Goal: Information Seeking & Learning: Learn about a topic

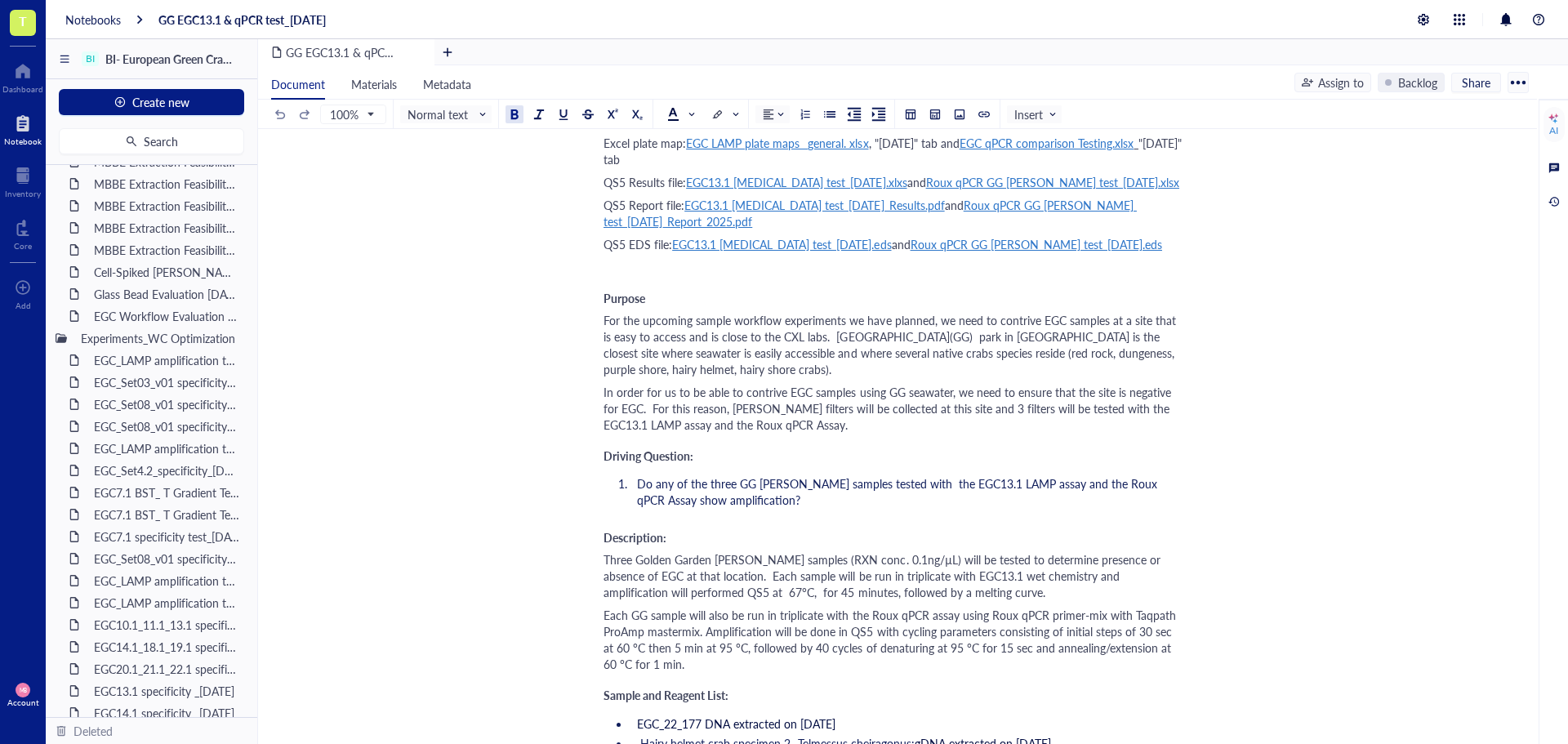
scroll to position [898, 0]
click at [218, 365] on div at bounding box center [224, 365] width 12 height 12
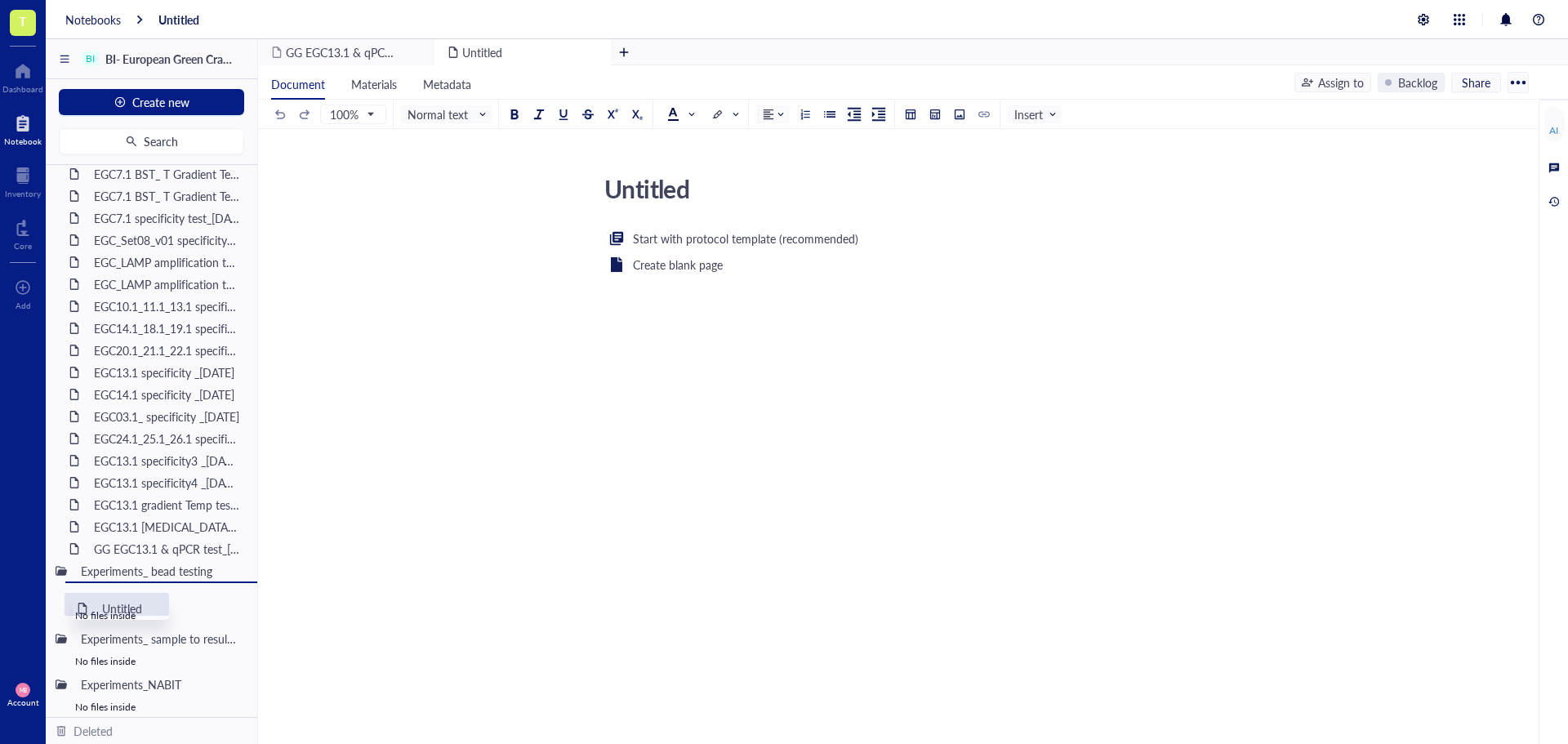
scroll to position [1247, 0]
drag, startPoint x: 130, startPoint y: 384, endPoint x: 133, endPoint y: 579, distance: 195.0
click at [113, 566] on div "Untitled" at bounding box center [158, 568] width 143 height 23
click at [647, 188] on div "Untitled" at bounding box center [888, 189] width 582 height 41
click at [647, 188] on textarea "Untitled" at bounding box center [887, 188] width 580 height 39
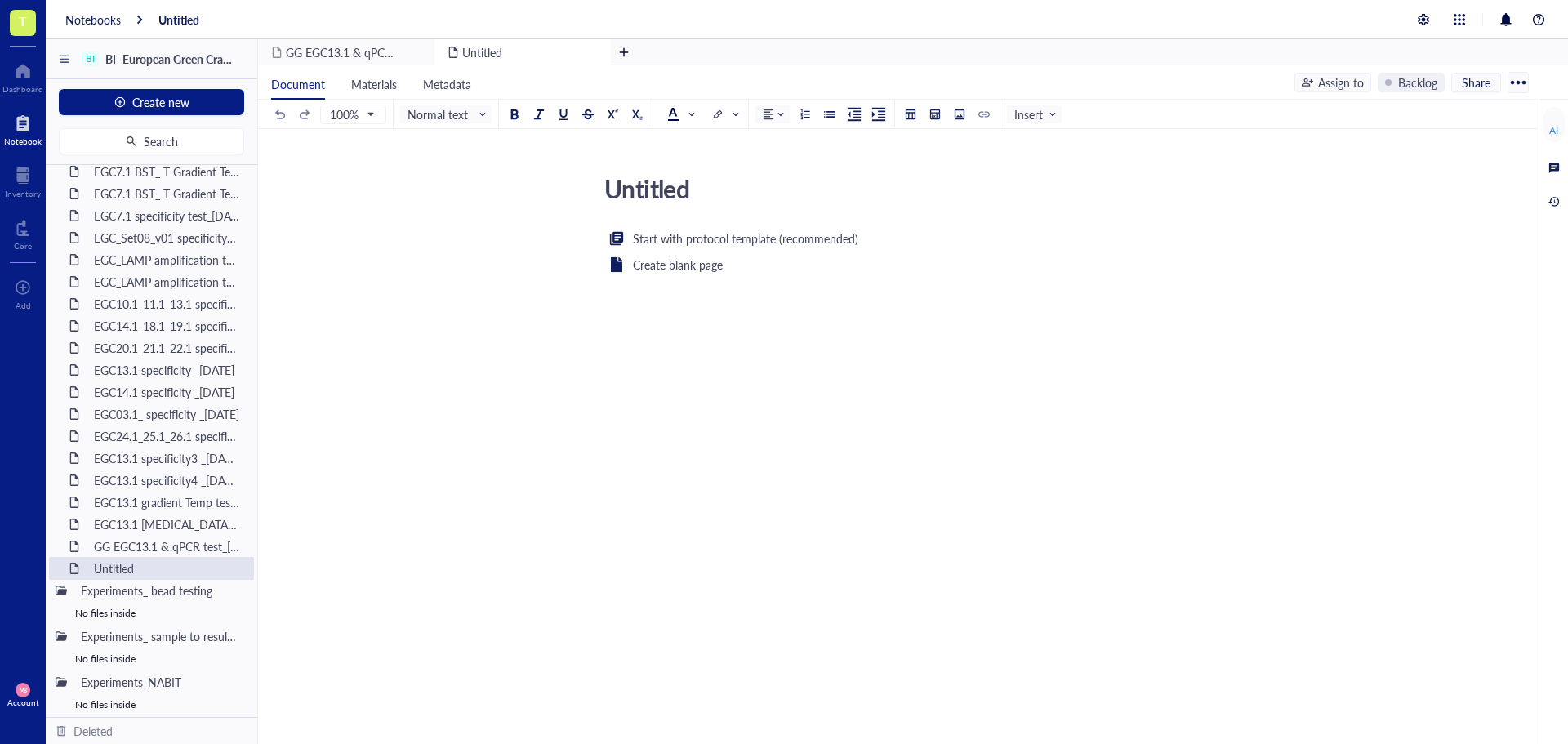
click at [647, 188] on textarea "Untitled" at bounding box center [887, 188] width 580 height 39
type textarea "EGC13.1 gBlock_primerless beads test_[DATE]"
click at [938, 453] on div "Start with protocol template (recommended) Create blank page ﻿" at bounding box center [894, 387] width 582 height 317
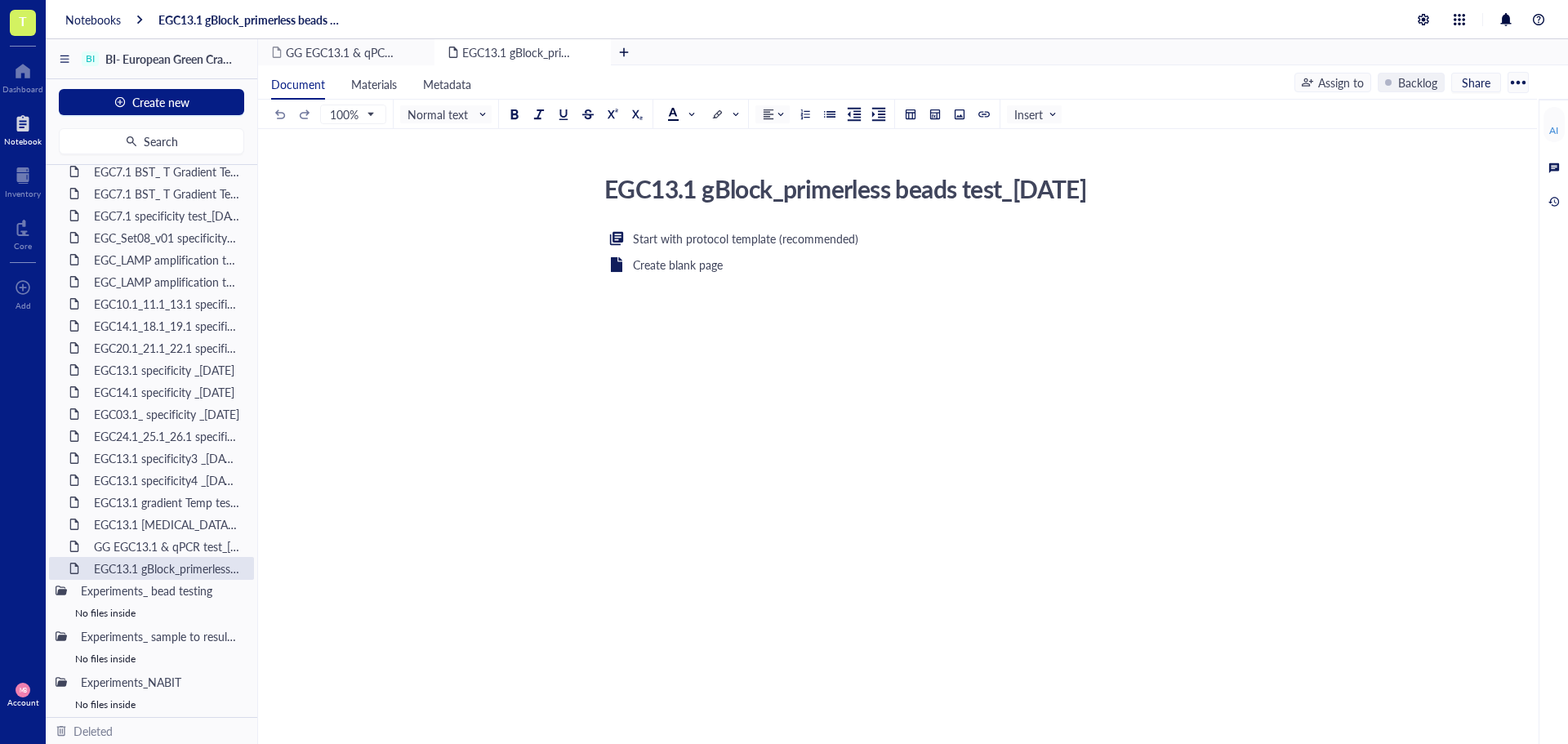
click at [590, 415] on div "EGC13.1 gBlock_primerless beads test_23SEP25 EGC13.1 gBlock_primerless beads te…" at bounding box center [894, 357] width 1272 height 377
click at [154, 550] on div "GG EGC13.1 & qPCR test_[DATE]" at bounding box center [158, 547] width 143 height 23
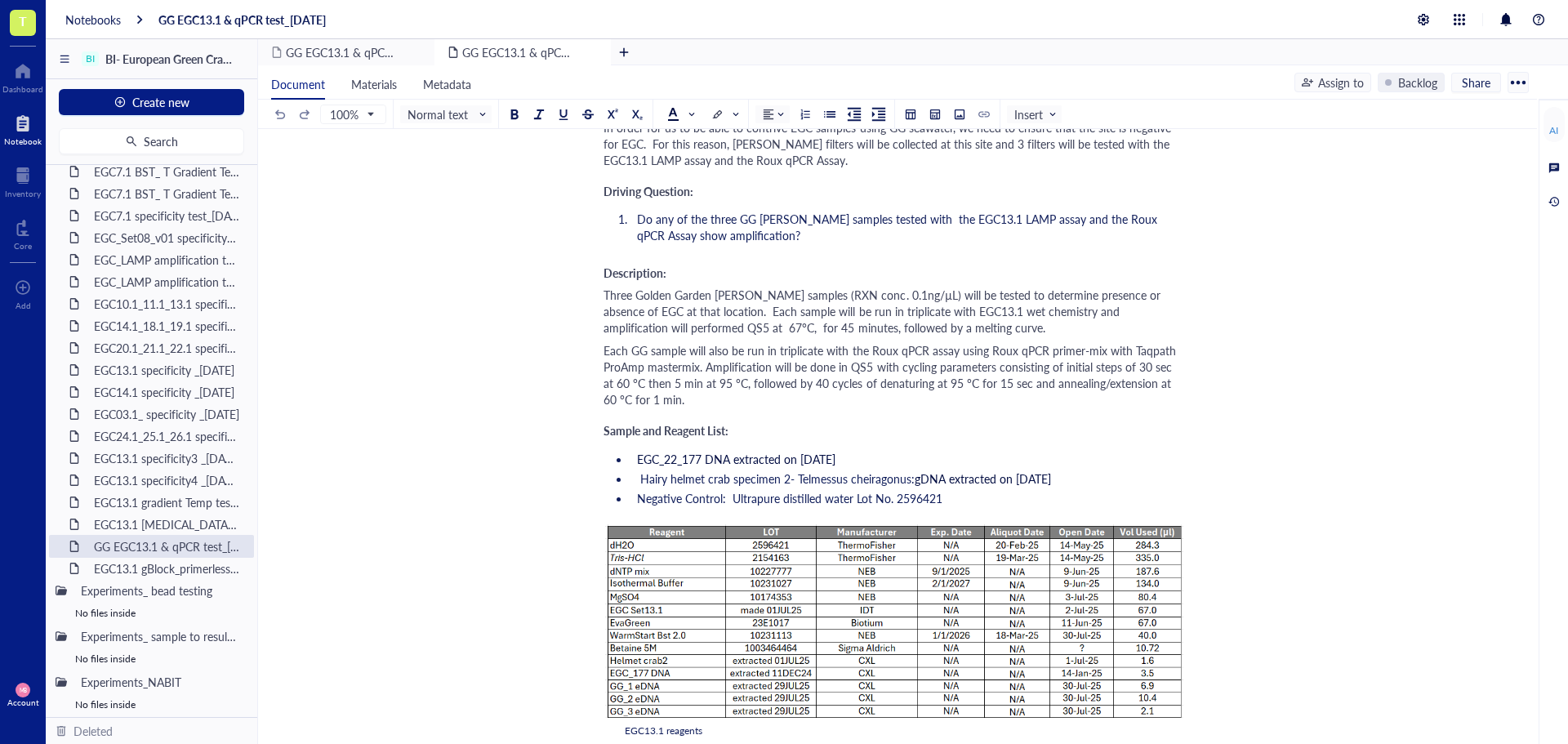
scroll to position [572, 0]
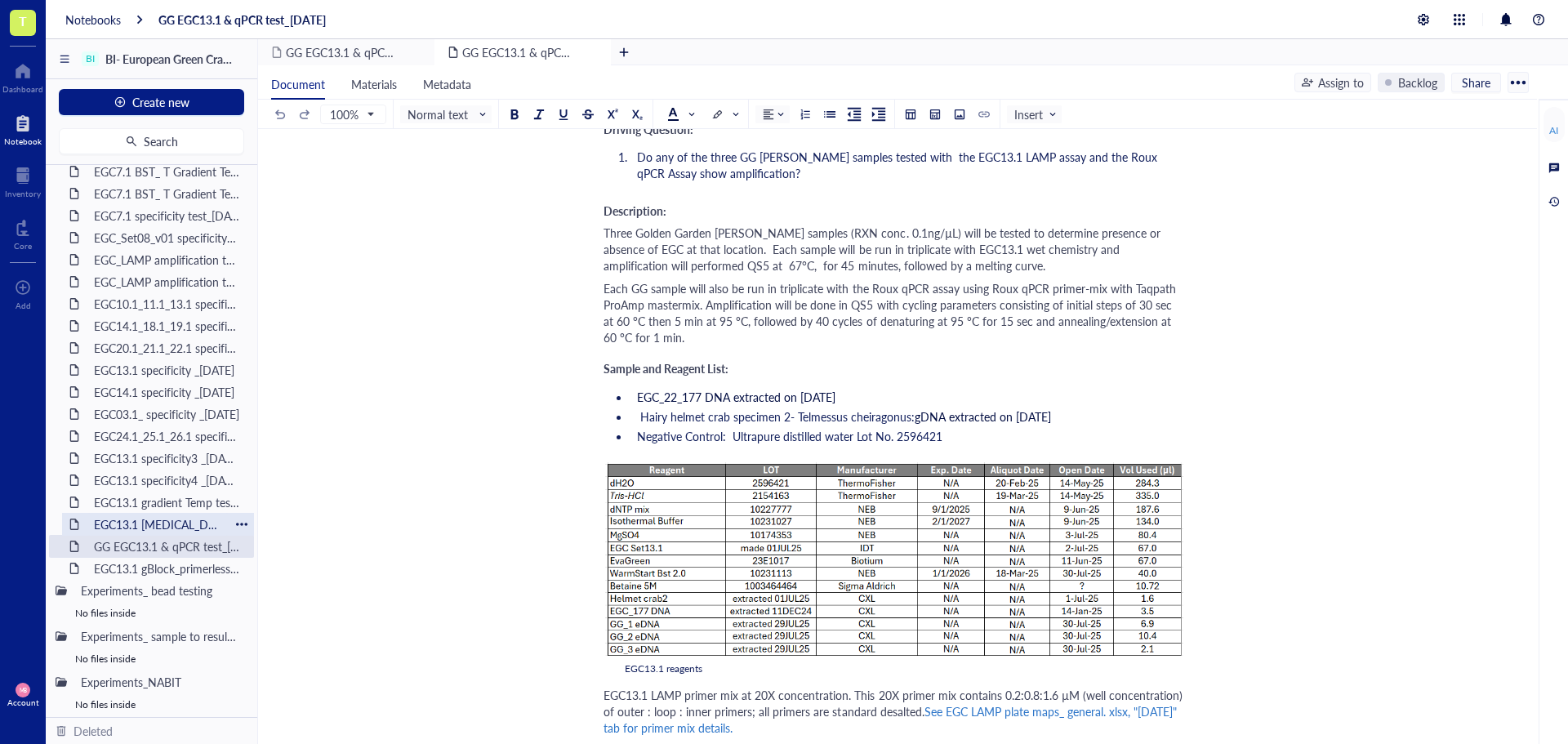
click at [149, 530] on div "EGC13.1 [MEDICAL_DATA] test_[DATE]" at bounding box center [158, 525] width 143 height 23
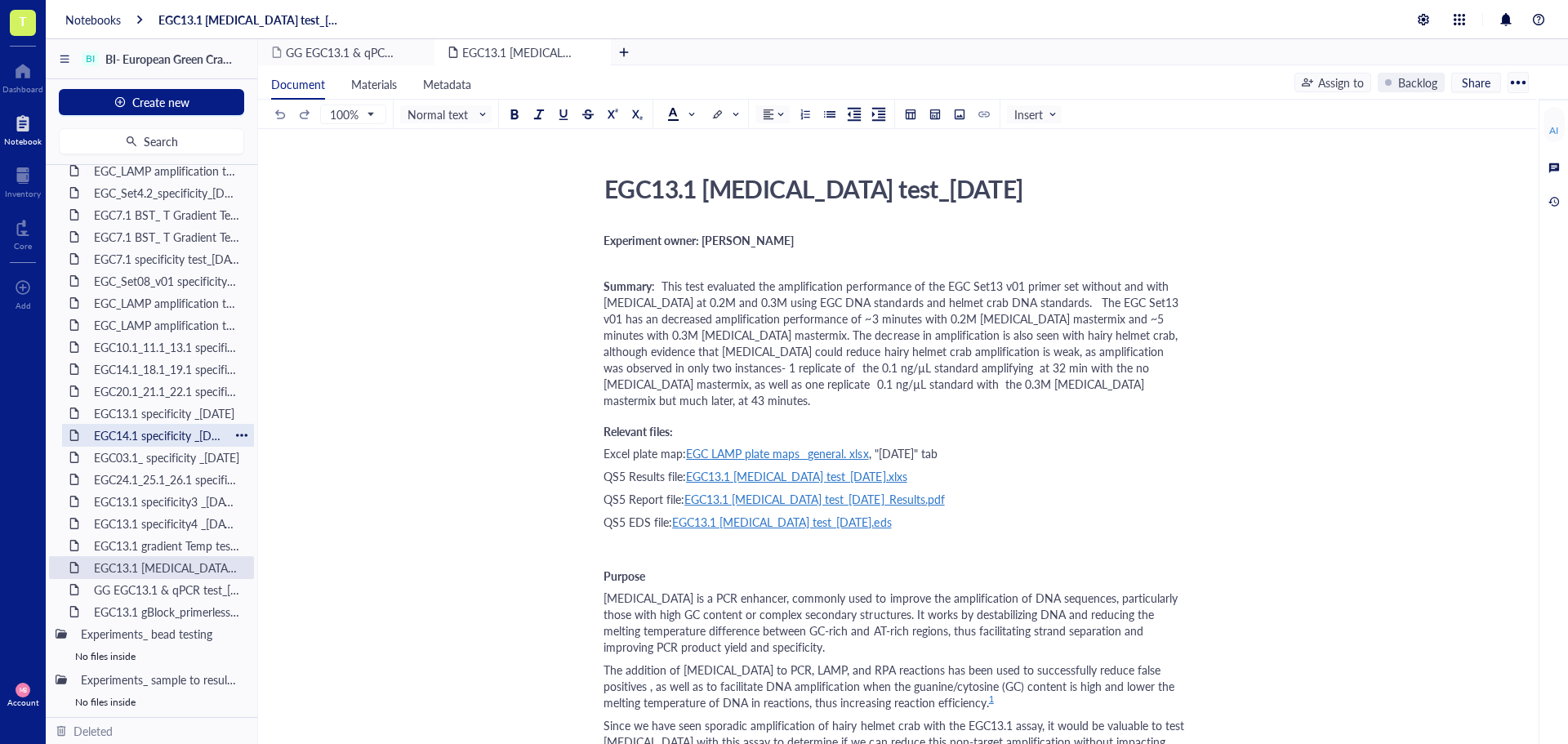
scroll to position [1165, 0]
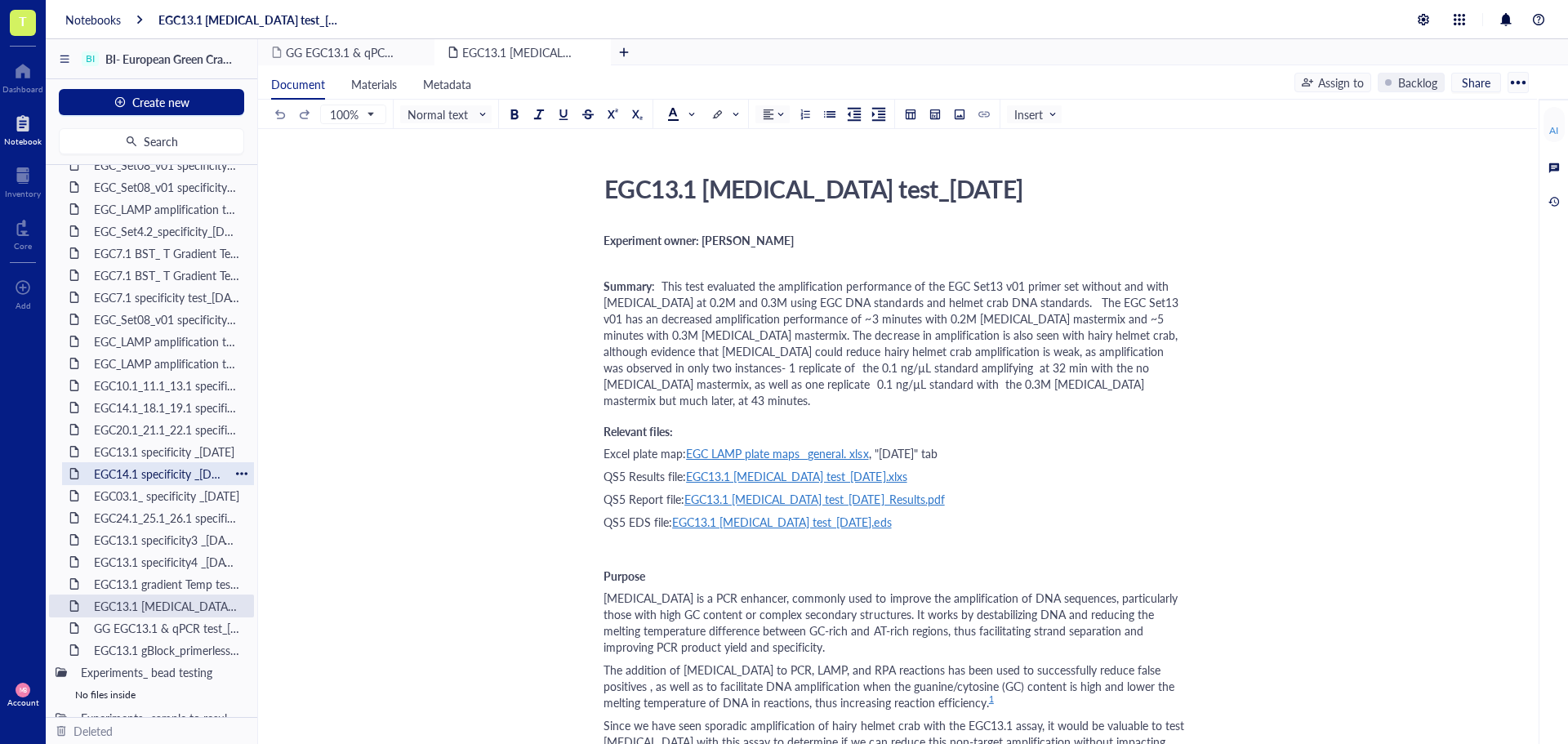
click at [158, 392] on div "EGC10.1_11.1_13.1 specificity _[DATE]" at bounding box center [167, 385] width 161 height 23
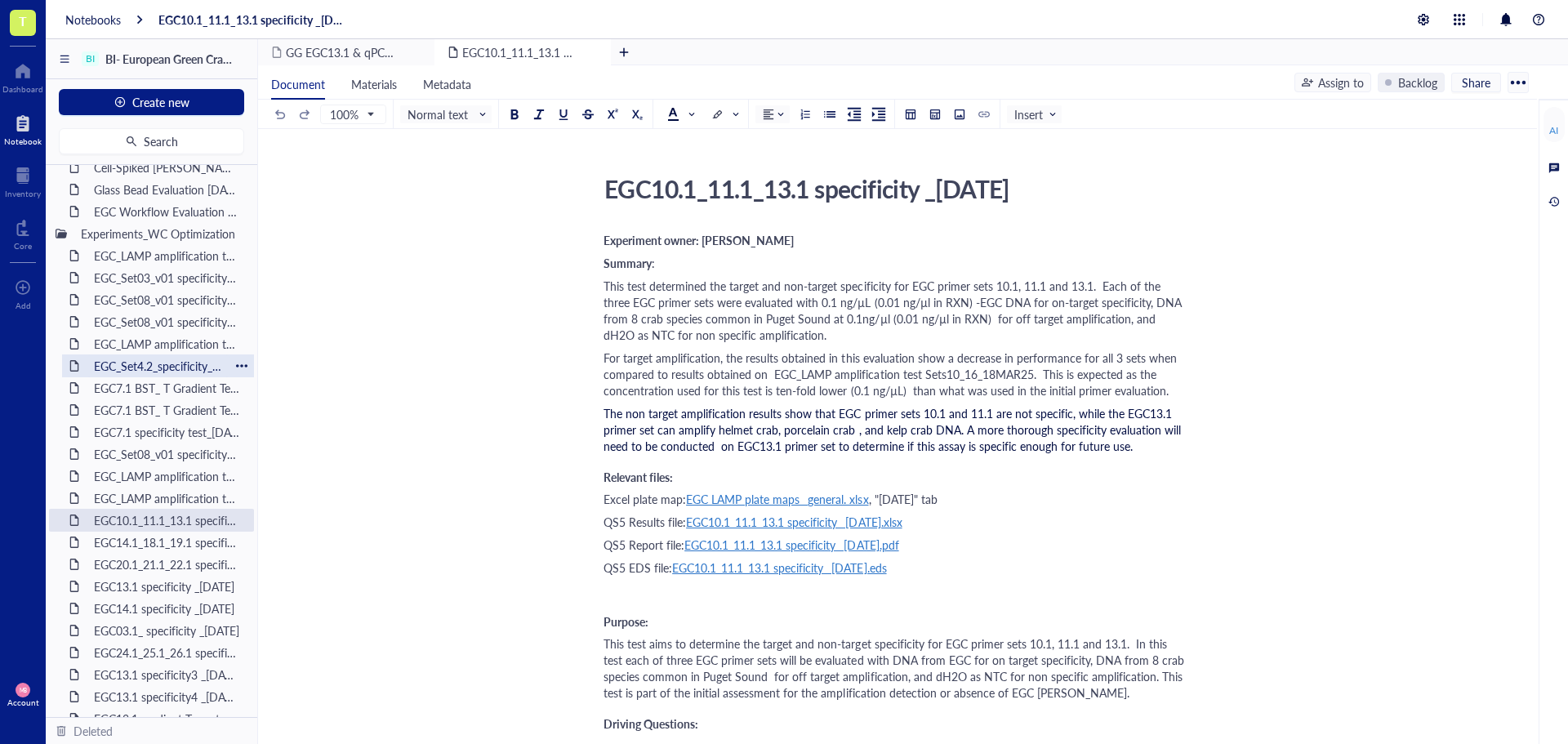
scroll to position [1001, 0]
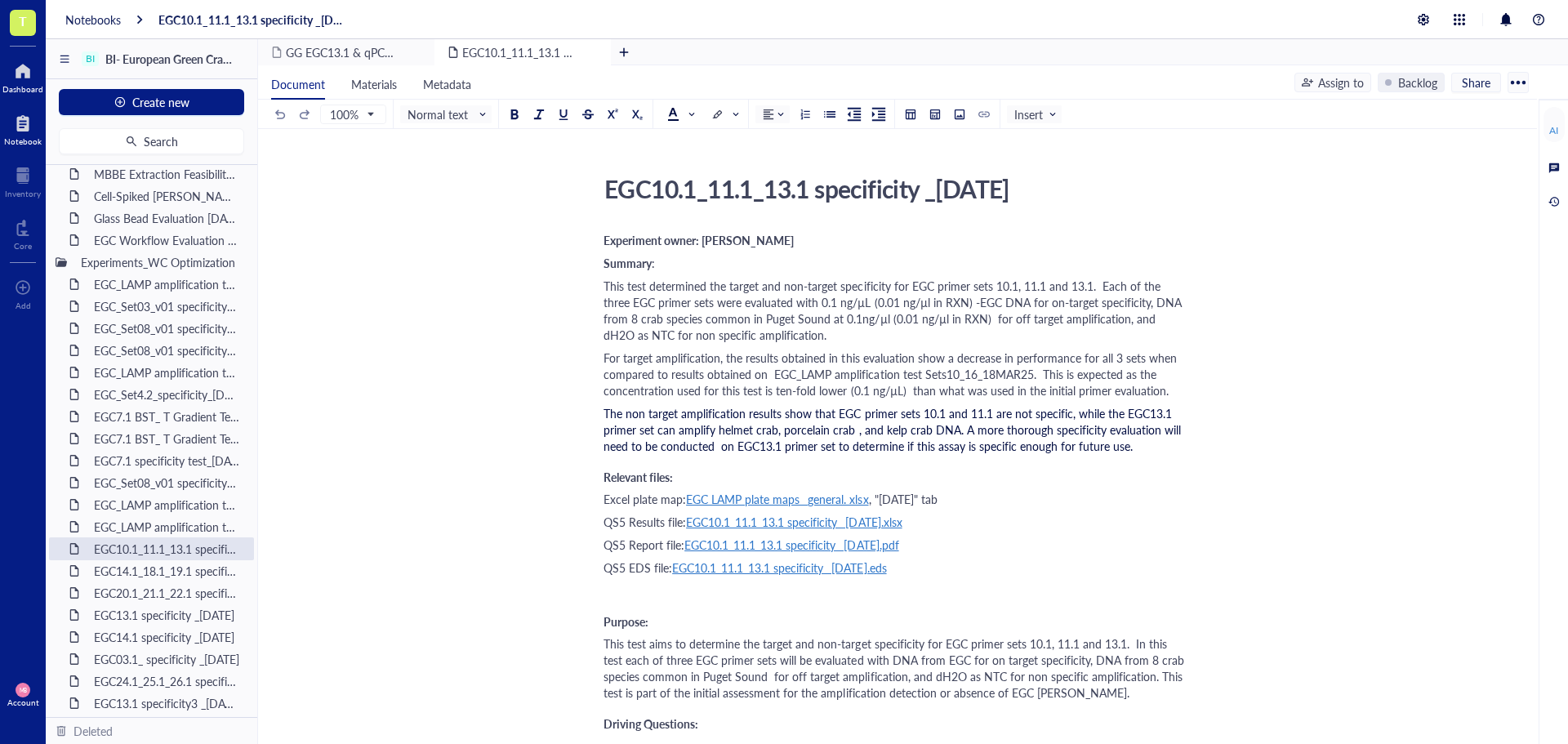
click at [19, 66] on div at bounding box center [23, 70] width 41 height 26
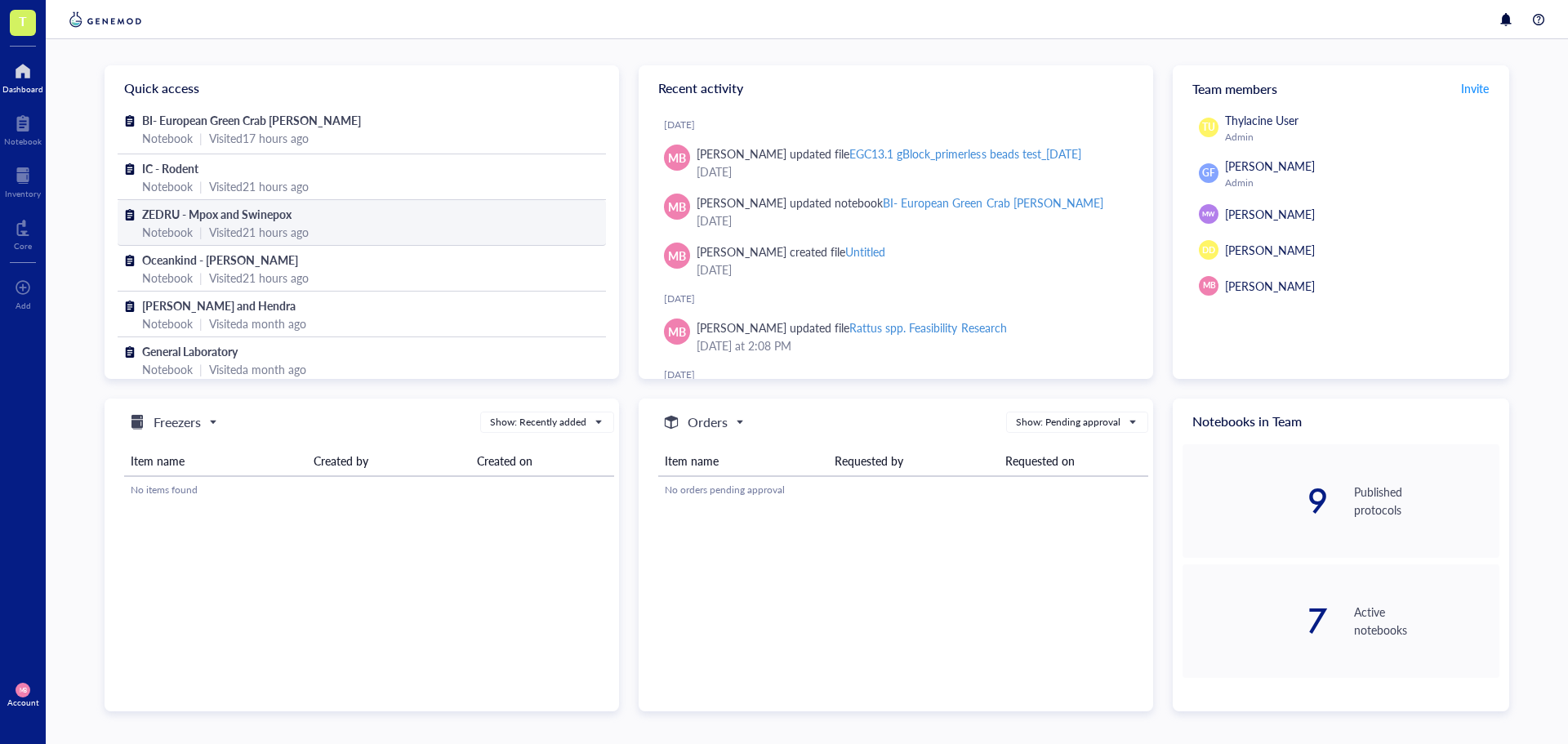
click at [240, 218] on span "ZEDRU - Mpox and Swinepox" at bounding box center [217, 214] width 149 height 16
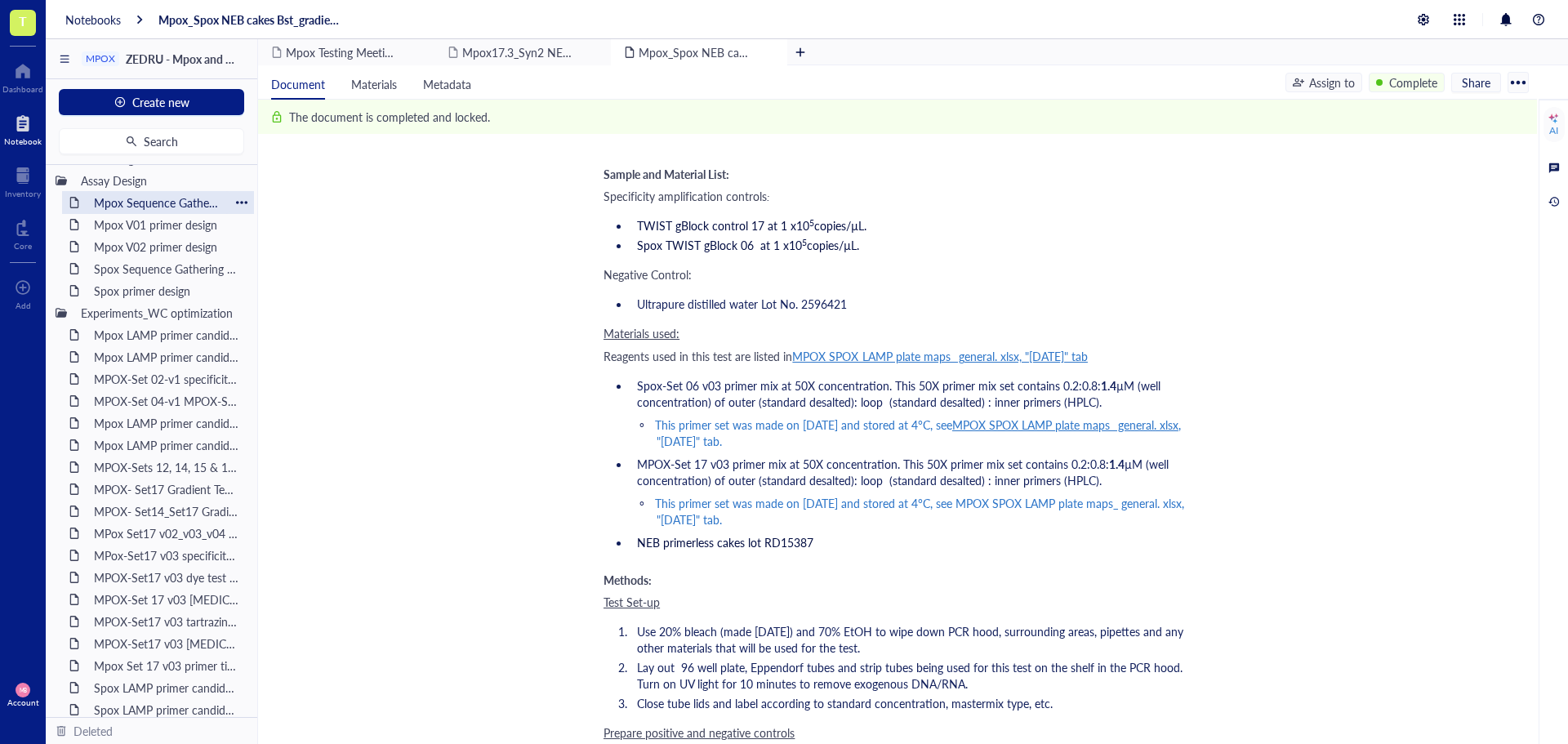
scroll to position [327, 0]
click at [22, 27] on span "T" at bounding box center [22, 20] width 8 height 20
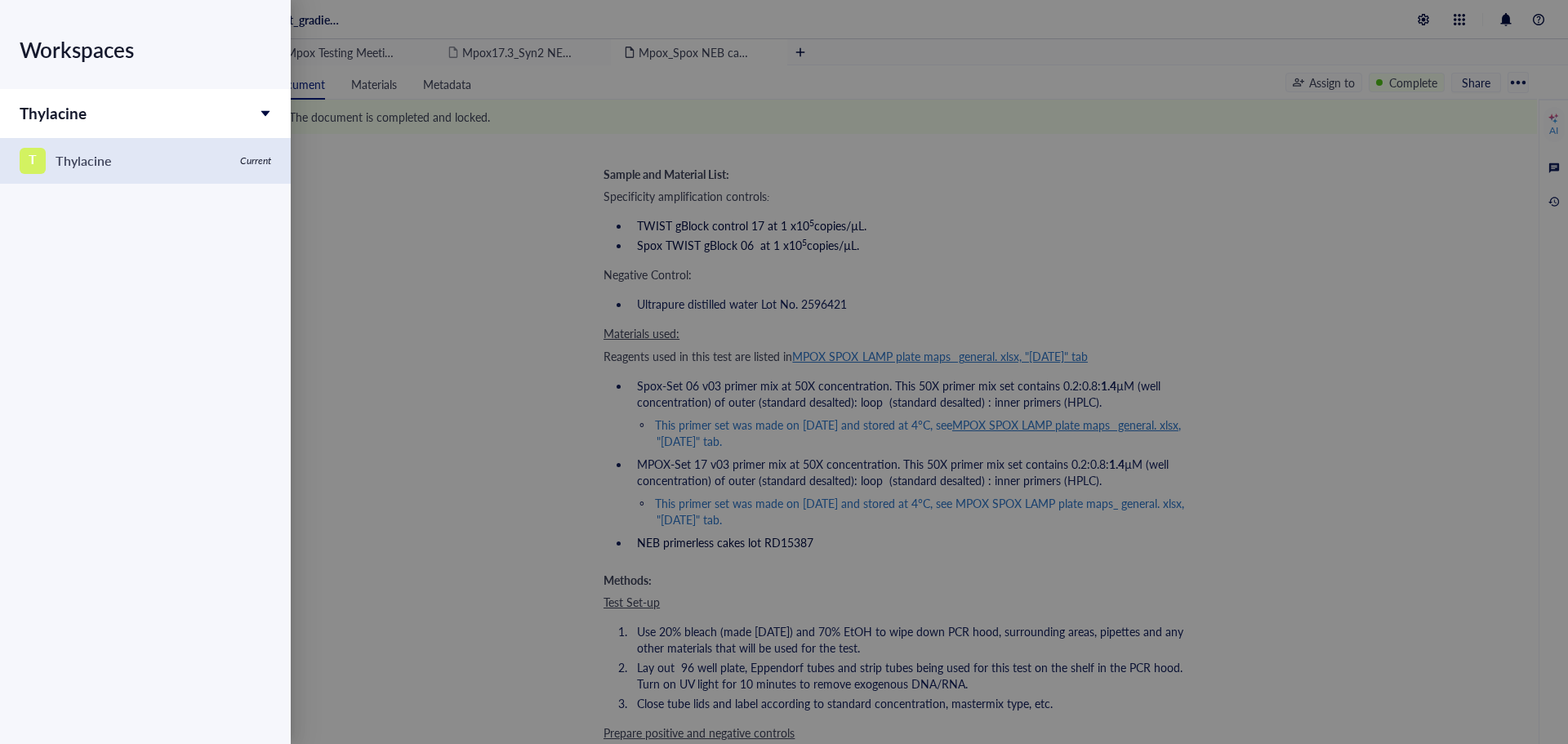
click at [76, 152] on div "Thylacine" at bounding box center [83, 161] width 56 height 23
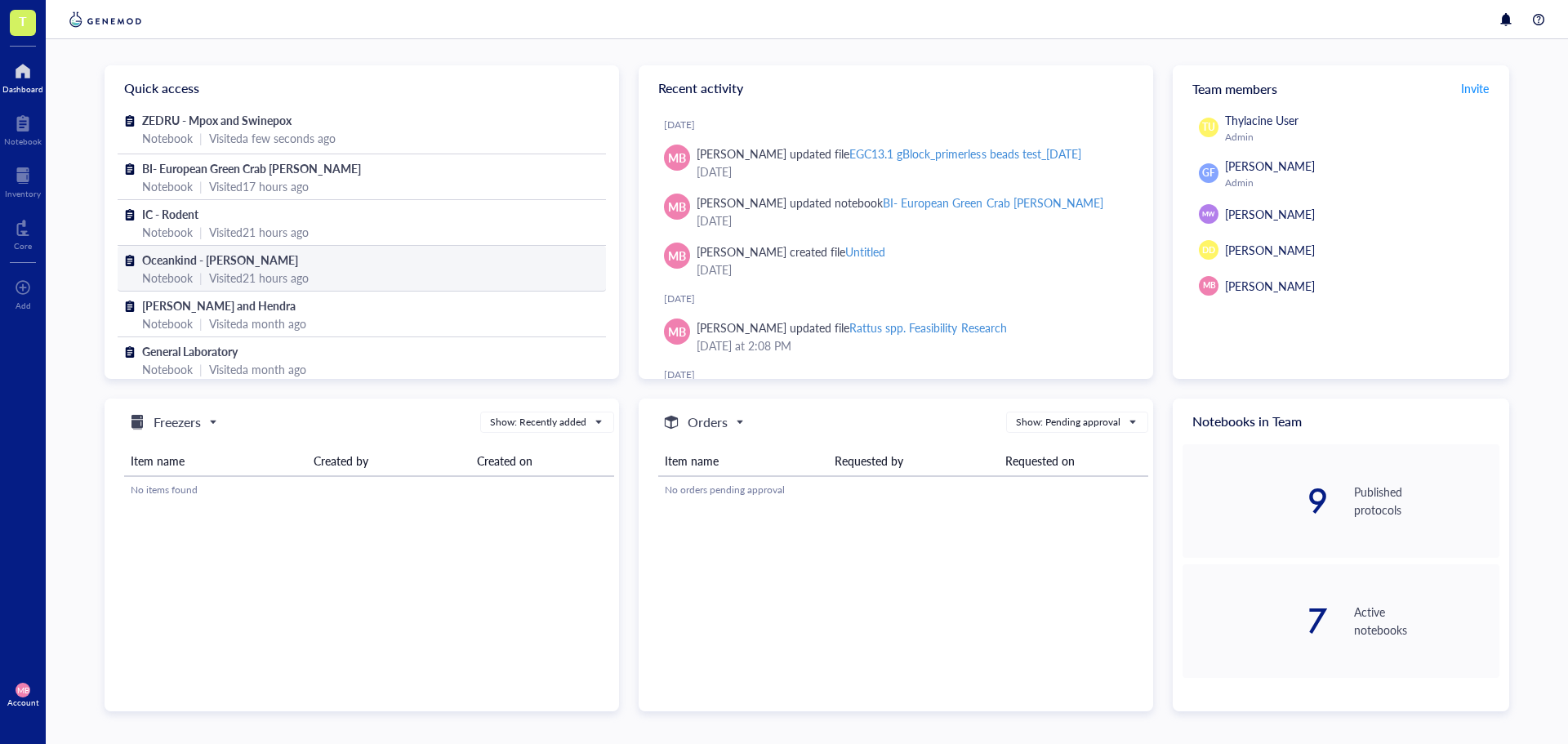
click at [189, 260] on span "Oceankind - [PERSON_NAME]" at bounding box center [220, 259] width 156 height 16
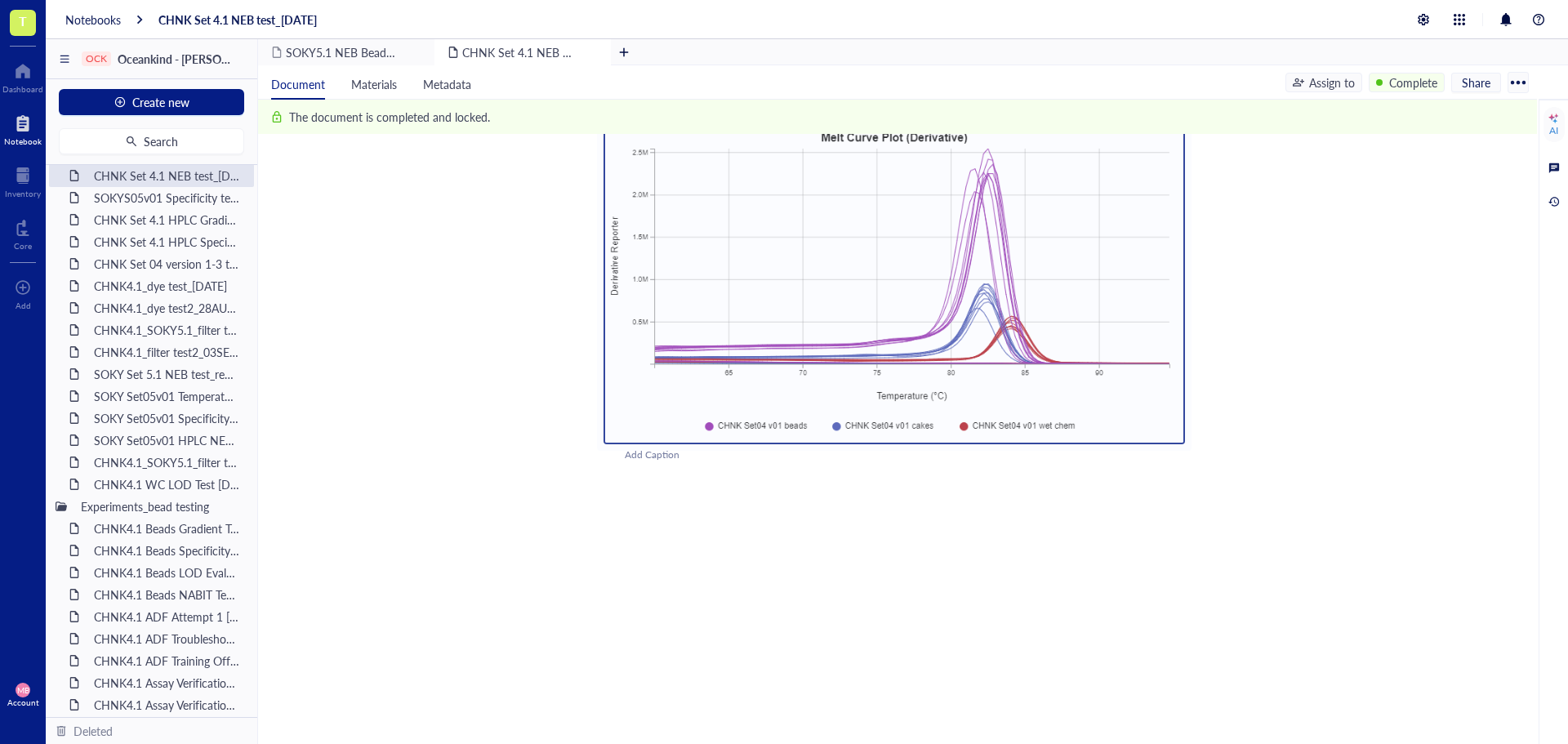
scroll to position [4634, 0]
drag, startPoint x: 604, startPoint y: 366, endPoint x: 669, endPoint y: 616, distance: 258.3
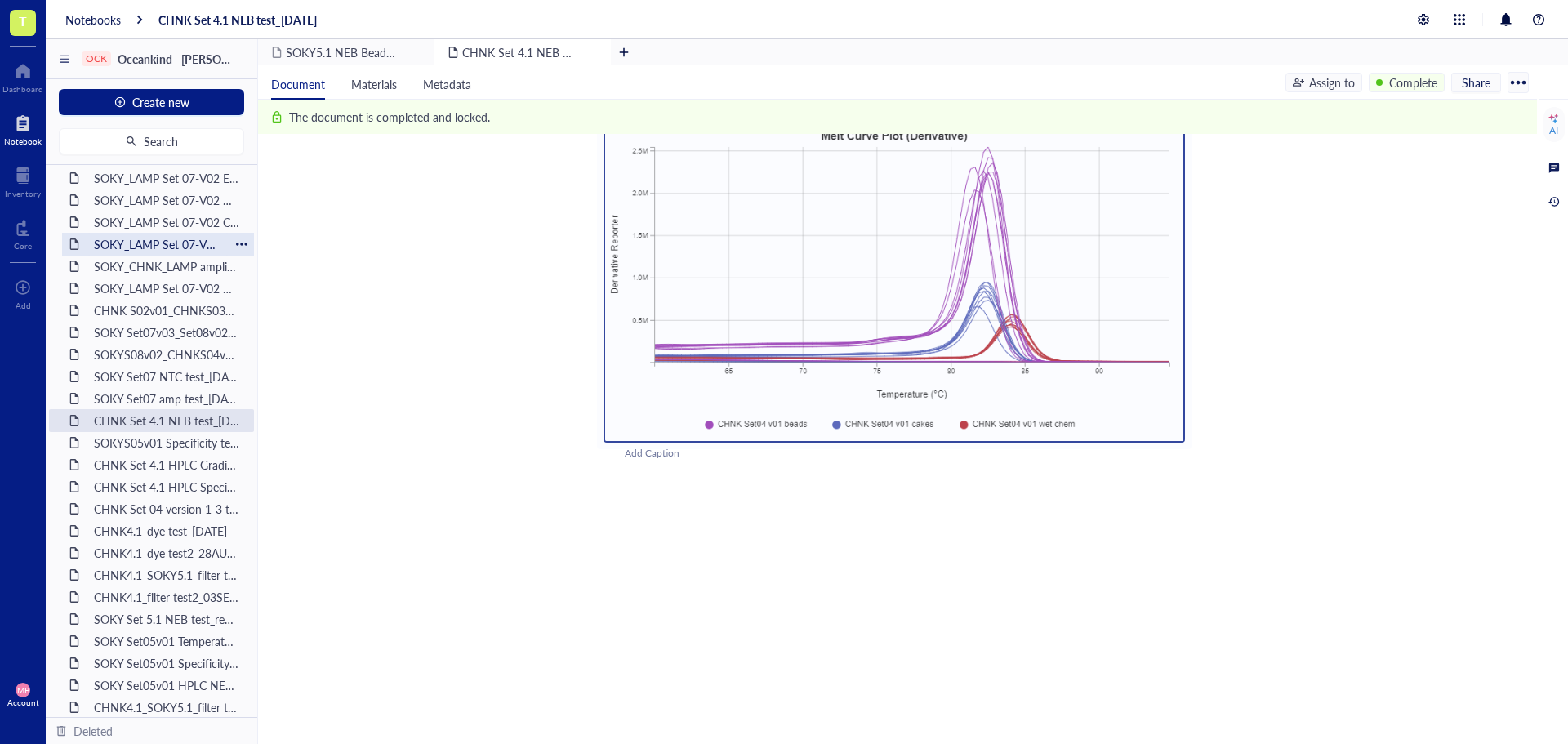
scroll to position [572, 0]
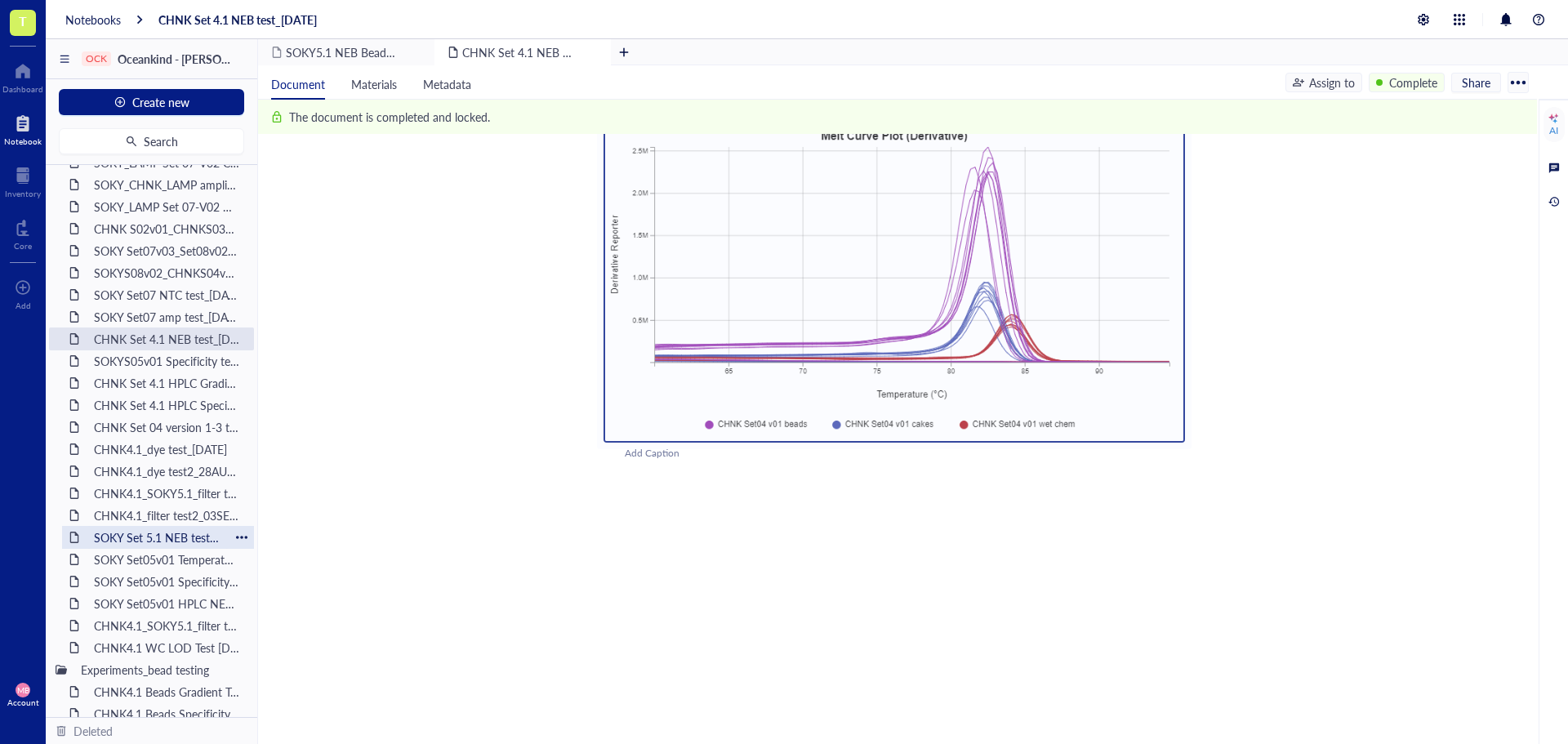
click at [139, 530] on div "SOKY Set 5.1 NEB test_repeat_[DATE]" at bounding box center [158, 537] width 143 height 23
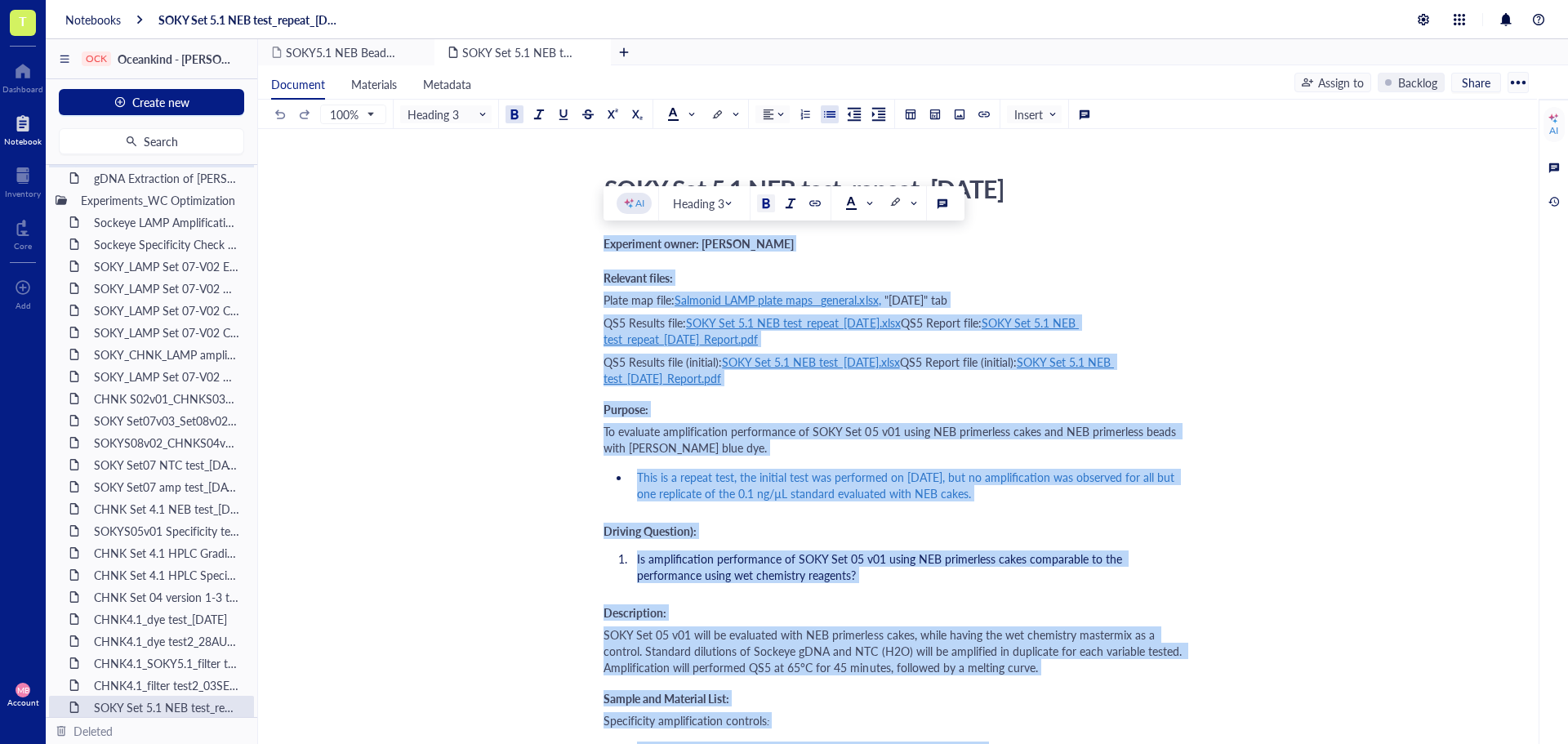
scroll to position [327, 0]
click at [20, 78] on div at bounding box center [23, 70] width 41 height 26
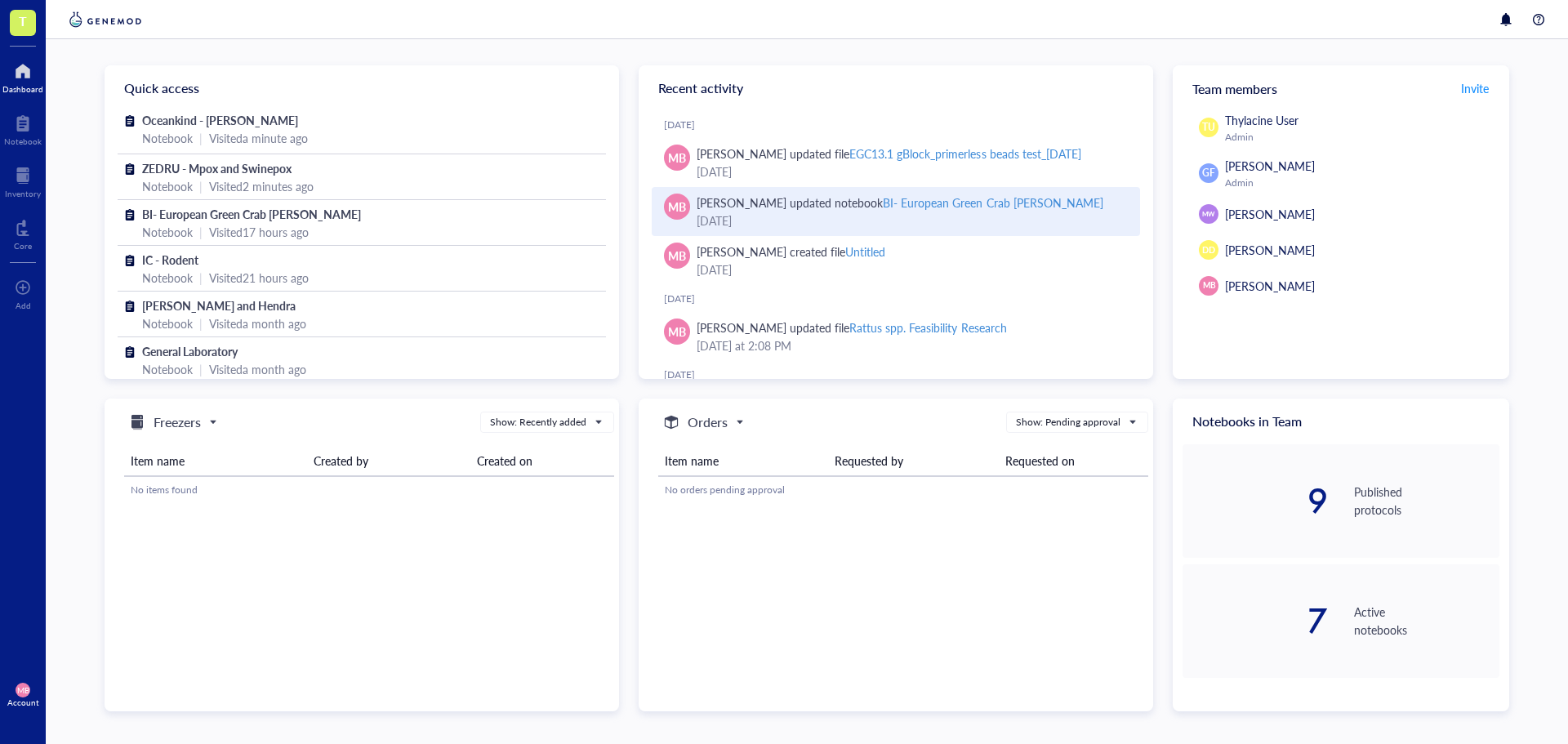
click at [913, 196] on div "BI- European Green Crab [PERSON_NAME]" at bounding box center [993, 202] width 219 height 16
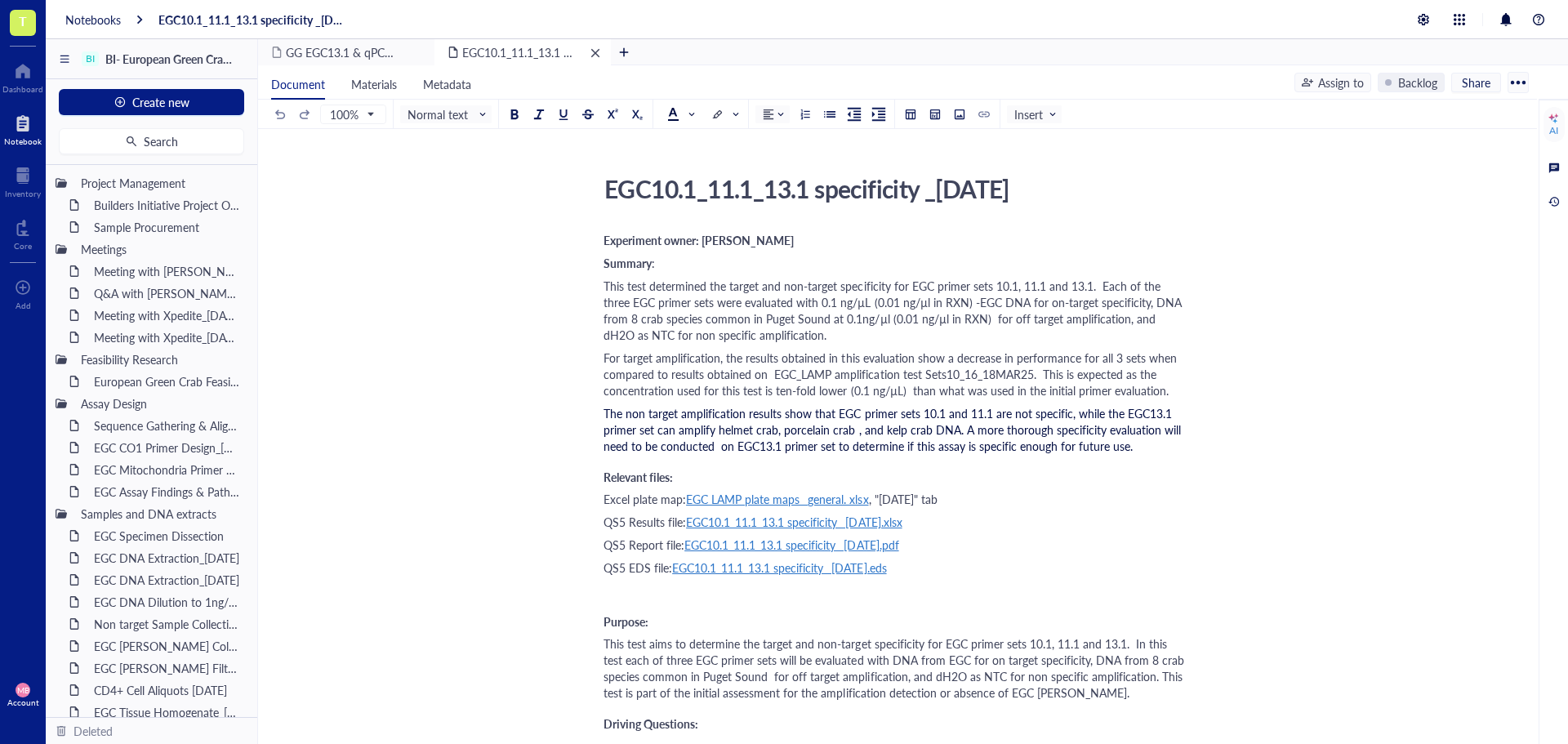
click at [590, 54] on div "remove" at bounding box center [595, 52] width 12 height 12
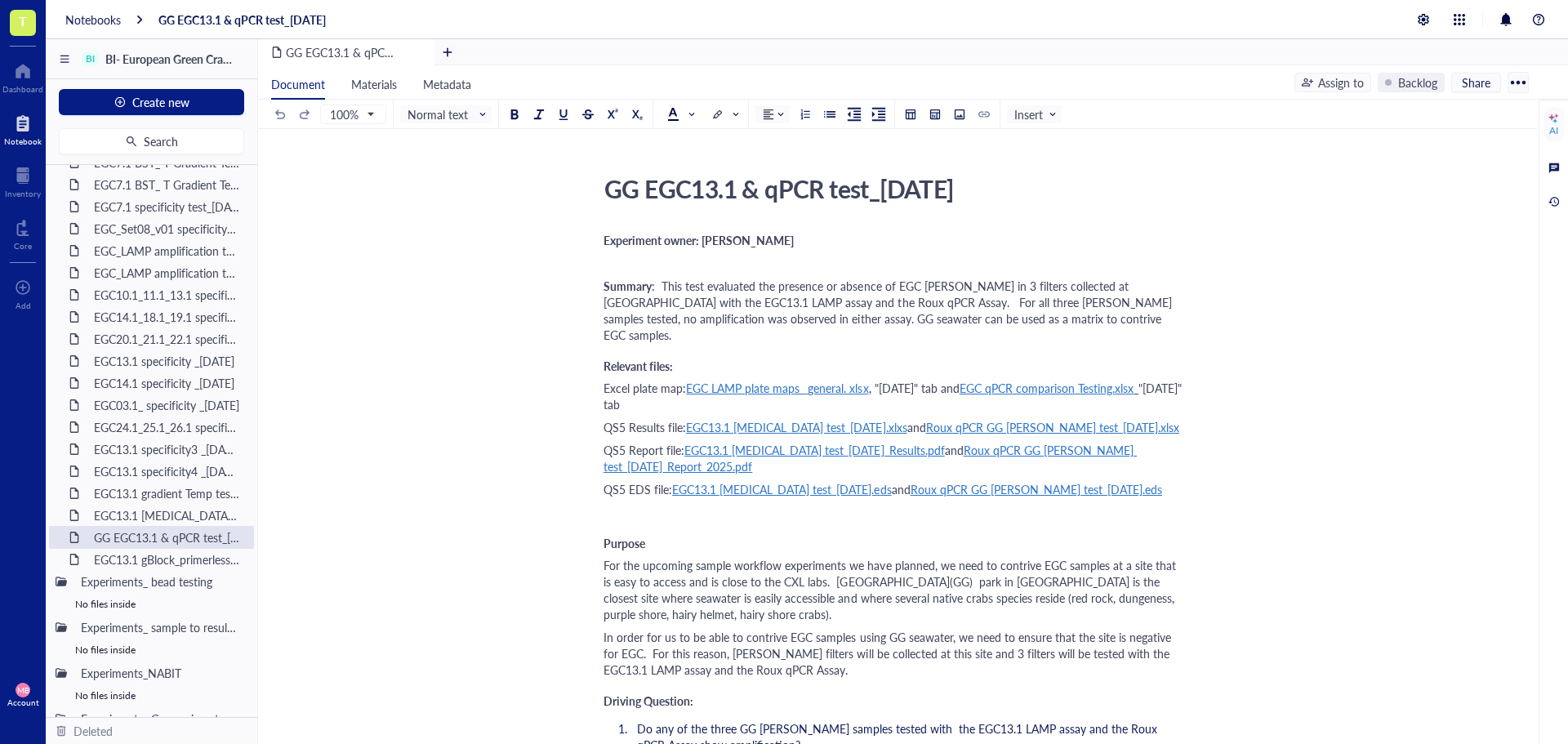
scroll to position [1337, 0]
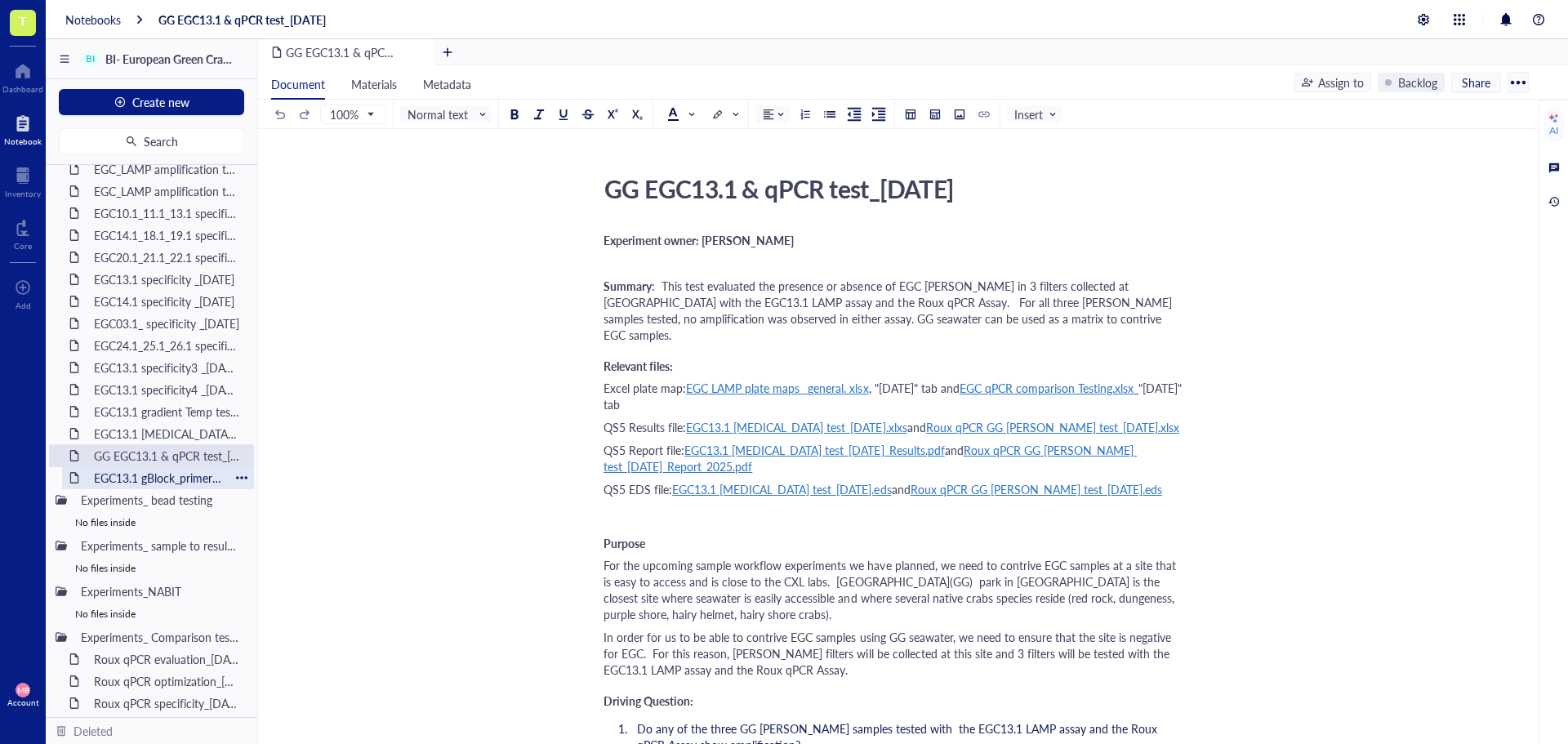
click at [148, 479] on div "EGC13.1 gBlock_primerless beads test_[DATE]" at bounding box center [158, 478] width 143 height 23
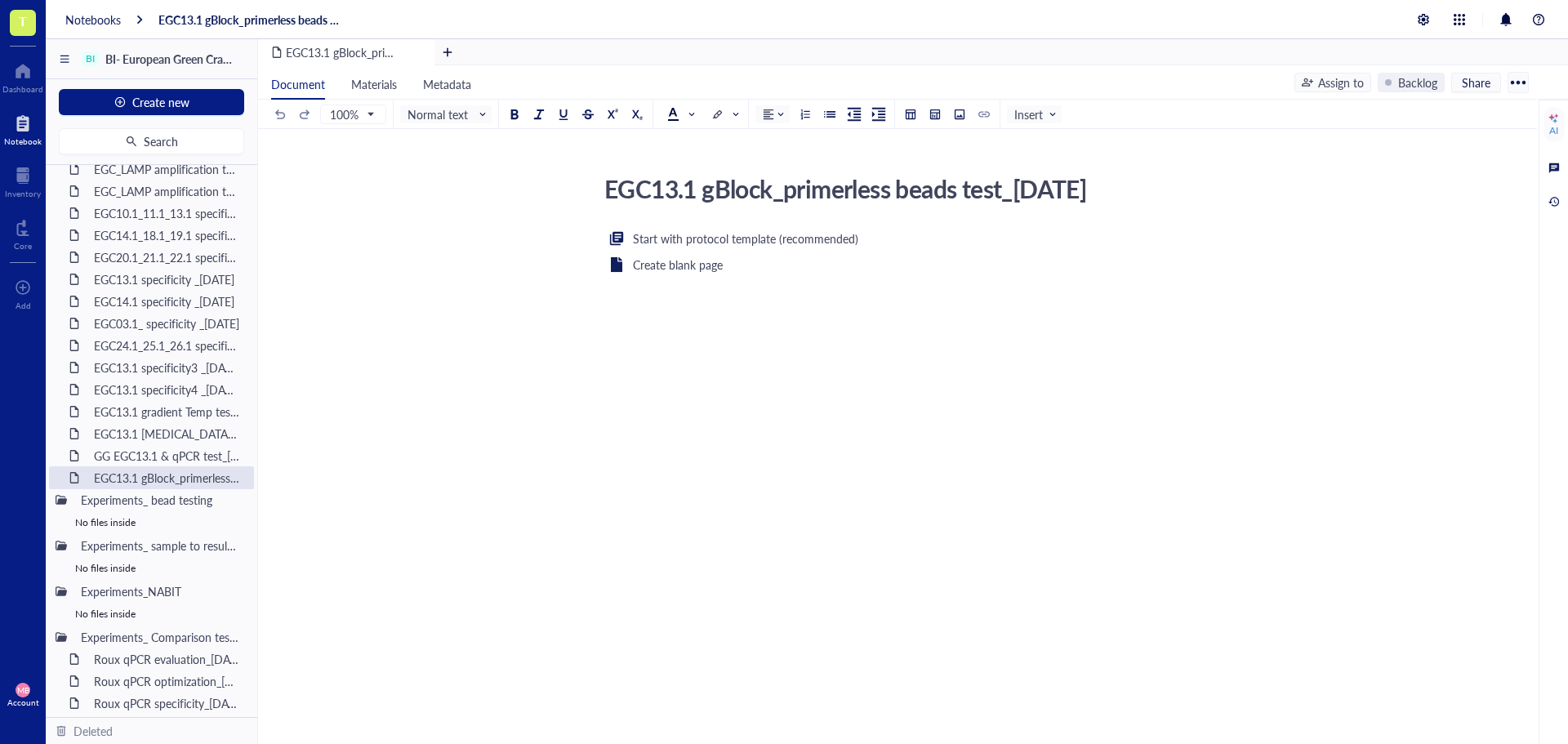
click at [625, 313] on div "Start with protocol template (recommended) Create blank page ﻿" at bounding box center [894, 387] width 582 height 317
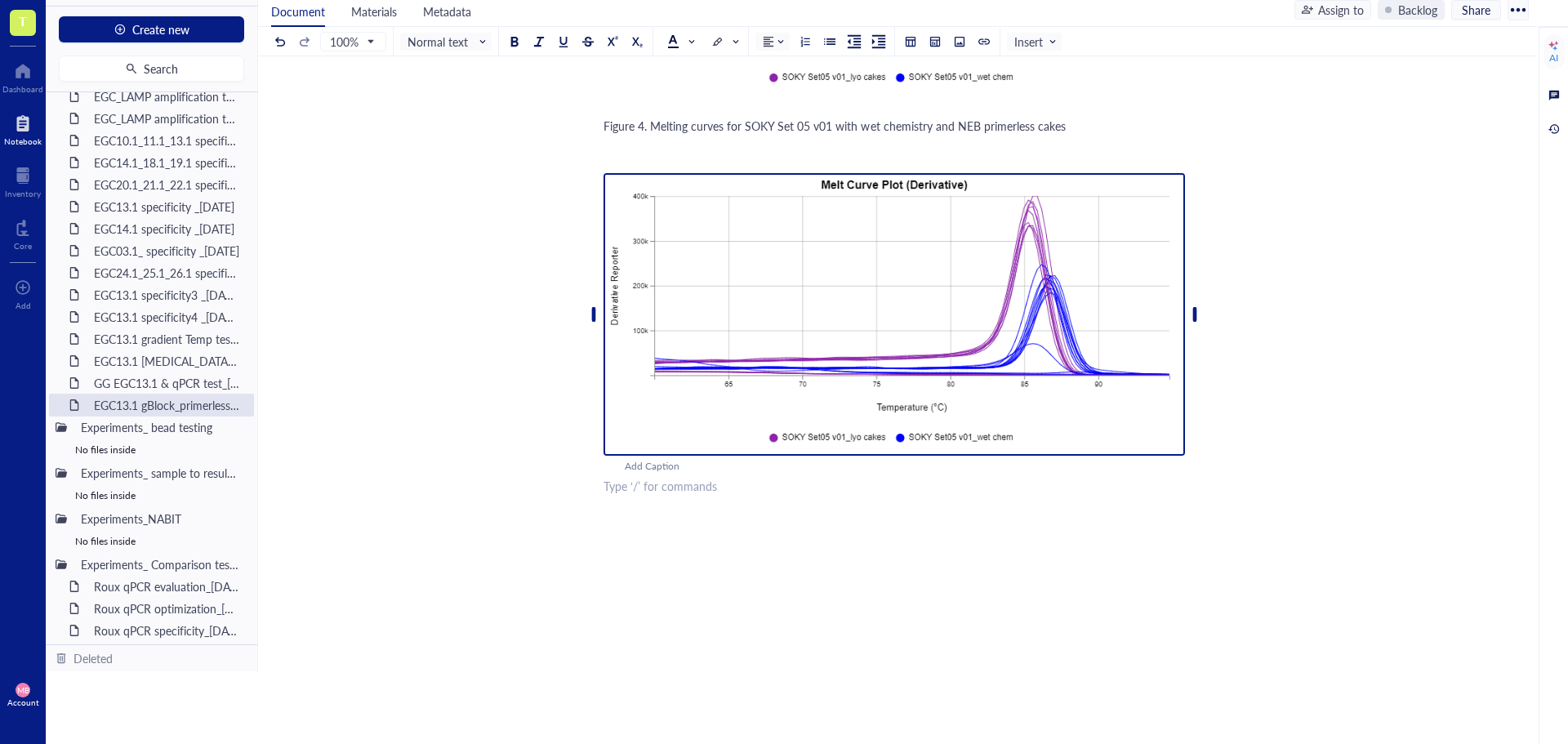
scroll to position [3561, 0]
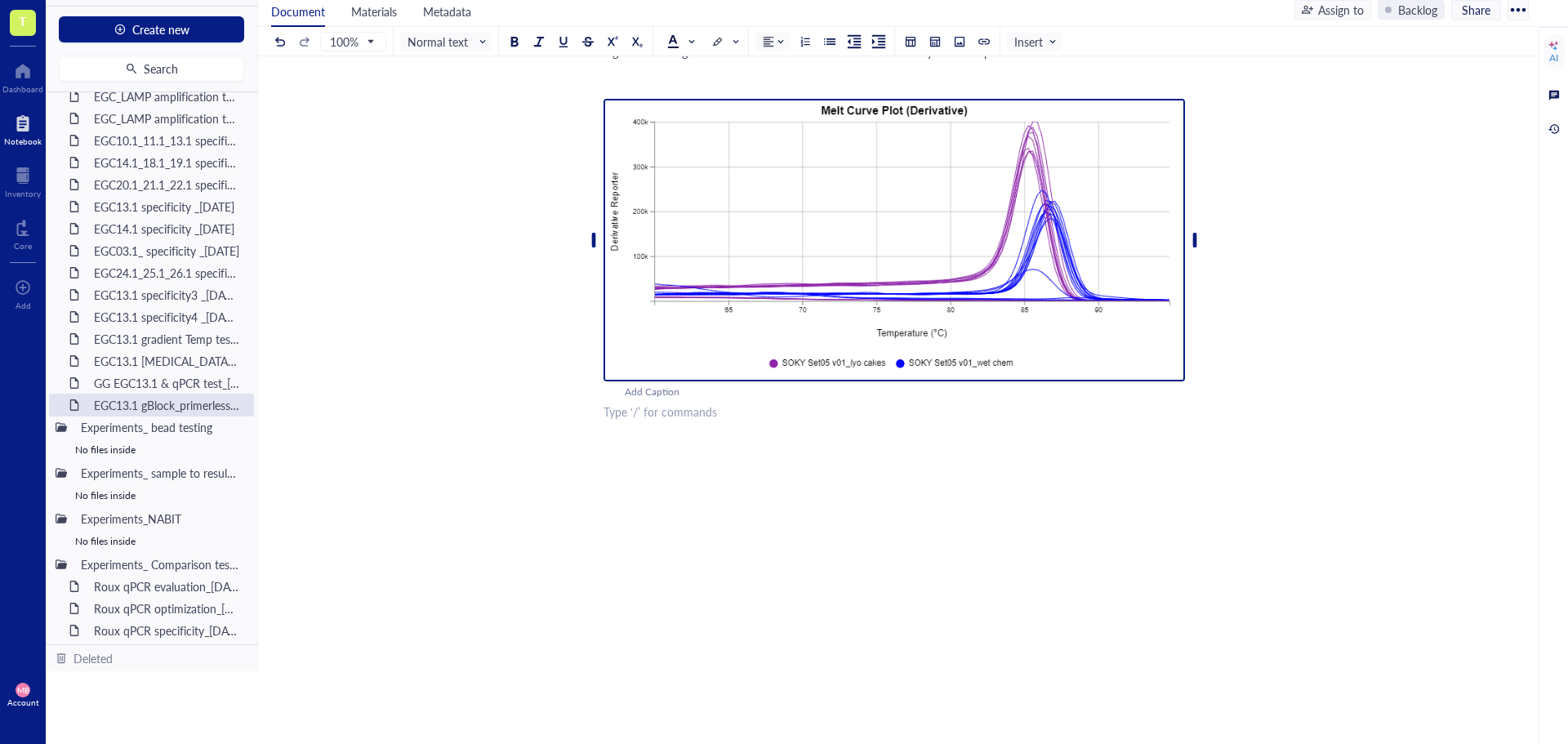
click at [693, 277] on img at bounding box center [894, 240] width 582 height 282
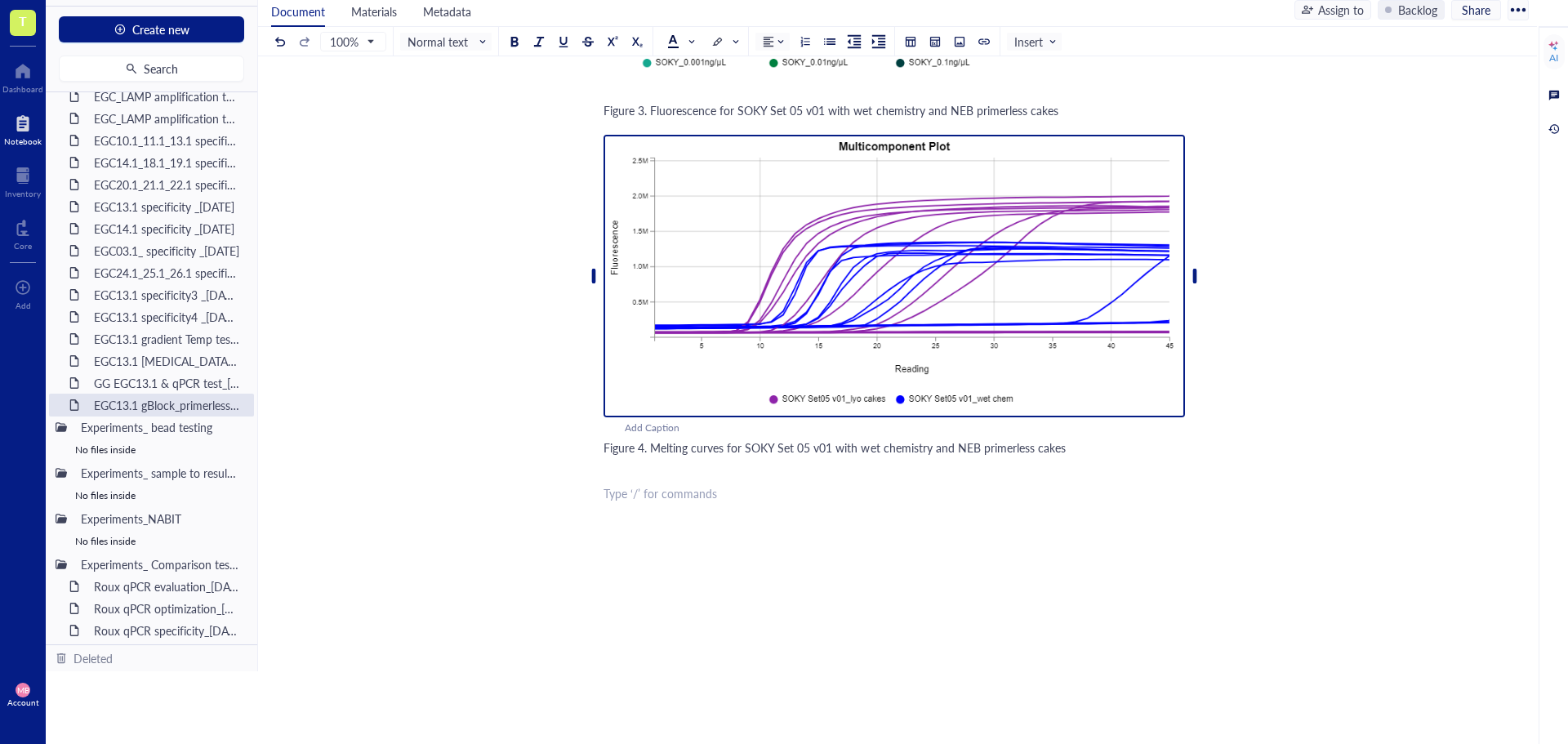
click at [689, 277] on img at bounding box center [894, 276] width 582 height 282
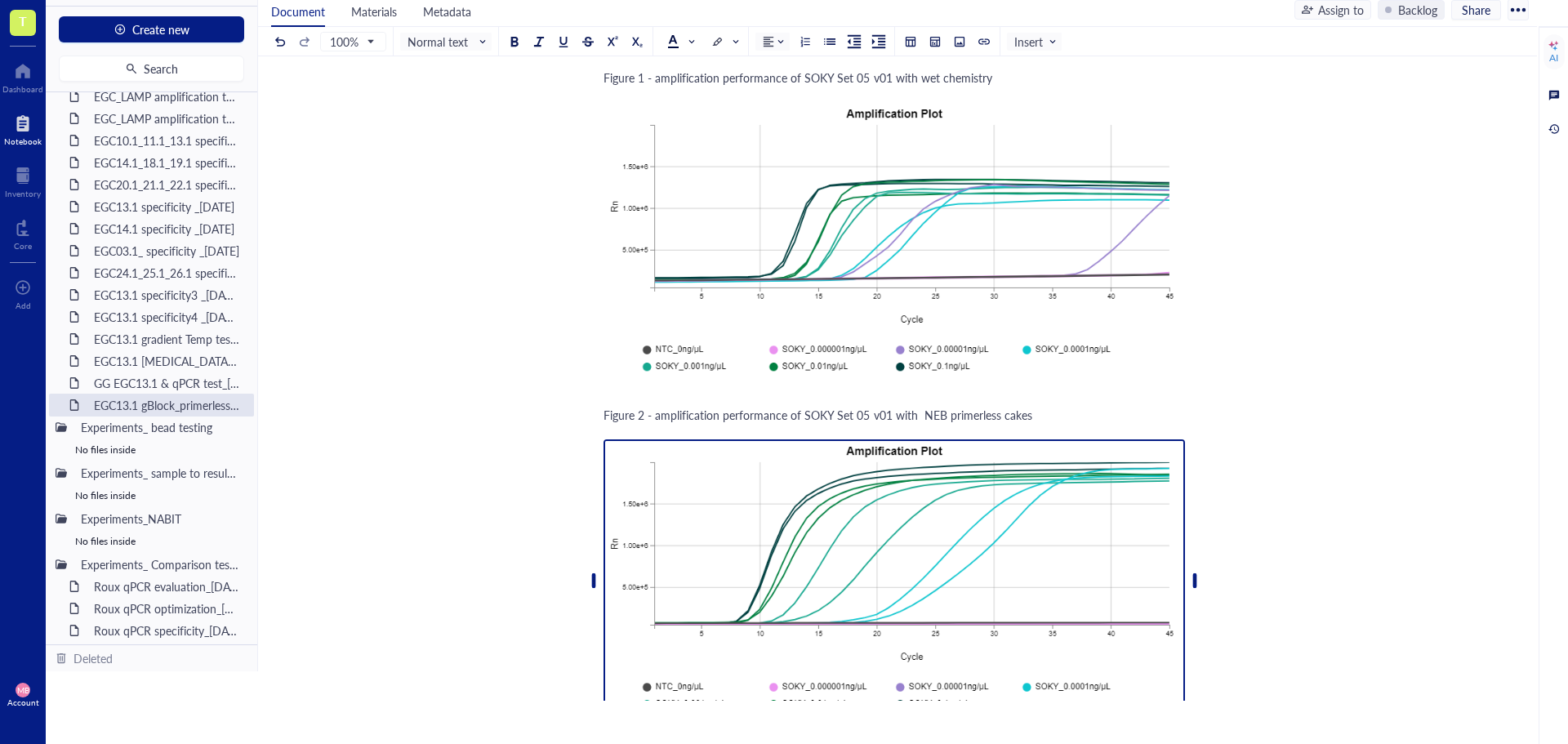
click at [701, 479] on img at bounding box center [894, 581] width 582 height 282
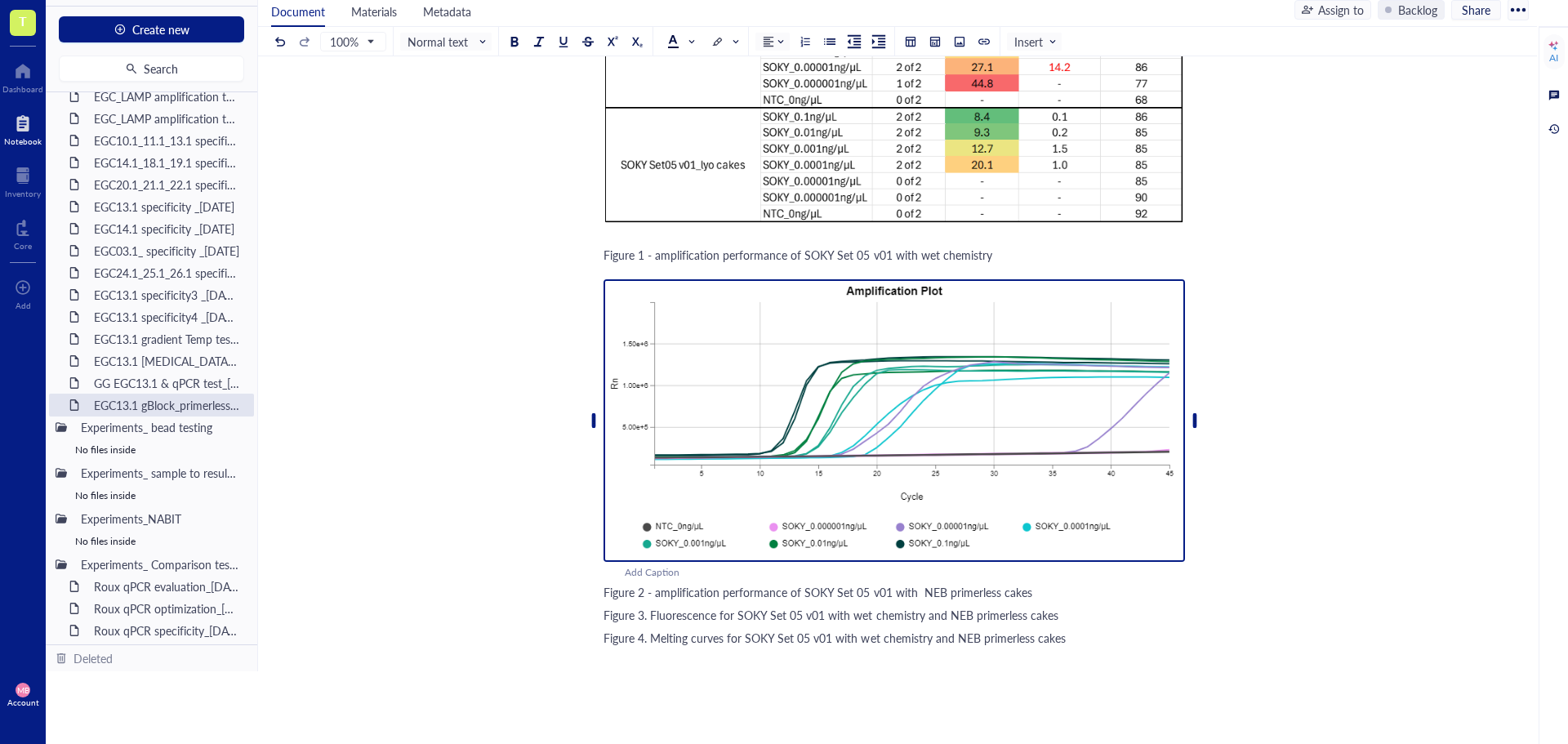
scroll to position [2291, 0]
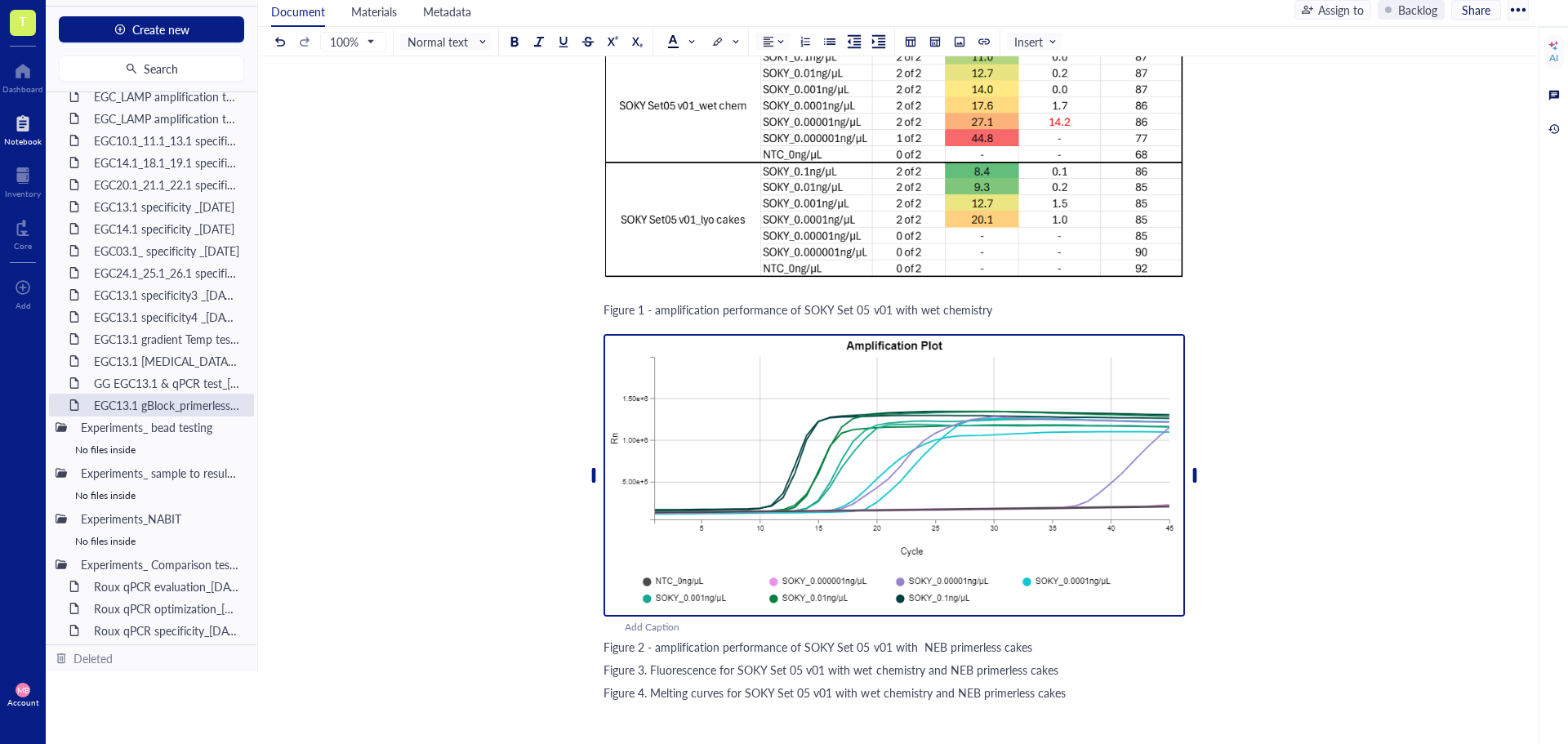
click at [695, 422] on img at bounding box center [894, 475] width 582 height 282
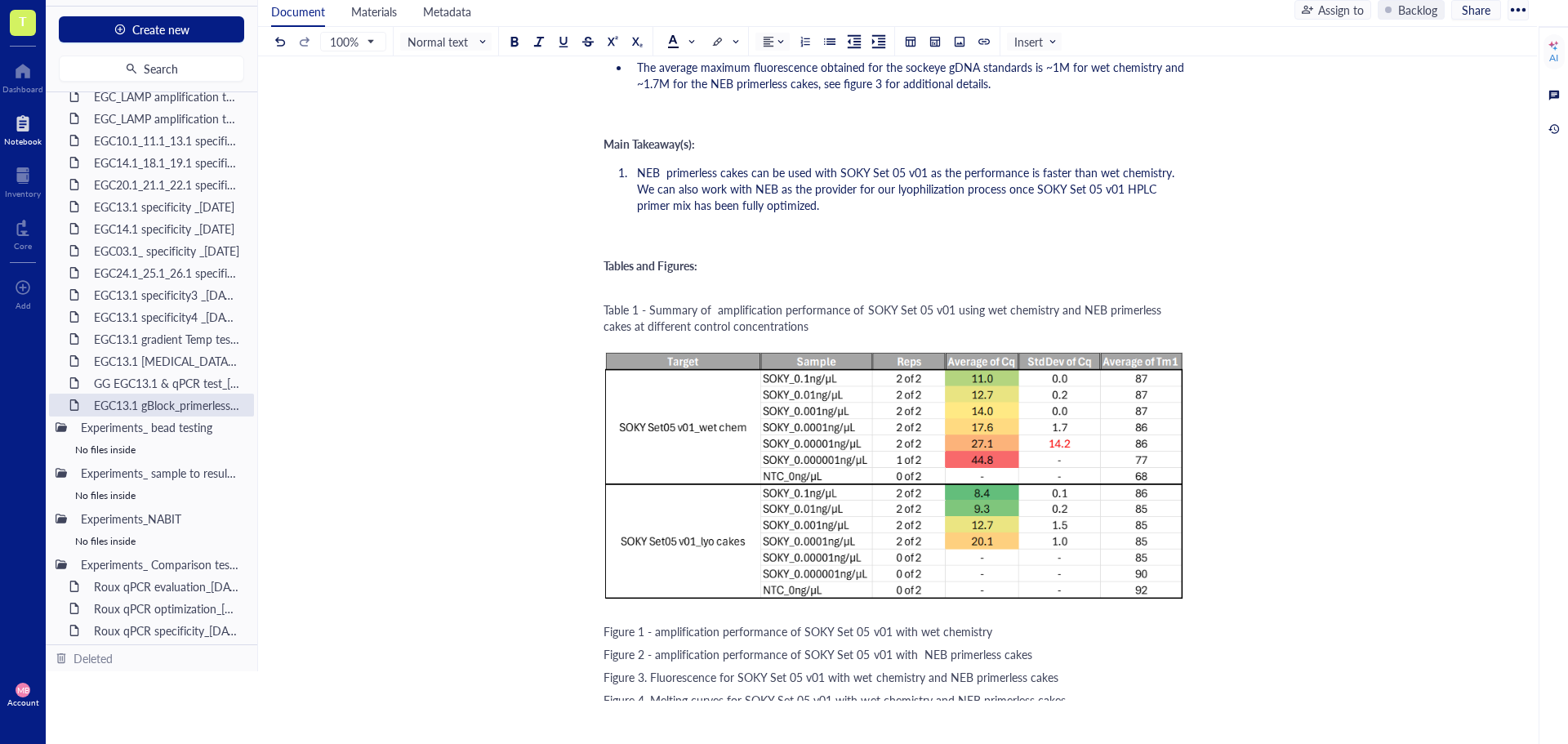
scroll to position [1965, 0]
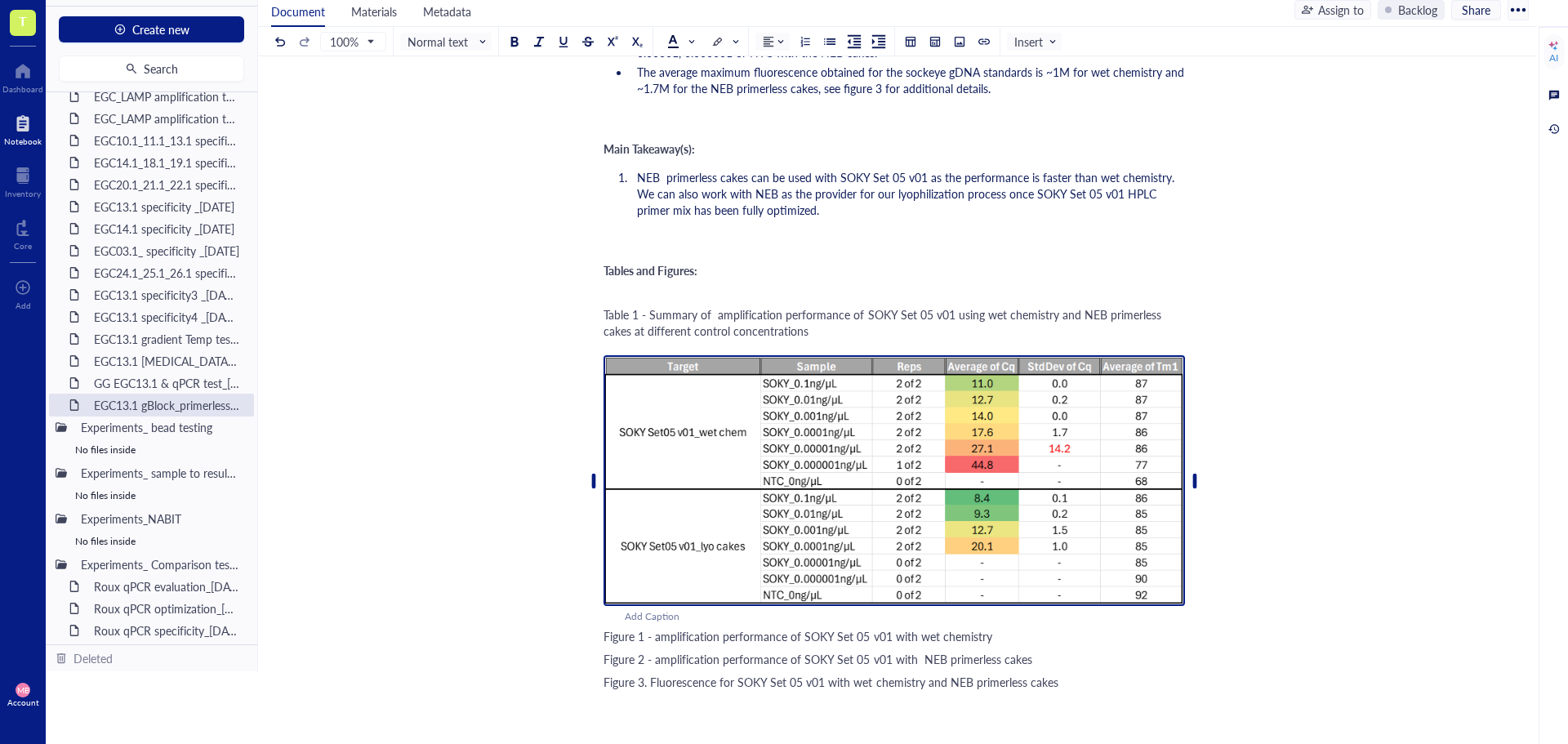
click at [687, 459] on img at bounding box center [894, 480] width 582 height 250
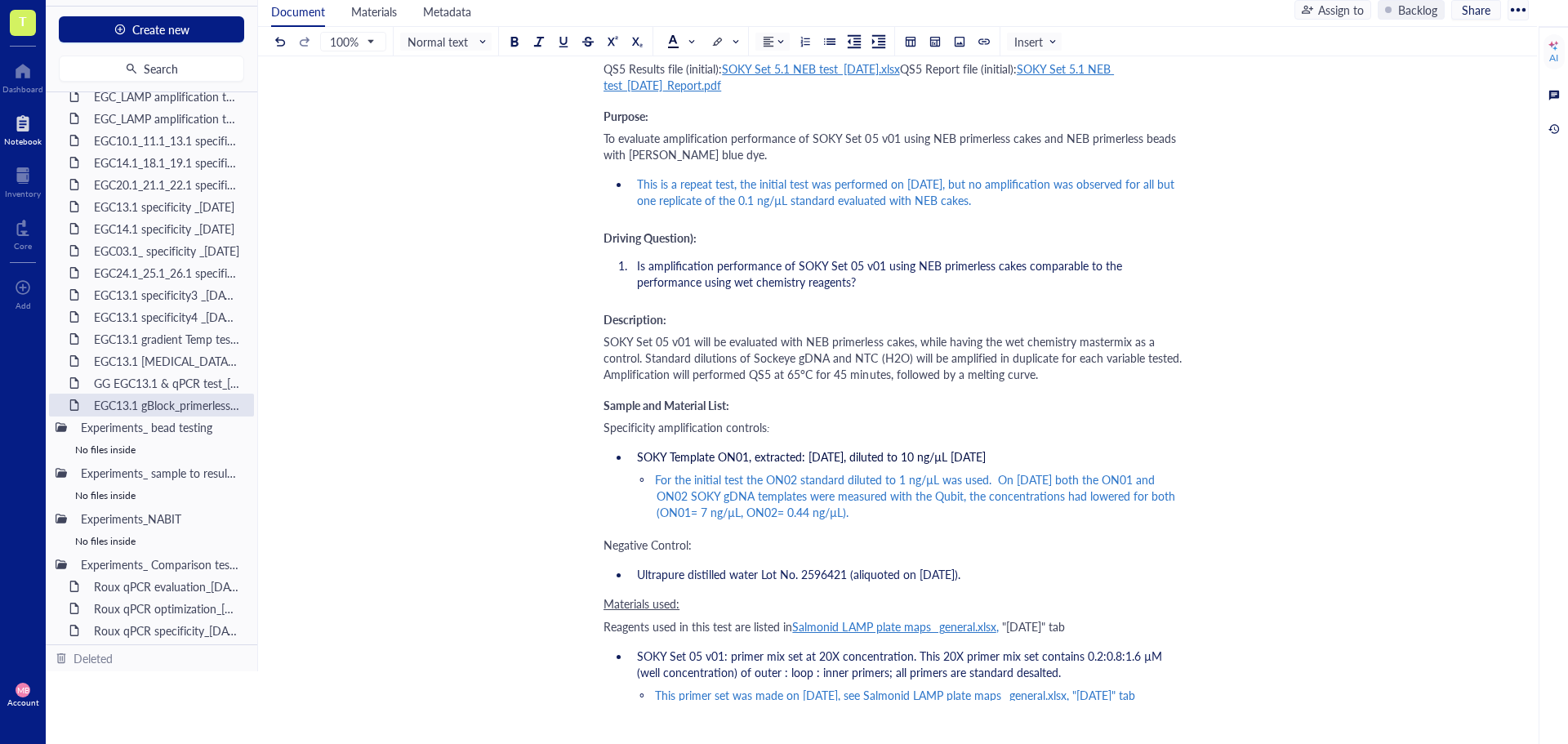
scroll to position [0, 0]
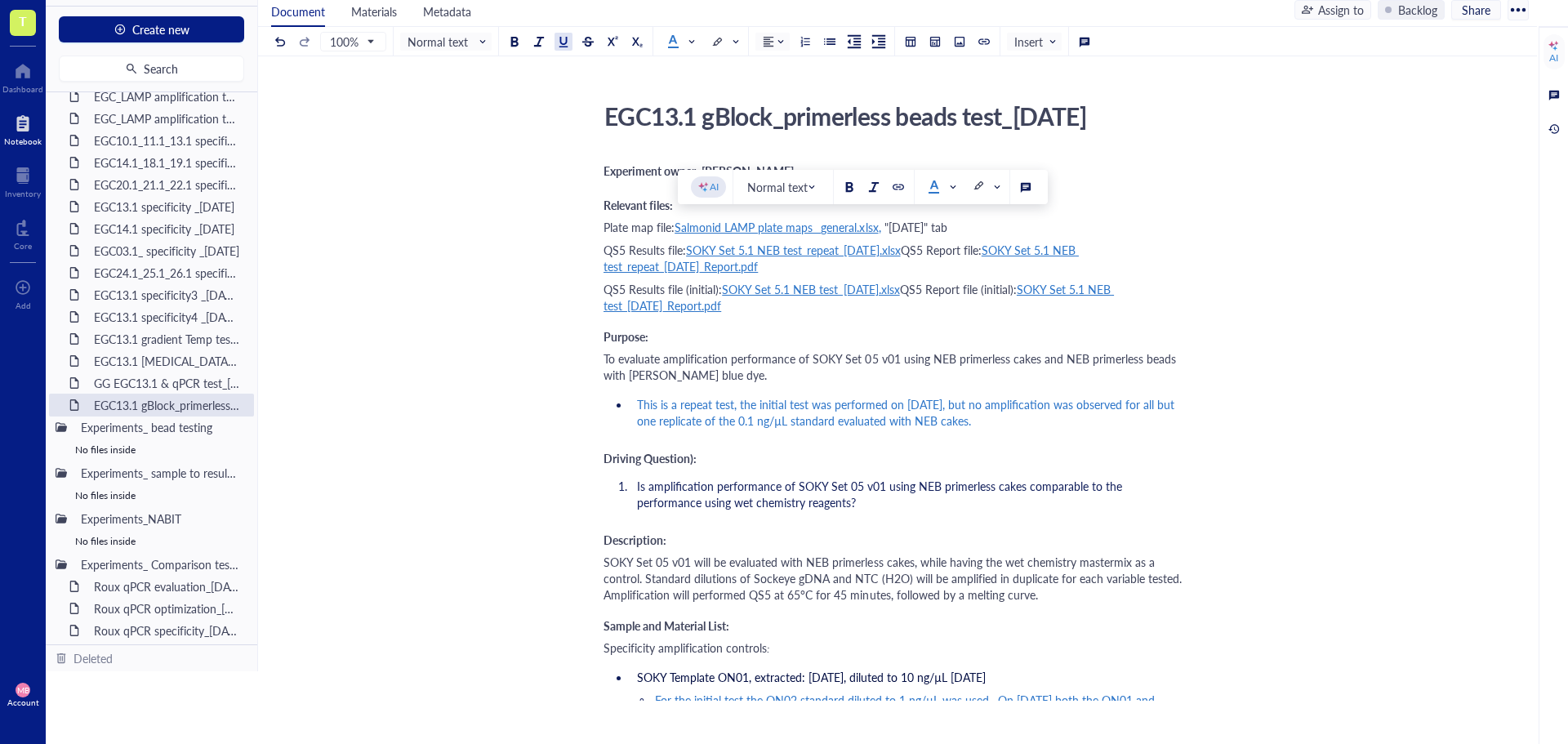
drag, startPoint x: 970, startPoint y: 226, endPoint x: 679, endPoint y: 225, distance: 291.0
click at [679, 225] on div "Plate map file: Salmonid LAMP plate maps_ general.xlsx , "[DATE]" tab" at bounding box center [894, 227] width 582 height 16
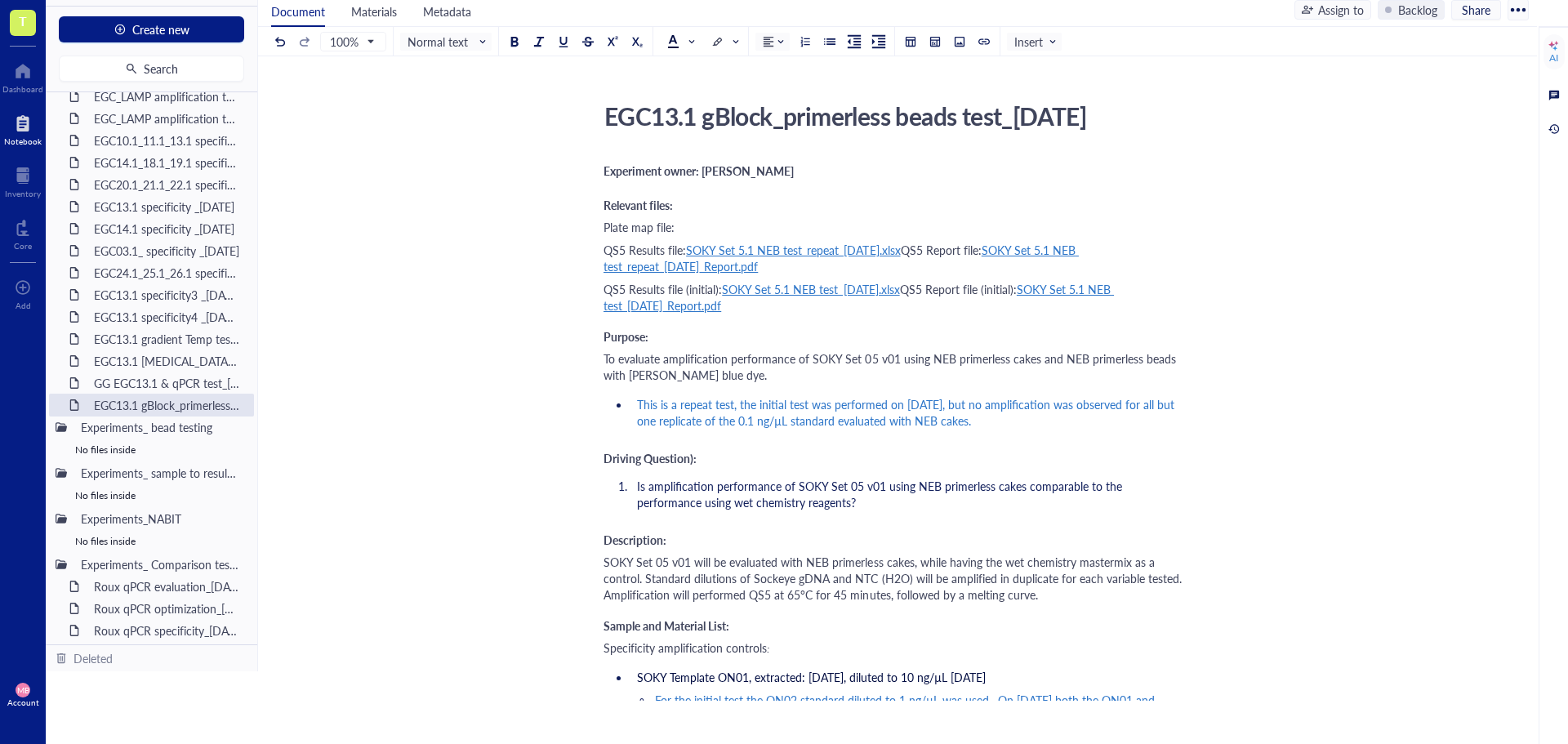
click at [922, 246] on div "QS5 Results file: SOKY Set 5.1 NEB test_repeat_[DATE].xlsx QS5 Report file: SOK…" at bounding box center [894, 257] width 582 height 33
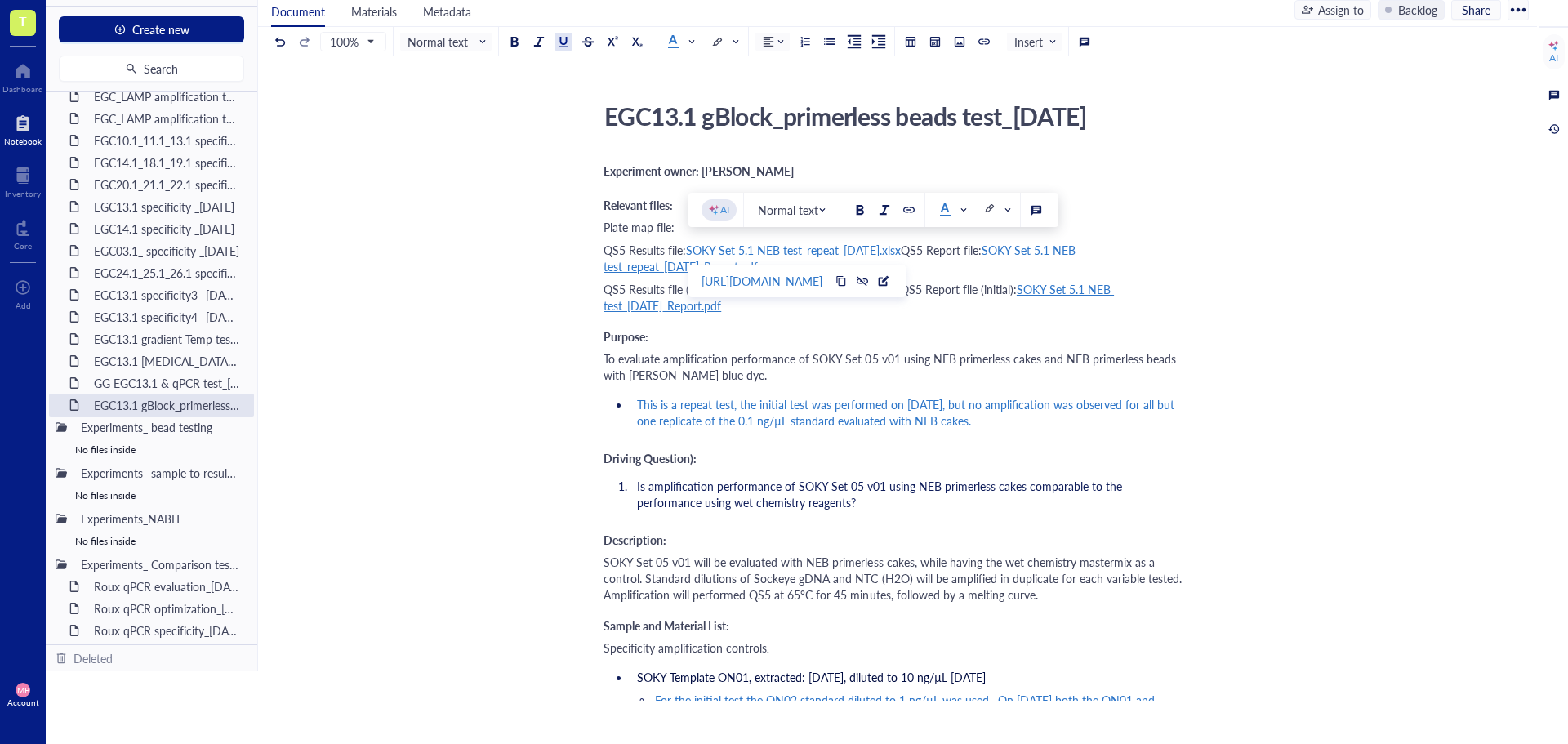
drag, startPoint x: 923, startPoint y: 250, endPoint x: 700, endPoint y: 249, distance: 223.0
click at [700, 249] on div "QS5 Results file: SOKY Set 5.1 NEB test_repeat_[DATE].xlsx QS5 Report file: SOK…" at bounding box center [894, 257] width 582 height 33
click at [1041, 119] on div "EGC13.1 gBlock_primerless beads test_[DATE]" at bounding box center [888, 116] width 582 height 41
click at [1041, 119] on textarea "EGC13.1 gBlock_primerless beads test_[DATE]" at bounding box center [887, 116] width 580 height 39
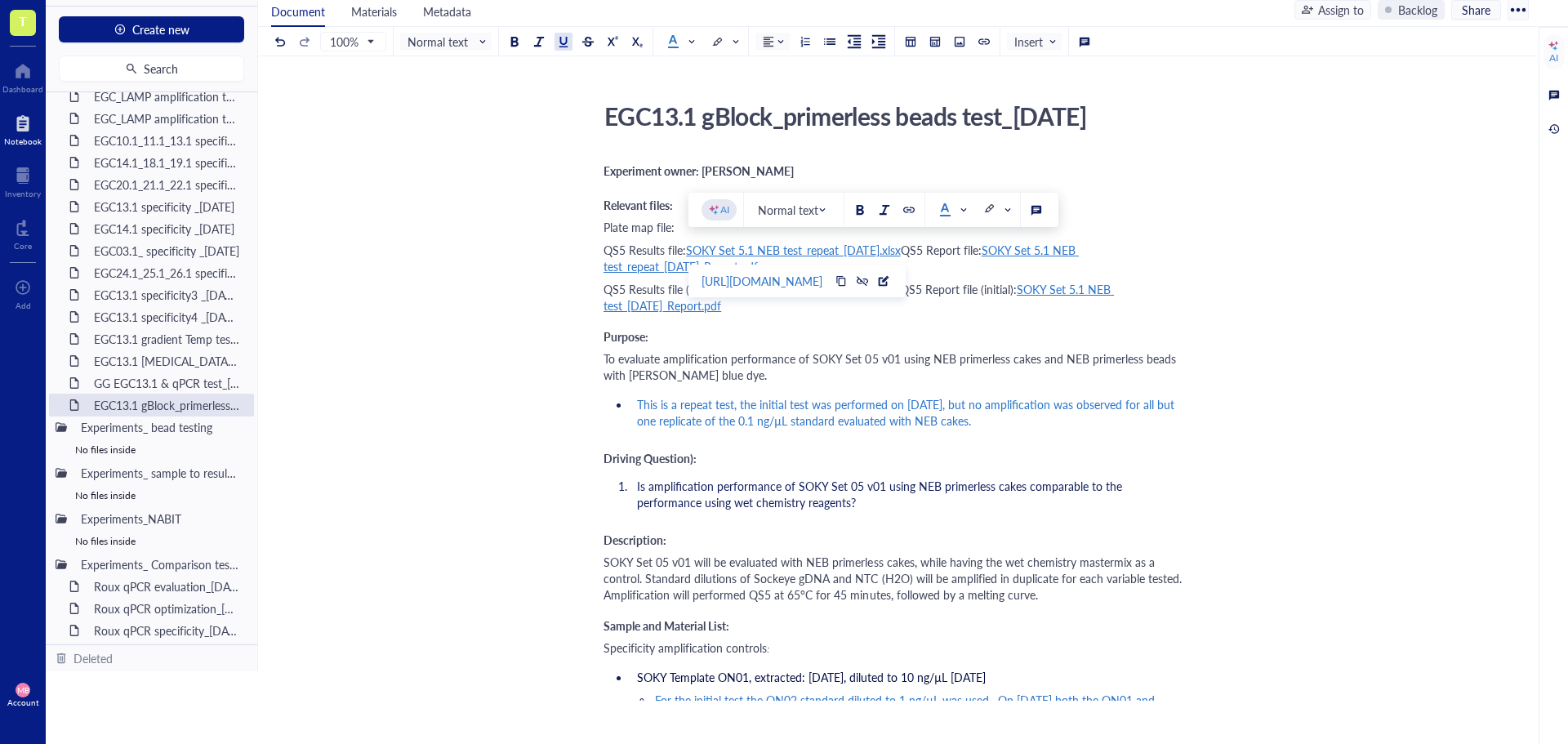
type textarea "EGC13.1 gBlock_primerless beads test_[DATE]"
click at [1121, 220] on div "Plate map file:" at bounding box center [894, 227] width 582 height 16
drag, startPoint x: 978, startPoint y: 268, endPoint x: 785, endPoint y: 251, distance: 193.7
click at [785, 251] on div "QS5 Results file: SOKY Set 5.1 NEB test_repeat_[DATE].xlsx QS5 Report file: SOK…" at bounding box center [894, 257] width 582 height 33
click at [607, 285] on span "QS5 Results file (initial):" at bounding box center [662, 289] width 118 height 16
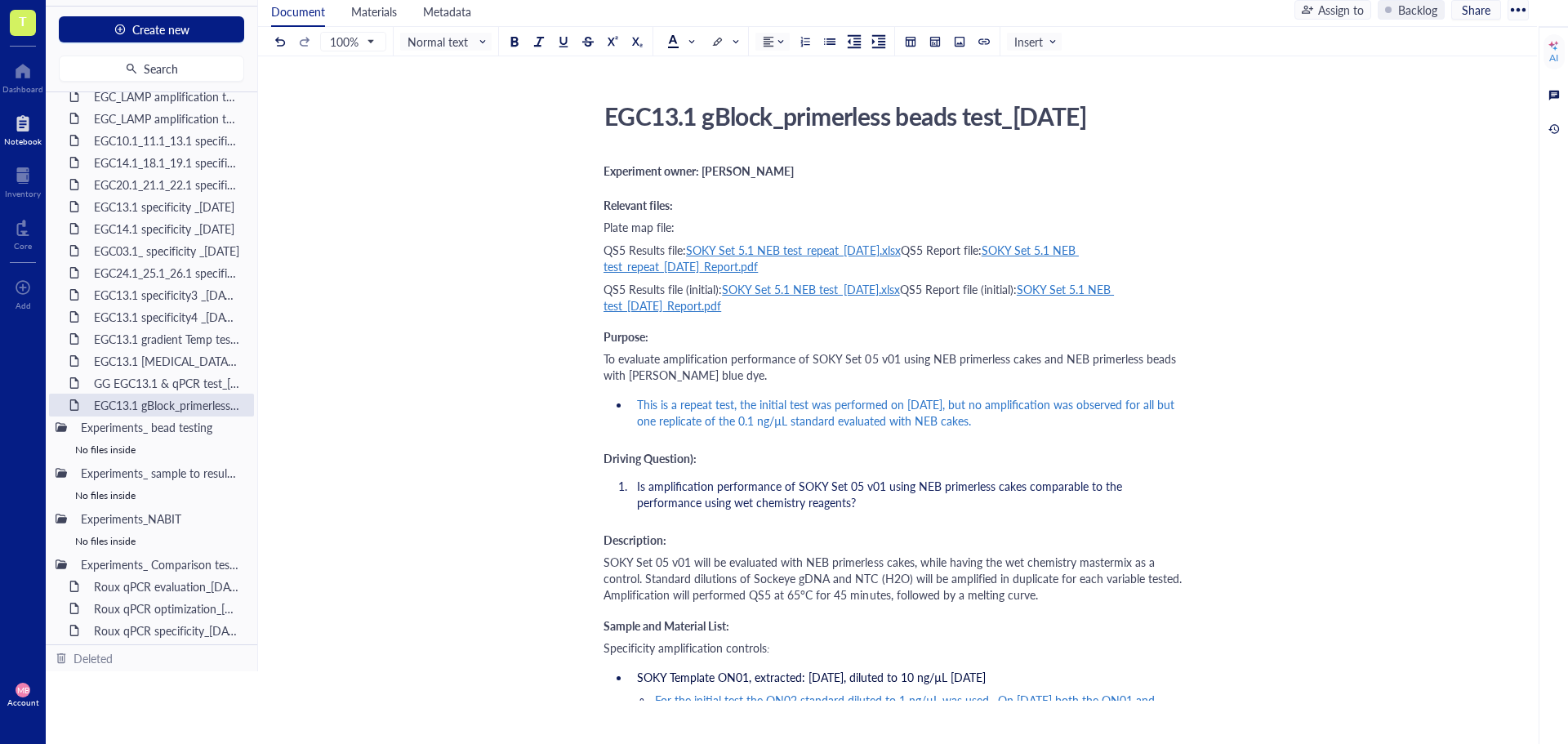
drag, startPoint x: 601, startPoint y: 290, endPoint x: 794, endPoint y: 295, distance: 193.1
click at [976, 306] on div "QS5 Results file (initial): SOKY Set 5.1 NEB test_[DATE].xlsx QS5 Report file (…" at bounding box center [894, 297] width 582 height 33
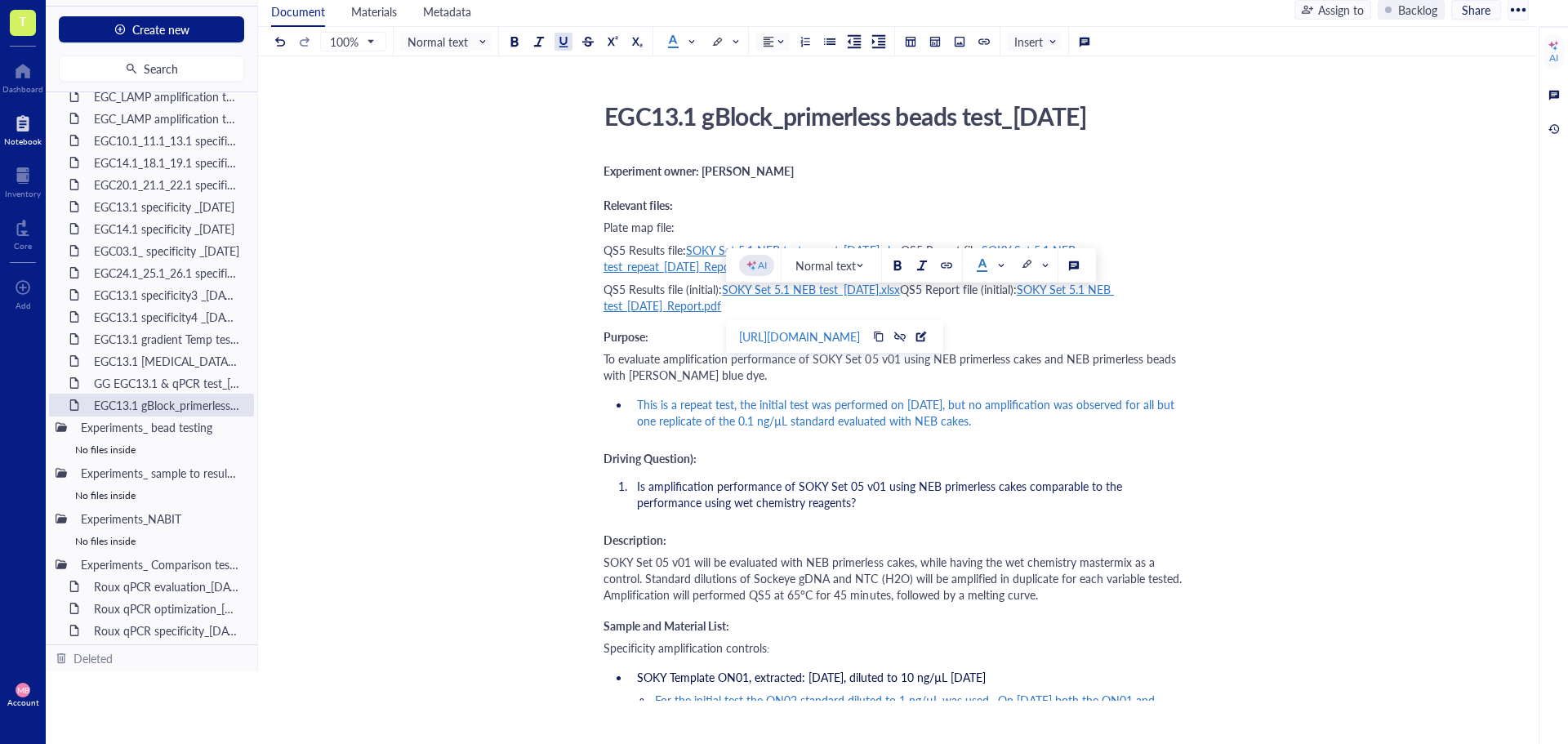
drag, startPoint x: 976, startPoint y: 306, endPoint x: 729, endPoint y: 302, distance: 247.0
click at [729, 302] on div "QS5 Results file (initial): SOKY Set 5.1 NEB test_[DATE].xlsx QS5 Report file (…" at bounding box center [894, 297] width 582 height 33
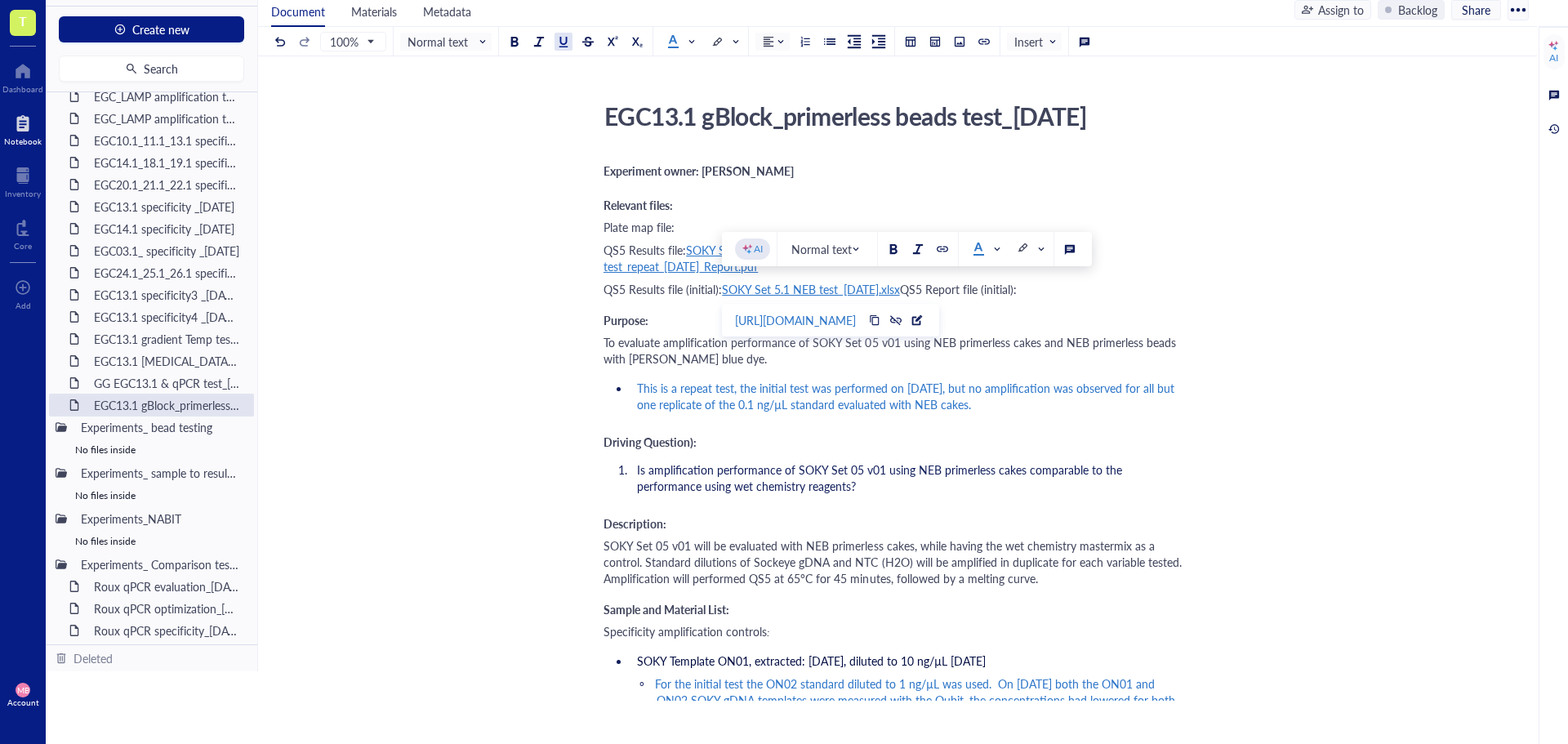
drag, startPoint x: 930, startPoint y: 290, endPoint x: 725, endPoint y: 285, distance: 205.1
click at [725, 285] on div "QS5 Results file (initial): SOKY Set 5.1 NEB test_[DATE].xlsx QS5 Report file (…" at bounding box center [894, 289] width 582 height 16
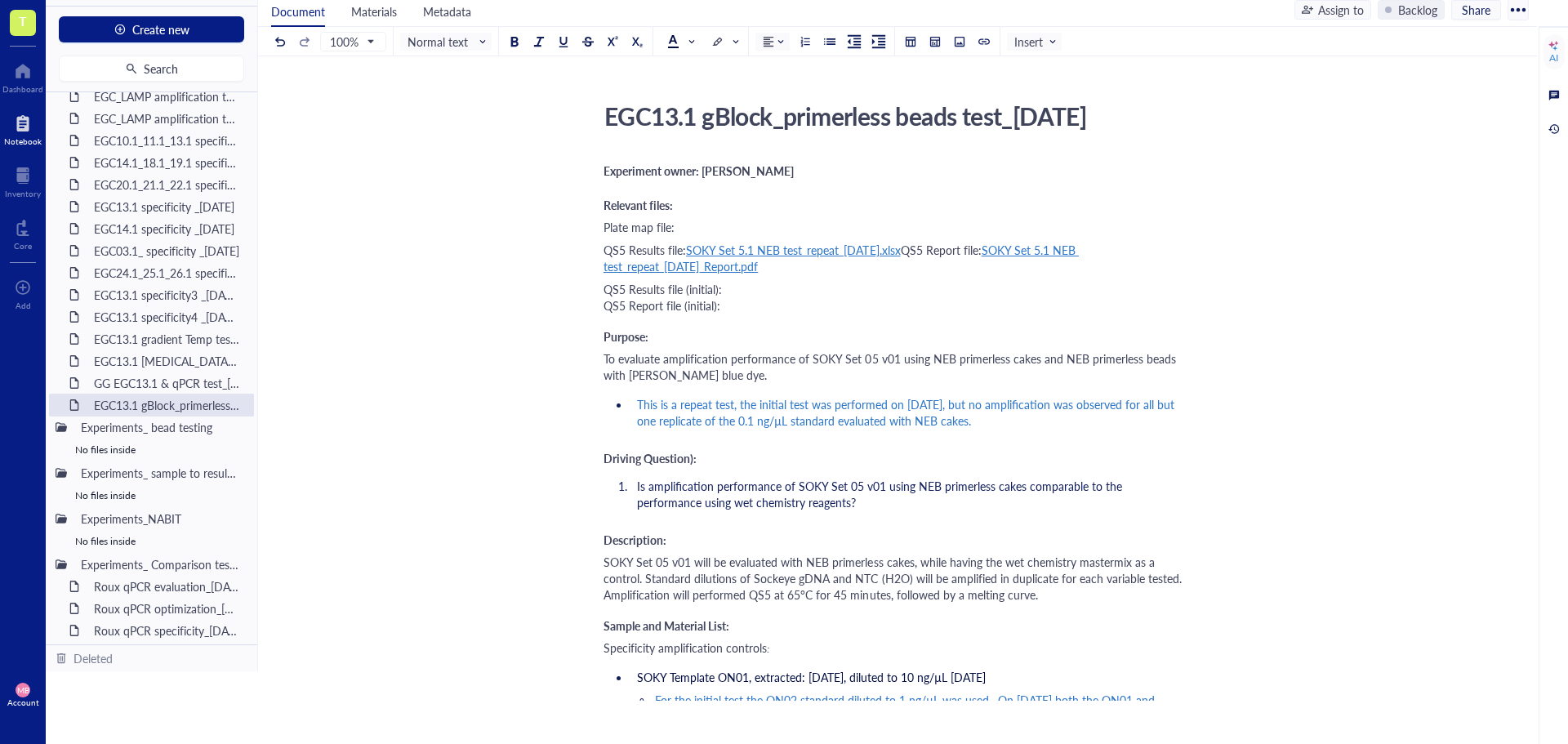
click at [717, 291] on span "QS5 Results file (initial): QS5 Report file (initial):" at bounding box center [662, 297] width 118 height 33
drag, startPoint x: 734, startPoint y: 289, endPoint x: 692, endPoint y: 289, distance: 42.0
click at [692, 289] on span "QS5 Results file ([DATE]): QS5 Report file (initial):" at bounding box center [668, 297] width 128 height 33
copy span "[DATE]"
drag, startPoint x: 714, startPoint y: 303, endPoint x: 688, endPoint y: 304, distance: 26.0
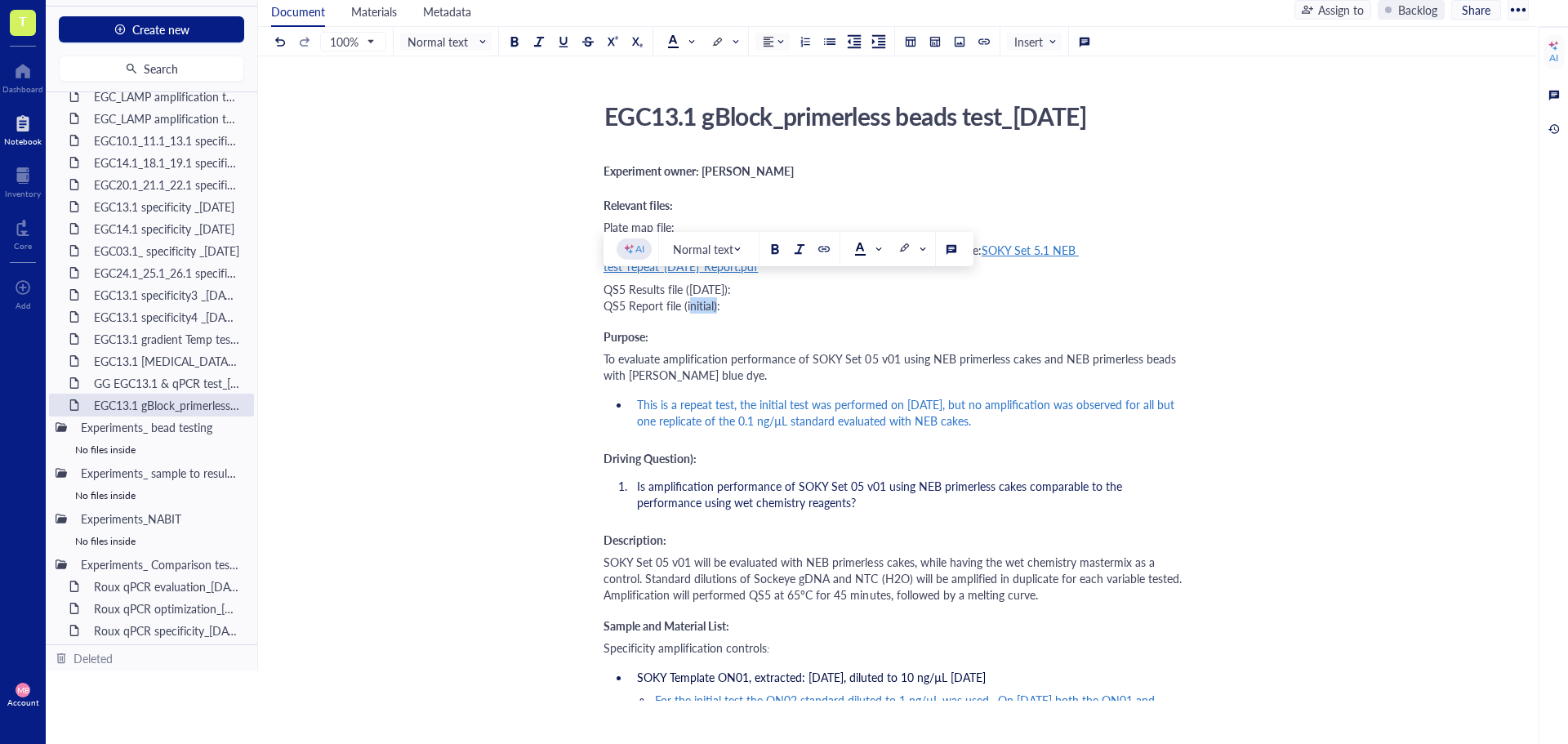
click at [688, 304] on span "QS5 Results file ([DATE]): QS5 Report file (initial):" at bounding box center [668, 297] width 128 height 33
click at [800, 341] on div "Purpose:" at bounding box center [894, 337] width 582 height 14
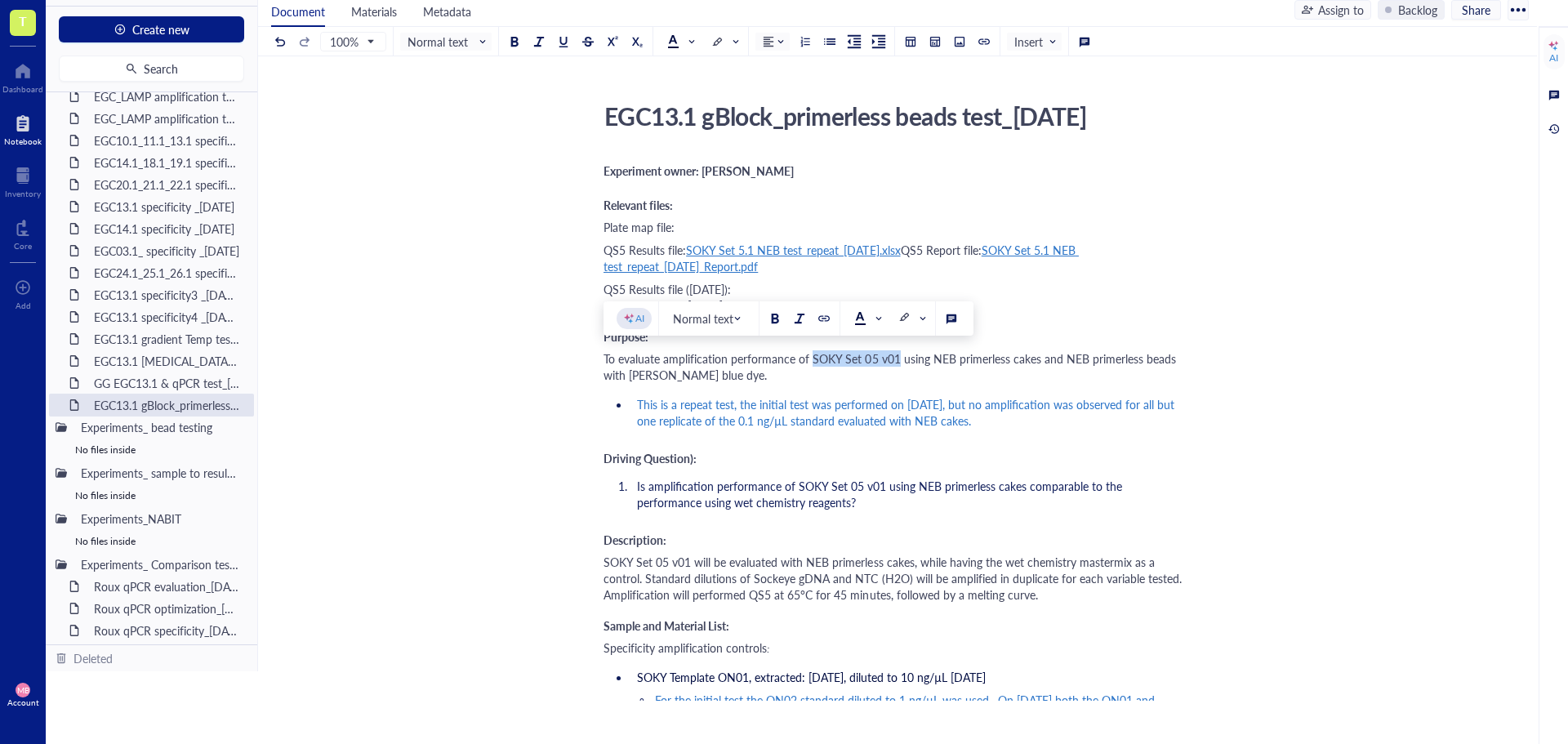
drag, startPoint x: 896, startPoint y: 357, endPoint x: 813, endPoint y: 360, distance: 83.1
click at [813, 360] on span "To evaluate amplification performance of SOKY Set 05 v01 using NEB primerless c…" at bounding box center [891, 367] width 576 height 33
drag, startPoint x: 1017, startPoint y: 364, endPoint x: 886, endPoint y: 365, distance: 131.0
click at [886, 365] on span "To evaluate amplification performance of EGC13.1 using NEB primerless cakes and…" at bounding box center [883, 367] width 558 height 33
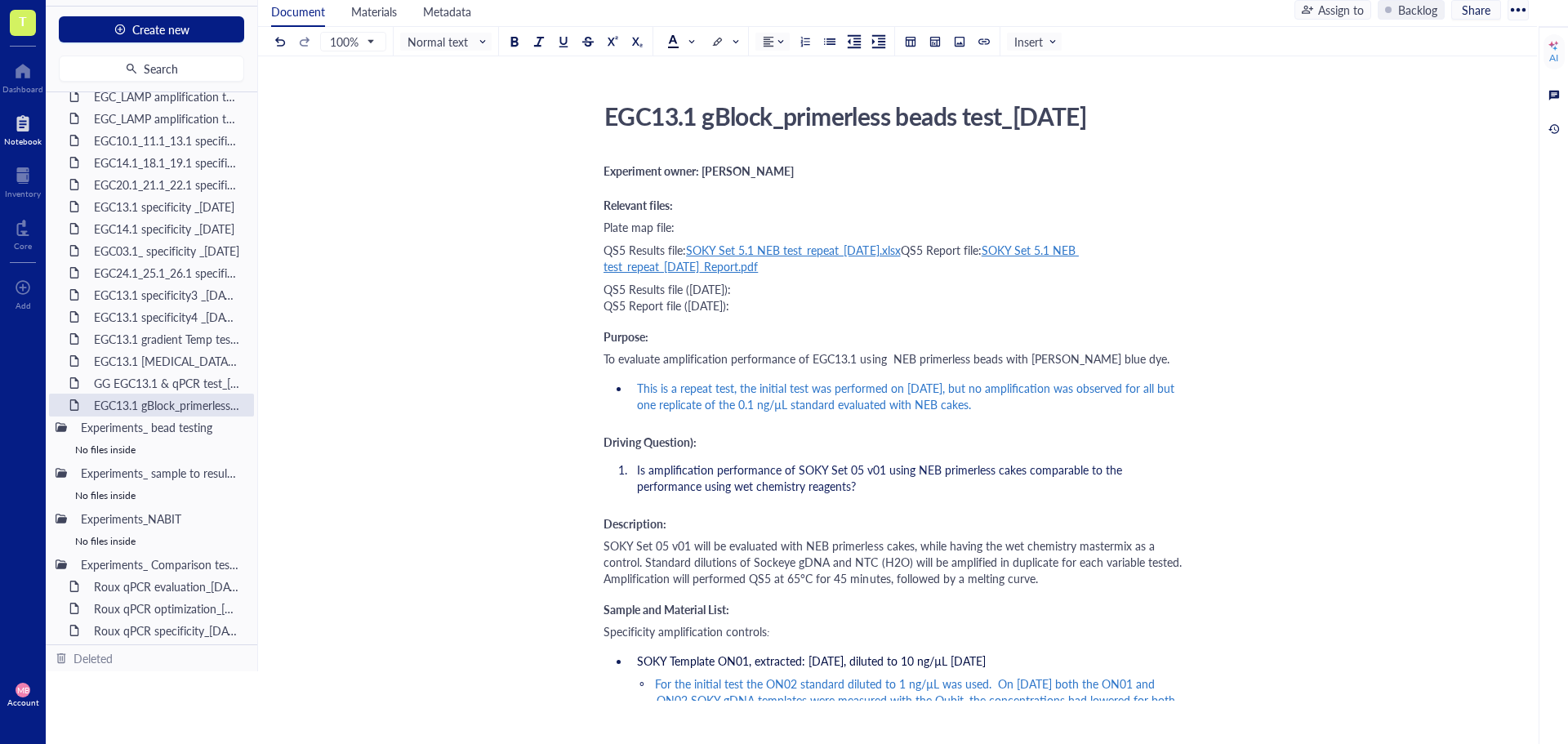
click at [1101, 361] on span "To evaluate amplification performance of EGC13.1 using NEB primerless beads wit…" at bounding box center [887, 359] width 566 height 16
drag, startPoint x: 1107, startPoint y: 360, endPoint x: 1028, endPoint y: 361, distance: 79.0
click at [1030, 358] on span "To evaluate amplification performance of EGC13.1 using NEB primerless beads wit…" at bounding box center [887, 359] width 566 height 16
click at [1079, 357] on span "To evaluate amplification performance of EGC13.1 using NEB primerless beads wit…" at bounding box center [858, 359] width 509 height 16
click at [1133, 354] on div "To evaluate amplification performance of EGC13.1 using NEB primerless beads wit…" at bounding box center [894, 359] width 582 height 16
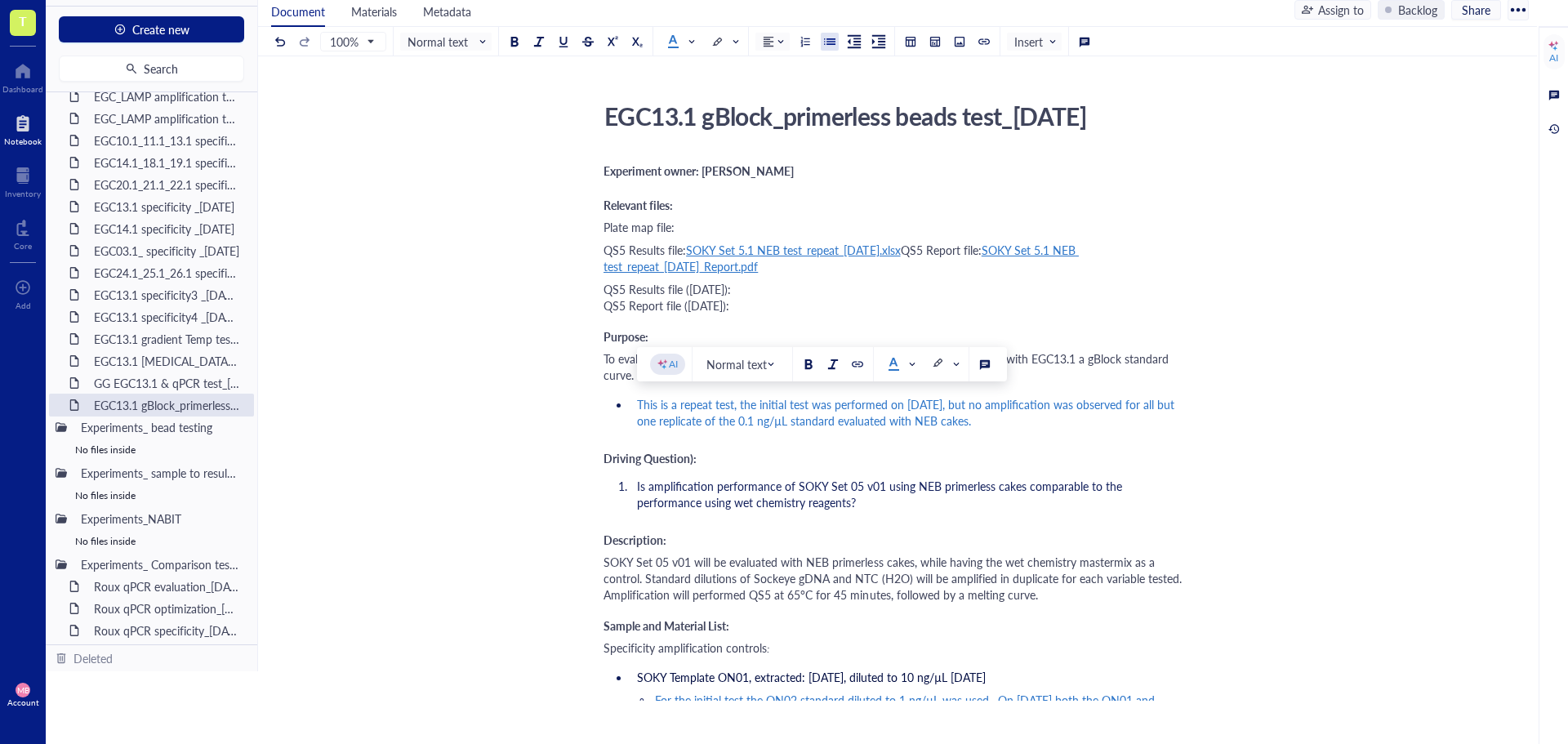
drag, startPoint x: 1014, startPoint y: 423, endPoint x: 632, endPoint y: 408, distance: 382.3
click at [632, 408] on li "This is a repeat test, the initial test was performed on [DATE], but no amplifi…" at bounding box center [907, 412] width 555 height 33
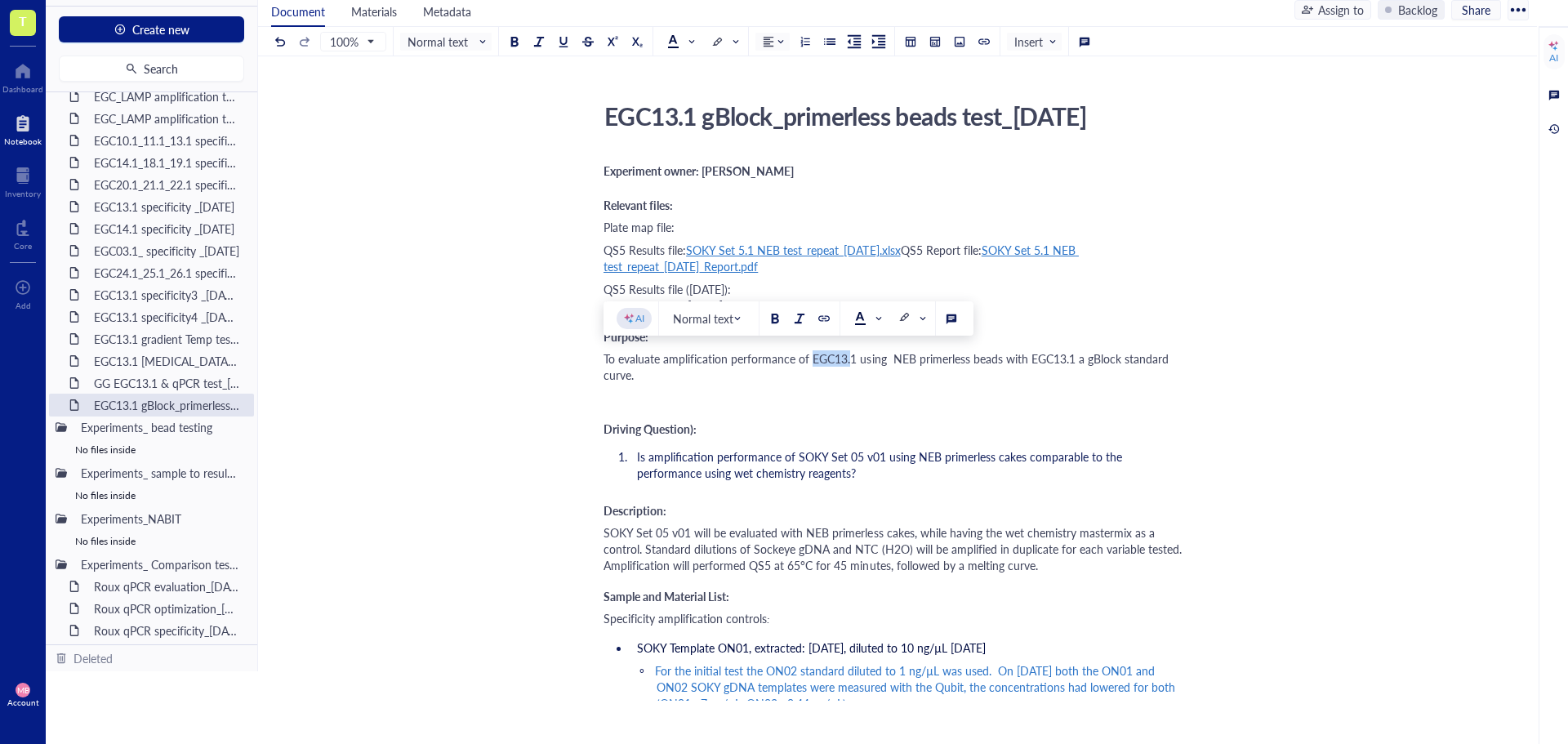
drag, startPoint x: 813, startPoint y: 361, endPoint x: 852, endPoint y: 362, distance: 39.0
click at [852, 362] on span "To evaluate amplification performance of EGC13.1 using NEB primerless beads wit…" at bounding box center [888, 367] width 568 height 33
copy span "EGC13."
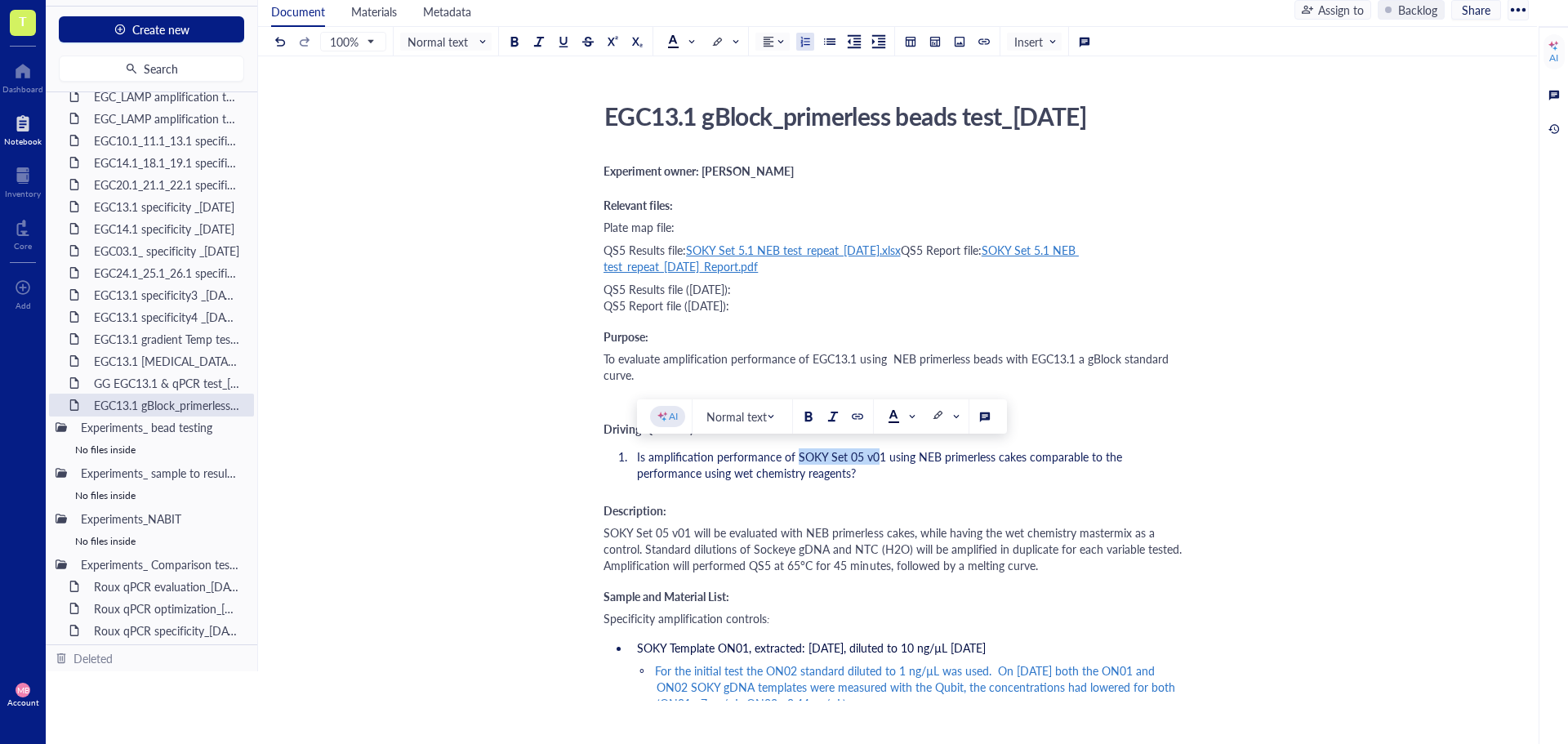
drag, startPoint x: 878, startPoint y: 455, endPoint x: 796, endPoint y: 455, distance: 82.0
click at [796, 455] on span "Is amplification performance of SOKY Set 05 v01 using NEB primerless cakes comp…" at bounding box center [882, 464] width 488 height 33
drag, startPoint x: 982, startPoint y: 455, endPoint x: 956, endPoint y: 457, distance: 26.1
click at [956, 457] on span "Is amplification performance of EGC13.1 using NEB primerless cakes comparable t…" at bounding box center [910, 464] width 546 height 33
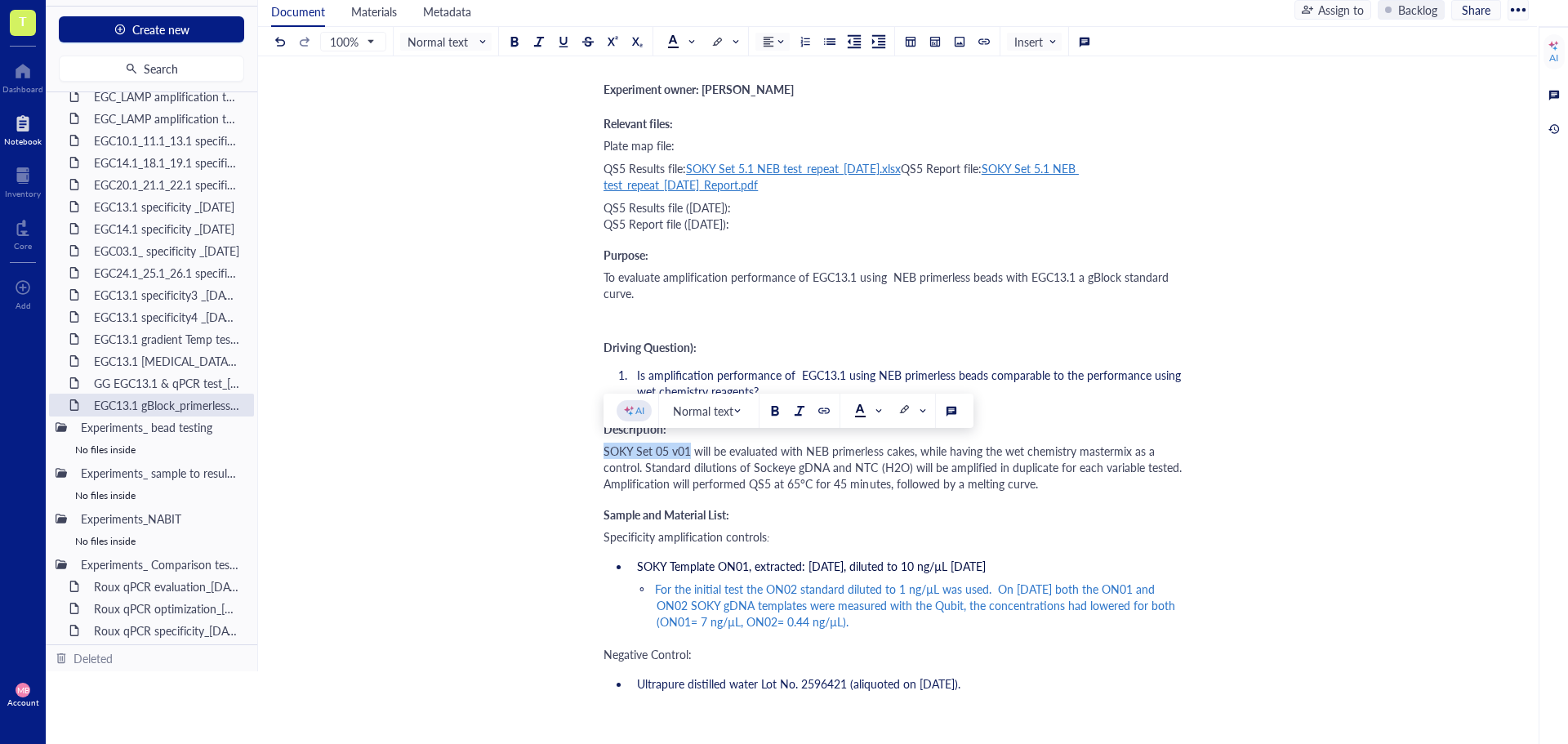
drag, startPoint x: 690, startPoint y: 450, endPoint x: 605, endPoint y: 451, distance: 85.0
click at [605, 451] on span "SOKY Set 05 v01 will be evaluated with NEB primerless cakes, while having the w…" at bounding box center [894, 467] width 582 height 49
drag, startPoint x: 870, startPoint y: 452, endPoint x: 846, endPoint y: 451, distance: 24.0
click at [846, 451] on span "EGC13.1 will be evaluated with NEB primerless cakes, while having the wet chemi…" at bounding box center [880, 467] width 553 height 49
drag, startPoint x: 785, startPoint y: 467, endPoint x: 711, endPoint y: 465, distance: 74.0
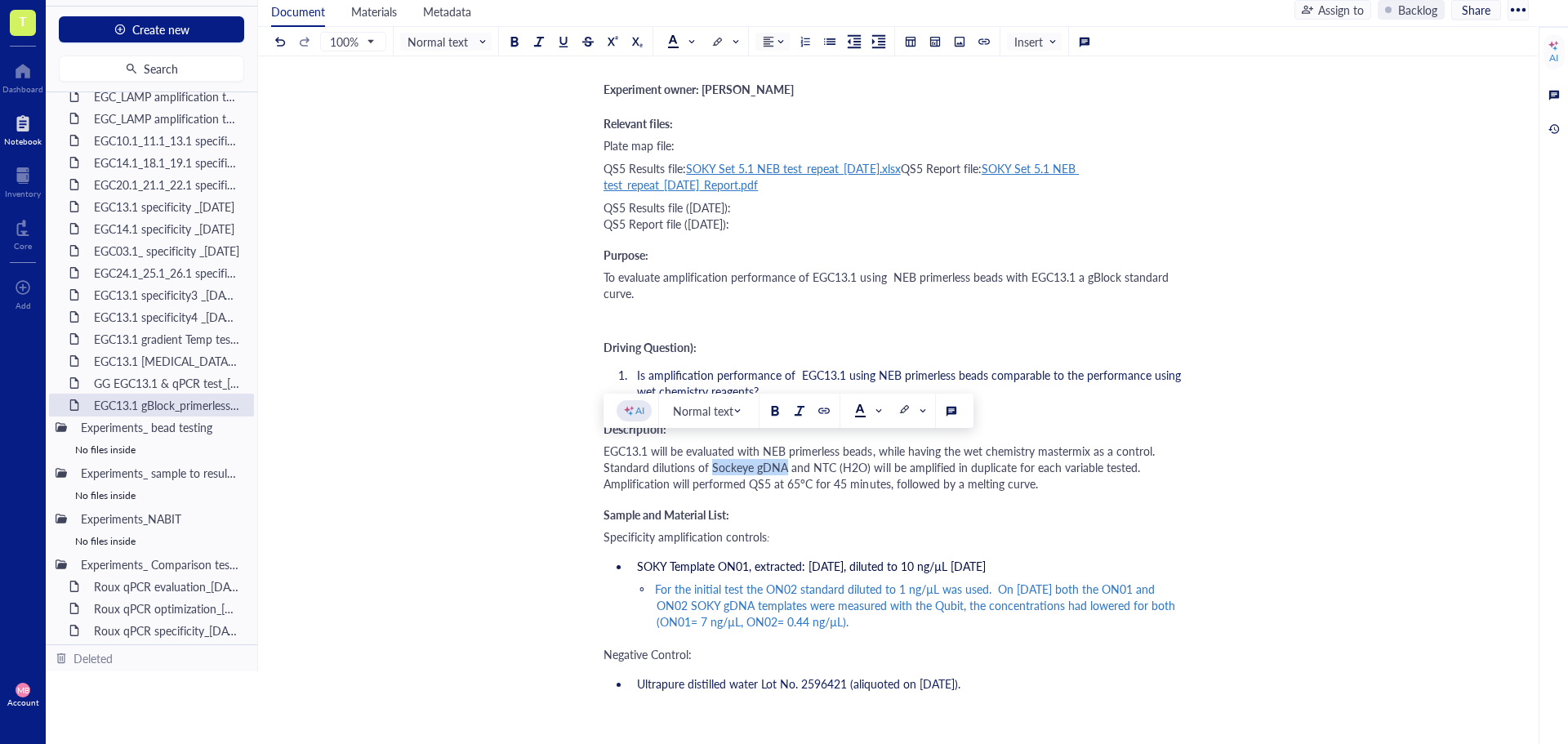
click at [711, 465] on span "EGC13.1 will be evaluated with NEB primerless beads, while having the wet chemi…" at bounding box center [881, 467] width 555 height 49
click at [794, 488] on span "EGC13.1 will be evaluated with NEB primerless beads, while having the wet chemi…" at bounding box center [881, 467] width 555 height 49
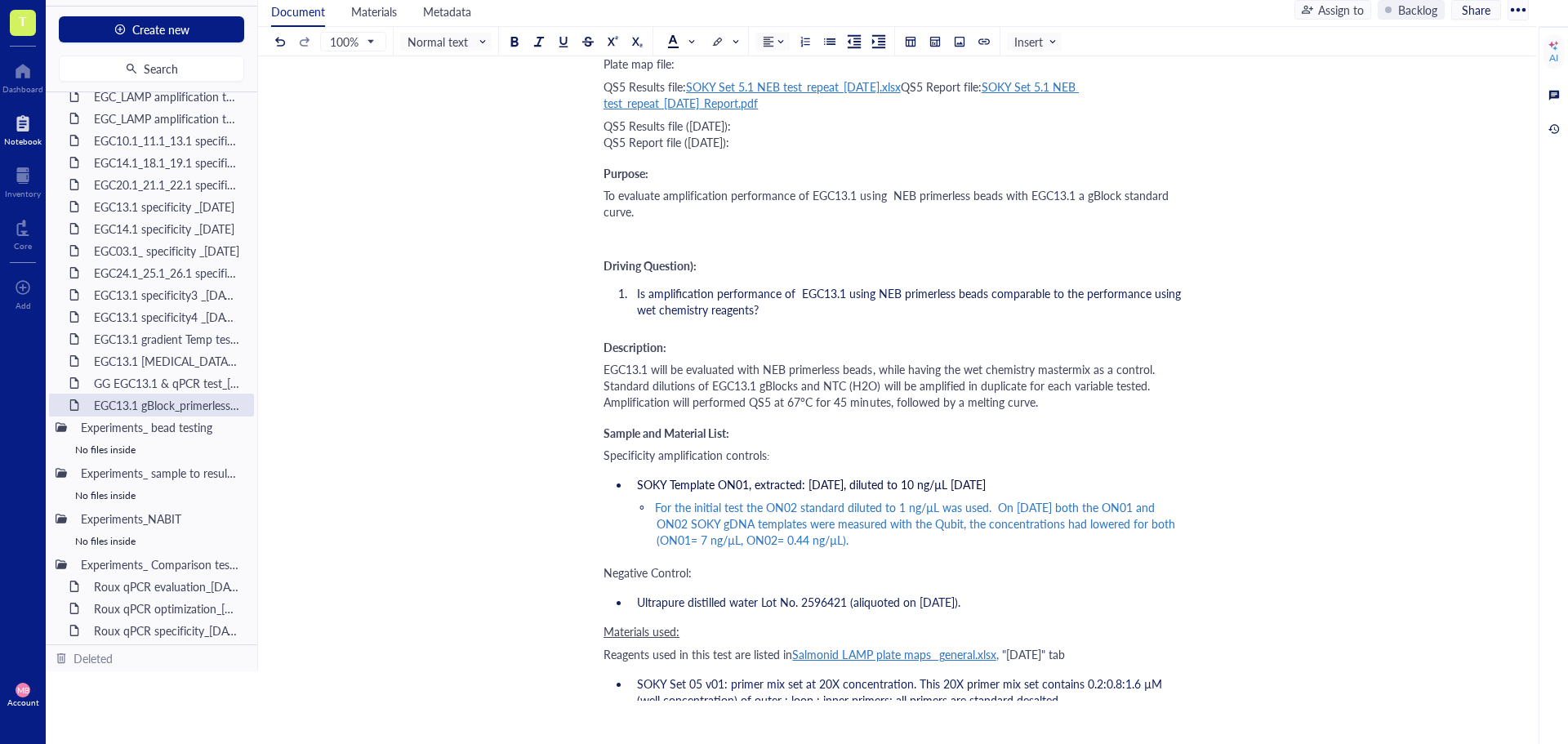
click at [796, 489] on span "SOKY Template ON01, extracted: [DATE], diluted to 10 ng/µL [DATE]" at bounding box center [812, 484] width 349 height 16
drag, startPoint x: 854, startPoint y: 542, endPoint x: 631, endPoint y: 484, distance: 230.4
click at [631, 484] on ul "SOKY Template ON01, extracted: [DATE], diluted to 10 ng/µL [DATE] For the initi…" at bounding box center [894, 514] width 582 height 82
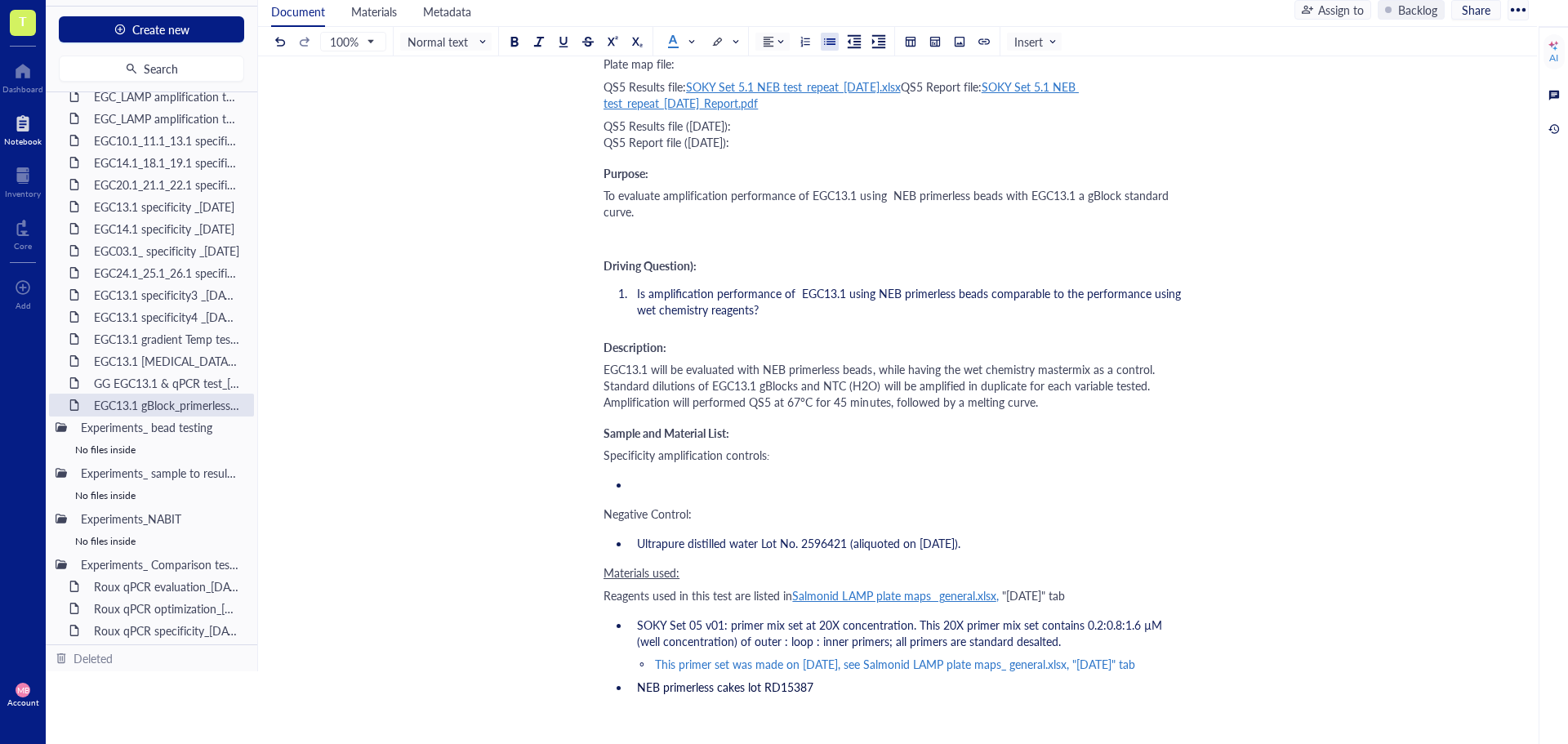
click at [661, 485] on li "﻿" at bounding box center [907, 484] width 555 height 16
drag, startPoint x: 760, startPoint y: 485, endPoint x: 784, endPoint y: 485, distance: 24.0
click at [784, 485] on span "EGC13.1 gBlock control made on [DATE]" at bounding box center [740, 484] width 206 height 16
click at [830, 483] on span "EGC13.1 gBlock control diluted on [DATE]" at bounding box center [743, 484] width 212 height 16
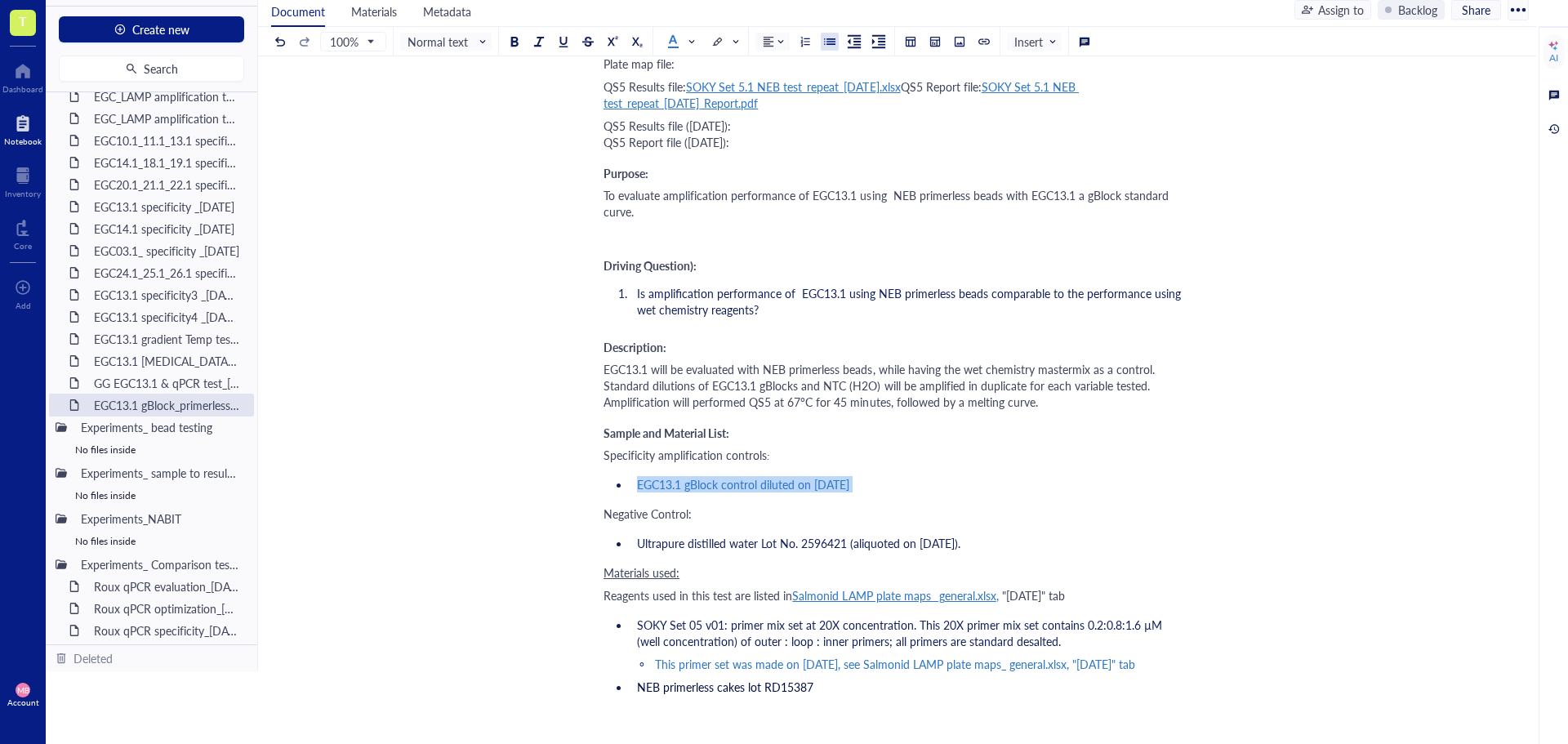
click at [830, 483] on span "EGC13.1 gBlock control diluted on [DATE]" at bounding box center [743, 484] width 212 height 16
click at [904, 447] on span at bounding box center [900, 444] width 26 height 13
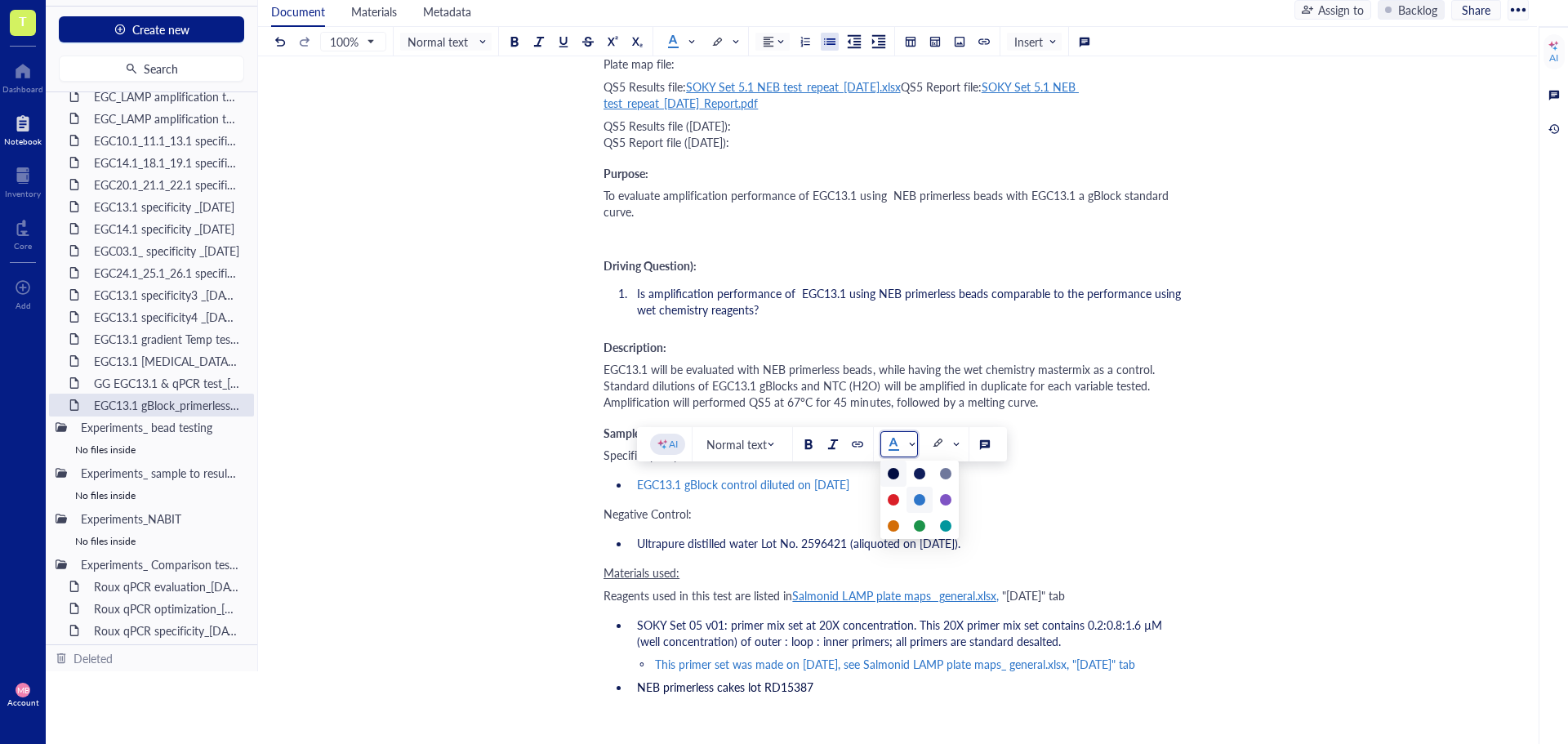
click at [893, 467] on div at bounding box center [893, 473] width 26 height 26
click at [647, 480] on span "EGC13.1 gBlock control diluted on [DATE]" at bounding box center [743, 484] width 212 height 16
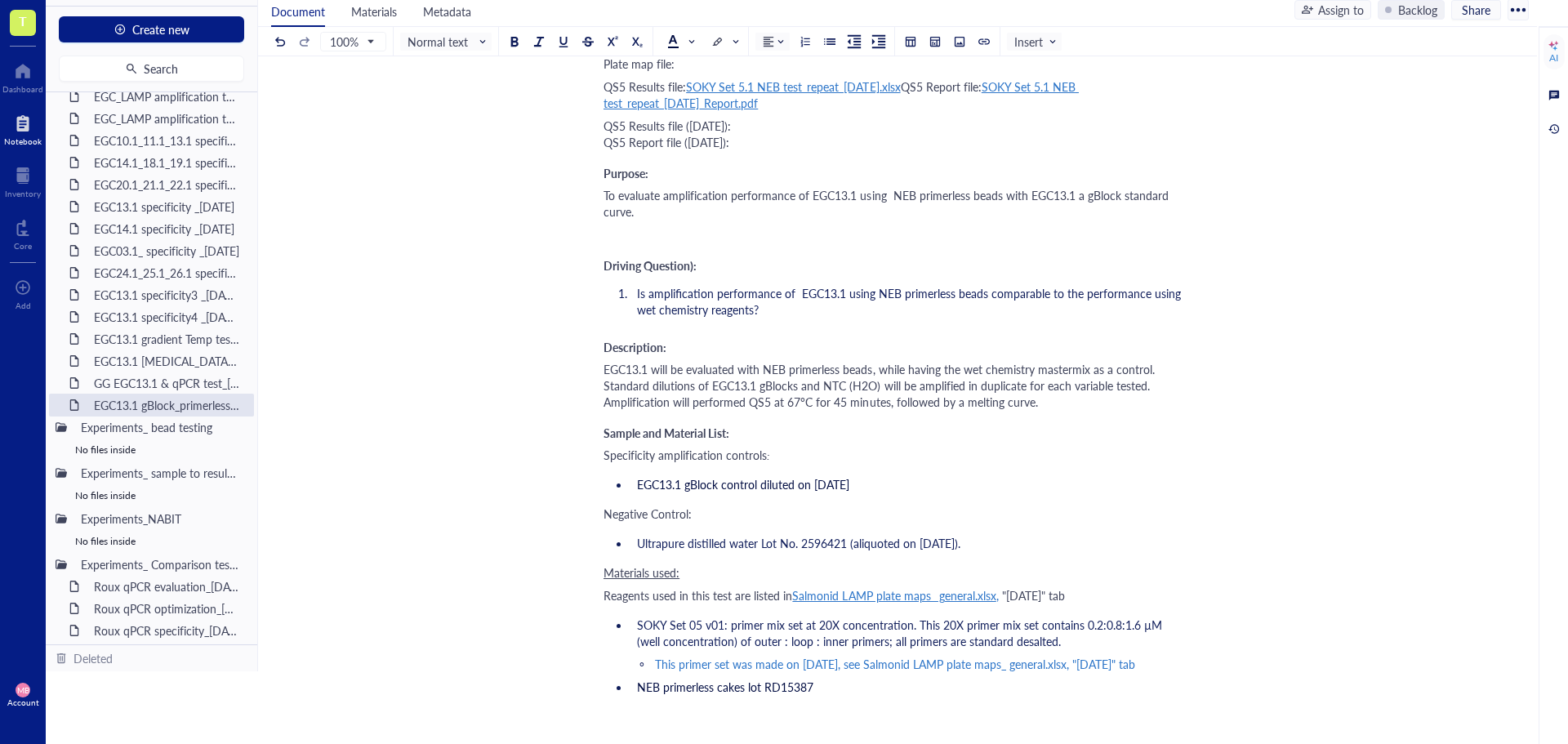
click at [615, 456] on span "Specificity amplification controls" at bounding box center [685, 455] width 163 height 16
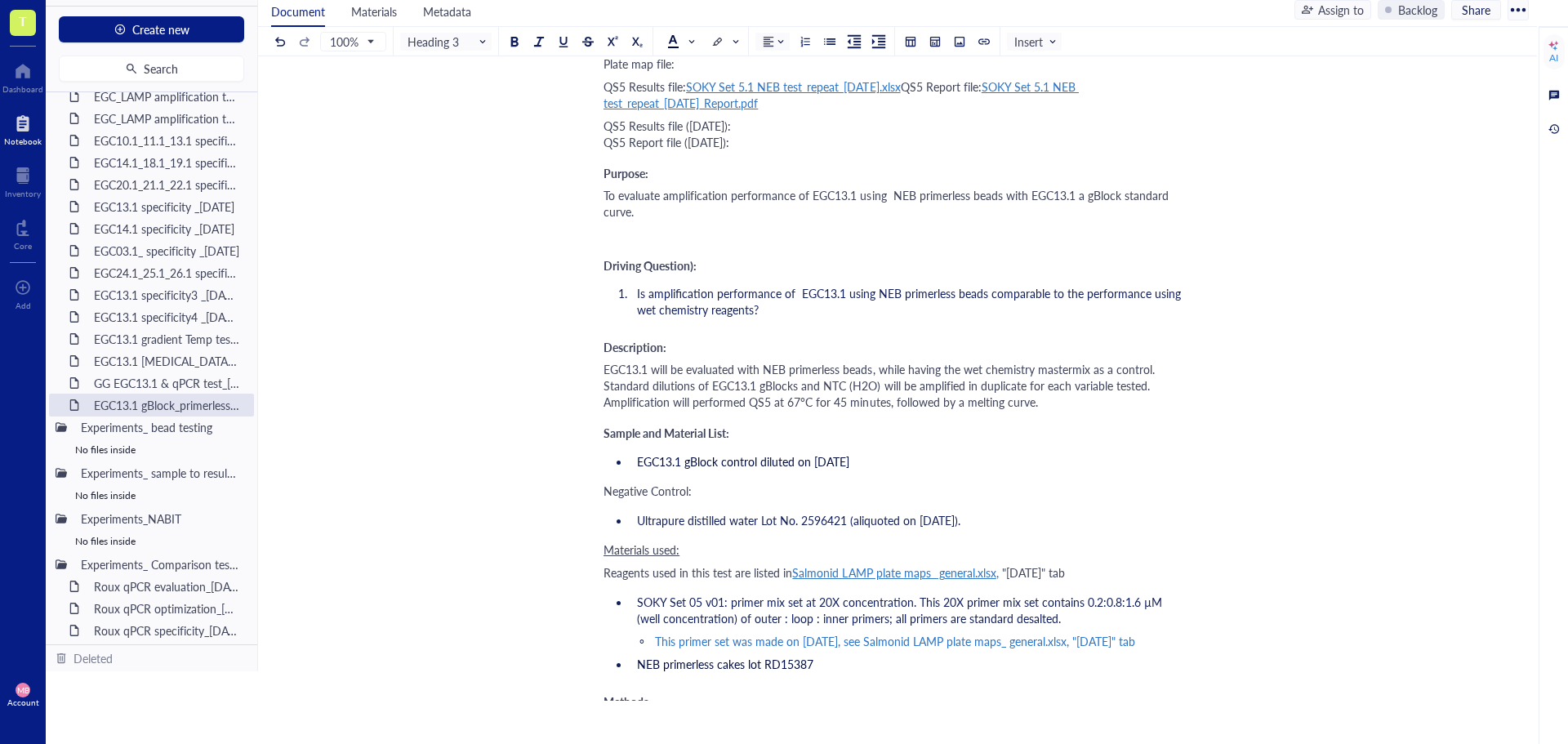
click at [696, 490] on div "Negative Control:" at bounding box center [894, 491] width 582 height 16
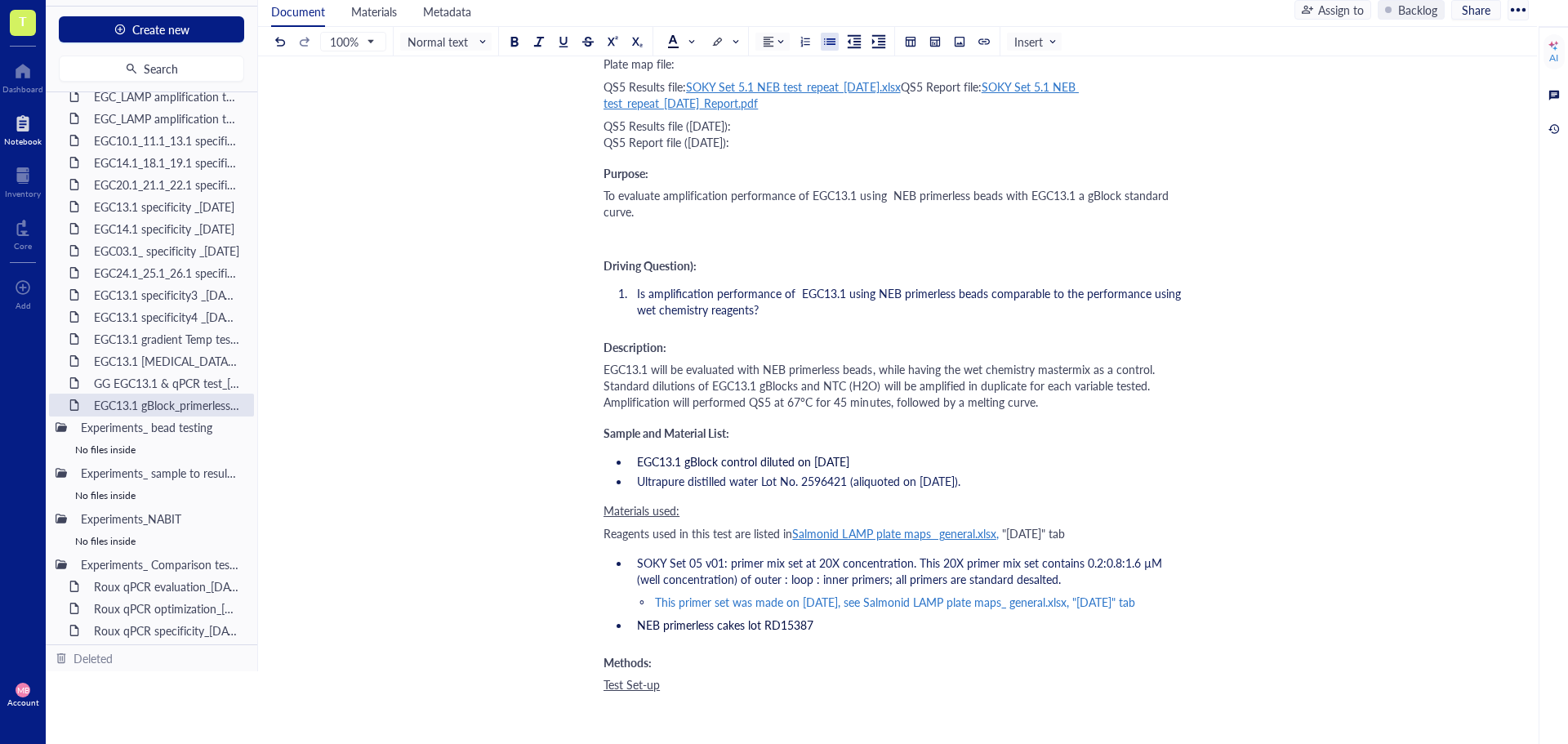
click at [1060, 485] on li "Ultrapure distilled water Lot No. 2596421 (aliquoted on [DATE])." at bounding box center [907, 481] width 555 height 16
drag, startPoint x: 931, startPoint y: 479, endPoint x: 919, endPoint y: 479, distance: 12.0
click at [919, 479] on span "Ultrapure distilled water Lot No. 2596421 (aliquoted on [DATE])." at bounding box center [799, 481] width 323 height 16
click at [961, 485] on span "Ultrapure distilled water Lot No. 2596421 (aliquoted on [DATE])." at bounding box center [799, 481] width 323 height 16
drag, startPoint x: 996, startPoint y: 485, endPoint x: 638, endPoint y: 459, distance: 358.9
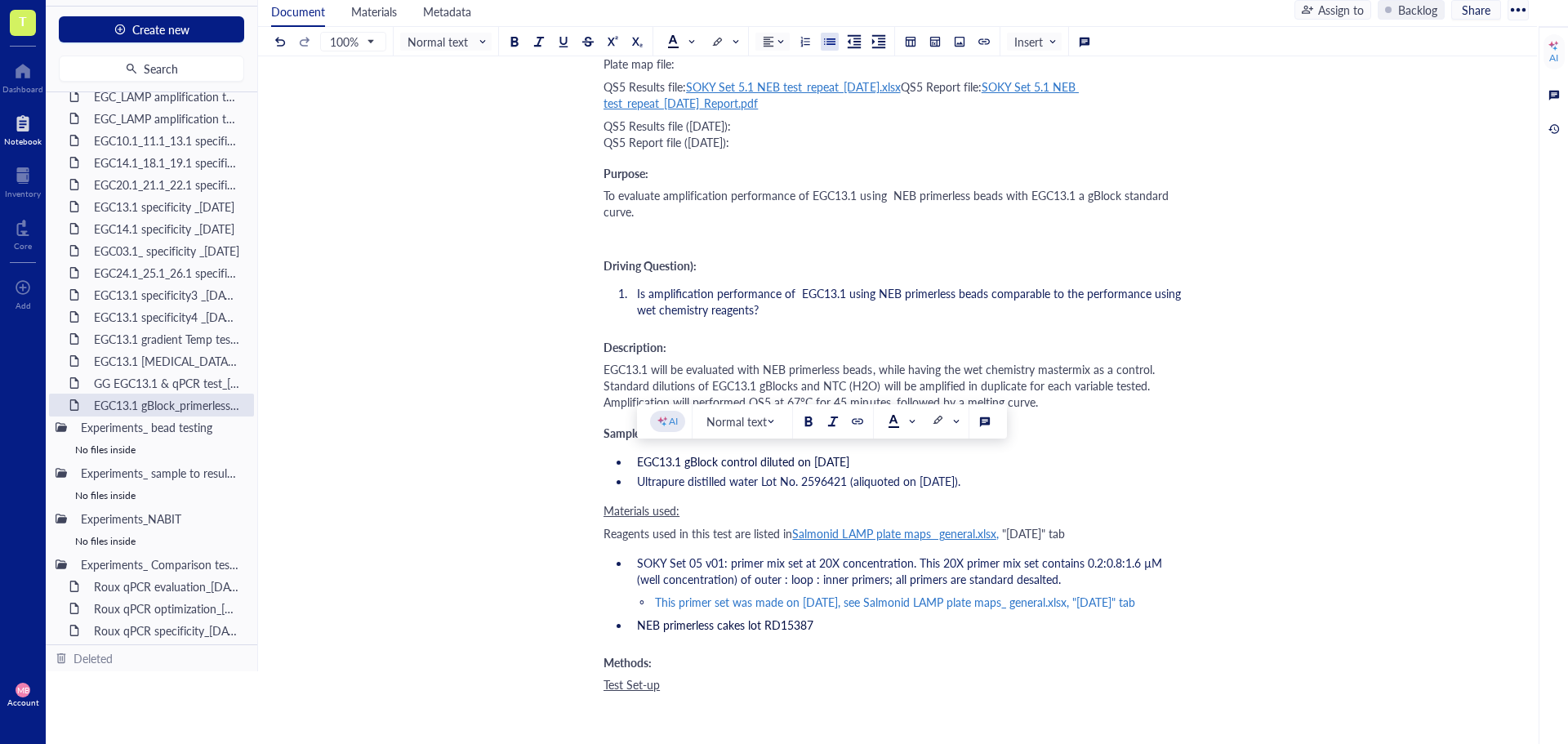
click at [638, 459] on ul "EGC13.1 gBlock control diluted on [DATE] Ultrapure distilled water Lot No. 2596…" at bounding box center [894, 471] width 582 height 43
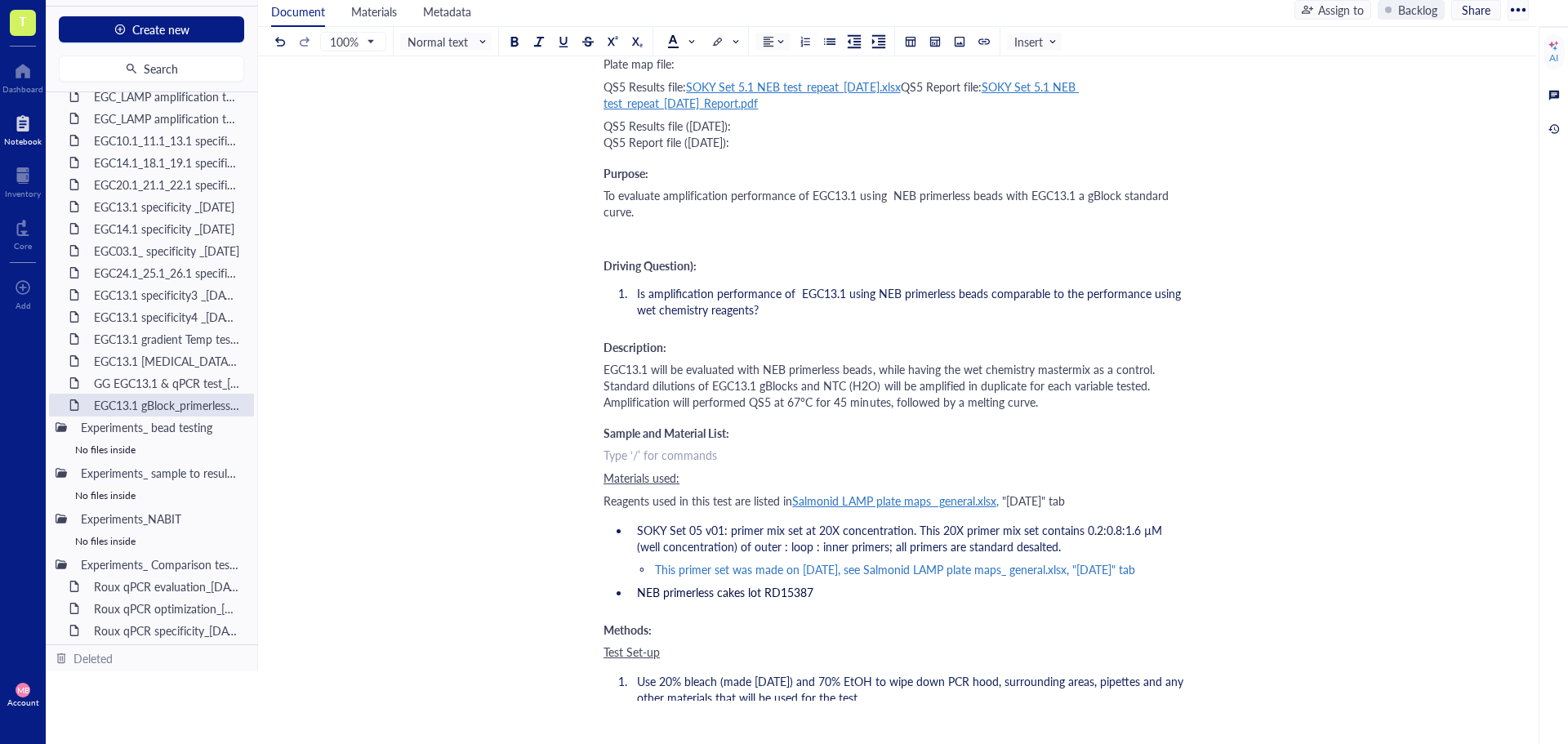
drag, startPoint x: 620, startPoint y: 453, endPoint x: 607, endPoint y: 451, distance: 13.2
click at [607, 451] on div "﻿ Type ‘/’ for commands" at bounding box center [894, 455] width 582 height 16
click at [956, 44] on div at bounding box center [960, 41] width 12 height 12
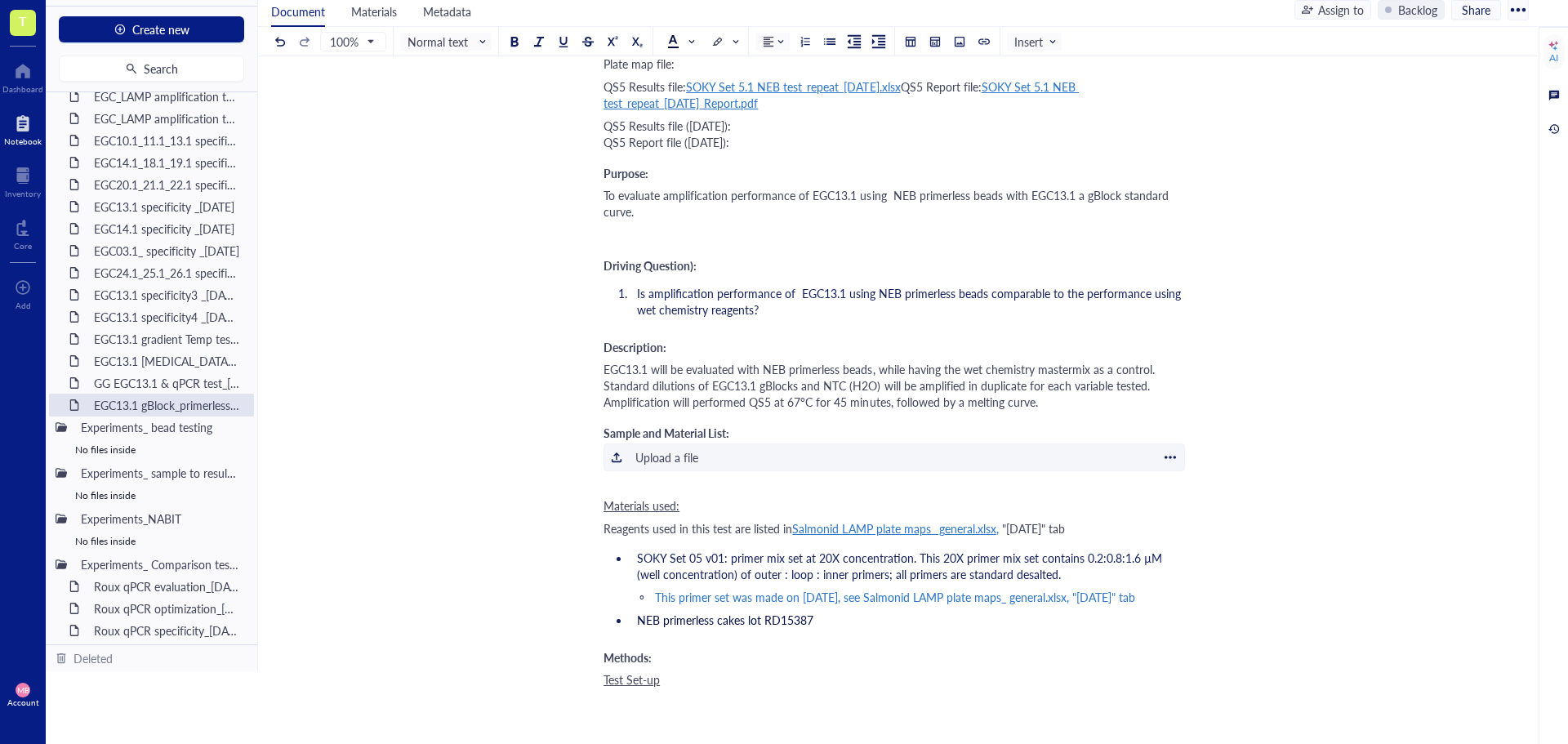
click at [637, 463] on div "Upload a file" at bounding box center [667, 457] width 63 height 18
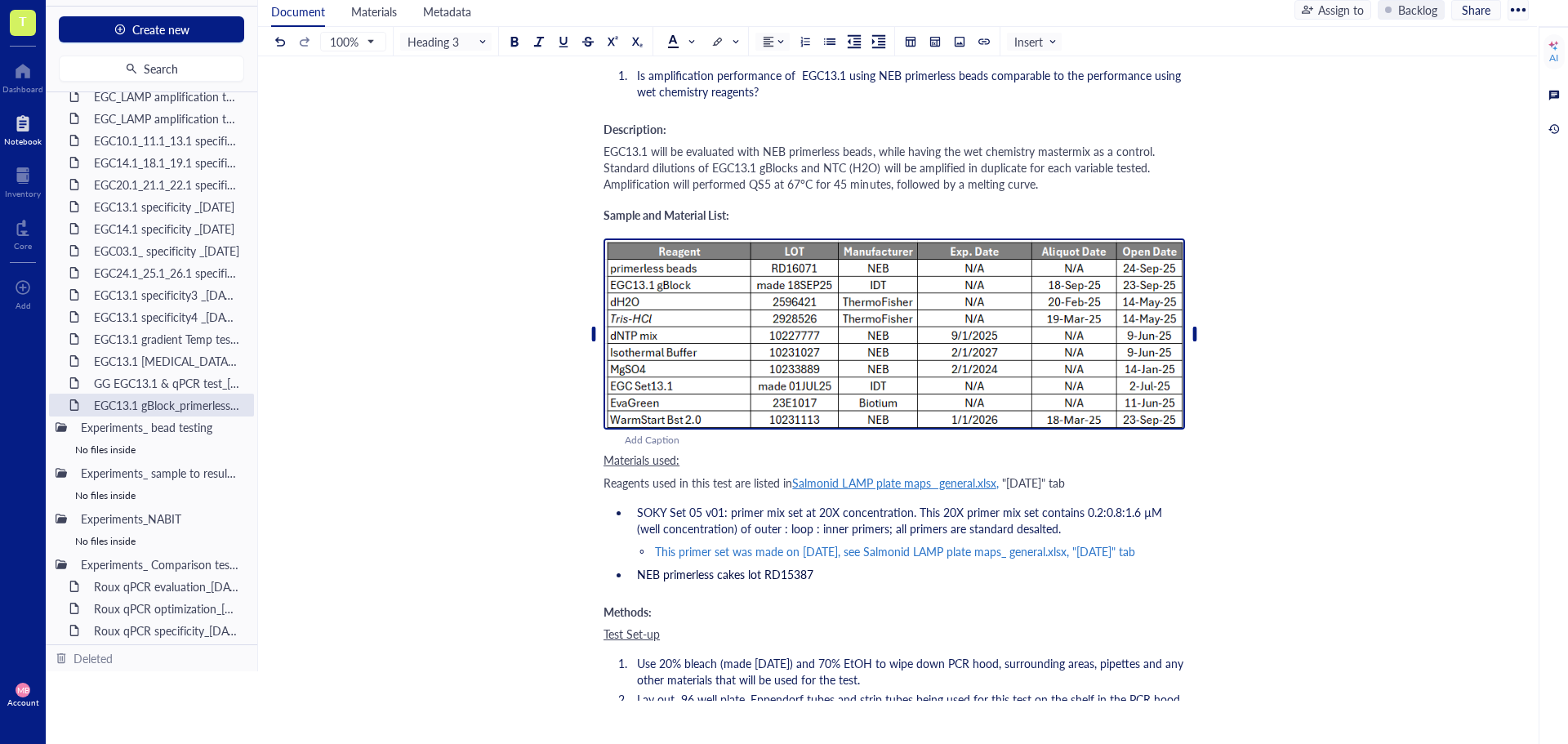
scroll to position [408, 0]
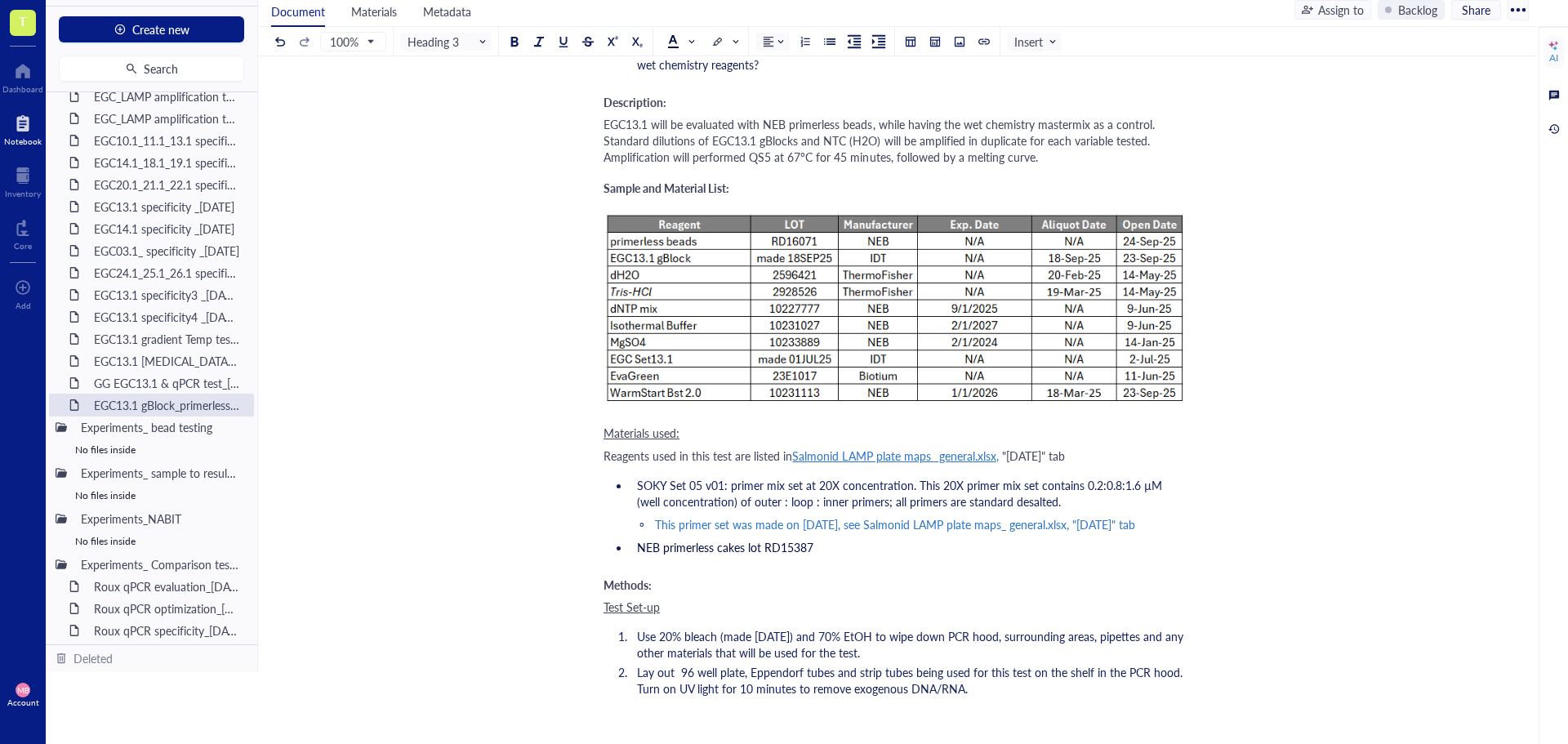
drag, startPoint x: 601, startPoint y: 433, endPoint x: 931, endPoint y: 448, distance: 330.3
drag, startPoint x: 1093, startPoint y: 455, endPoint x: 596, endPoint y: 437, distance: 497.3
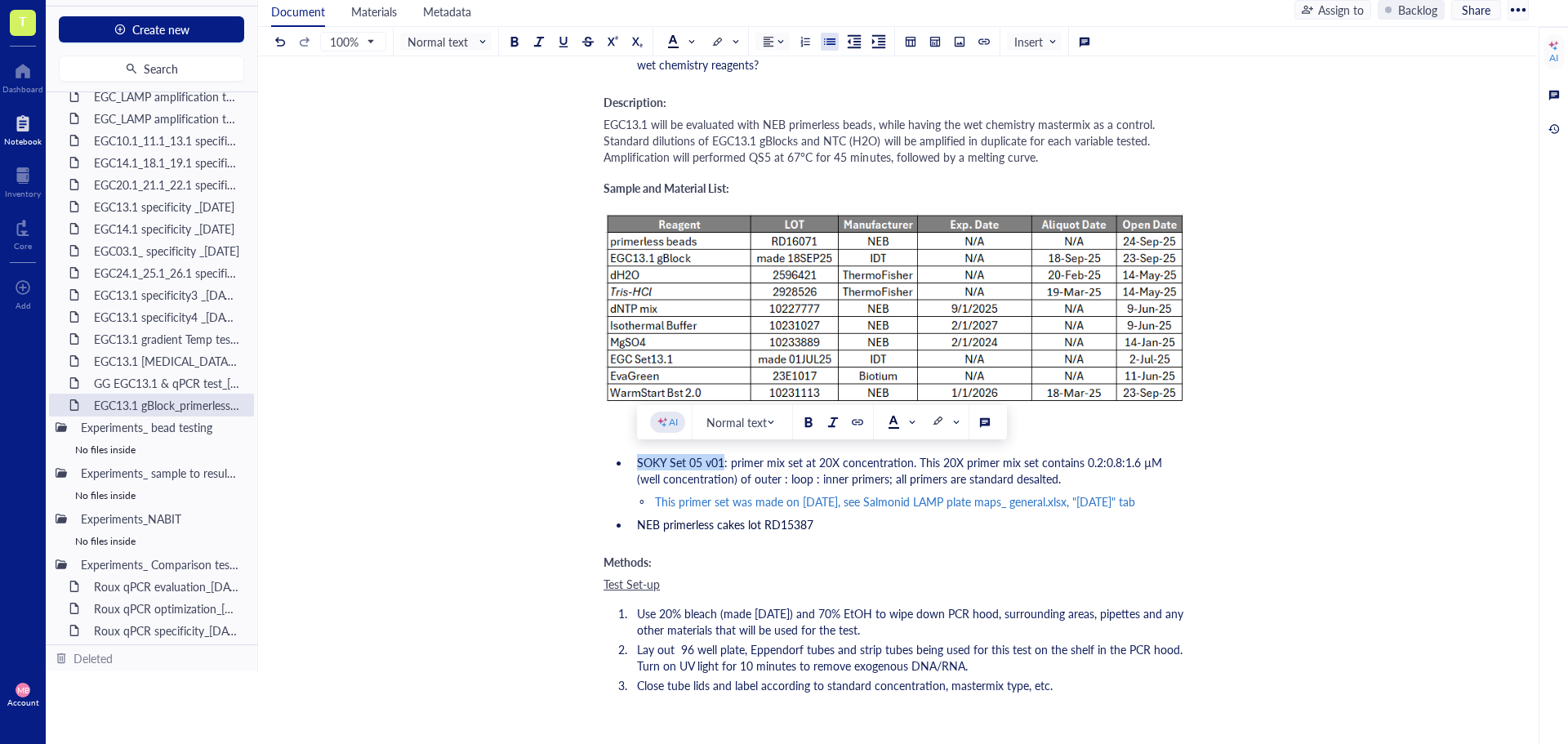
drag, startPoint x: 723, startPoint y: 461, endPoint x: 637, endPoint y: 464, distance: 86.1
click at [637, 464] on span "SOKY Set 05 v01: primer mix set at 20X concentration. This 20X primer mix set c…" at bounding box center [901, 471] width 528 height 33
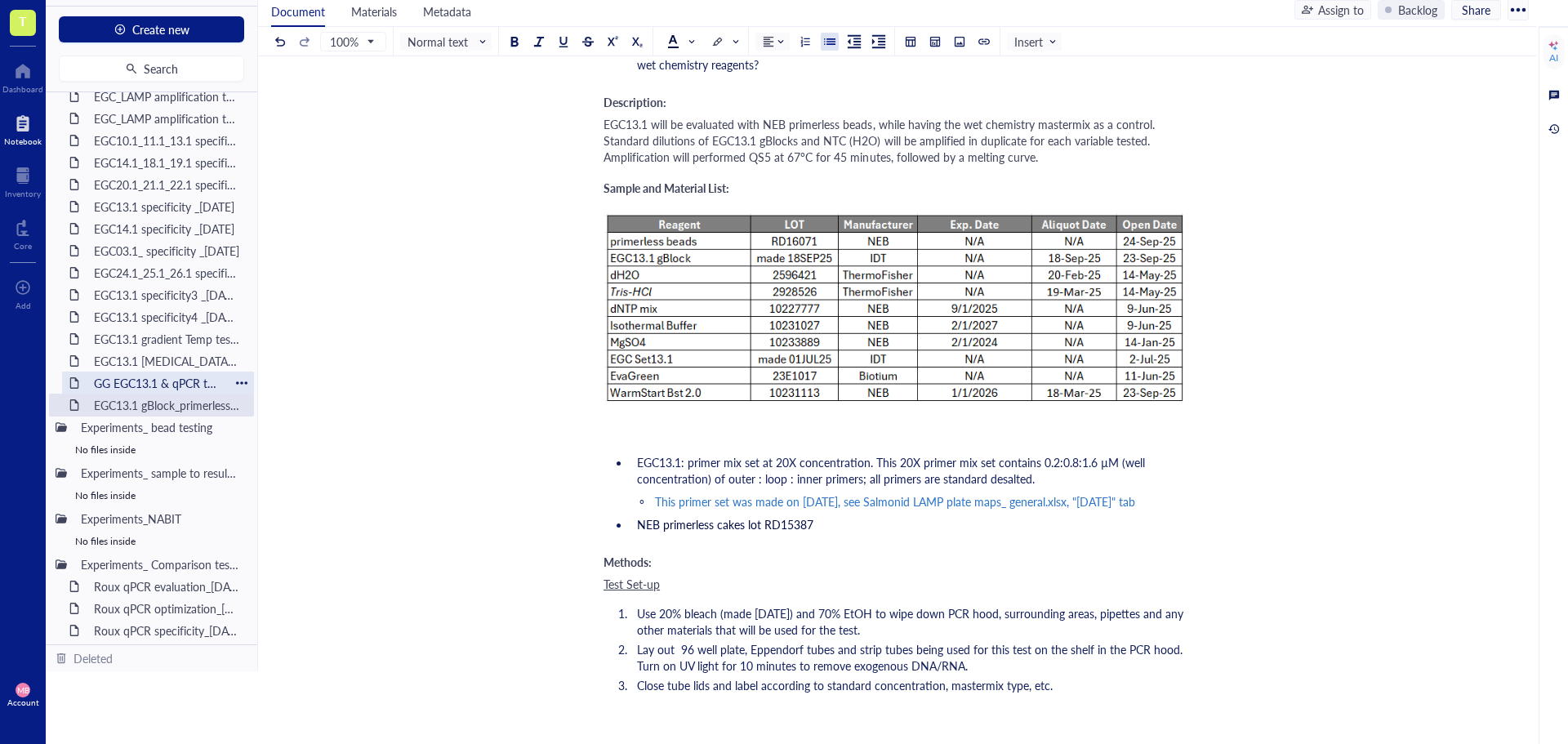
click at [172, 390] on div "GG EGC13.1 & qPCR test_[DATE]" at bounding box center [158, 384] width 143 height 23
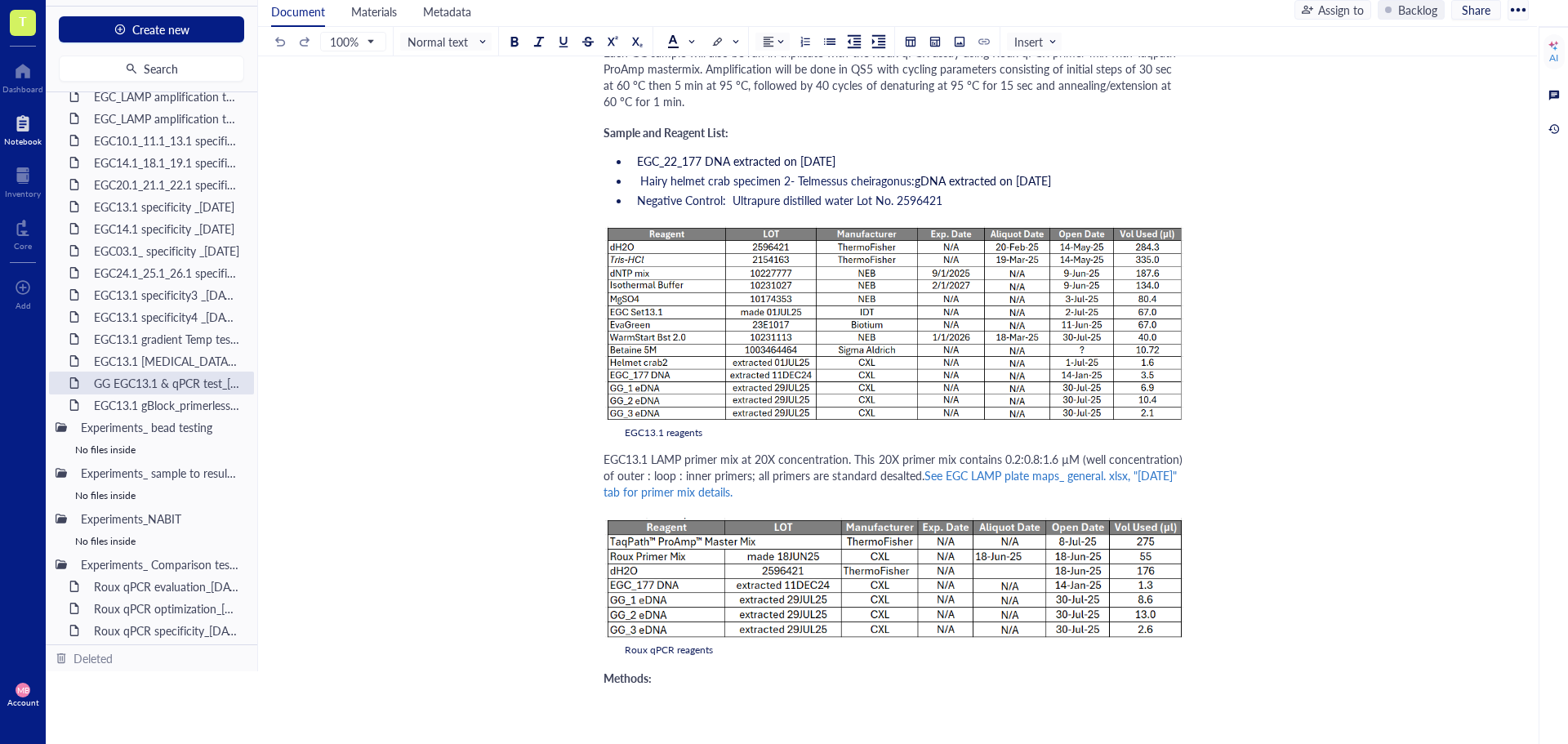
scroll to position [817, 0]
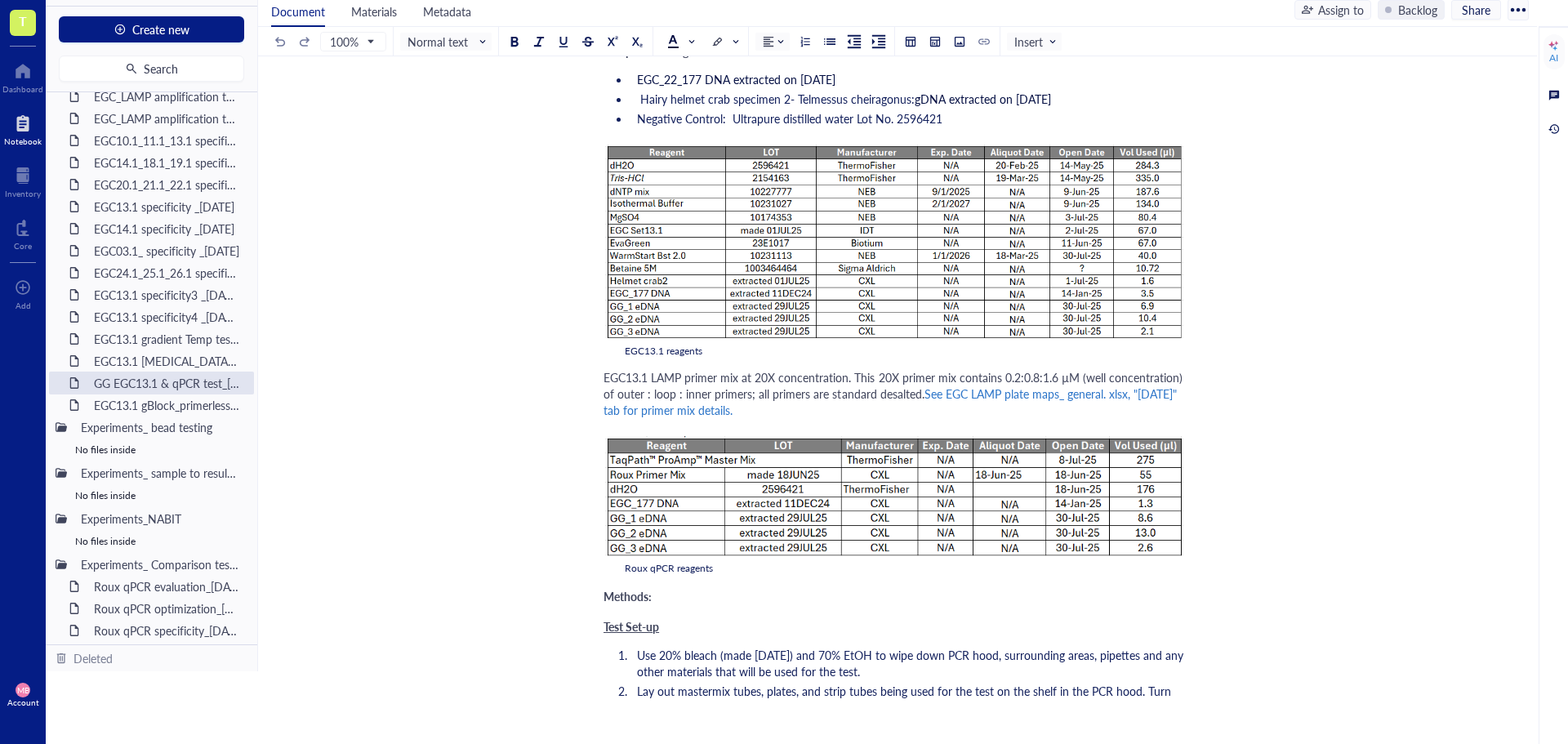
drag, startPoint x: 604, startPoint y: 361, endPoint x: 800, endPoint y: 386, distance: 197.6
click at [800, 386] on div "EGC13.1 LAMP primer mix at 20X concentration. This 20X primer mix contains 0.2:…" at bounding box center [894, 393] width 582 height 49
copy div "EGC13.1 LAMP primer mix at 20X concentration. This 20X primer mix contains 0.2:…"
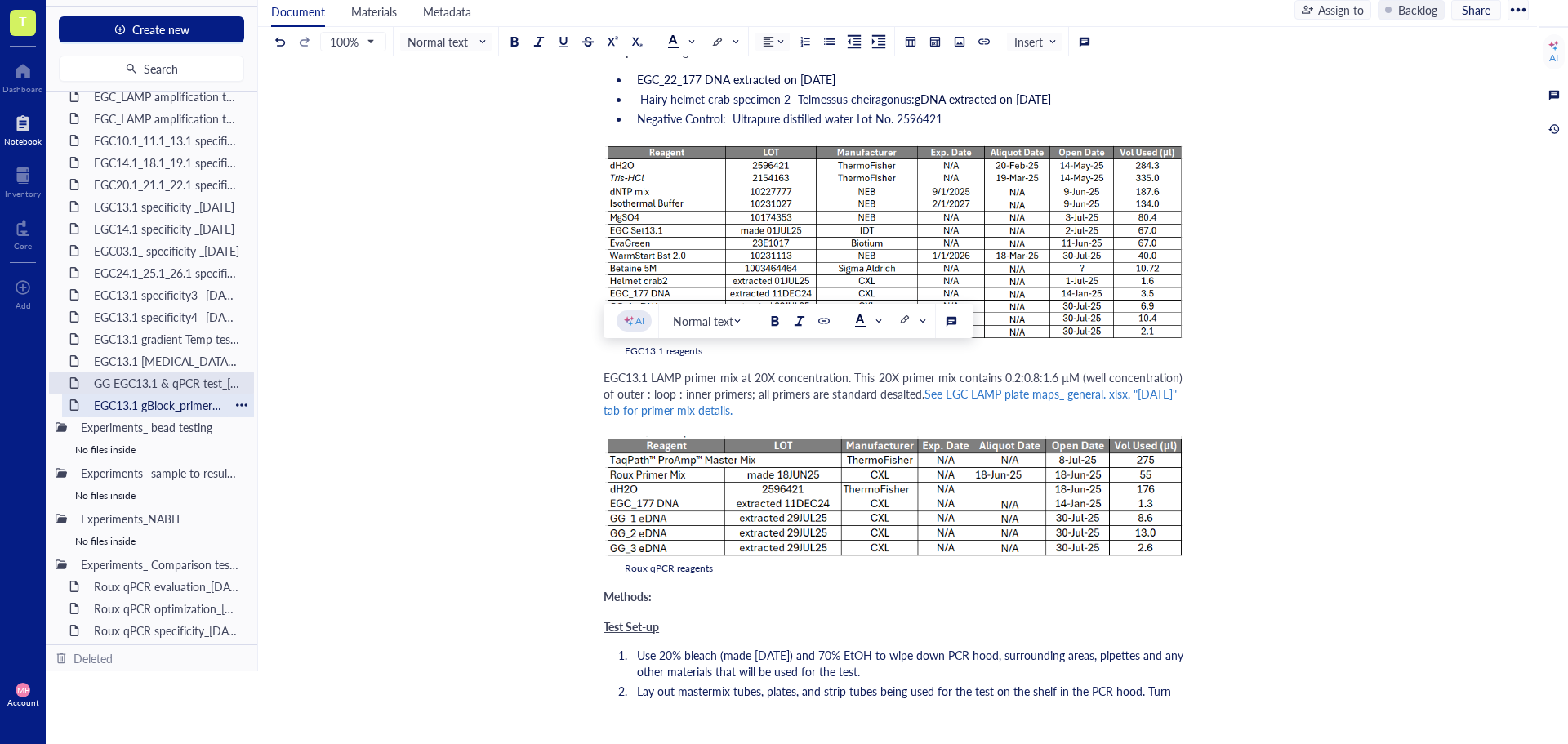
click at [163, 405] on div "EGC13.1 gBlock_primerless beads test_[DATE]" at bounding box center [158, 405] width 143 height 23
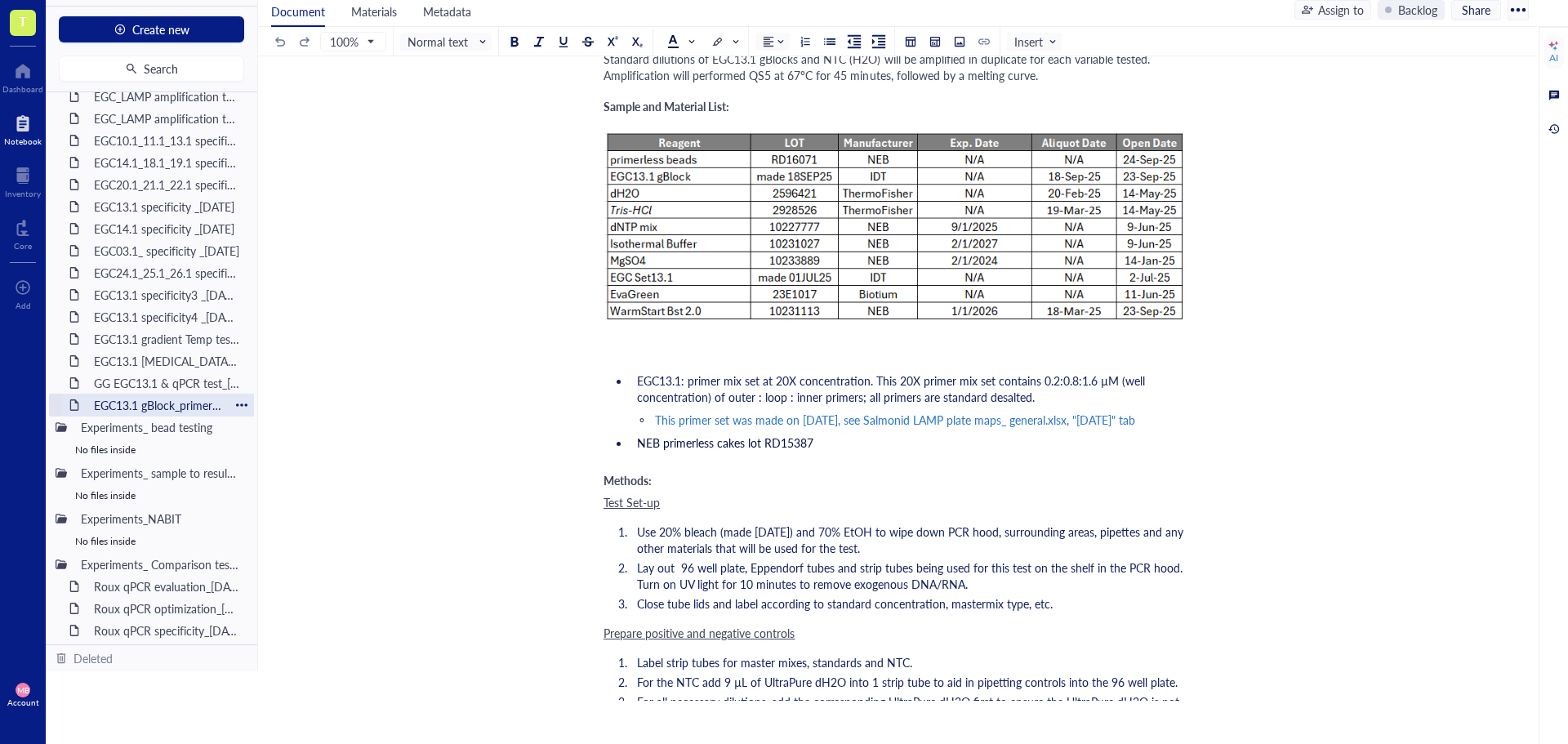
scroll to position [408, 0]
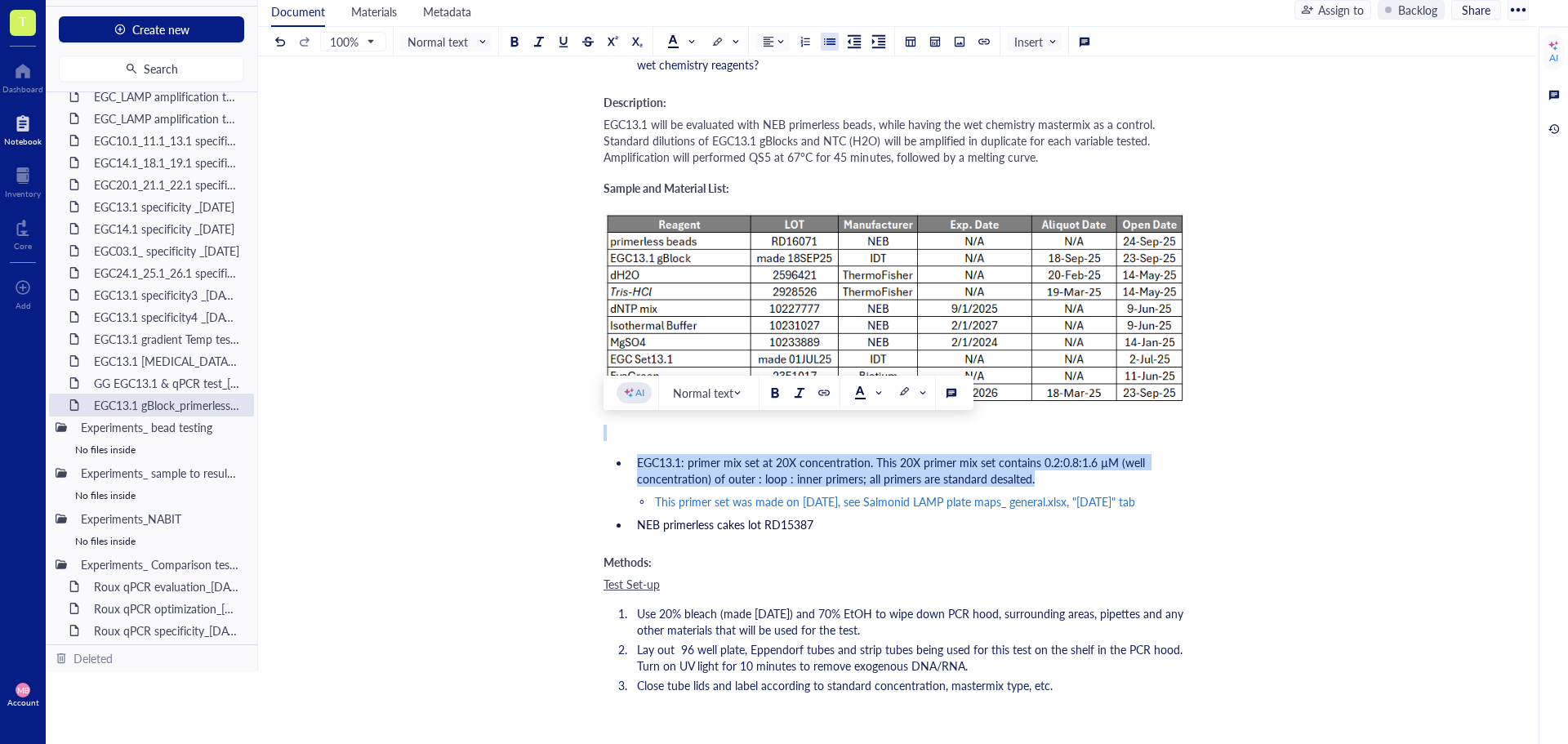
drag, startPoint x: 959, startPoint y: 478, endPoint x: 628, endPoint y: 440, distance: 333.2
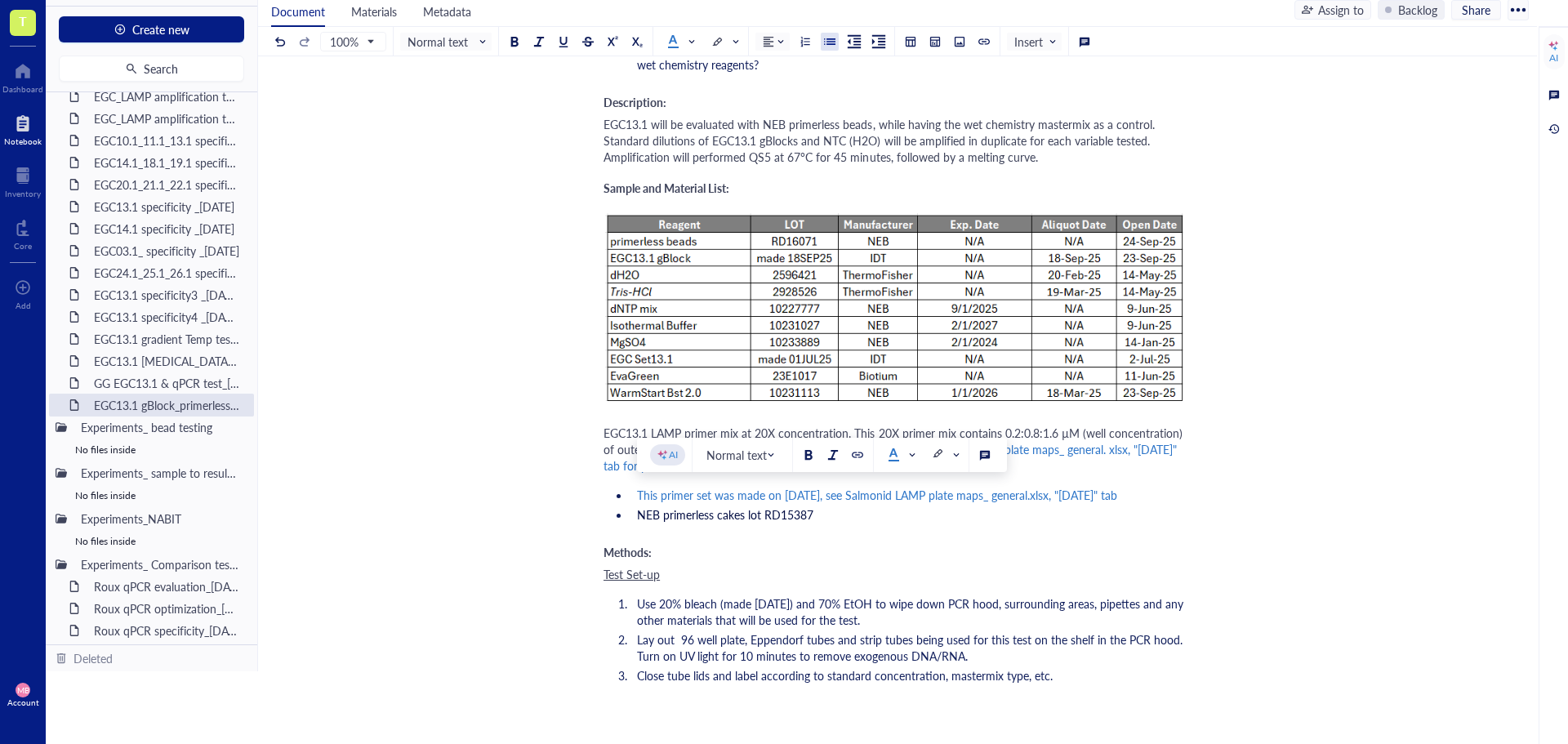
drag, startPoint x: 822, startPoint y: 512, endPoint x: 626, endPoint y: 499, distance: 196.4
click at [626, 499] on ul "This primer set was made on [DATE], see Salmonid LAMP plate maps_ general.xlsx,…" at bounding box center [894, 505] width 582 height 43
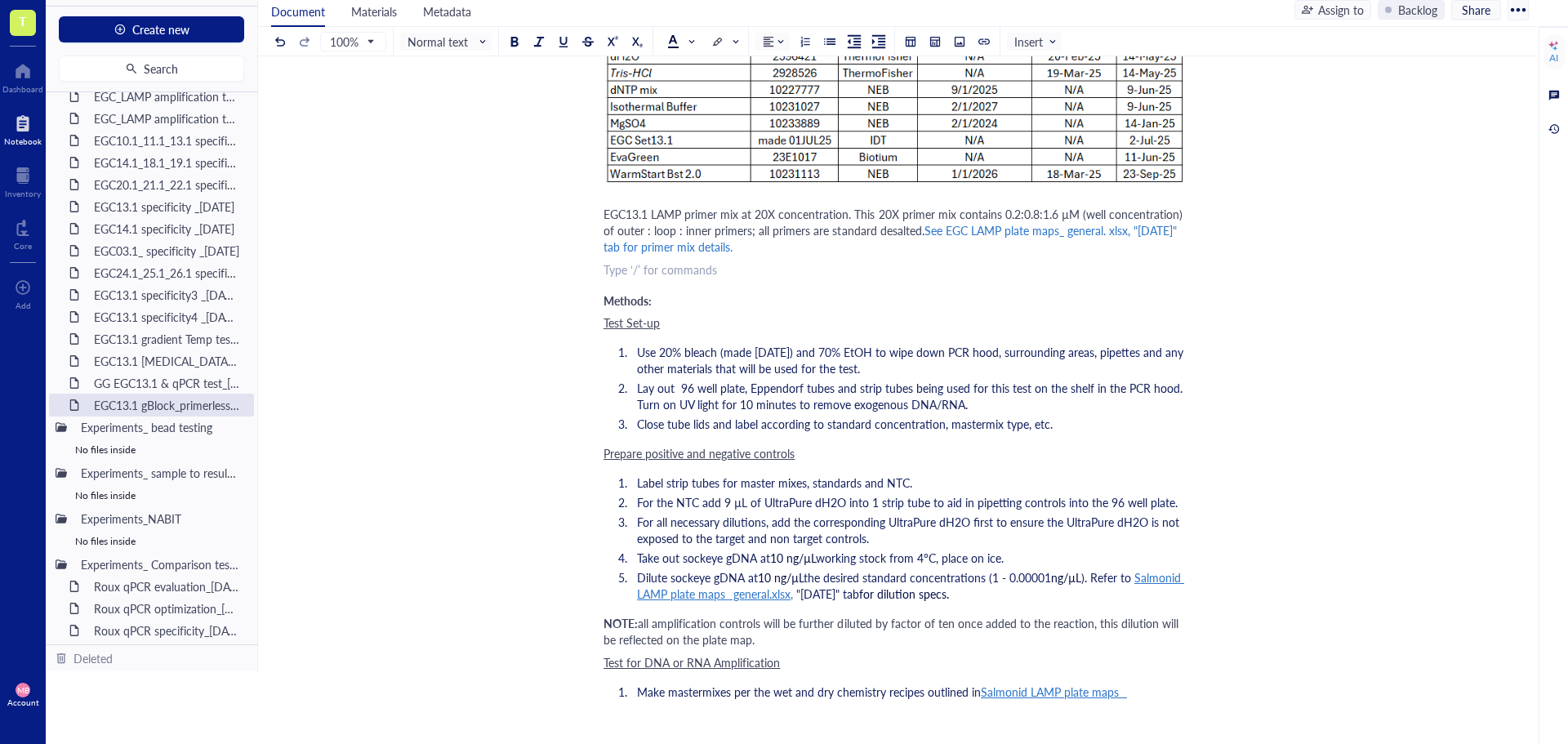
scroll to position [653, 0]
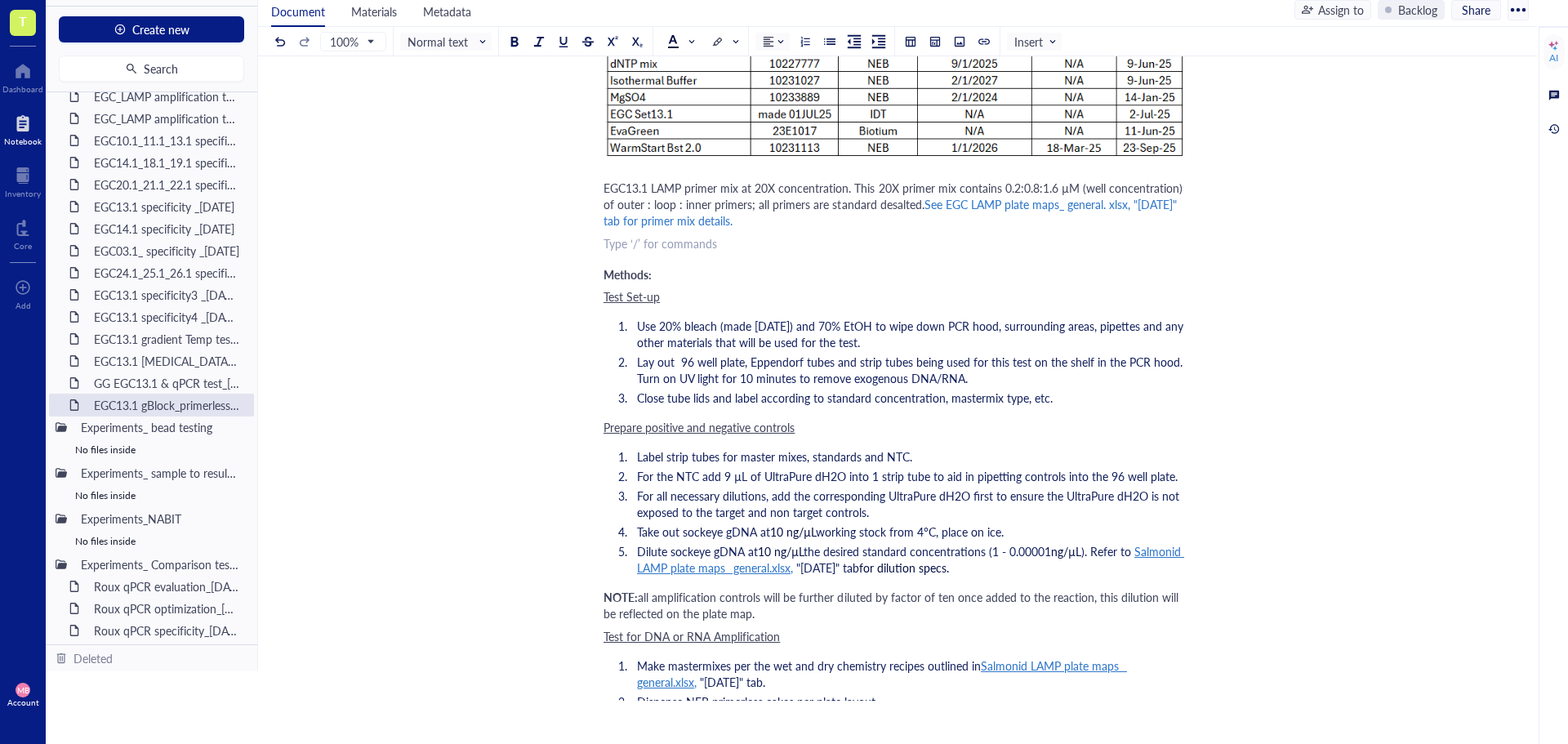
click at [1296, 499] on div "EGC13.1 gBlock_primerless beads test_[DATE] EGC13.1 gBlock_primerless beads tes…" at bounding box center [894, 740] width 1272 height 2595
drag, startPoint x: 872, startPoint y: 484, endPoint x: 1038, endPoint y: 519, distance: 169.6
click at [872, 484] on span "For the NTC add 9 µL of UltraPure dH2O into 1 strip tube to aid in pipetting co…" at bounding box center [907, 476] width 541 height 16
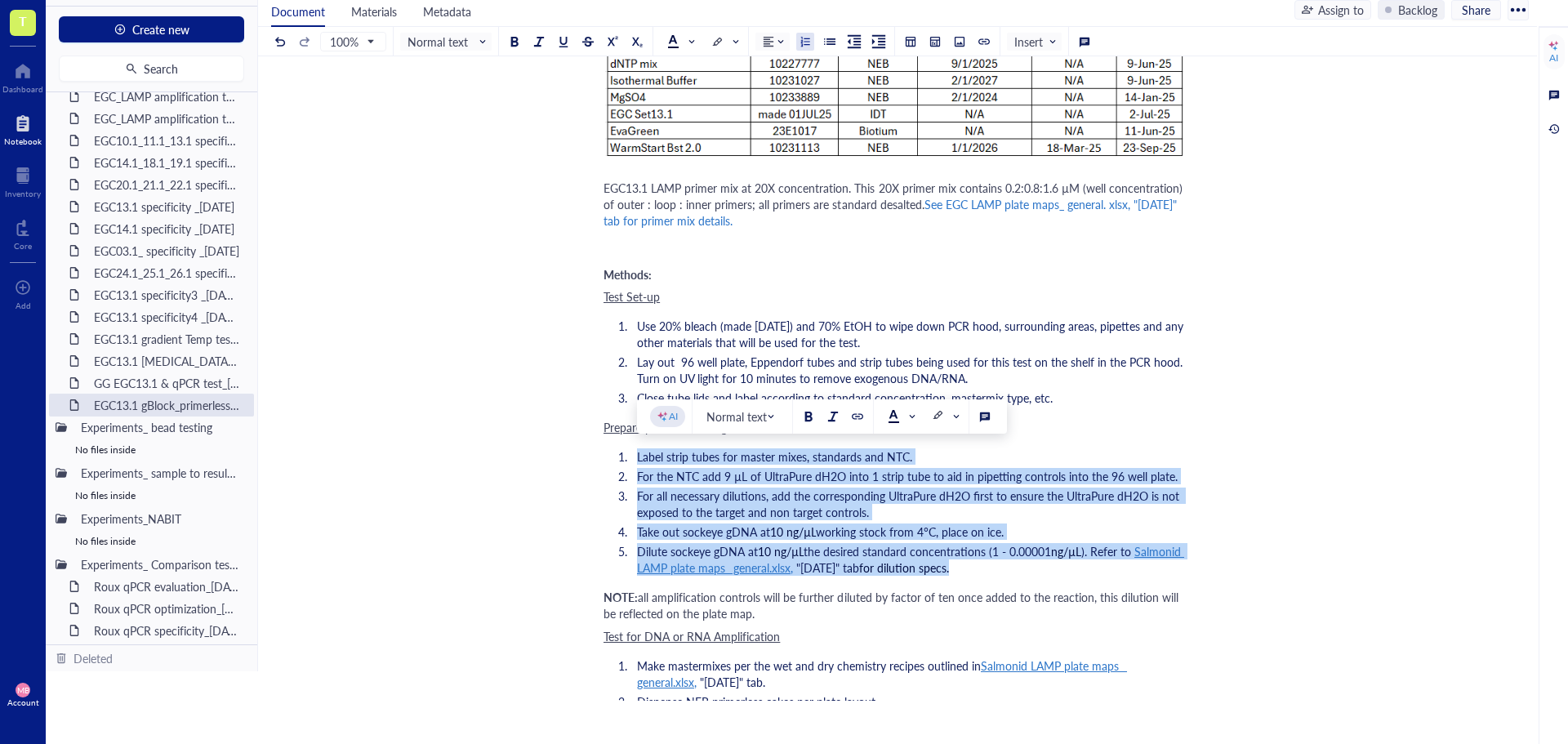
drag, startPoint x: 1027, startPoint y: 567, endPoint x: 627, endPoint y: 455, distance: 415.4
click at [627, 455] on ol "Label strip tubes for master mixes, standards and NTC. For the NTC add 9 µL of …" at bounding box center [894, 511] width 582 height 134
click at [770, 526] on span "Take out sockeye gDNA at" at bounding box center [704, 532] width 133 height 16
click at [882, 503] on span "For all necessary dilutions, add the corresponding UltraPure dH2O first to ensu…" at bounding box center [910, 503] width 546 height 33
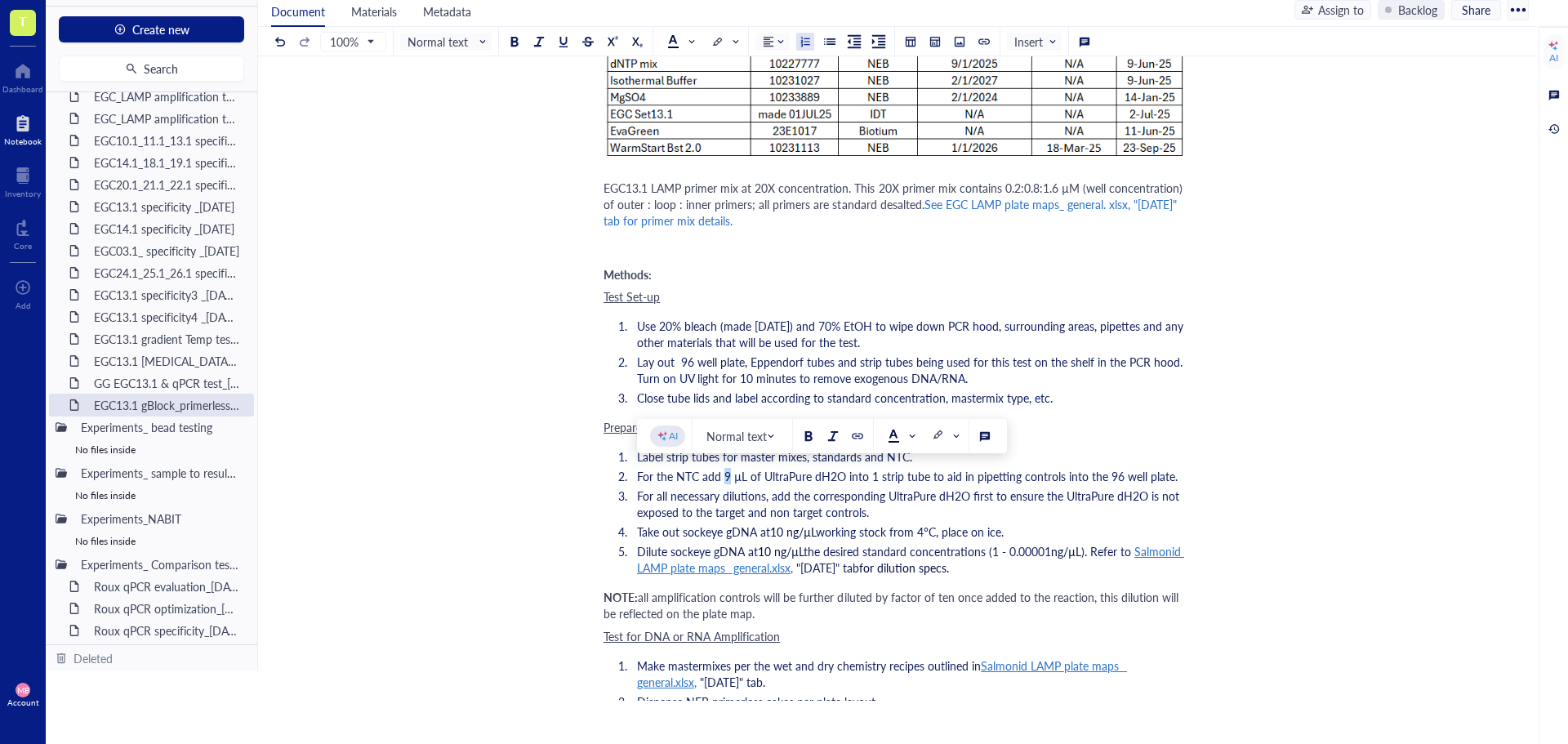
click at [724, 479] on span "For the NTC add 9 µL of UltraPure dH2O into 1 strip tube to aid in pipetting co…" at bounding box center [907, 476] width 541 height 16
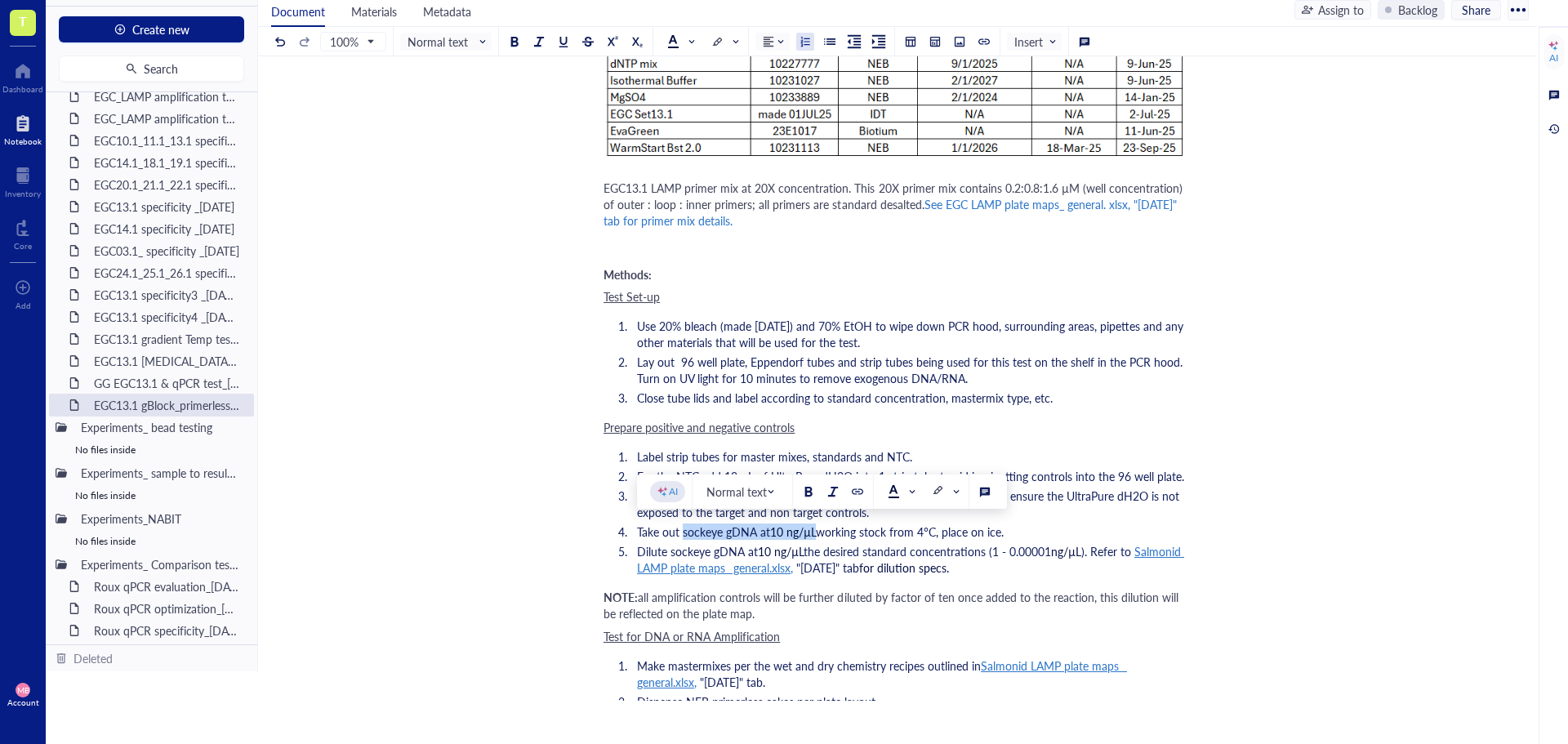
drag, startPoint x: 683, startPoint y: 534, endPoint x: 814, endPoint y: 534, distance: 131.0
click at [815, 534] on li "Take out sockeye gDNA at 10 ng/µL working stock from 4°C, place on ice." at bounding box center [907, 532] width 555 height 16
click at [816, 538] on span "10 ng/µL" at bounding box center [794, 532] width 46 height 16
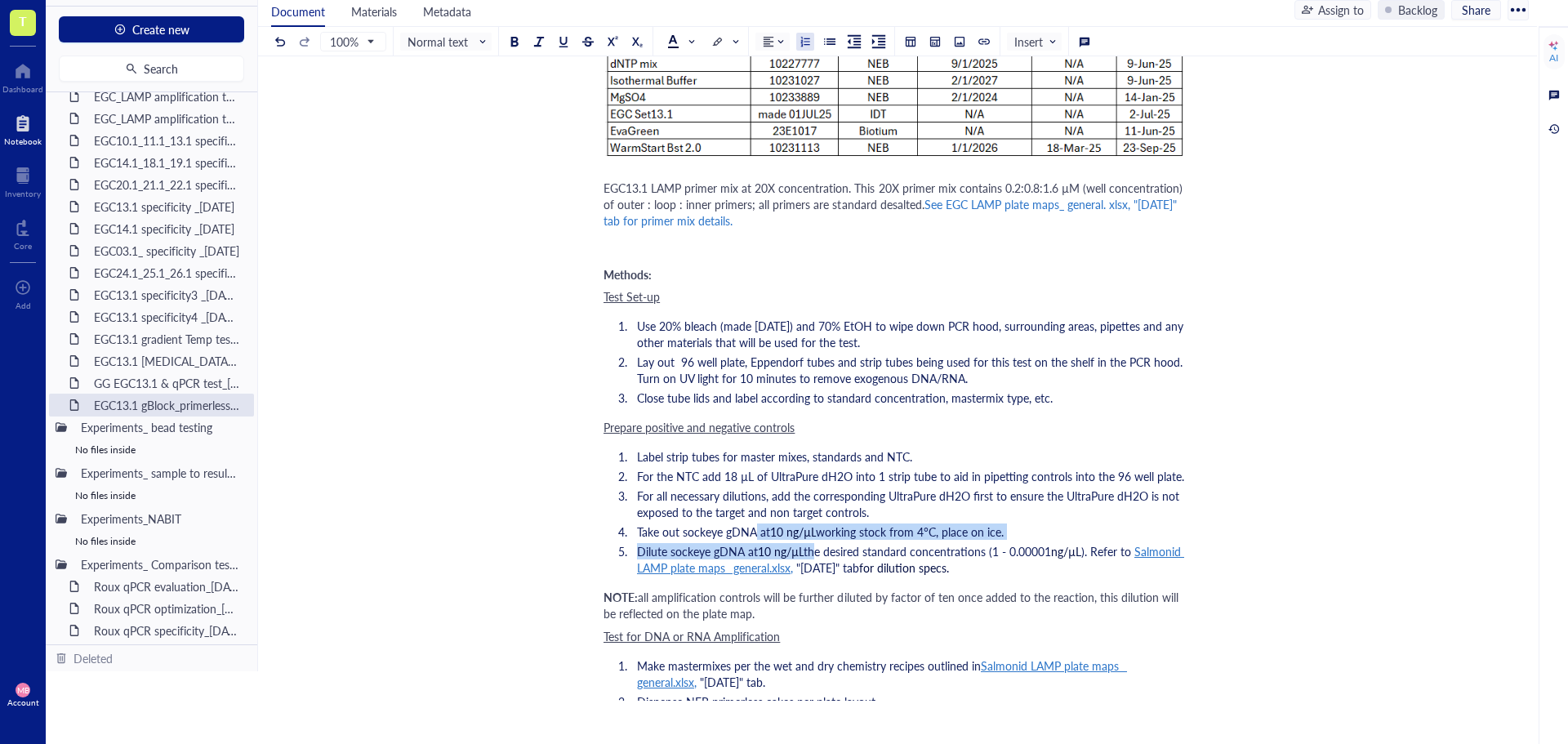
drag, startPoint x: 820, startPoint y: 540, endPoint x: 753, endPoint y: 535, distance: 67.2
click at [753, 535] on ol "Label strip tubes for master mixes, standards and NTC. For the NTC add 18 µL of…" at bounding box center [894, 511] width 582 height 134
click at [756, 537] on span "Take out sockeye gDNA at" at bounding box center [704, 532] width 133 height 16
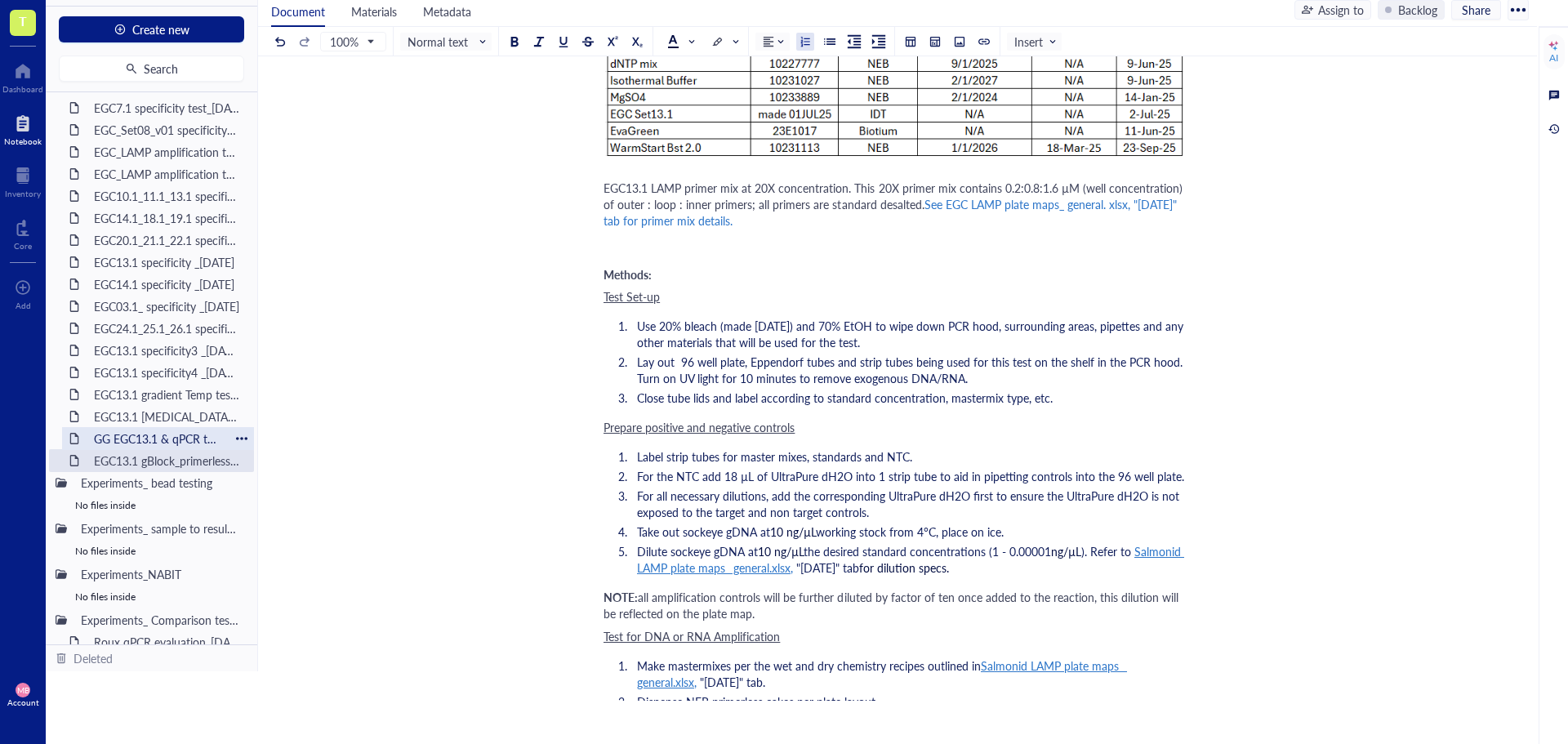
scroll to position [1255, 0]
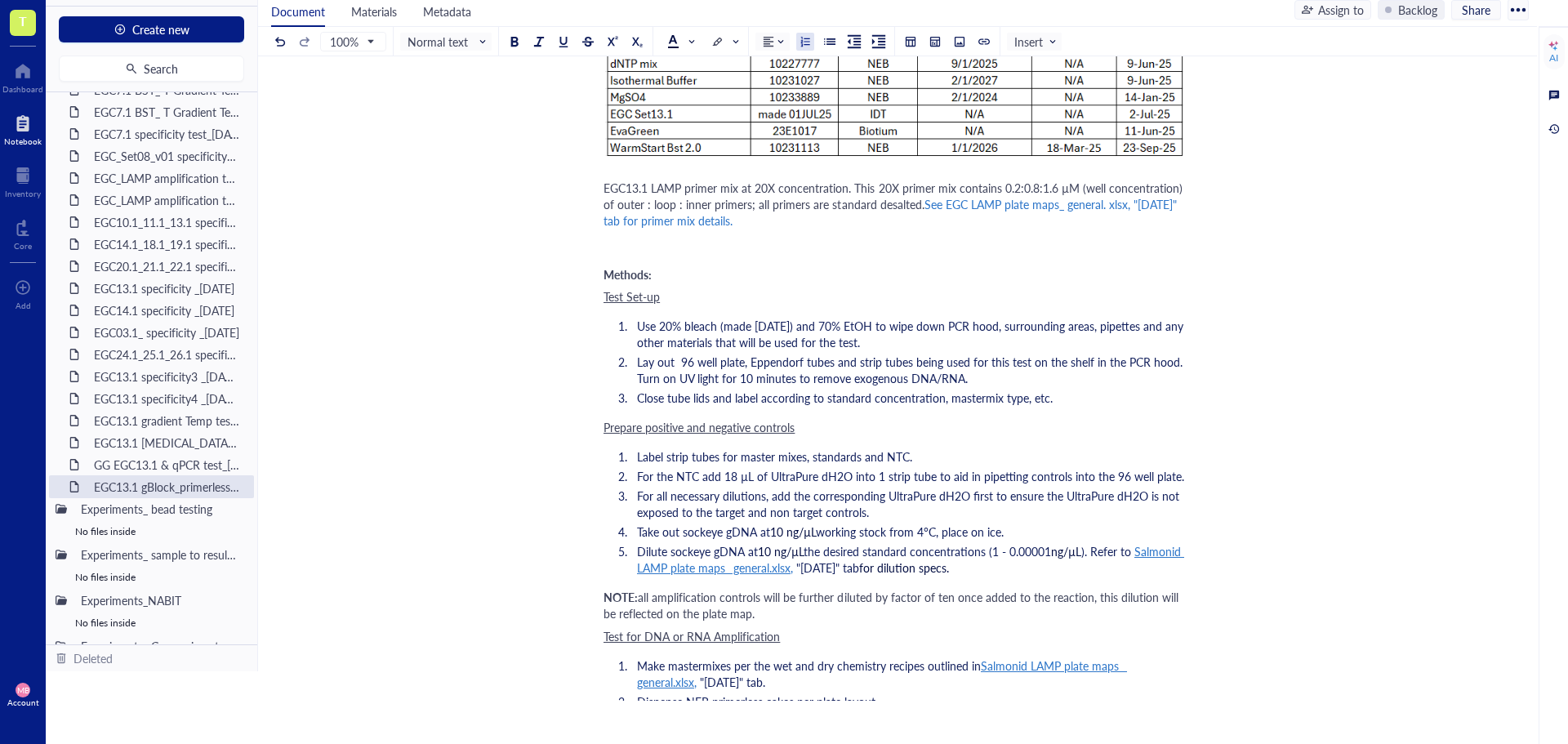
click at [686, 503] on span "For all necessary dilutions, add the corresponding UltraPure dH2O first to ensu…" at bounding box center [910, 503] width 546 height 33
click at [21, 76] on div at bounding box center [23, 70] width 41 height 26
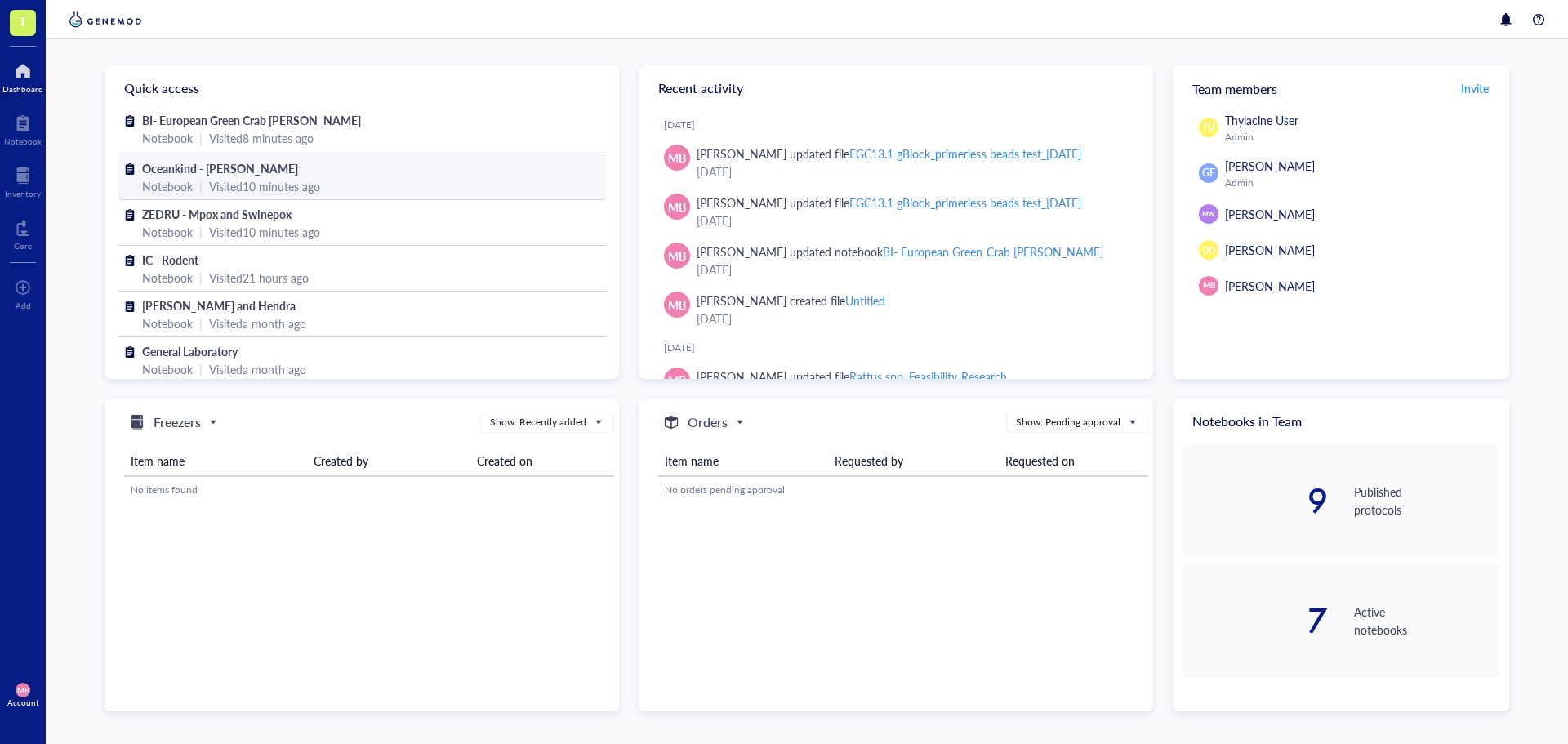
click at [230, 169] on span "Oceankind - [PERSON_NAME]" at bounding box center [220, 168] width 156 height 16
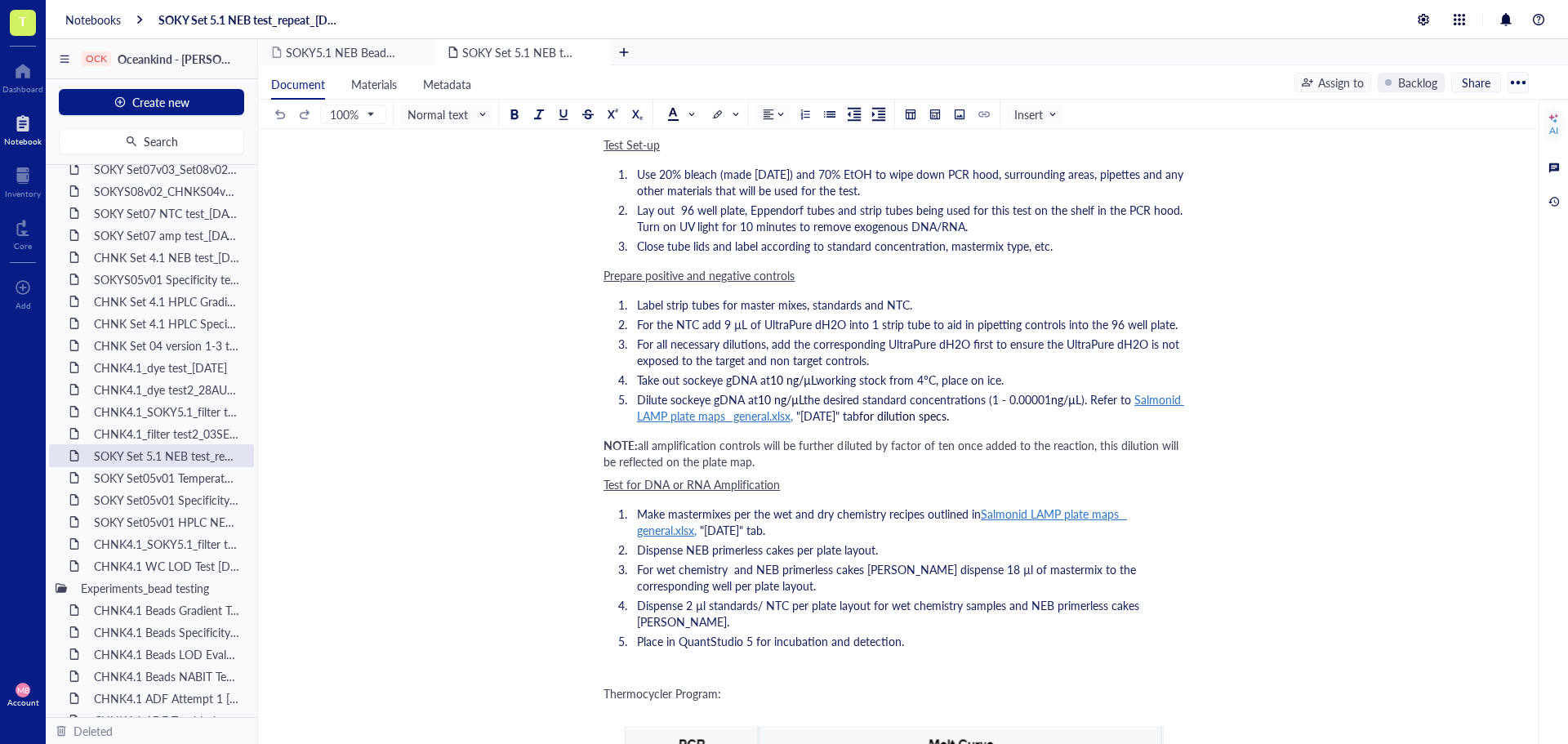
scroll to position [898, 0]
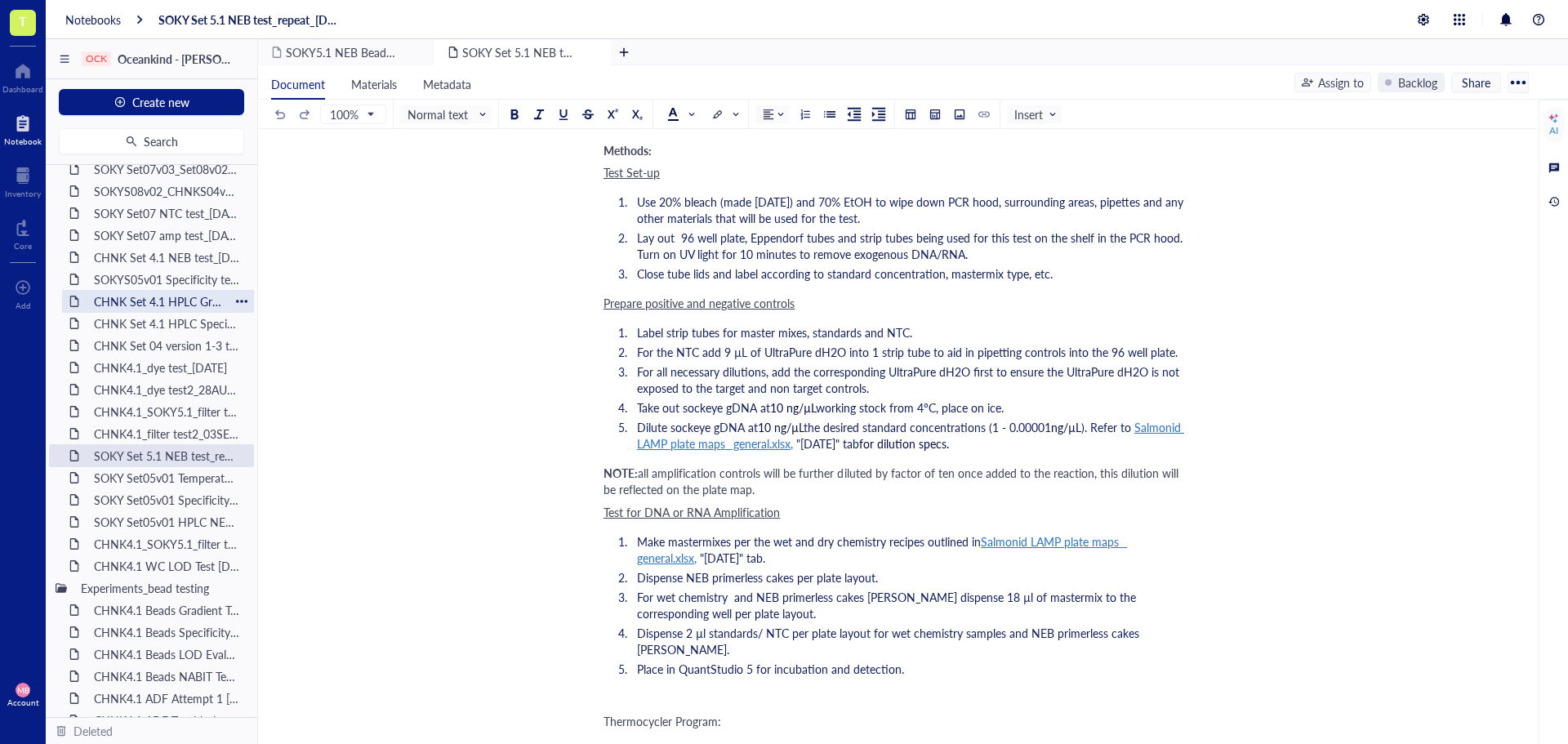
click at [158, 301] on div "CHNK Set 4.1 HPLC Gradient Test [DATE]" at bounding box center [158, 302] width 143 height 23
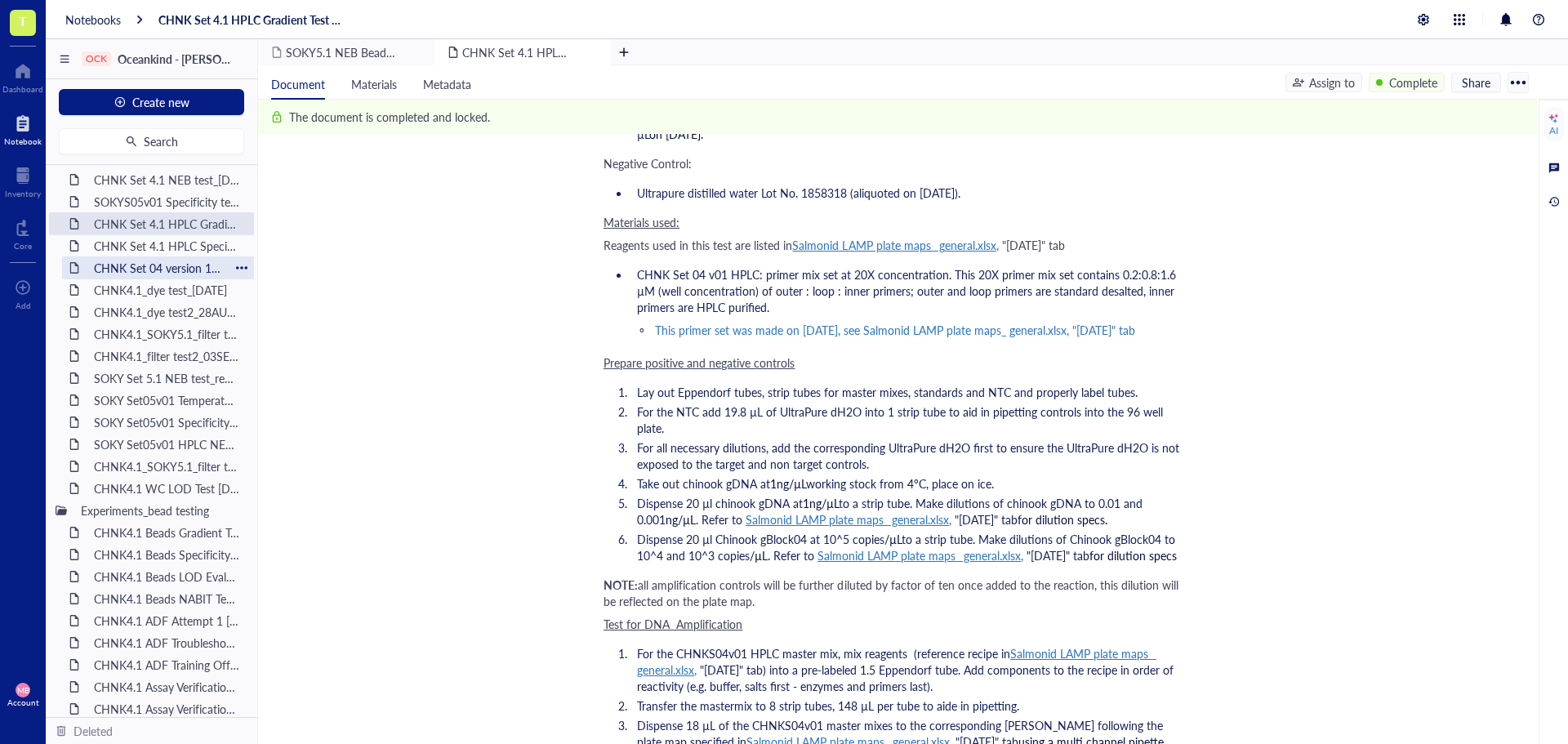
scroll to position [817, 0]
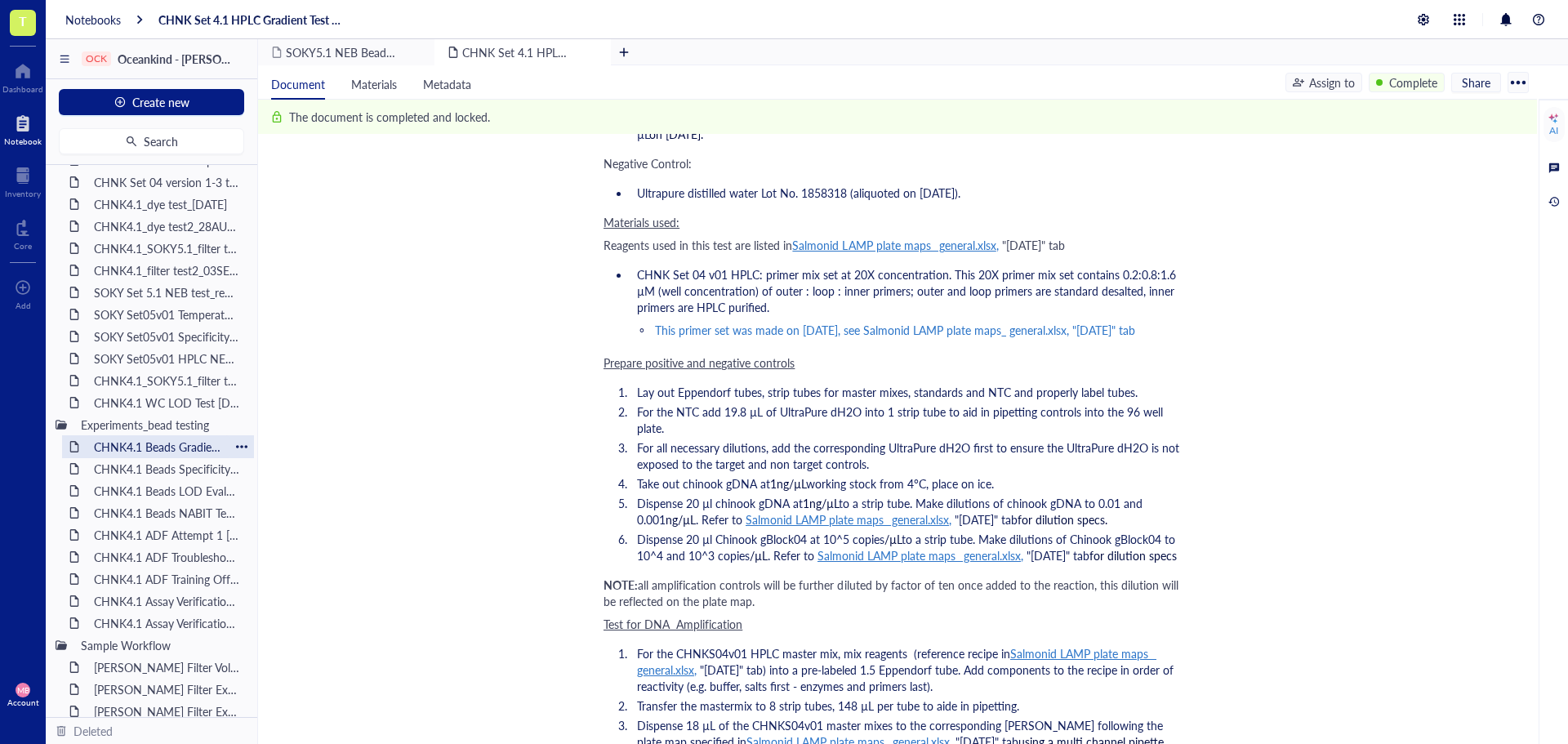
click at [128, 443] on div "CHNK4.1 Beads Gradient Test [DATE]" at bounding box center [158, 447] width 143 height 23
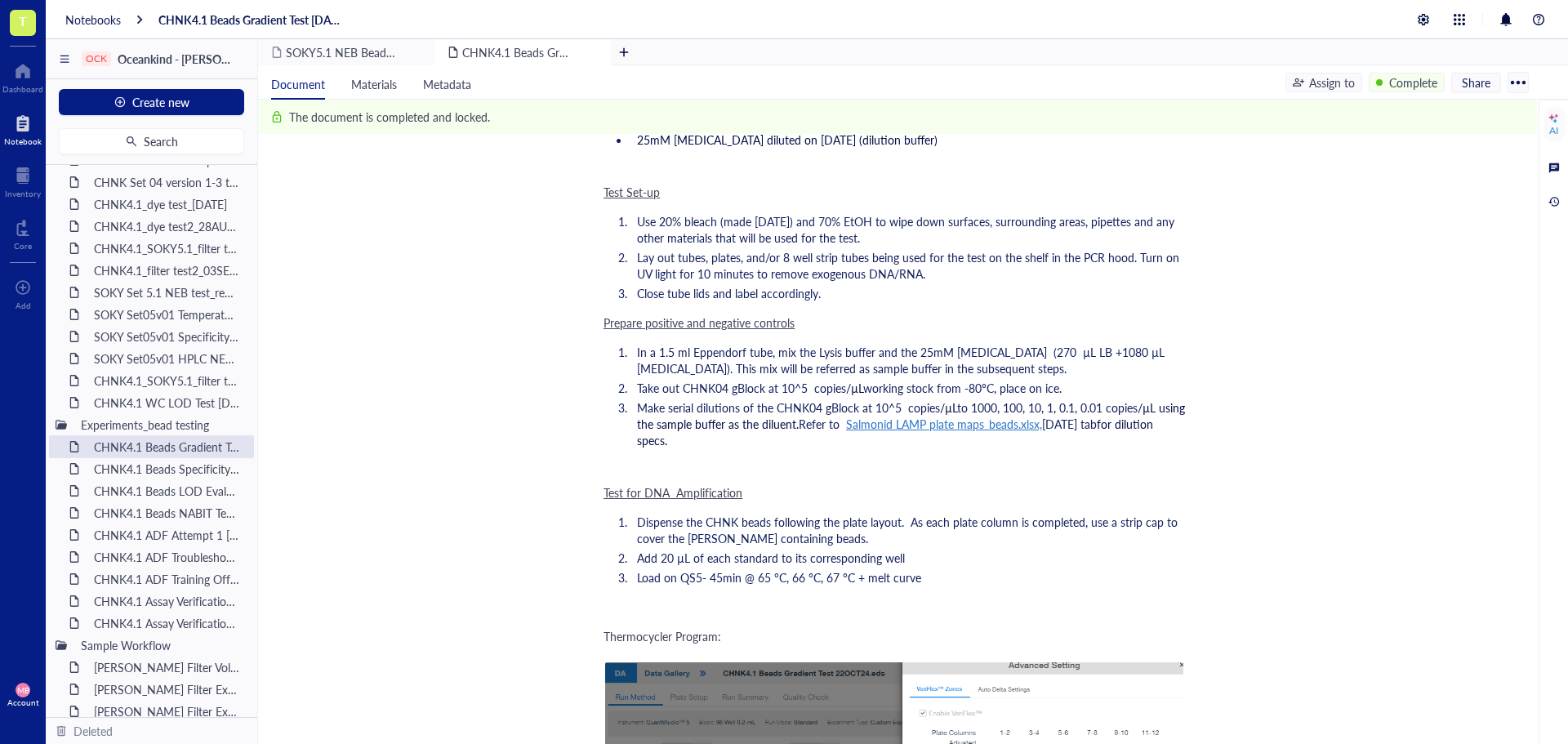
scroll to position [817, 0]
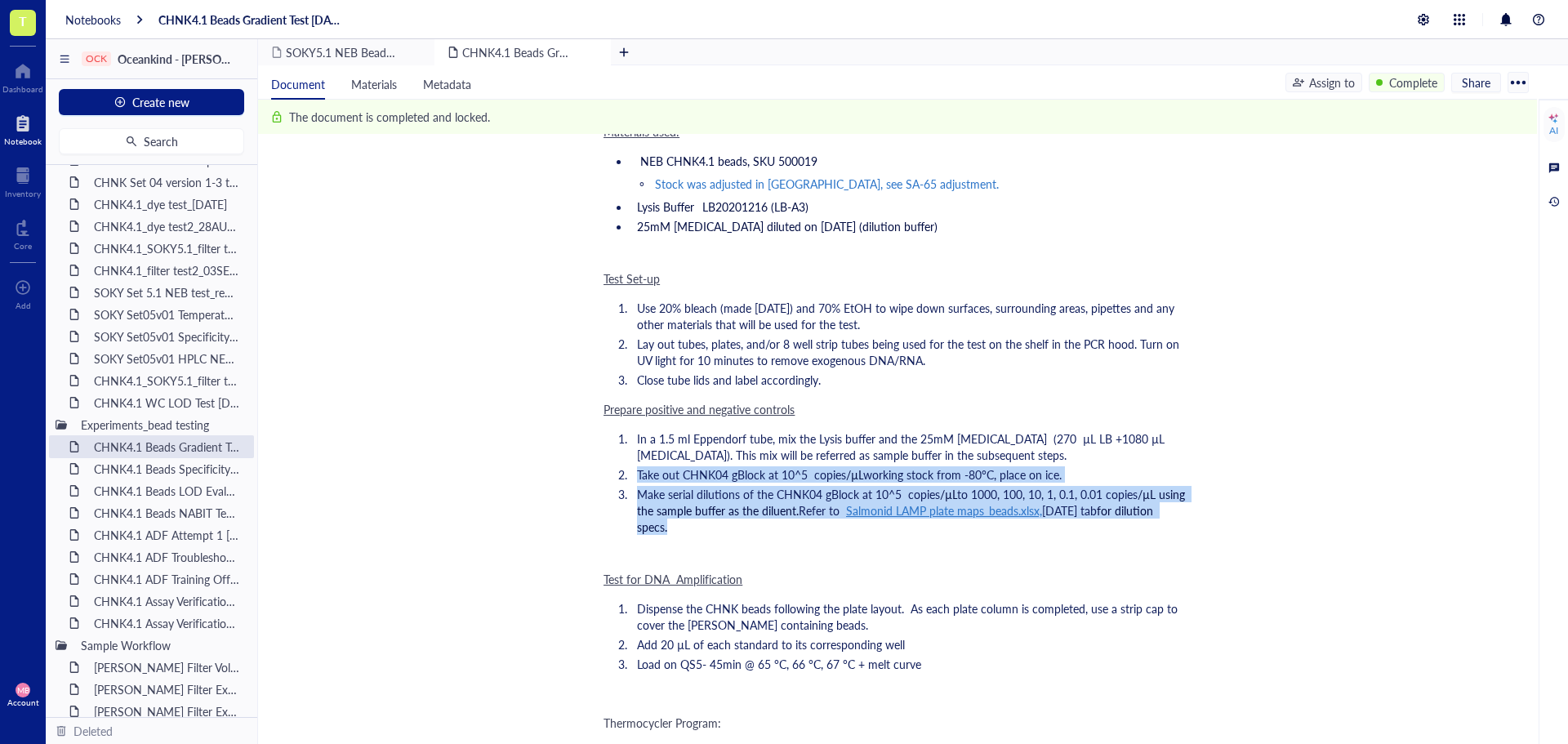
drag, startPoint x: 635, startPoint y: 474, endPoint x: 723, endPoint y: 523, distance: 100.7
click at [723, 523] on ol "In a 1.5 ml Eppendorf tube, mix the Lysis buffer and the 25mM [MEDICAL_DATA] (2…" at bounding box center [894, 482] width 582 height 111
click at [723, 523] on li "Make serial dilutions of the CHNK04 gBlock at 10^5 copies /µL to 1000, 100, 10,…" at bounding box center [907, 510] width 555 height 49
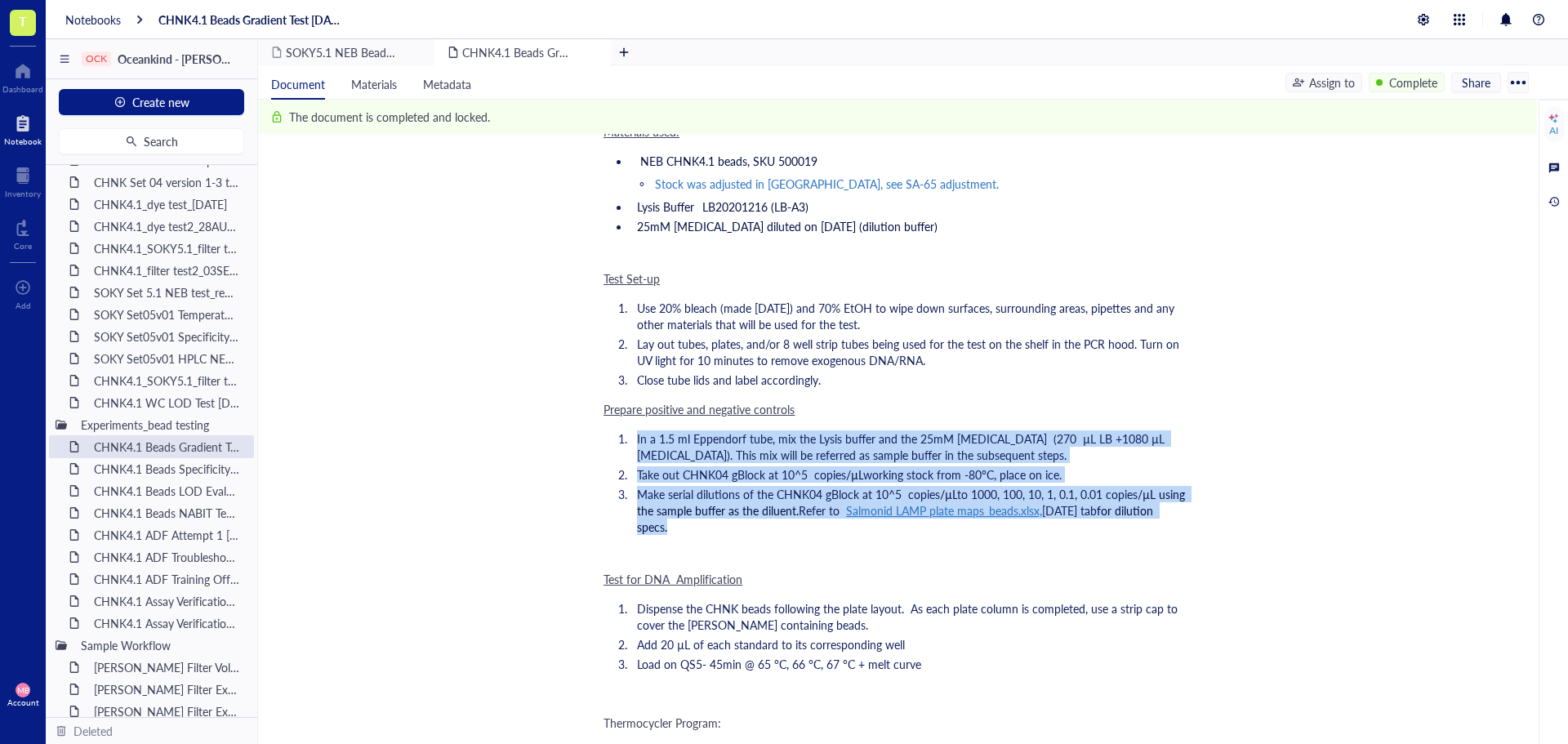
drag, startPoint x: 723, startPoint y: 523, endPoint x: 606, endPoint y: 438, distance: 144.6
click at [606, 438] on ol "In a 1.5 ml Eppendorf tube, mix the Lysis buffer and the 25mM [MEDICAL_DATA] (2…" at bounding box center [894, 482] width 582 height 111
copy ol "In a 1.5 ml Eppendorf tube, mix the Lysis buffer and the 25mM [MEDICAL_DATA] (2…"
click at [590, 56] on div "remove" at bounding box center [595, 52] width 12 height 12
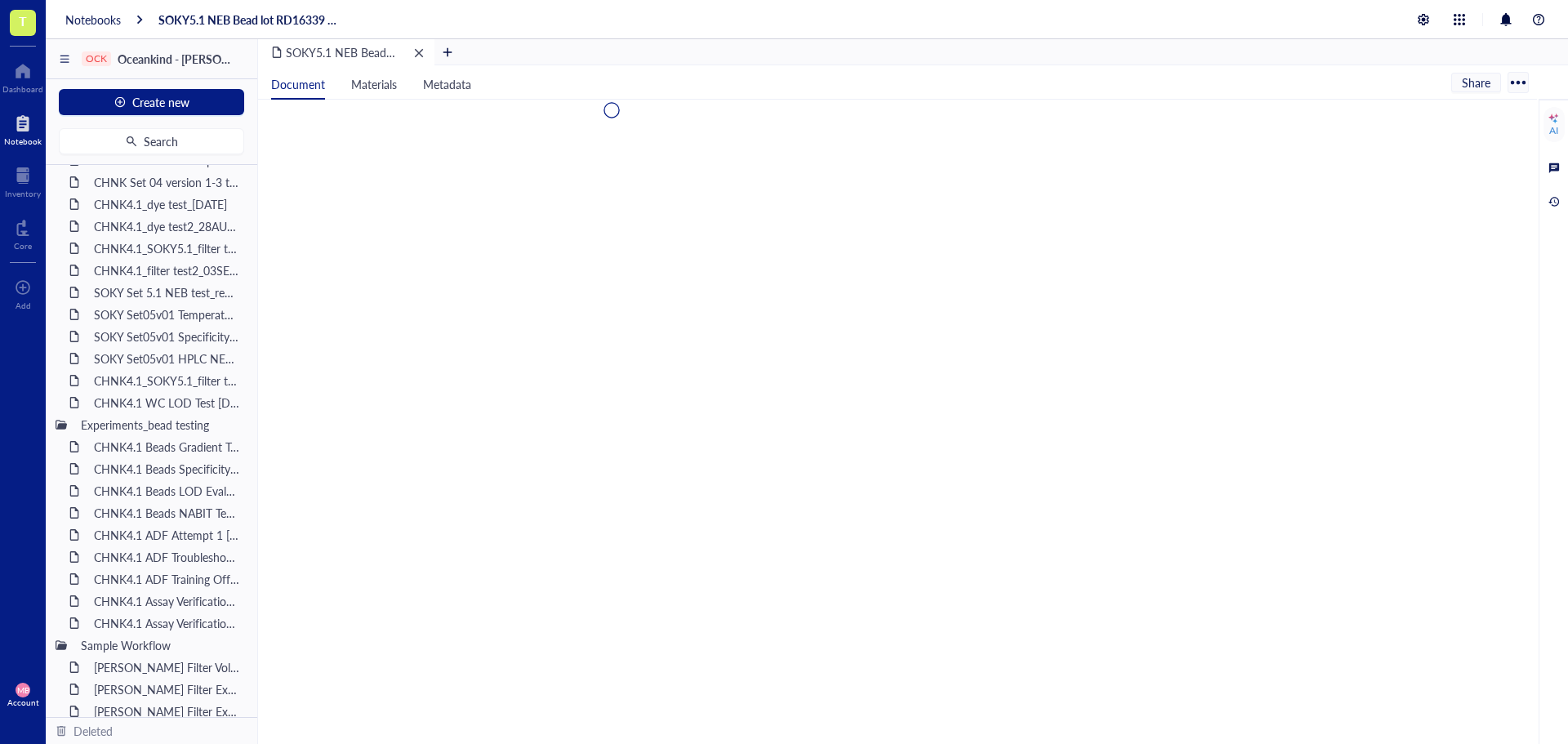
click at [422, 56] on div "remove" at bounding box center [419, 52] width 12 height 12
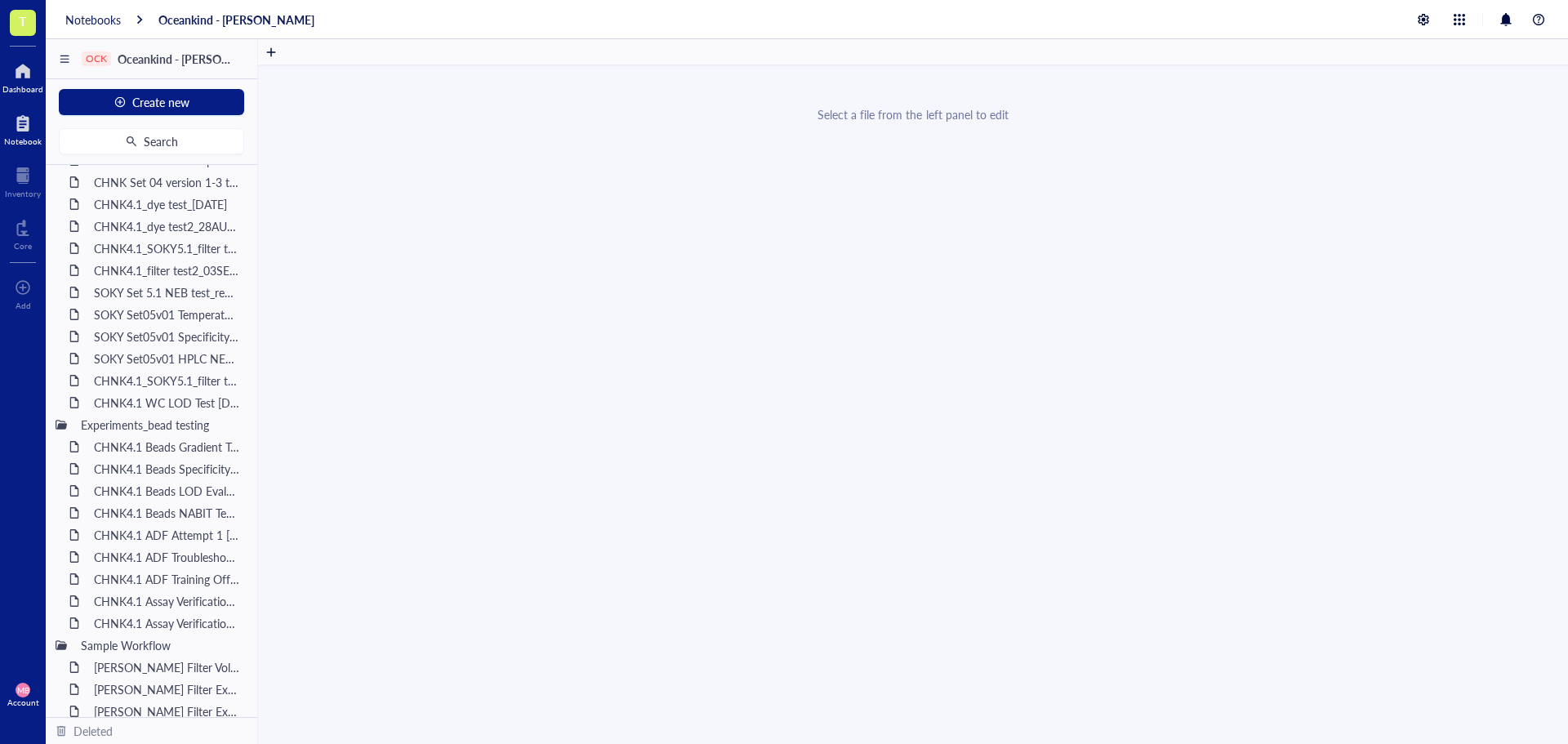
click at [2, 75] on div "Dashboard" at bounding box center [23, 76] width 46 height 46
click at [32, 78] on div at bounding box center [23, 70] width 41 height 26
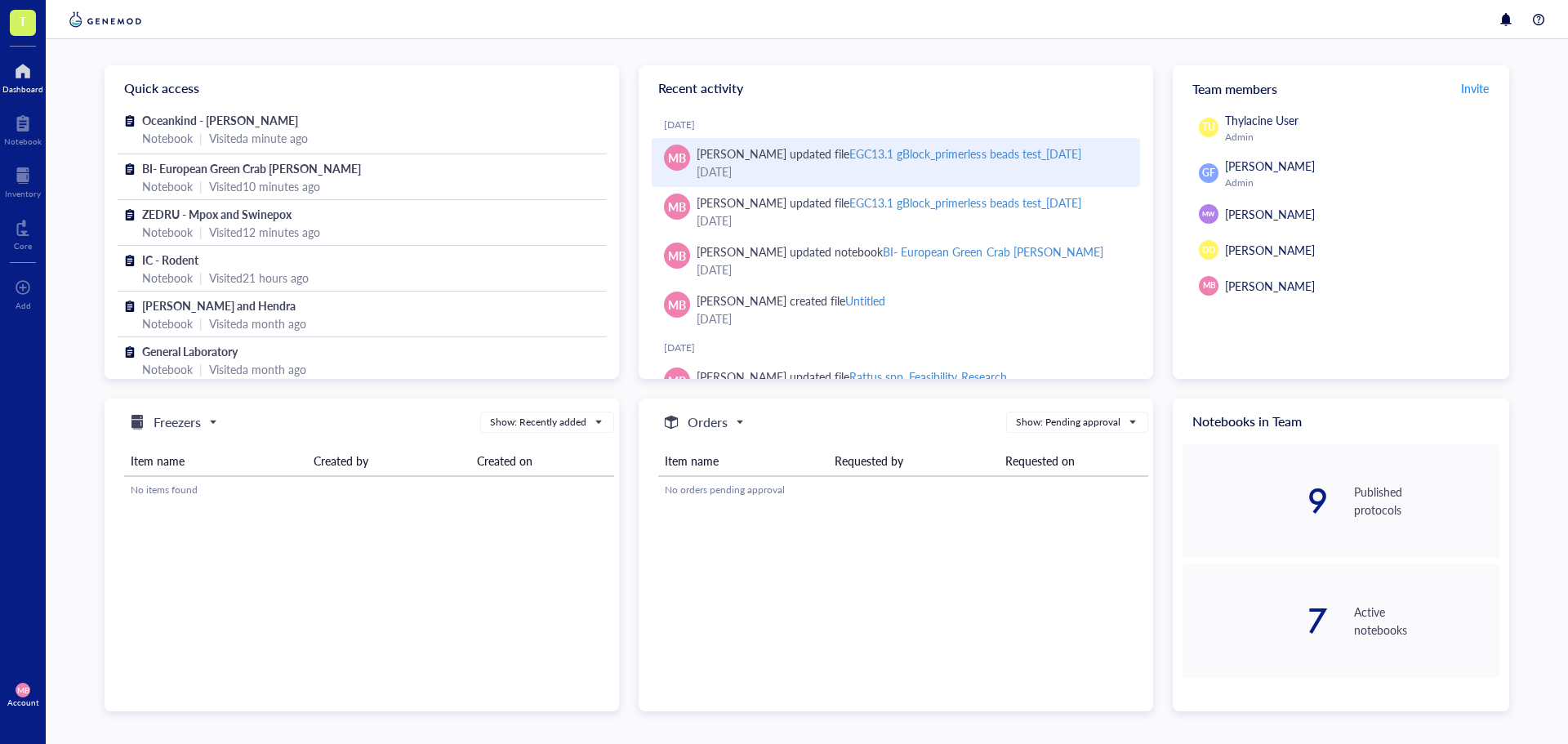
click at [875, 153] on div "EGC13.1 gBlock_primerless beads test_[DATE]" at bounding box center [965, 154] width 231 height 16
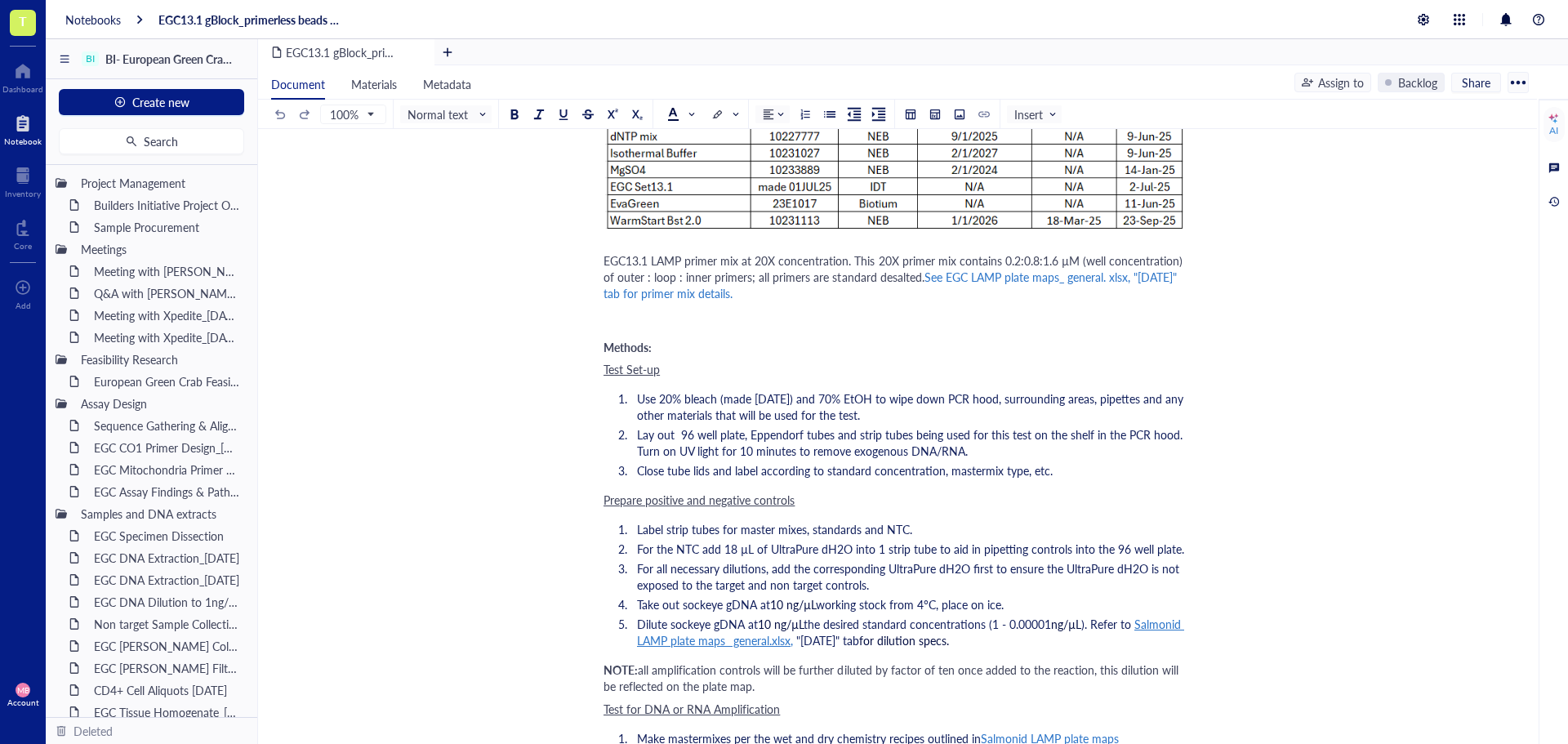
scroll to position [735, 0]
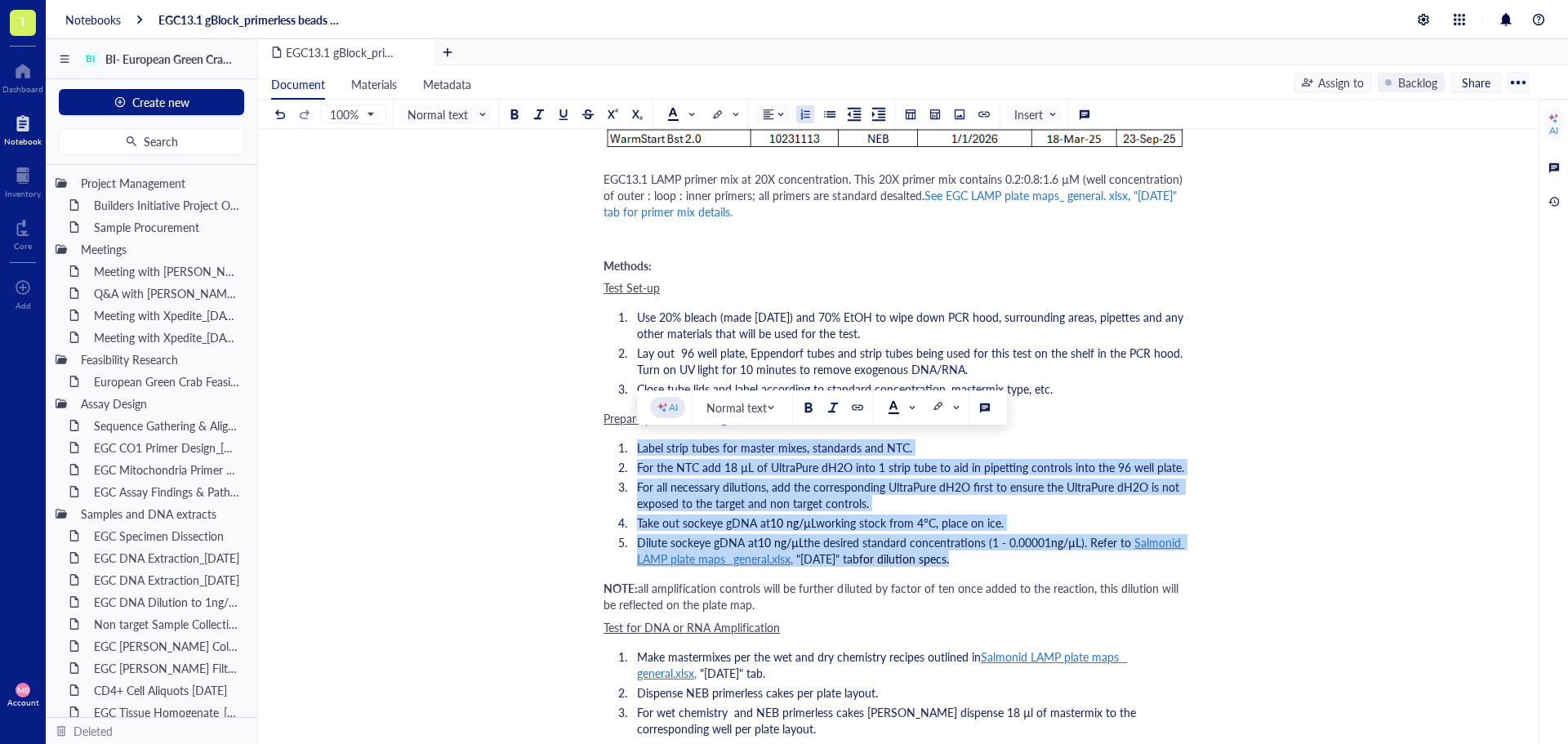
drag, startPoint x: 1034, startPoint y: 557, endPoint x: 630, endPoint y: 452, distance: 417.4
click at [630, 452] on ol "Label strip tubes for master mixes, standards and NTC. For the NTC add 18 µL of…" at bounding box center [894, 503] width 582 height 134
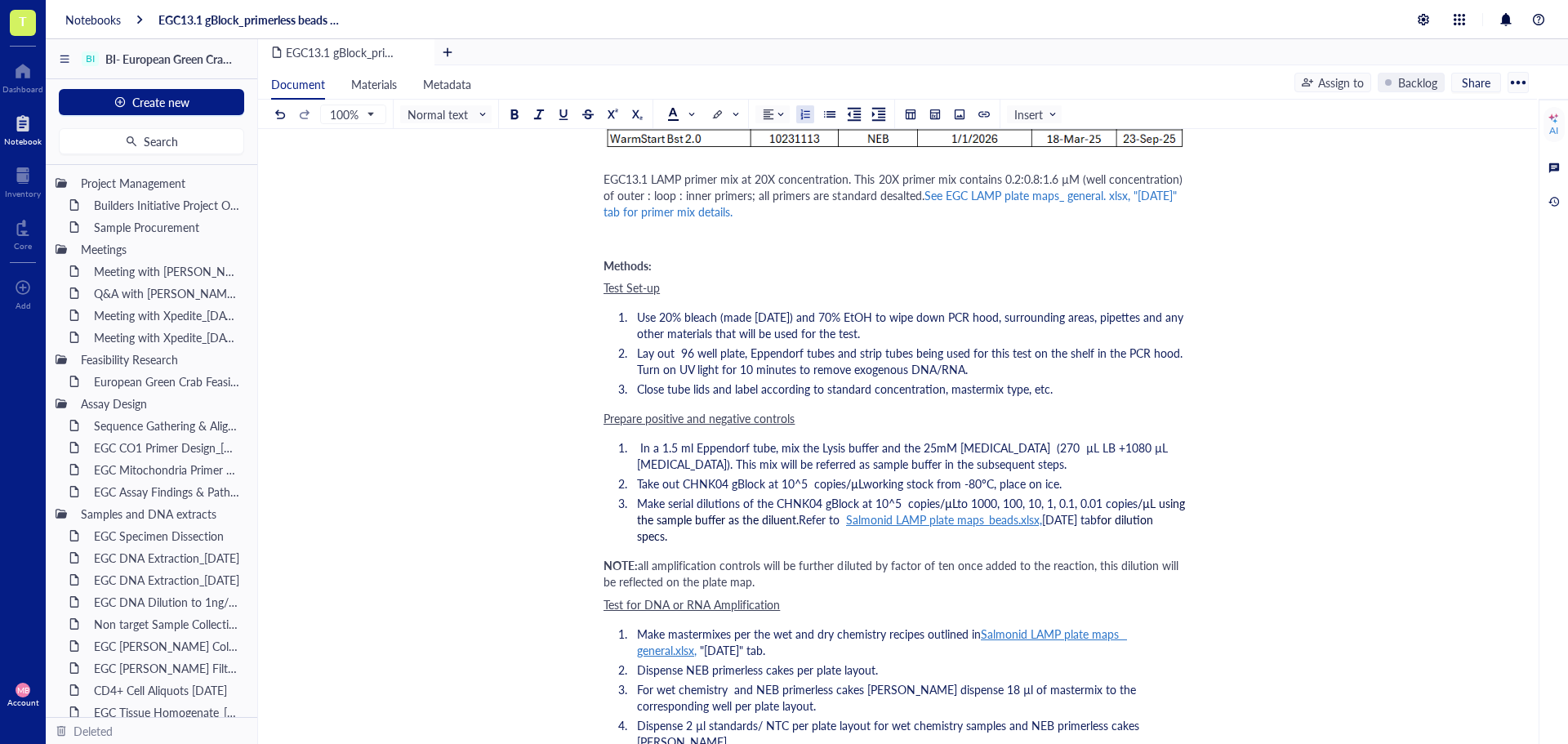
click at [669, 439] on span "In a 1.5 ml Eppendorf tube, mix the Lysis buffer and the 25mM [MEDICAL_DATA] (2…" at bounding box center [905, 455] width 535 height 33
drag, startPoint x: 729, startPoint y: 483, endPoint x: 663, endPoint y: 485, distance: 66.0
click at [687, 481] on span "Take out CHNK04 gBlock at 10^5 copies" at bounding box center [742, 483] width 210 height 16
click at [692, 483] on span "Take out CEGC13.1 gBlock at 10^5 copies" at bounding box center [745, 483] width 215 height 16
drag, startPoint x: 727, startPoint y: 486, endPoint x: 684, endPoint y: 485, distance: 43.0
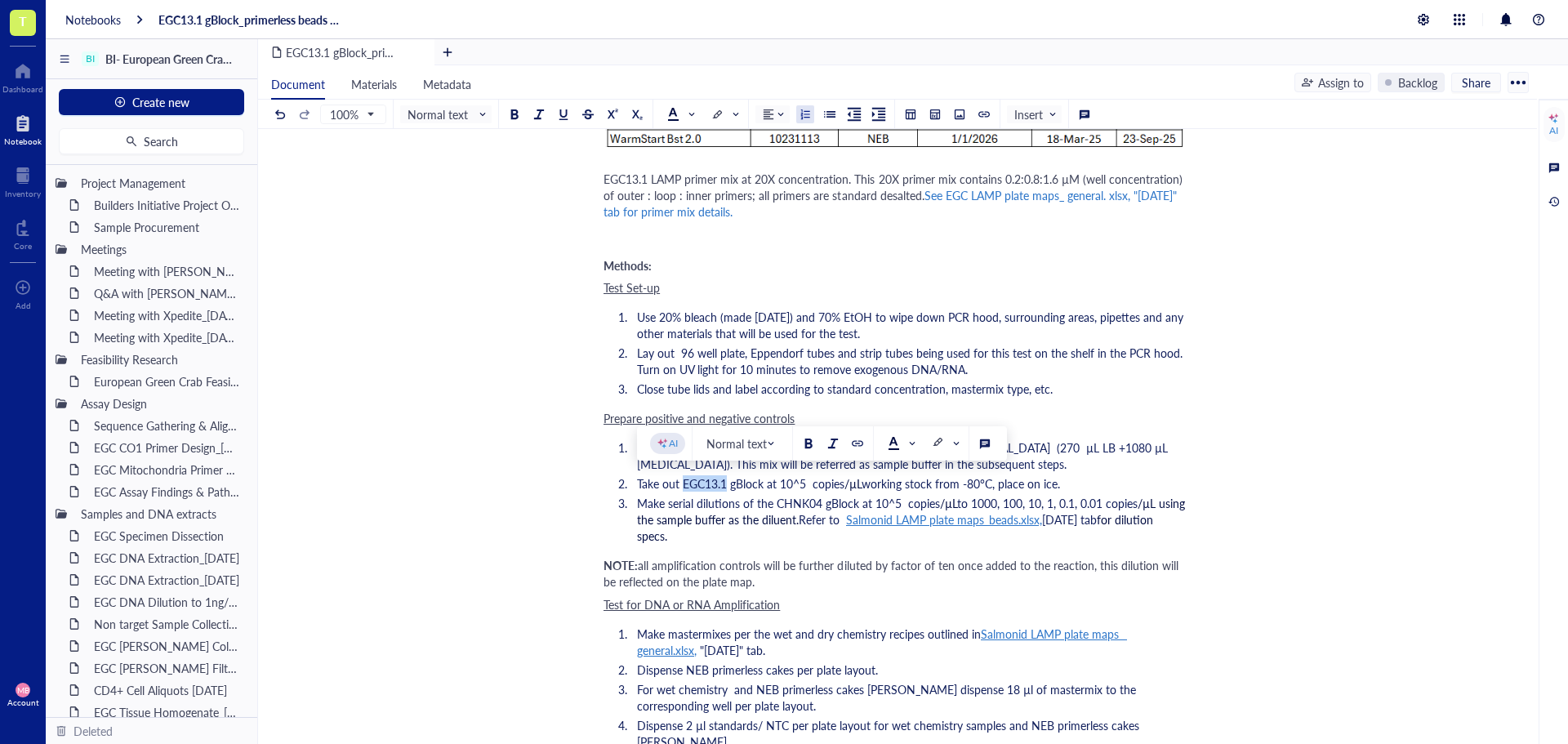
click at [684, 485] on span "Take out EGC13.1 gBlock at 10^5 copies" at bounding box center [741, 483] width 208 height 16
copy span "EGC13.1"
drag, startPoint x: 820, startPoint y: 504, endPoint x: 780, endPoint y: 502, distance: 40.0
click at [780, 502] on span "Make serial dilutions of the CHNK04 gBlock at 10^5 copies" at bounding box center [788, 503] width 303 height 16
click at [1010, 501] on span "to 1000, 100, 10, 1, 0.1, 0.01 copies" at bounding box center [1049, 503] width 180 height 16
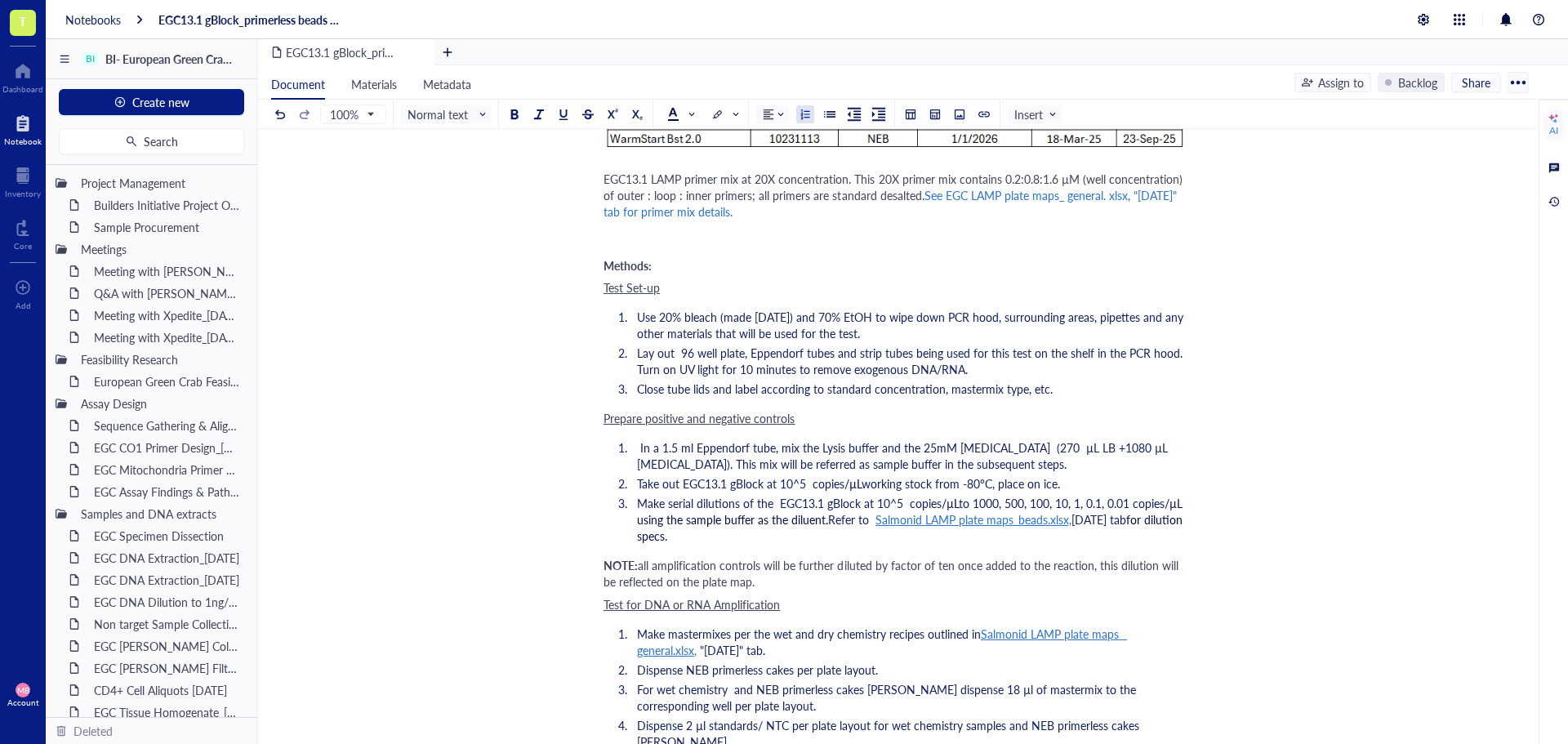
click at [1062, 505] on span "to 1000, 500, 100, 10, 1, 0.1, 0.01 copies" at bounding box center [1062, 503] width 206 height 16
click at [1097, 499] on span "to 1000, 500, 100, 50, 10, 1, 0.1, 0.01 copies" at bounding box center [895, 511] width 515 height 33
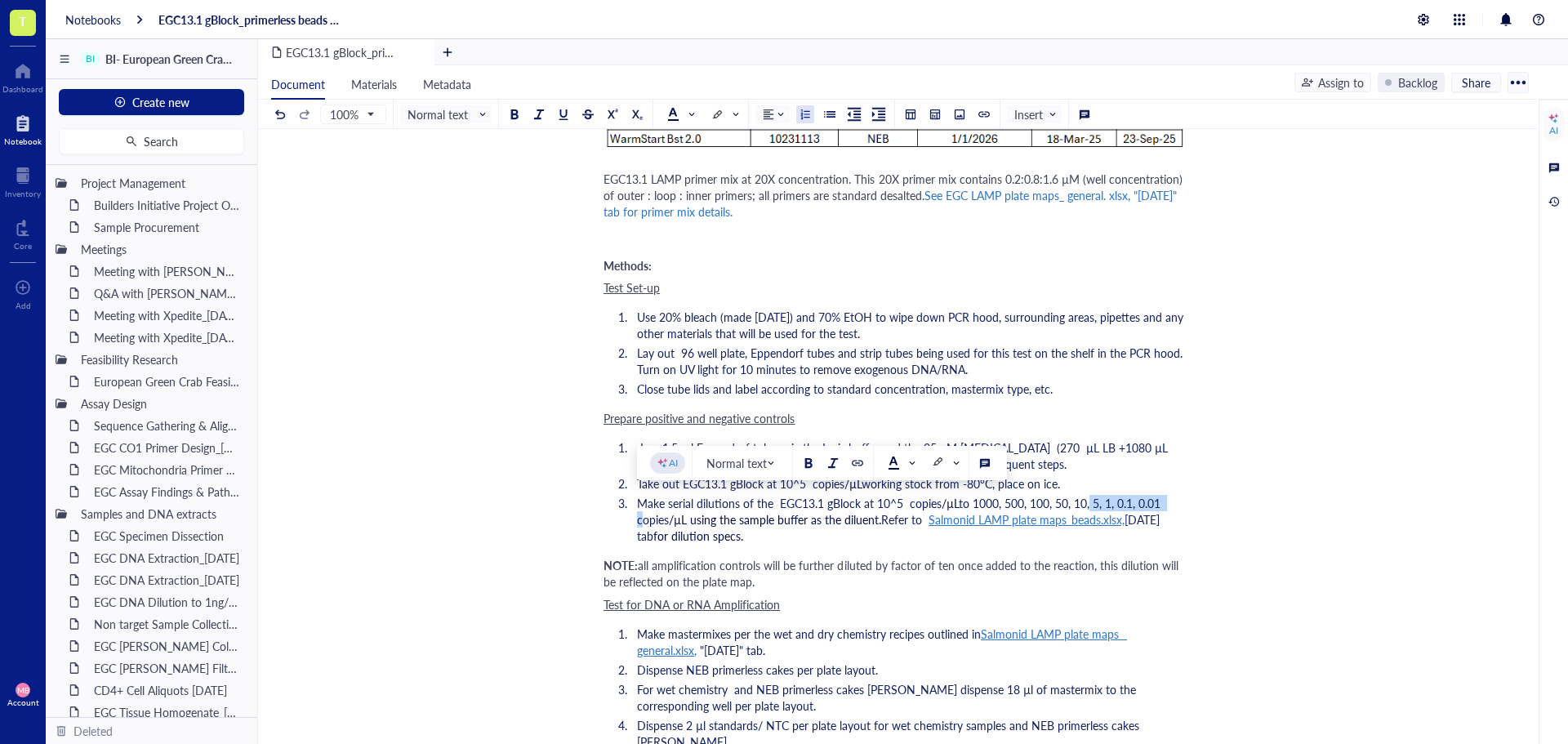
drag, startPoint x: 1175, startPoint y: 503, endPoint x: 1091, endPoint y: 505, distance: 84.0
click at [1091, 505] on li "Make serial dilutions of the EGC13.1 gBlock at 10^5 copies /µL to 1000, 500, 10…" at bounding box center [907, 519] width 555 height 49
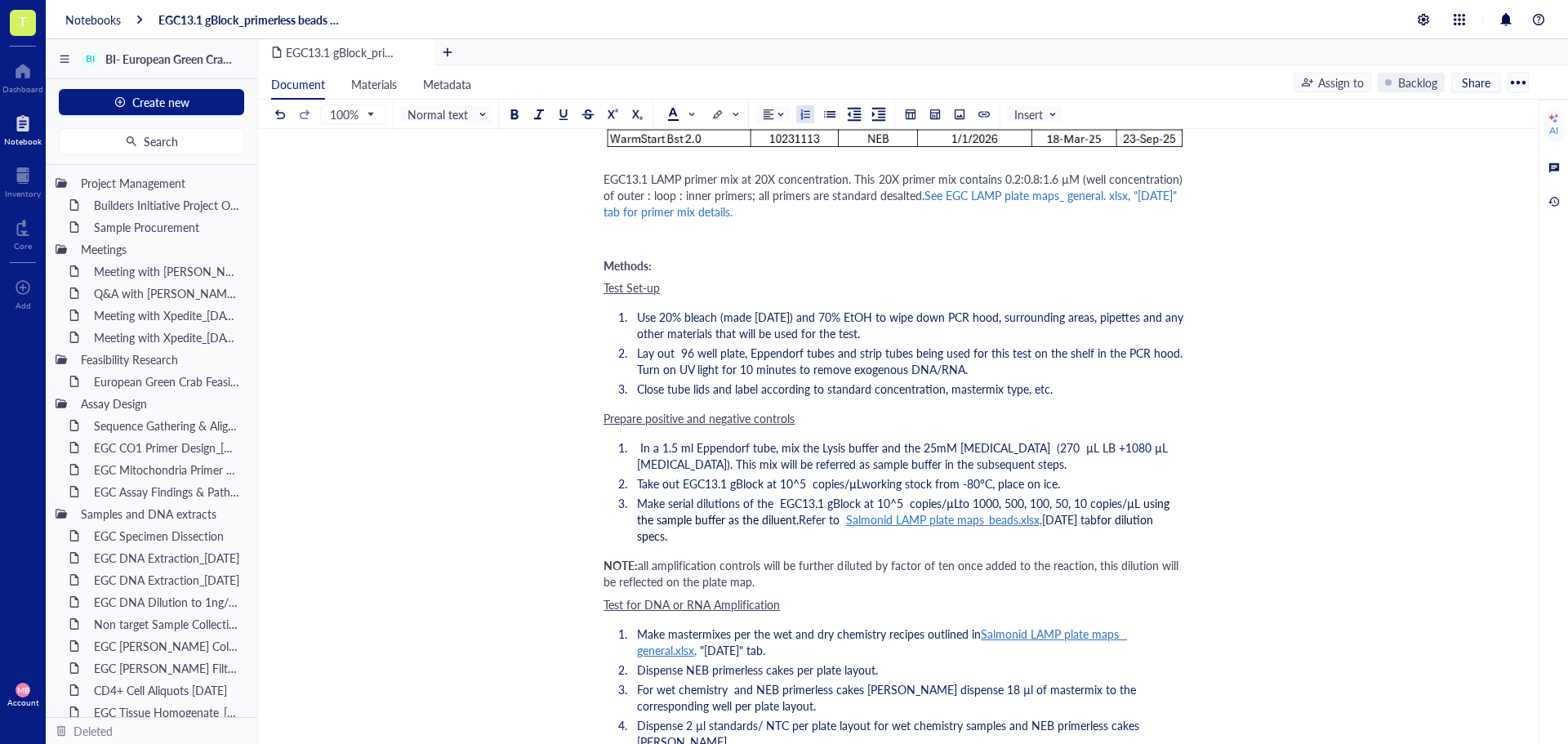
click at [978, 503] on span "to 1000, 500, 100, 50, 10 copies" at bounding box center [1041, 503] width 163 height 16
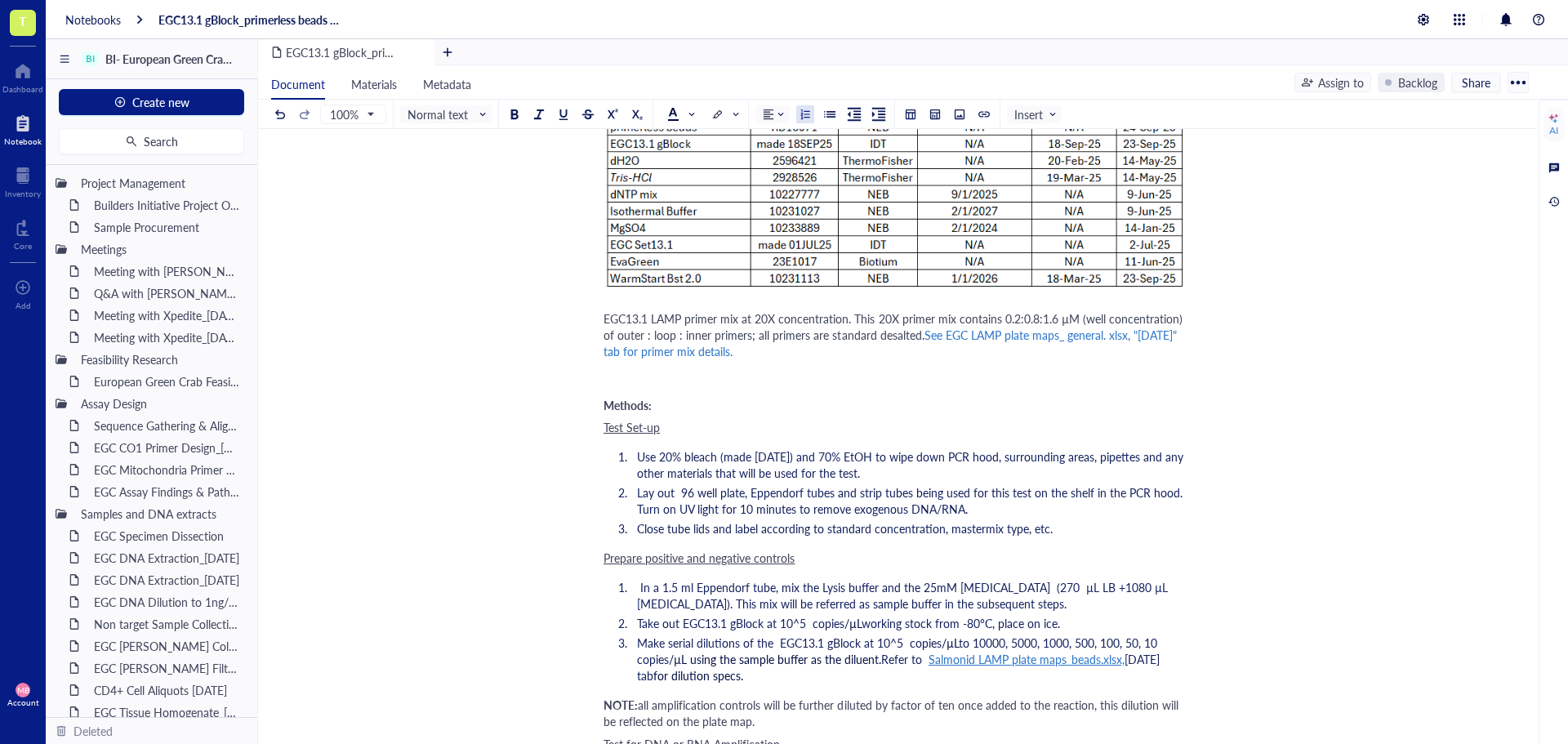
scroll to position [572, 0]
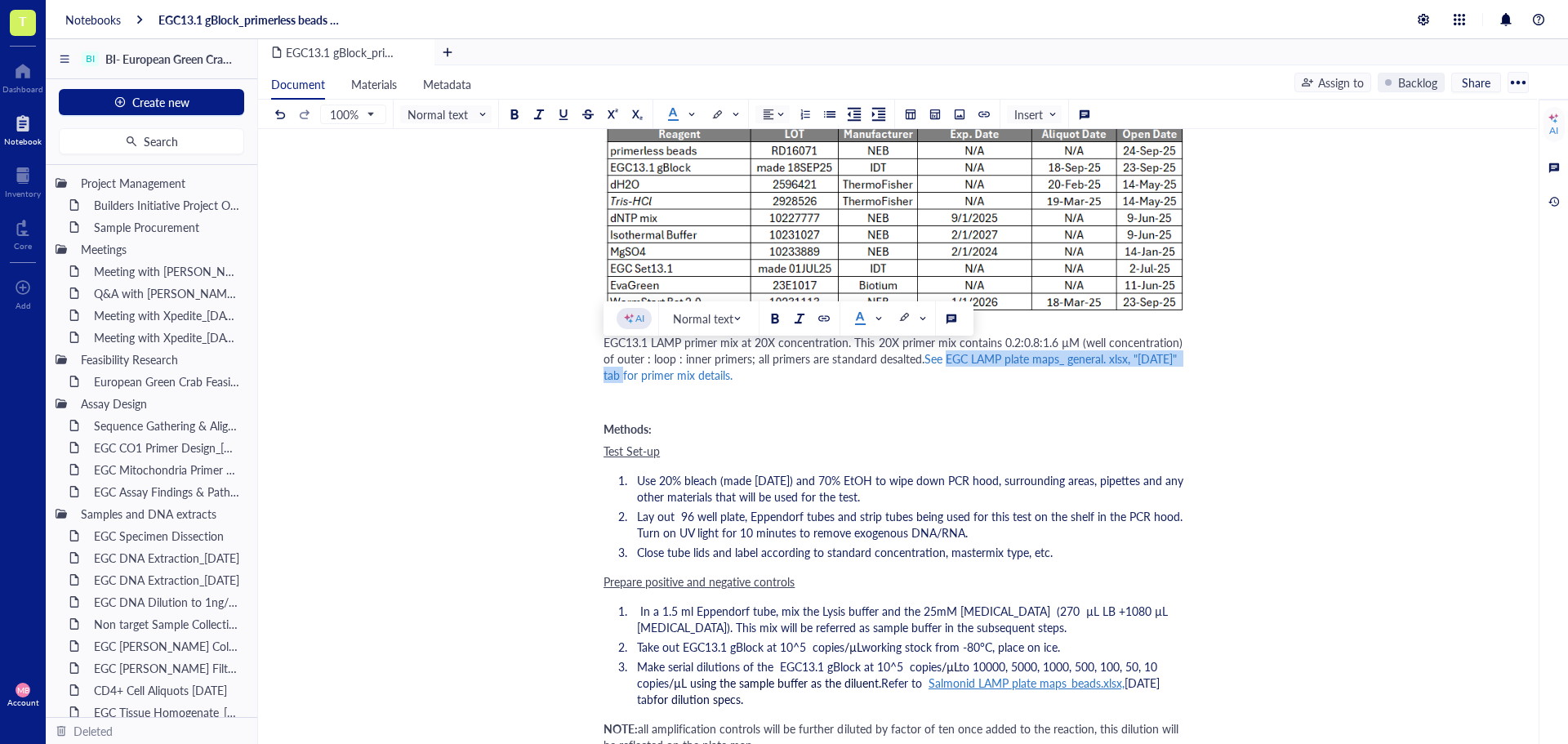
drag, startPoint x: 947, startPoint y: 362, endPoint x: 677, endPoint y: 377, distance: 270.4
click at [677, 377] on span "See EGC LAMP plate maps_ general. xlsx, "[DATE]" tab for primer mix details." at bounding box center [892, 367] width 577 height 33
copy span "EGC LAMP plate maps_ general. xlsx, "[DATE]" tab"
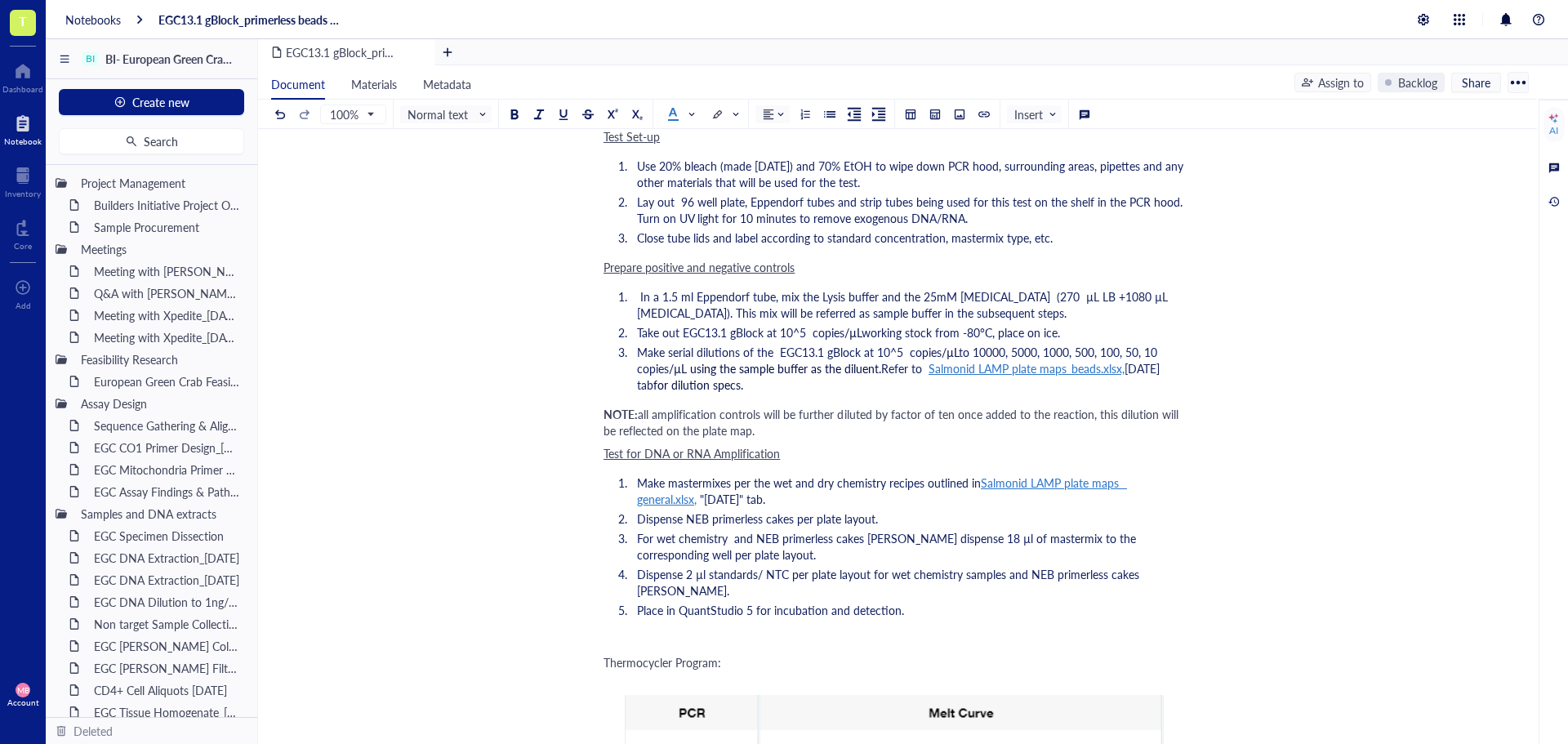
scroll to position [898, 0]
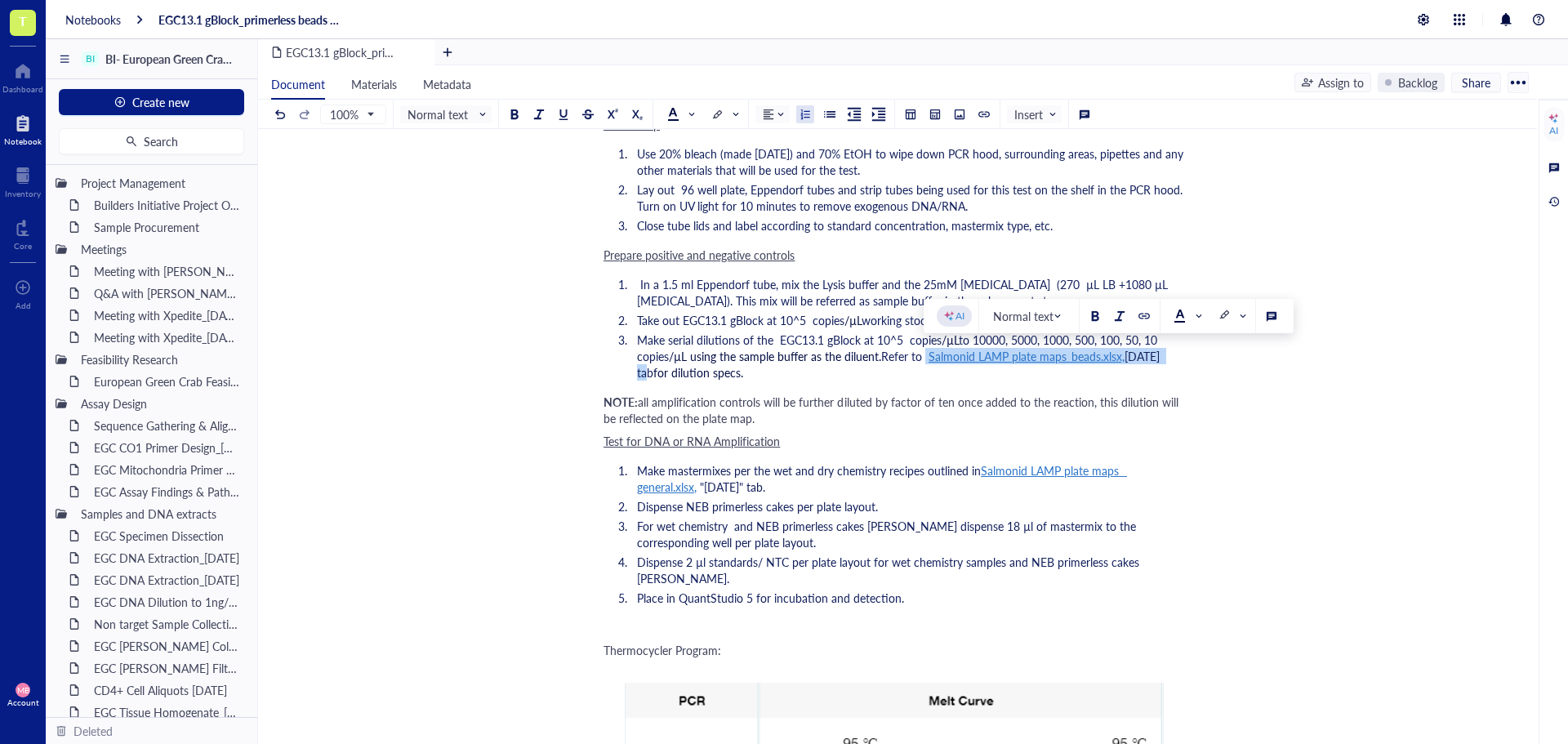
drag, startPoint x: 927, startPoint y: 355, endPoint x: 1180, endPoint y: 355, distance: 253.0
click at [1180, 355] on li "Make serial dilutions of the EGC13.1 gBlock at 10^5 copies /µL to 10000, 5000, …" at bounding box center [907, 356] width 555 height 49
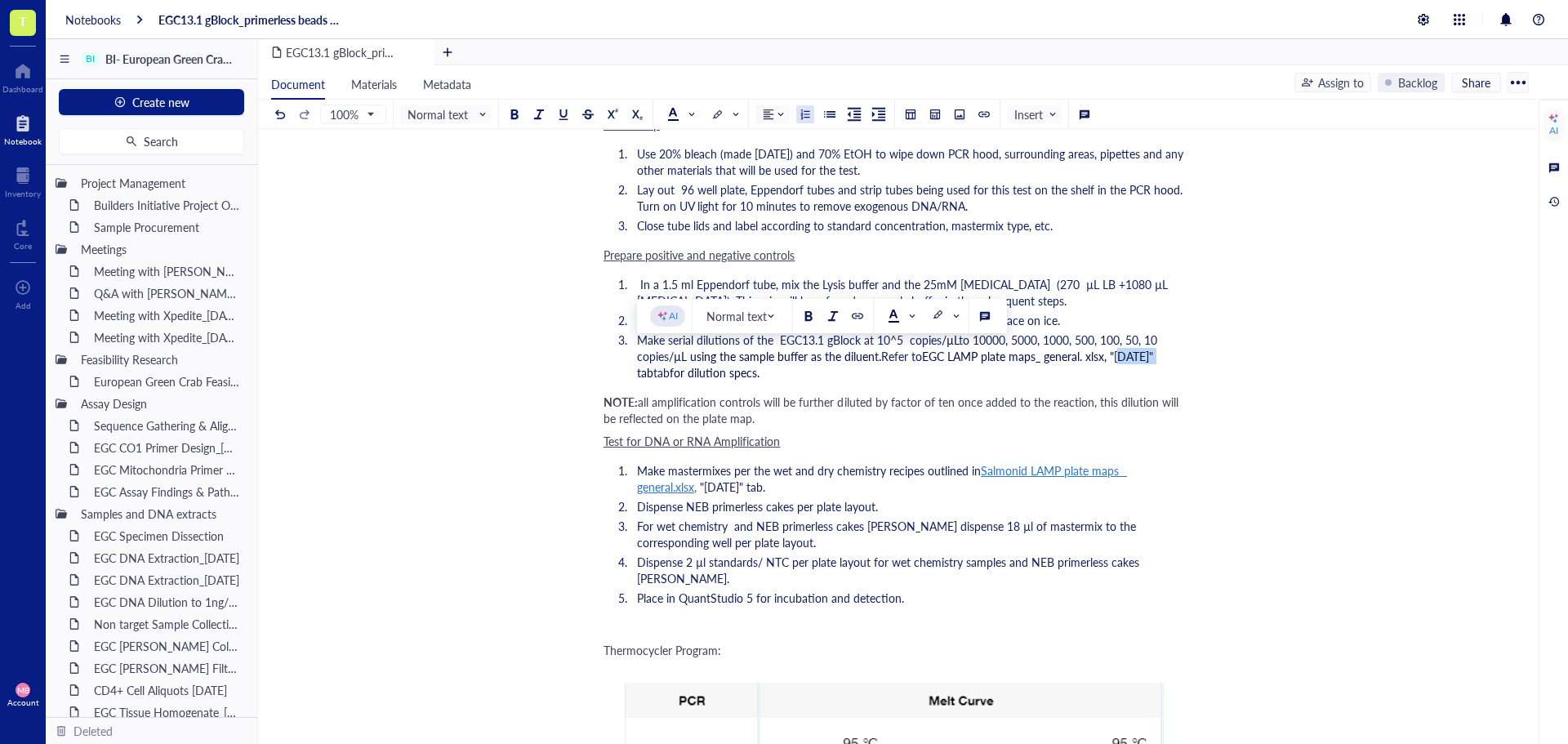
drag, startPoint x: 1162, startPoint y: 358, endPoint x: 1121, endPoint y: 355, distance: 41.1
click at [1121, 355] on span "EGC LAMP plate maps_ general. xlsx, "[DATE]" tab" at bounding box center [897, 364] width 519 height 33
click at [669, 373] on span "tab" at bounding box center [661, 372] width 16 height 16
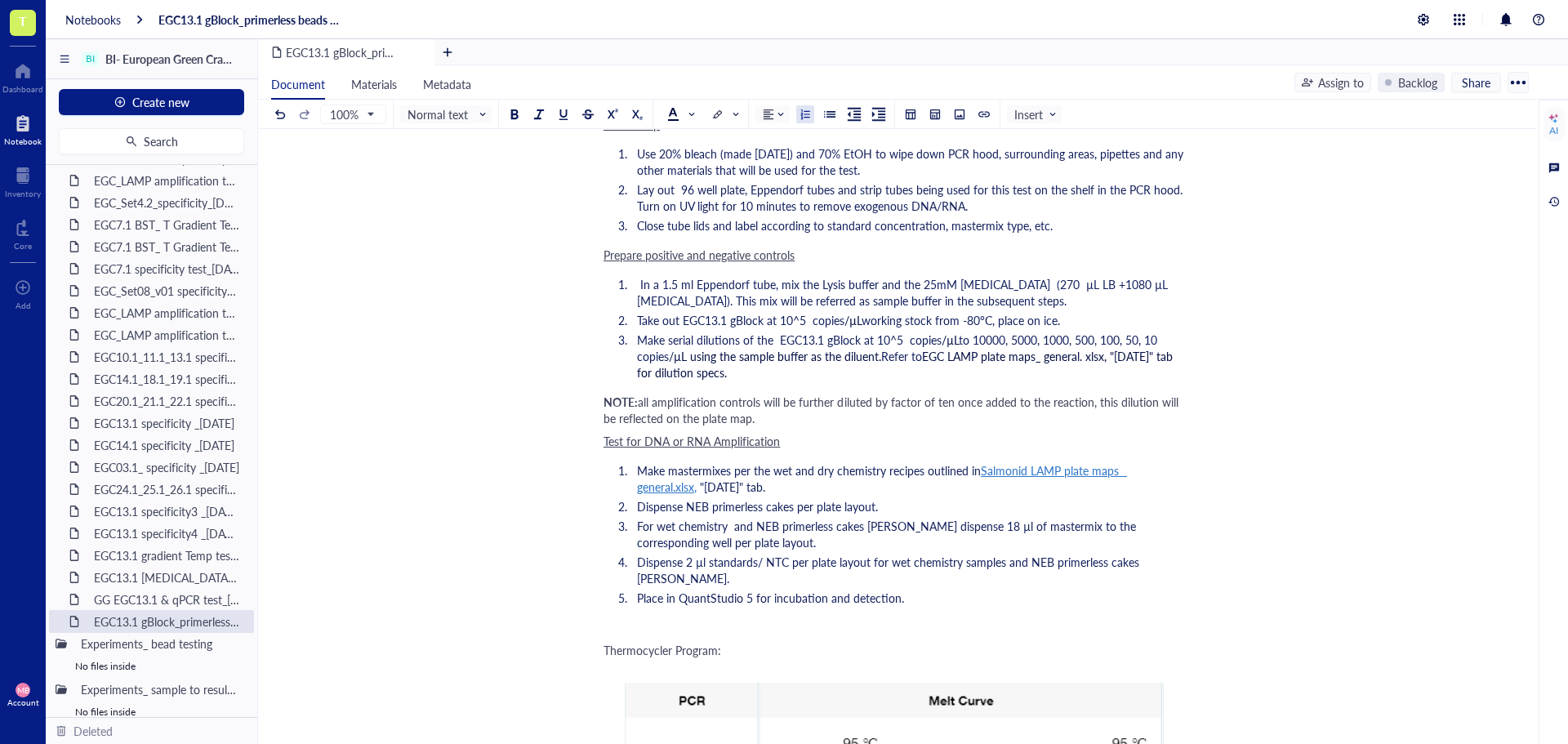
scroll to position [1307, 0]
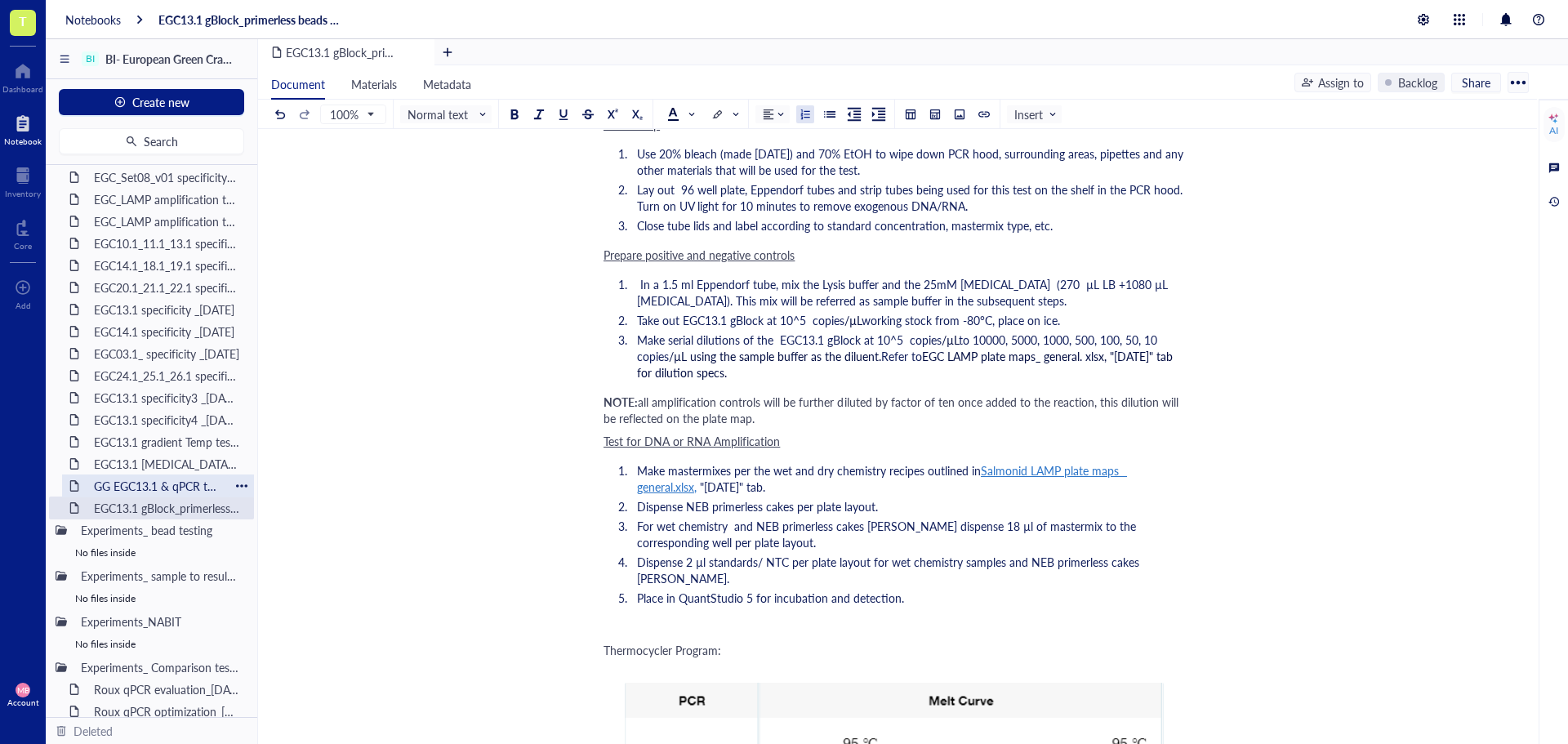
click at [158, 479] on div "GG EGC13.1 & qPCR test_[DATE]" at bounding box center [158, 487] width 143 height 23
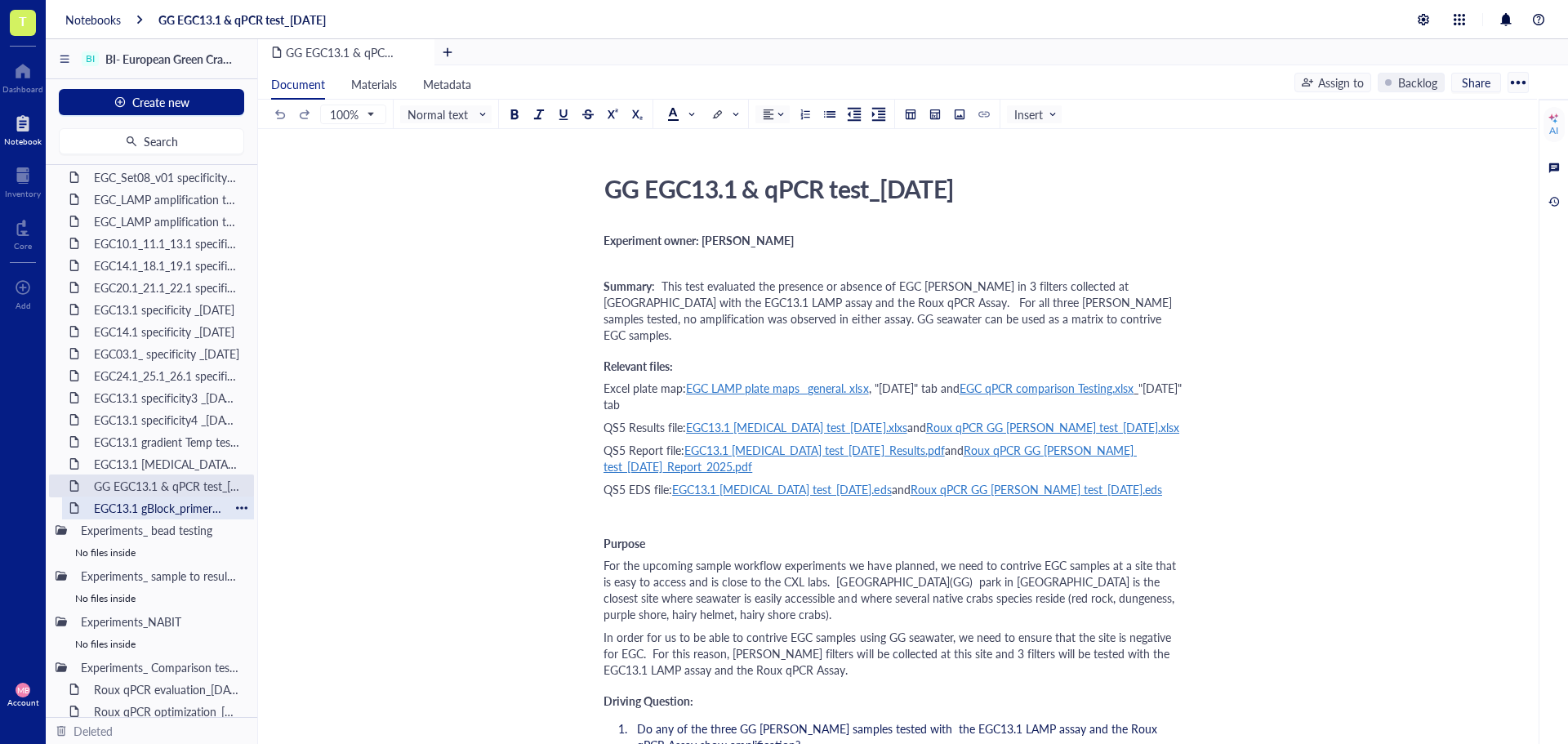
click at [192, 505] on div "EGC13.1 gBlock_primerless beads test_[DATE]" at bounding box center [158, 508] width 143 height 23
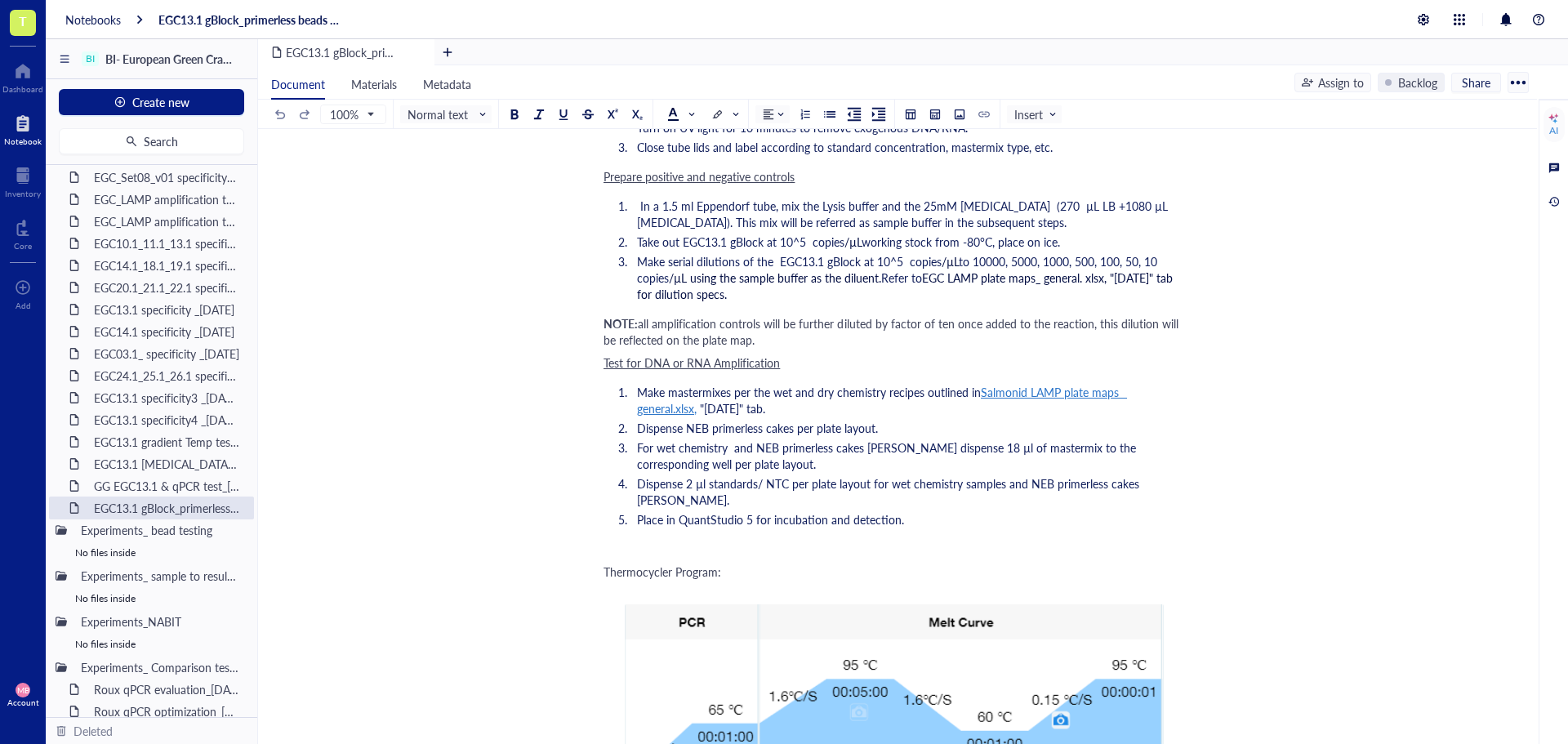
scroll to position [898, 0]
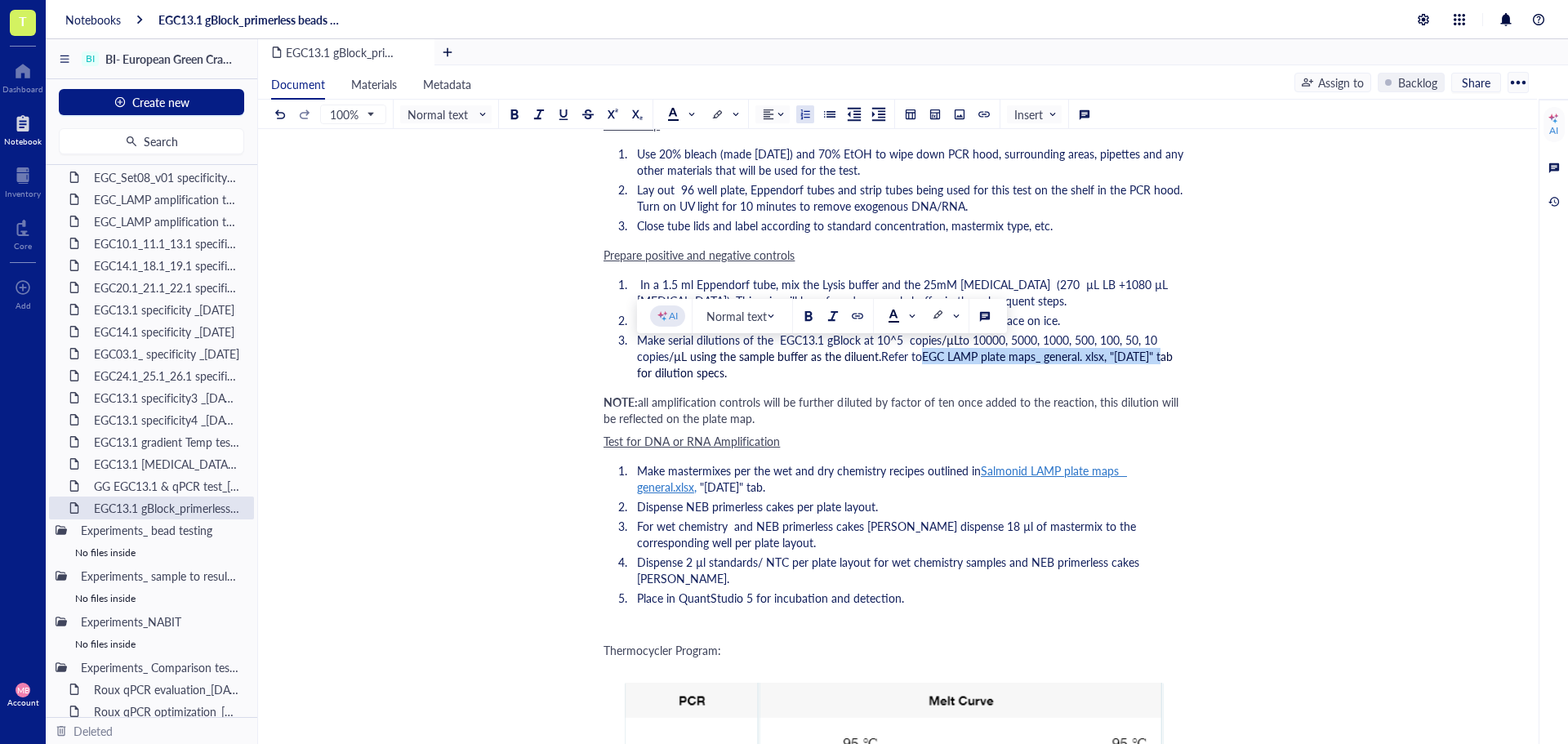
drag, startPoint x: 924, startPoint y: 358, endPoint x: 1168, endPoint y: 354, distance: 244.0
click at [1168, 354] on span "EGC LAMP plate maps_ general. xlsx, "[DATE]" tab" at bounding box center [1048, 356] width 250 height 16
copy span "EGC LAMP plate maps_ general. xlsx, "[DATE]""
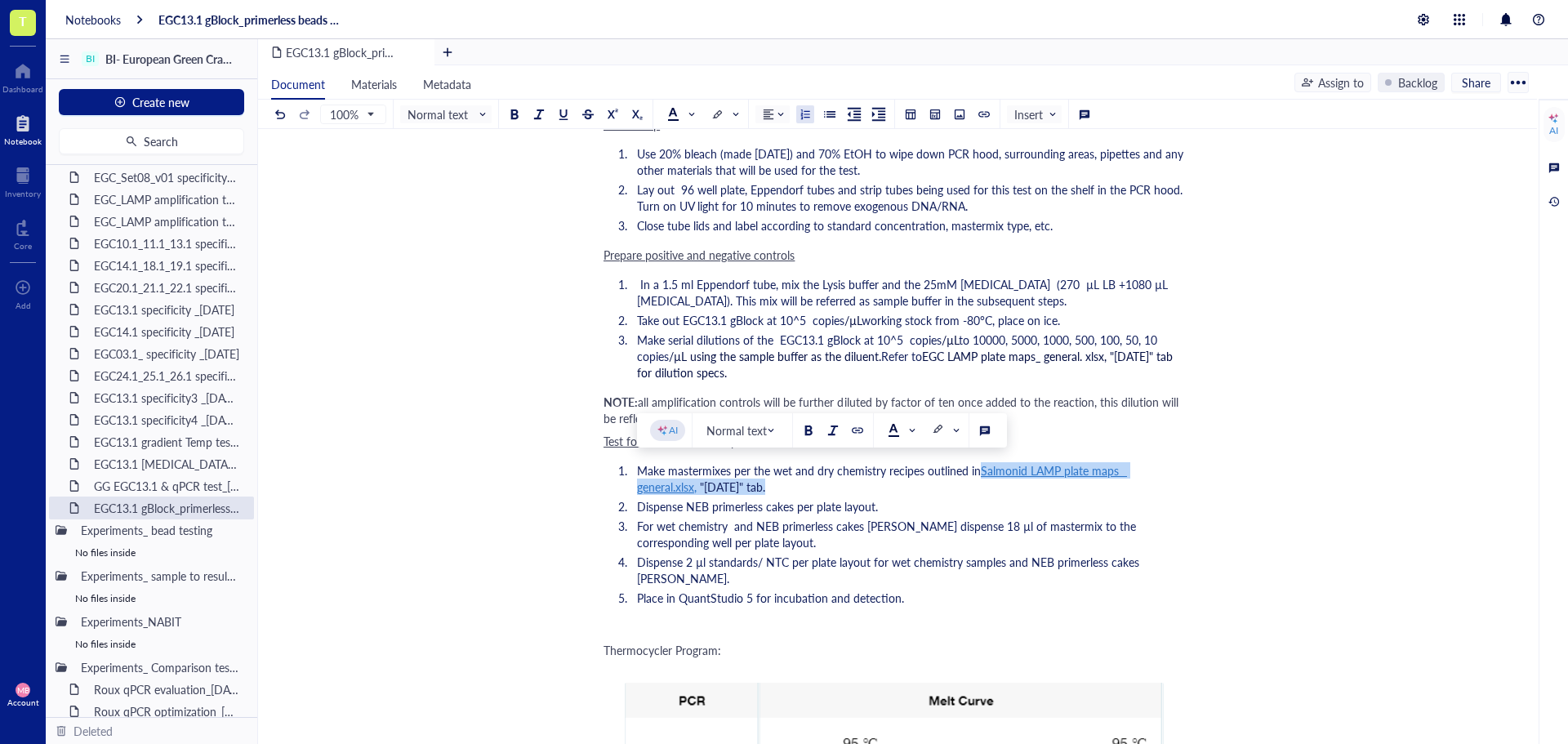
drag, startPoint x: 978, startPoint y: 471, endPoint x: 775, endPoint y: 486, distance: 203.6
click at [775, 486] on li "Make mastermixes per the wet and dry chemistry recipes outlined in Salmonid LAM…" at bounding box center [907, 479] width 555 height 33
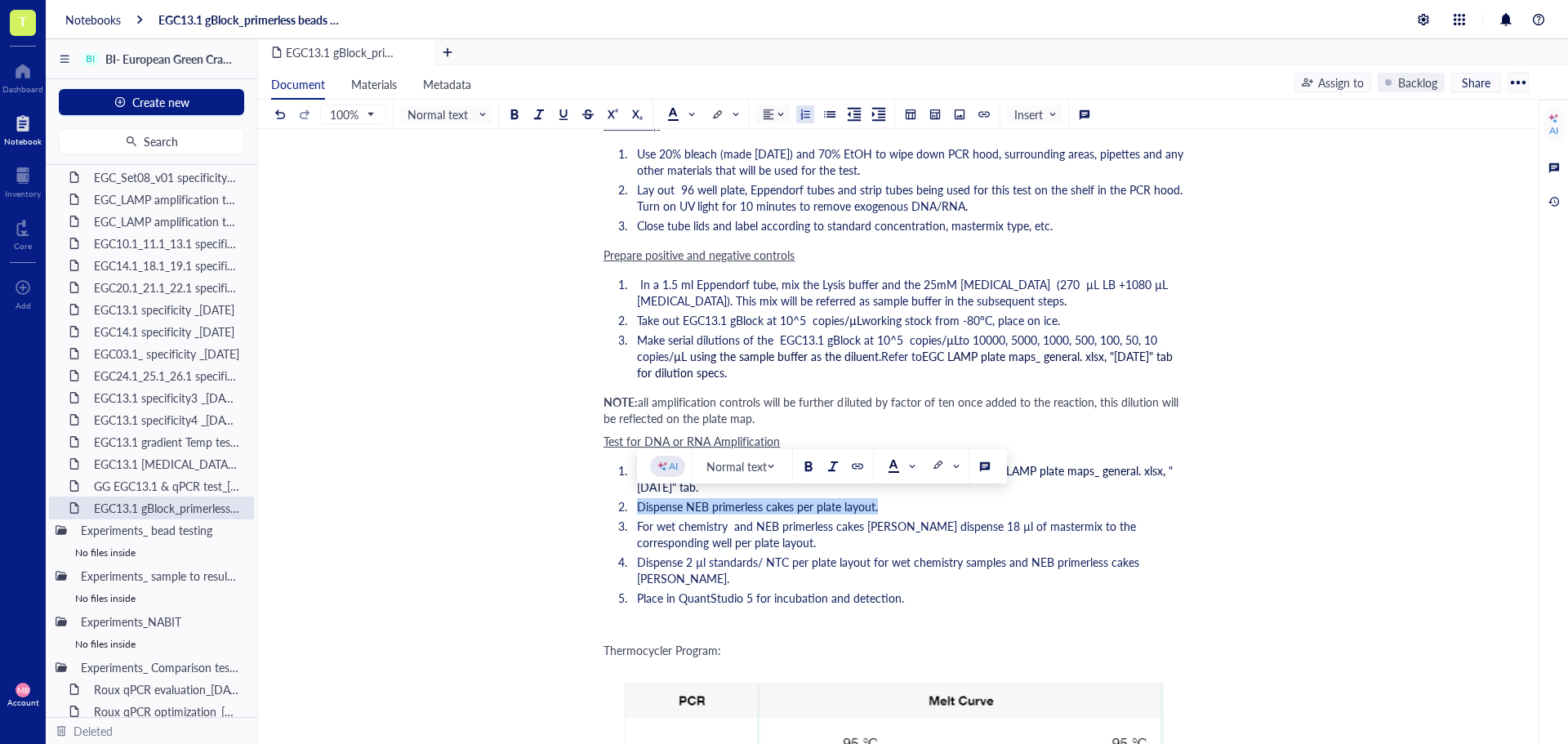
drag, startPoint x: 878, startPoint y: 509, endPoint x: 638, endPoint y: 508, distance: 240.0
click at [638, 508] on li "Dispense NEB primerless cakes per plate layout." at bounding box center [907, 506] width 555 height 16
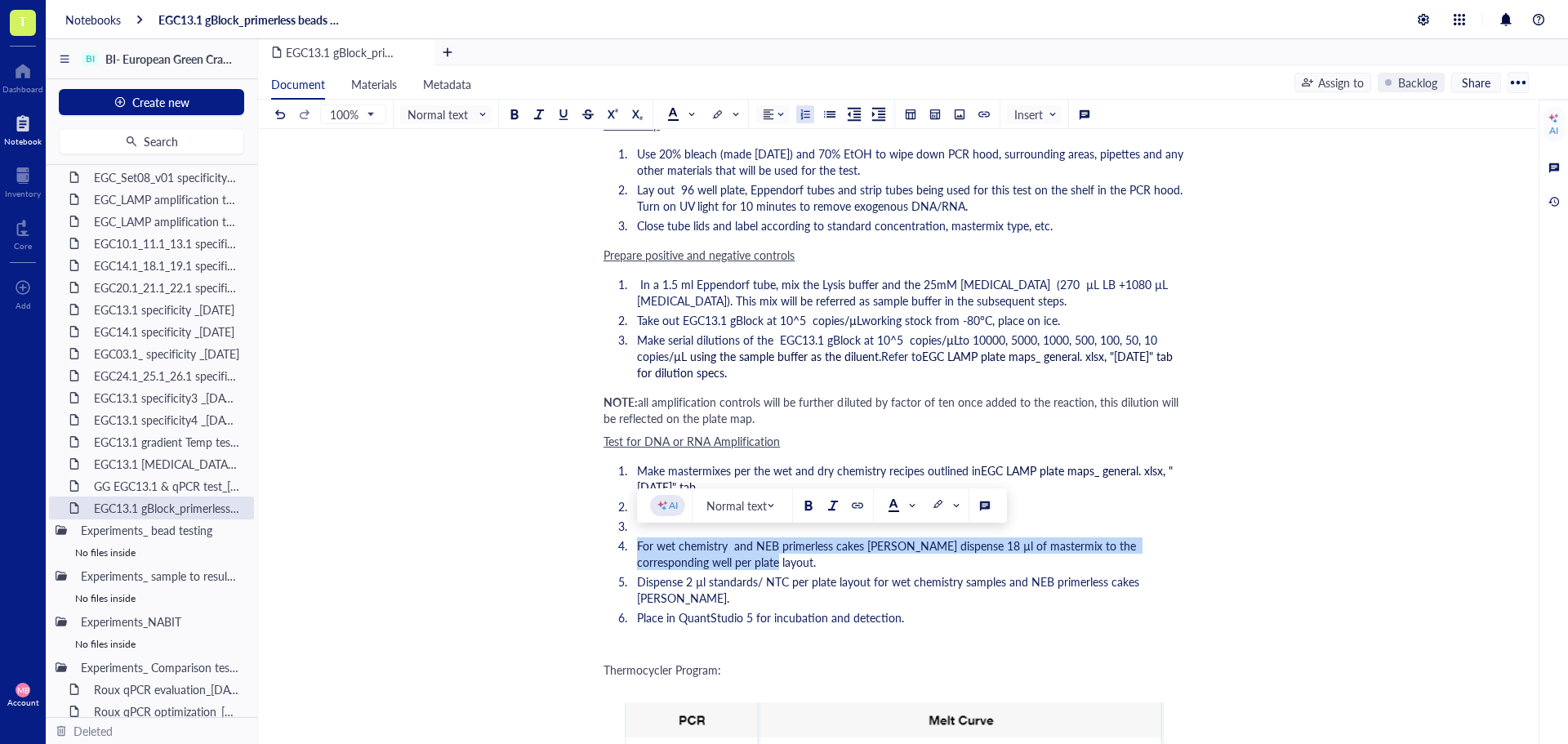
drag, startPoint x: 714, startPoint y: 556, endPoint x: 638, endPoint y: 546, distance: 76.7
click at [638, 546] on li "For wet chemistry and NEB primerless cakes [PERSON_NAME] dispense 18 µl of mast…" at bounding box center [907, 553] width 555 height 33
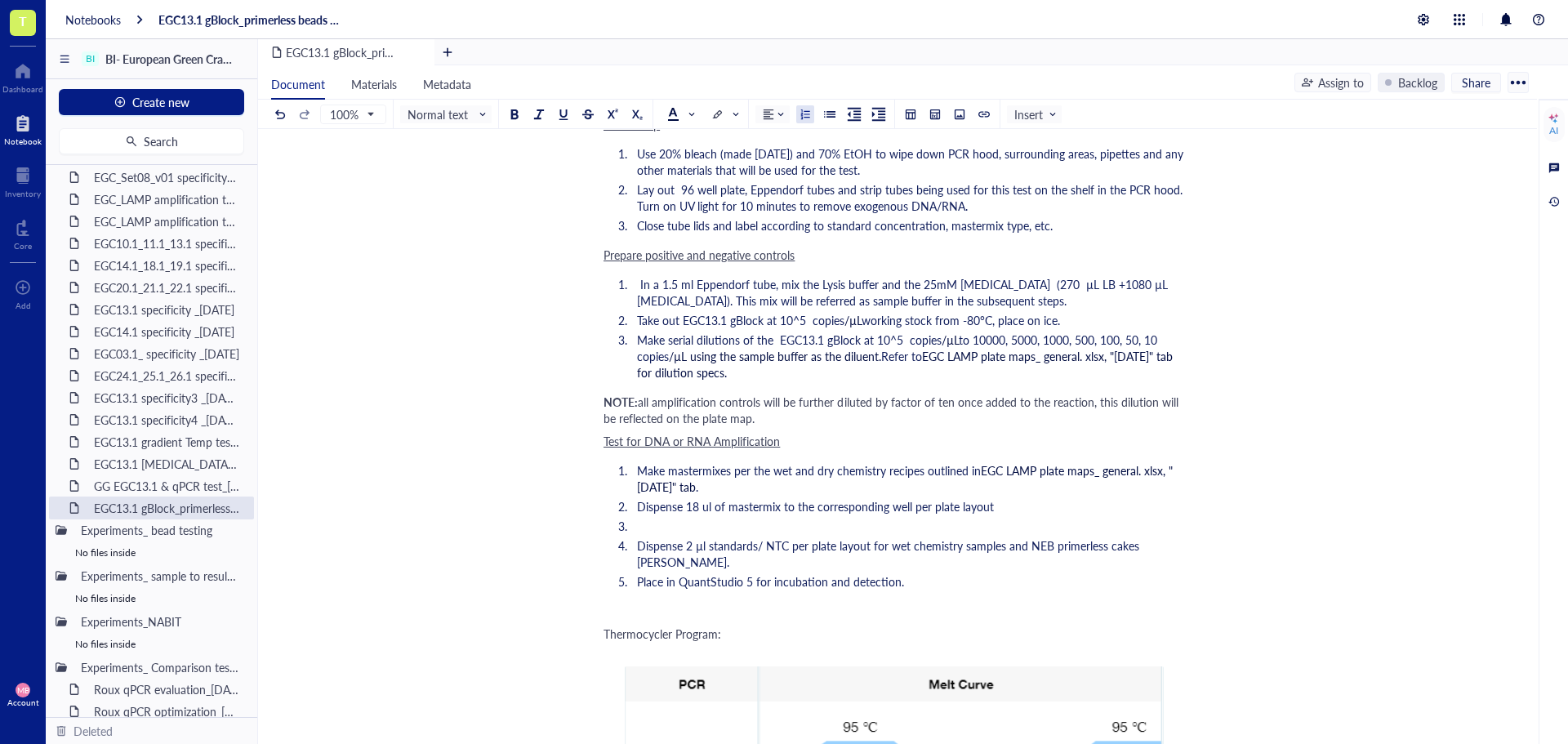
click at [731, 511] on span "Dispense 18 ul of mastermix to the corresponding well per plate layout" at bounding box center [816, 506] width 357 height 16
click at [695, 526] on li "﻿" at bounding box center [907, 526] width 555 height 16
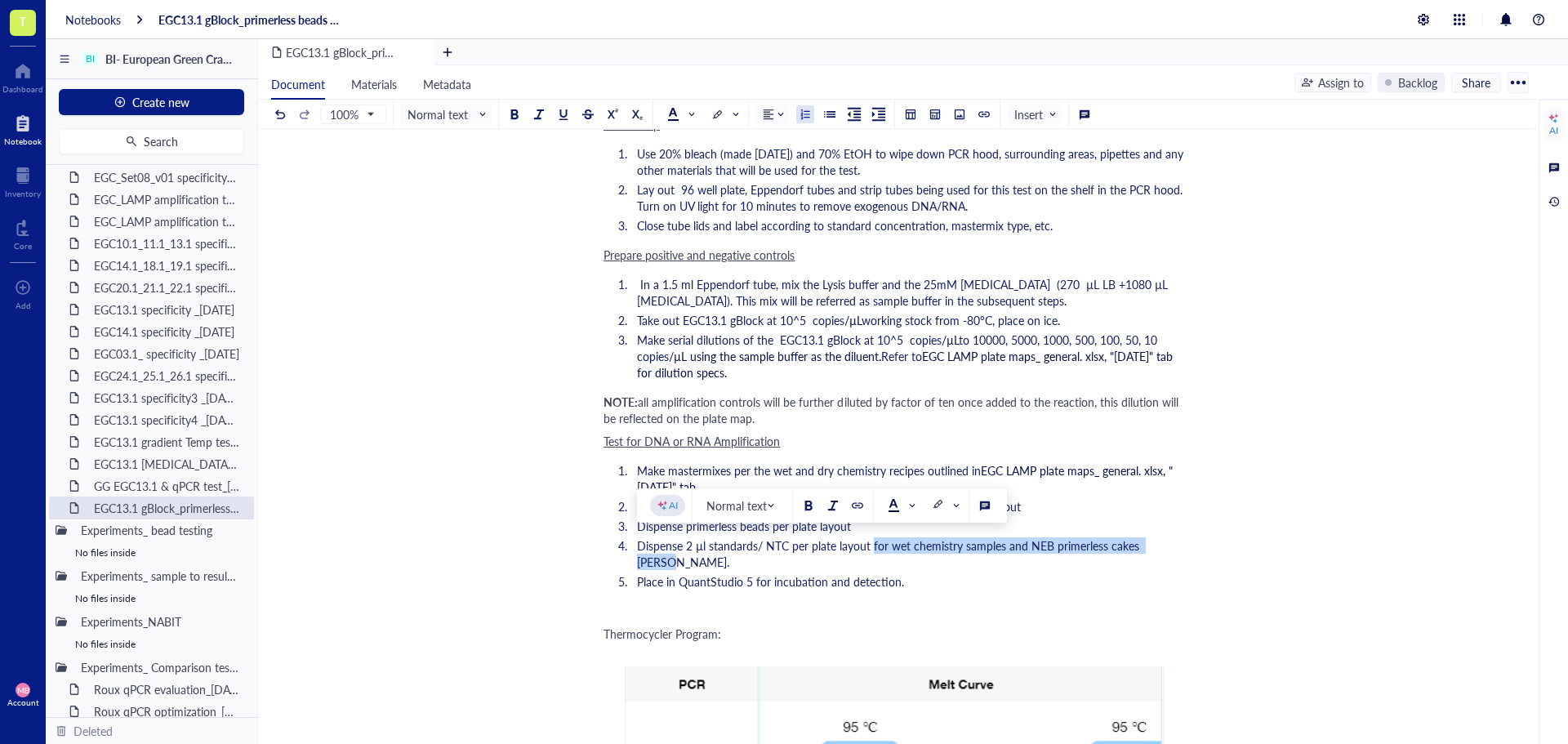
drag, startPoint x: 871, startPoint y: 547, endPoint x: 1175, endPoint y: 543, distance: 304.0
click at [1175, 543] on li "Dispense 2 µl standards/ NTC per plate layout for wet chemistry samples and NEB…" at bounding box center [907, 553] width 555 height 33
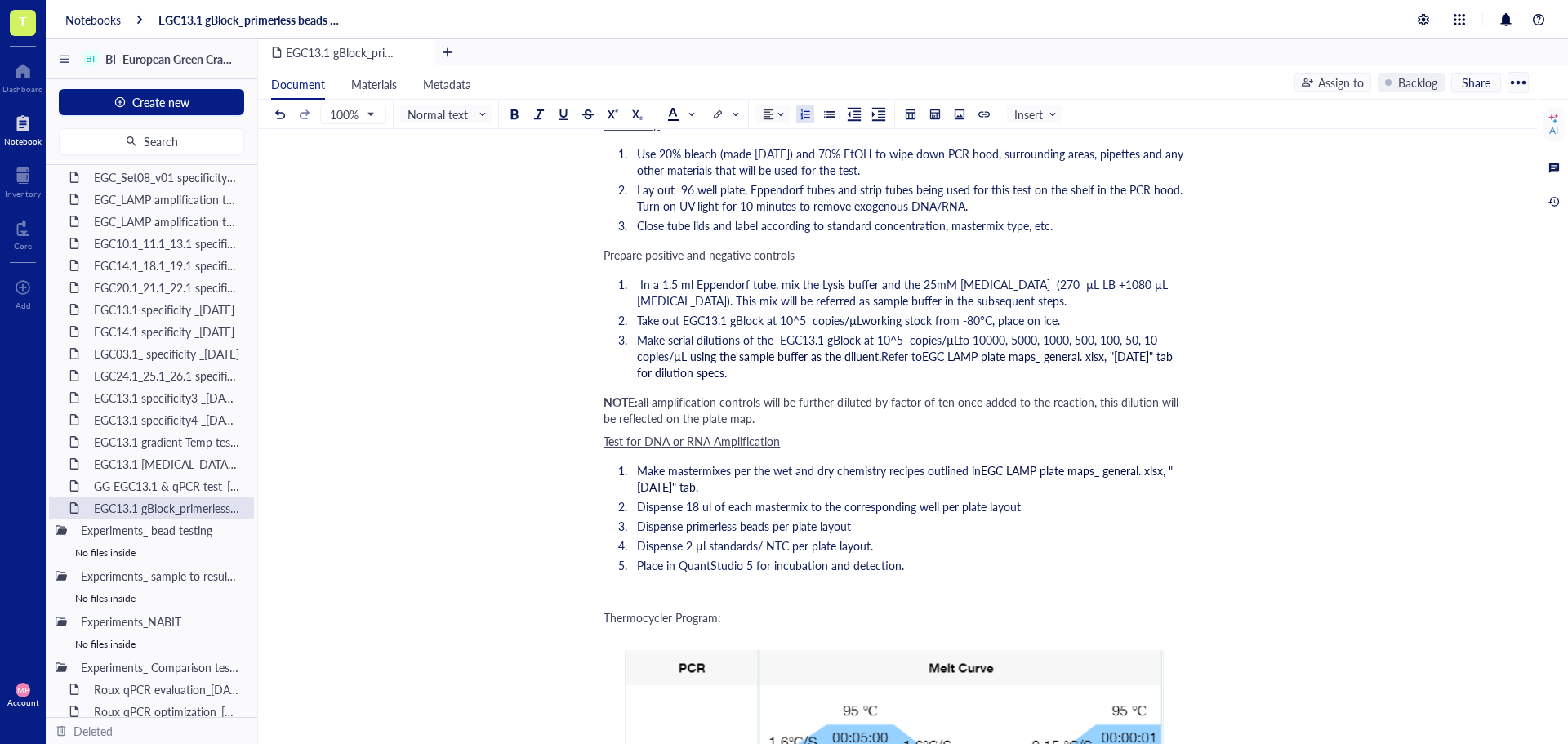
scroll to position [1062, 0]
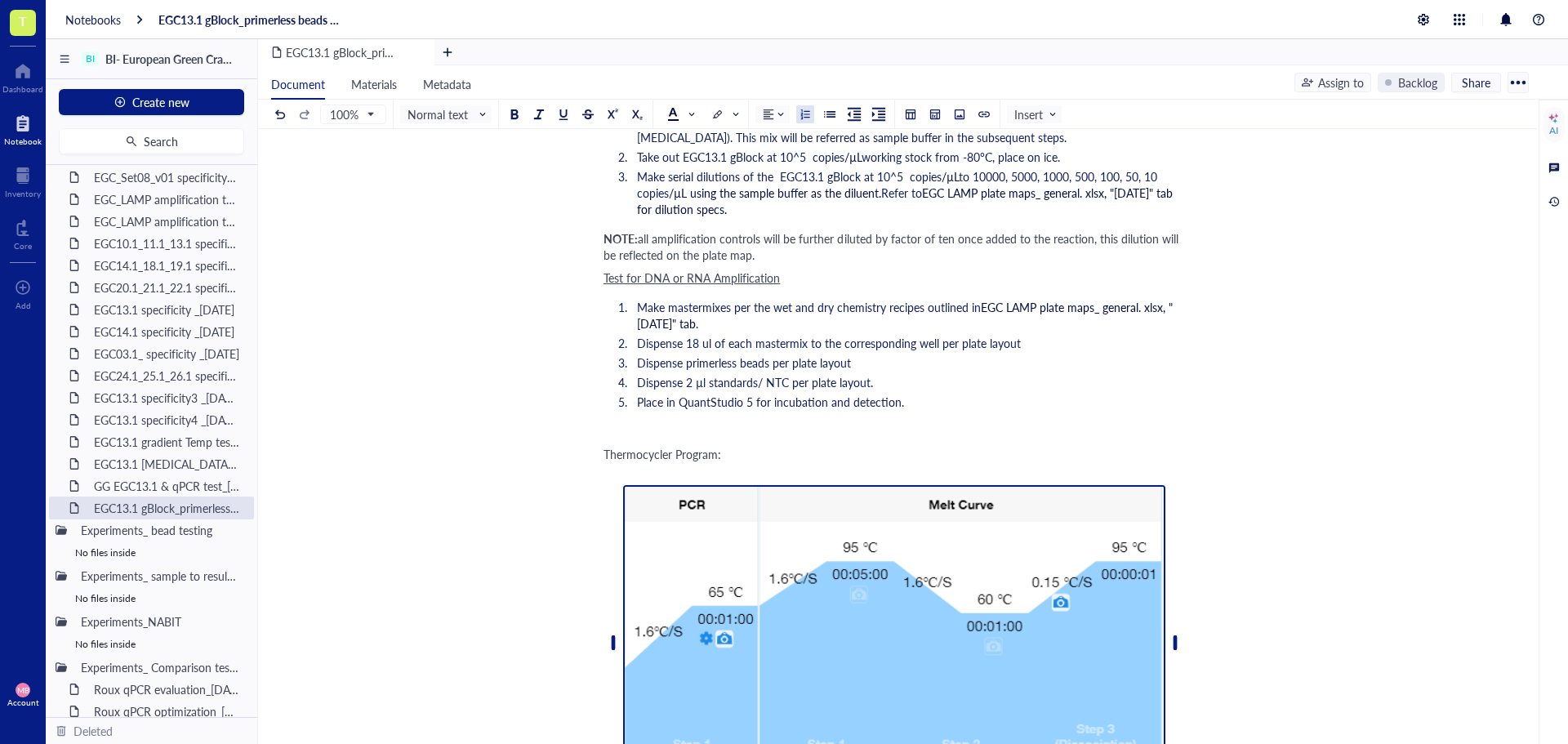
click at [1026, 582] on img at bounding box center [894, 643] width 542 height 316
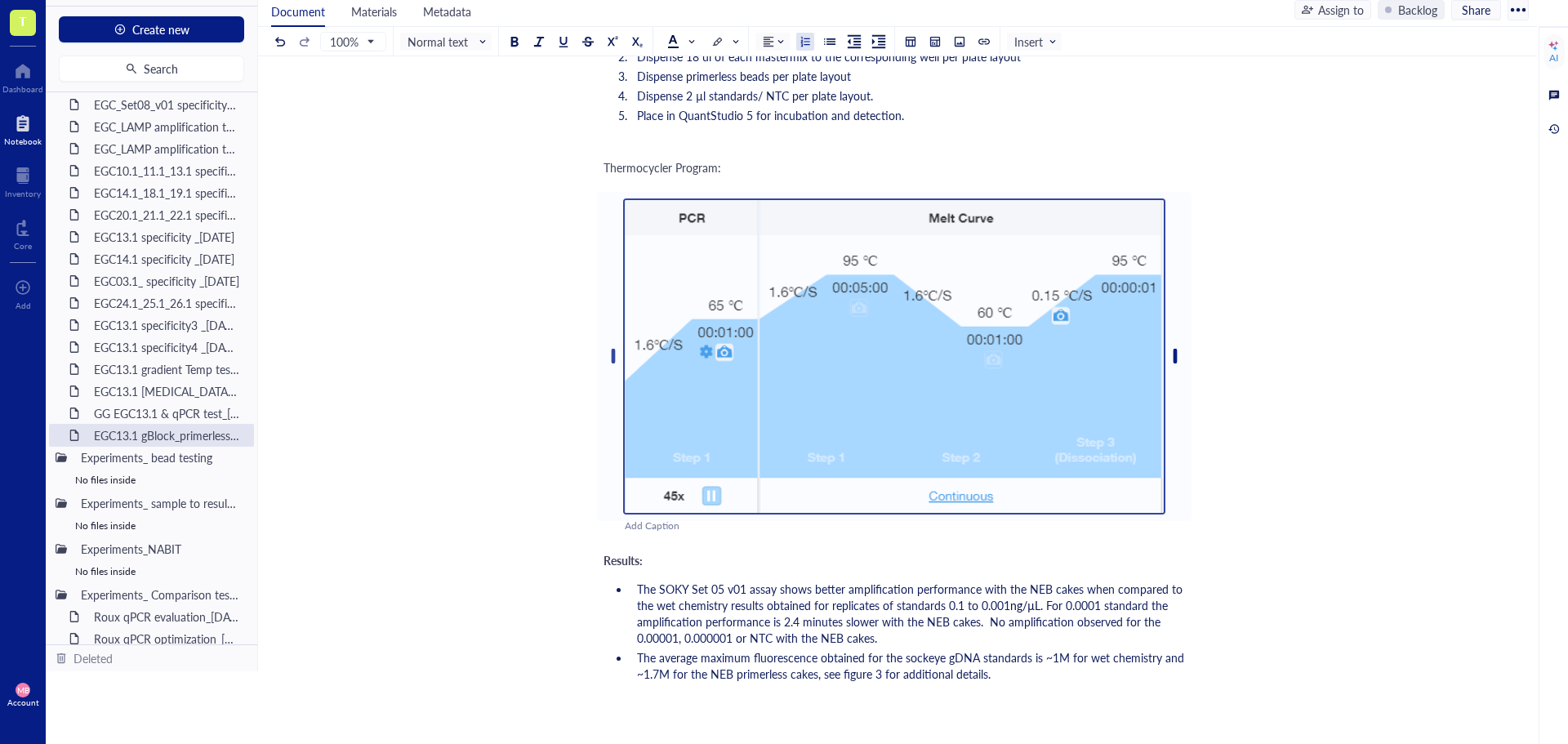
scroll to position [1112, 0]
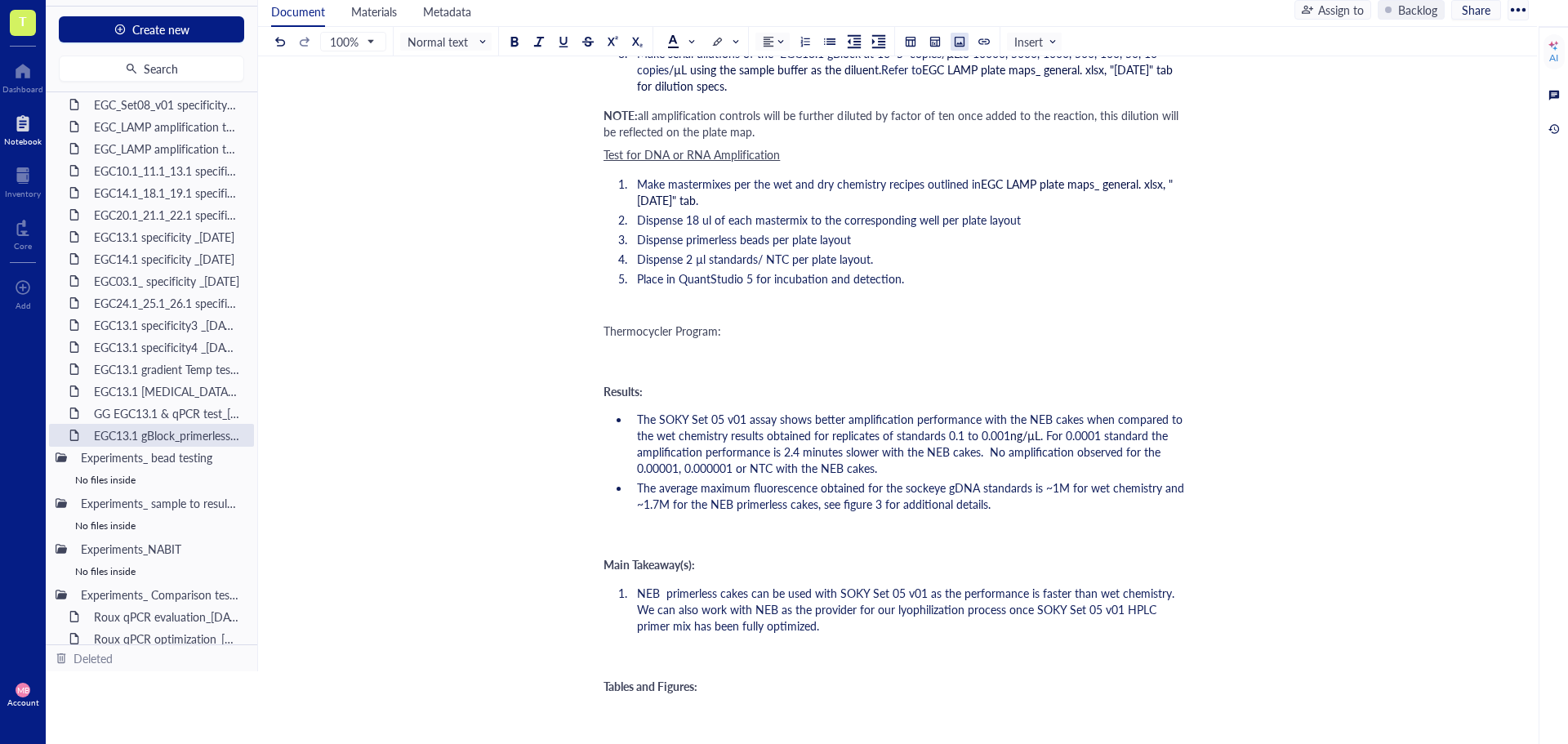
click at [956, 41] on div at bounding box center [960, 41] width 12 height 12
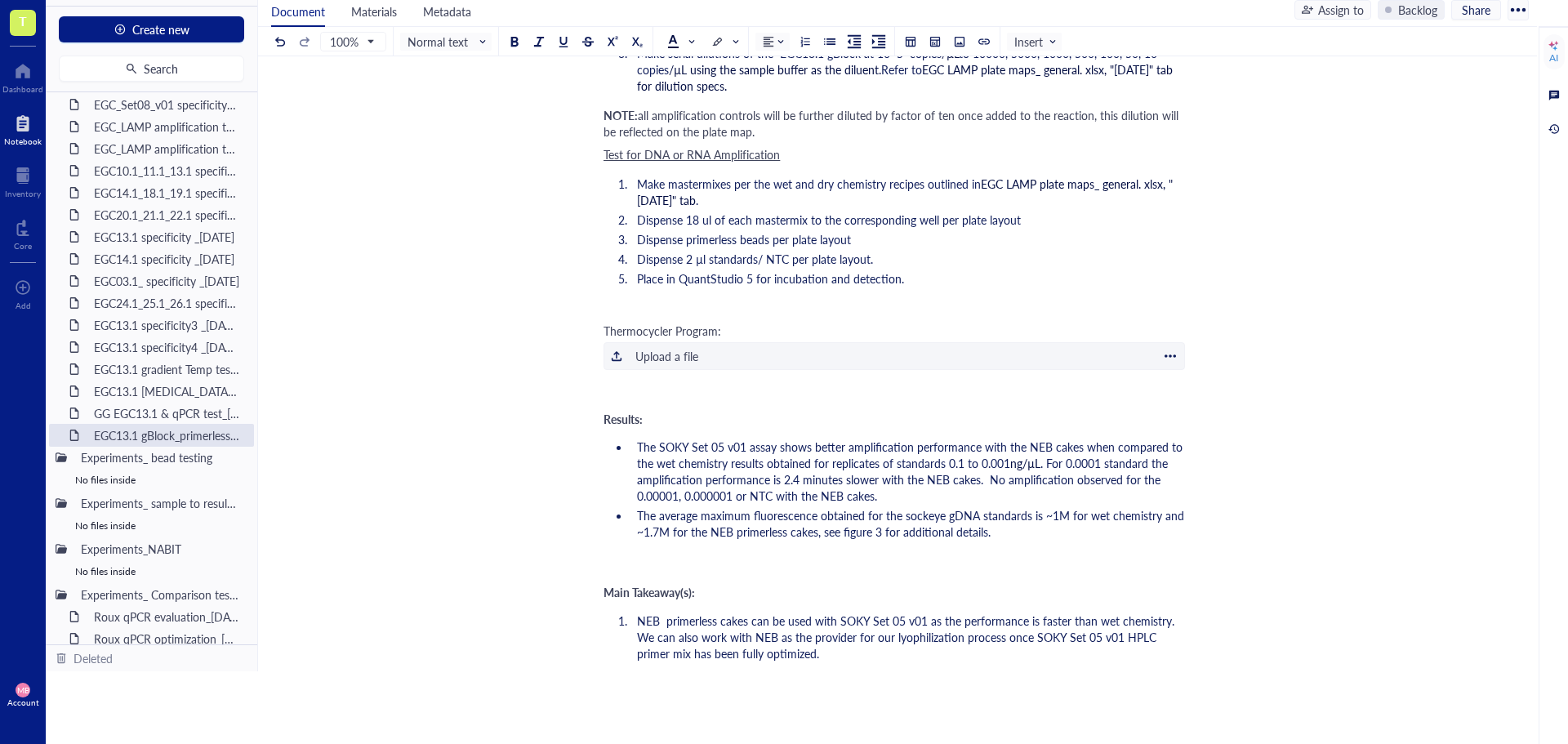
click at [667, 356] on div "Upload a file" at bounding box center [667, 356] width 63 height 18
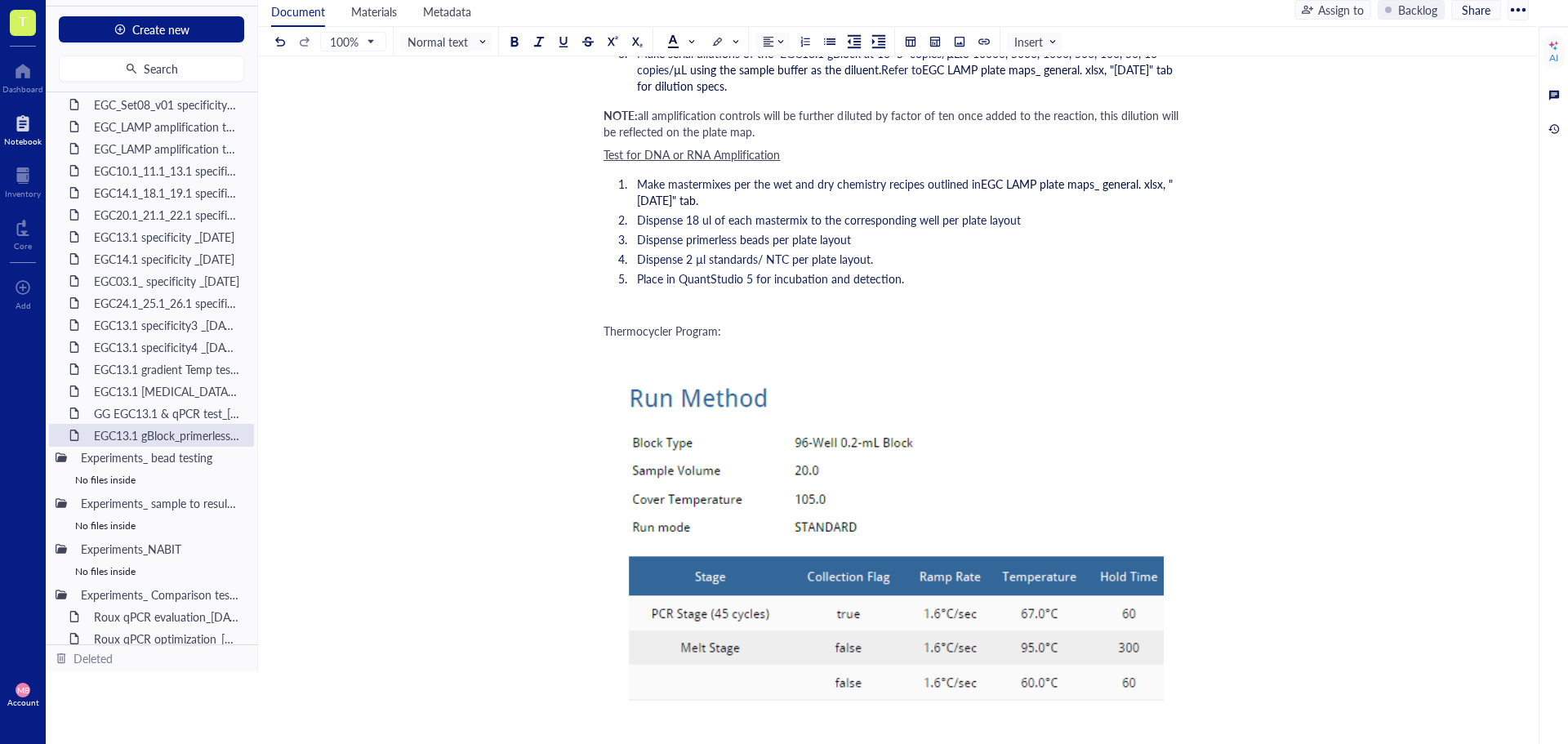
click at [746, 336] on div "Thermocycler Program:" at bounding box center [894, 330] width 582 height 16
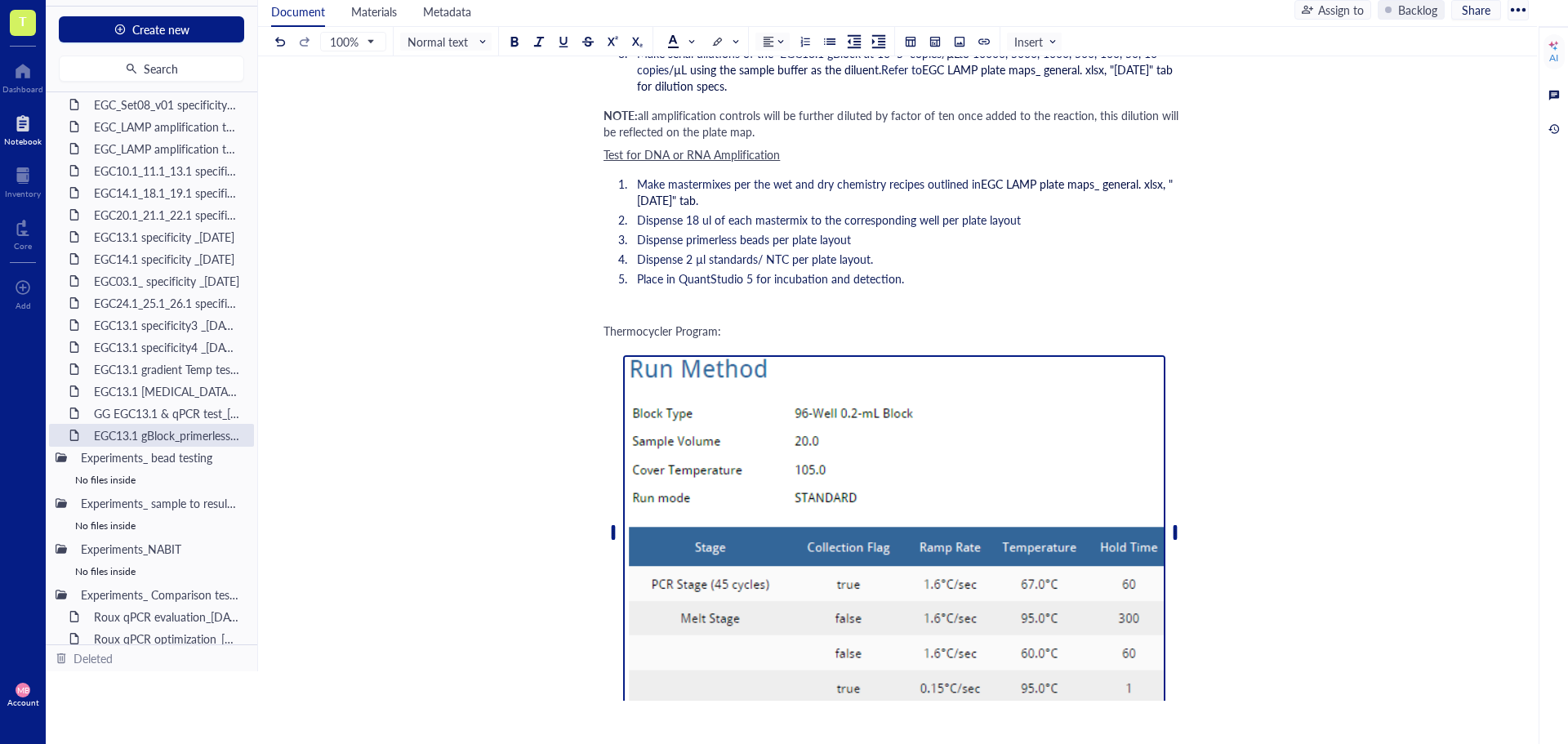
click at [772, 374] on img at bounding box center [894, 532] width 542 height 354
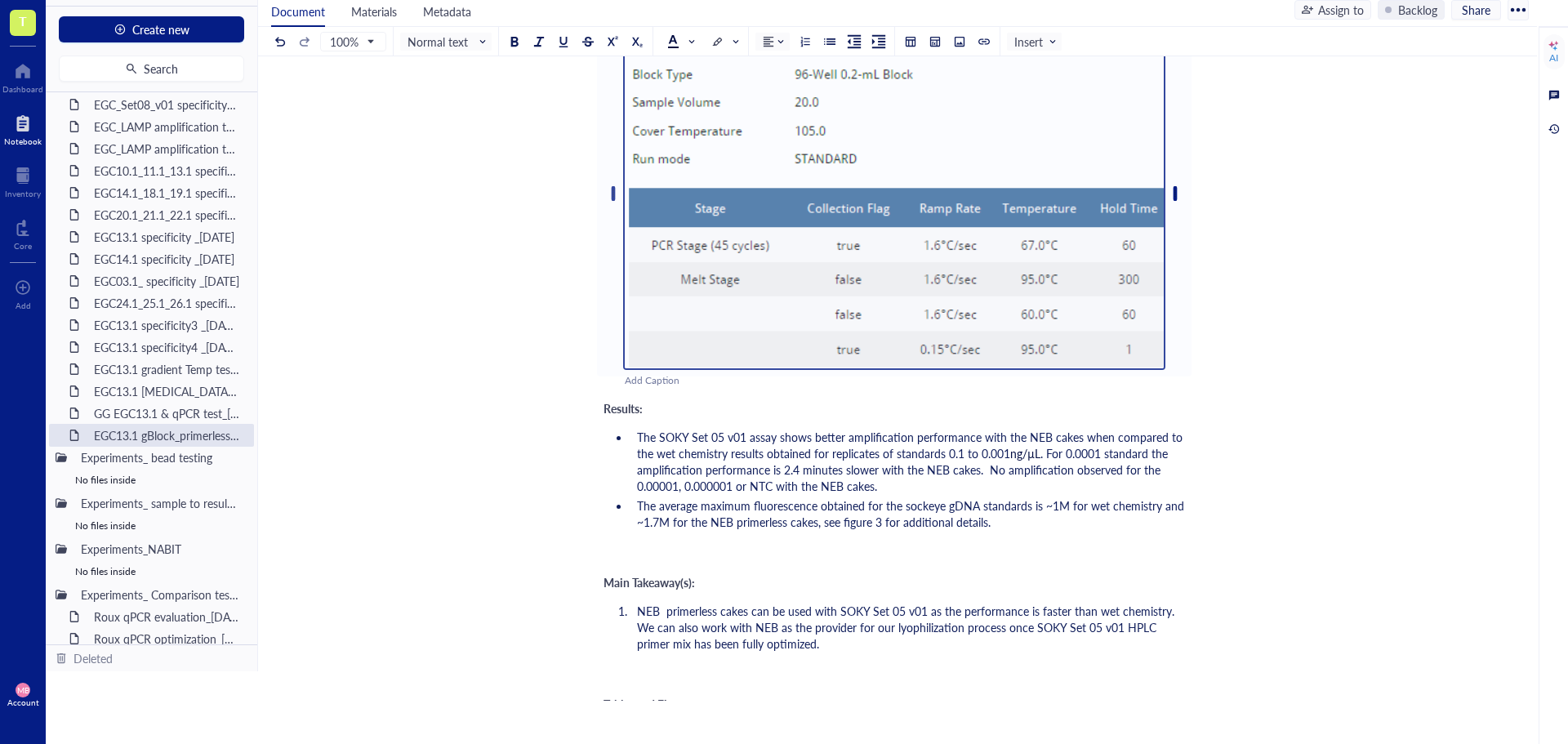
scroll to position [1468, 0]
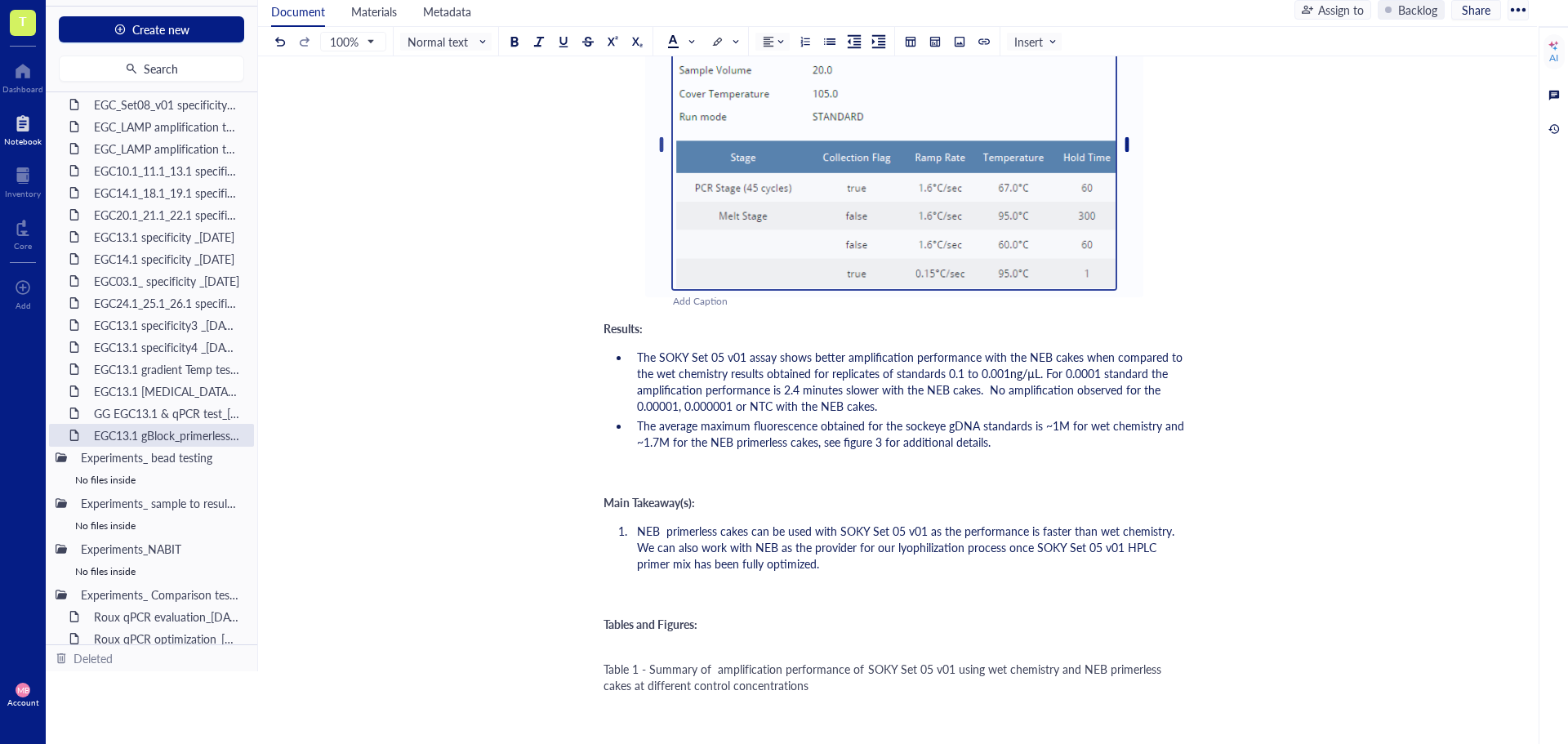
drag, startPoint x: 1181, startPoint y: 177, endPoint x: 1085, endPoint y: 182, distance: 96.1
click at [1085, 182] on div at bounding box center [894, 145] width 485 height 291
click at [840, 412] on span ". For 0.0001 standard the amplification performance is 2.4 minutes slower with …" at bounding box center [905, 389] width 535 height 49
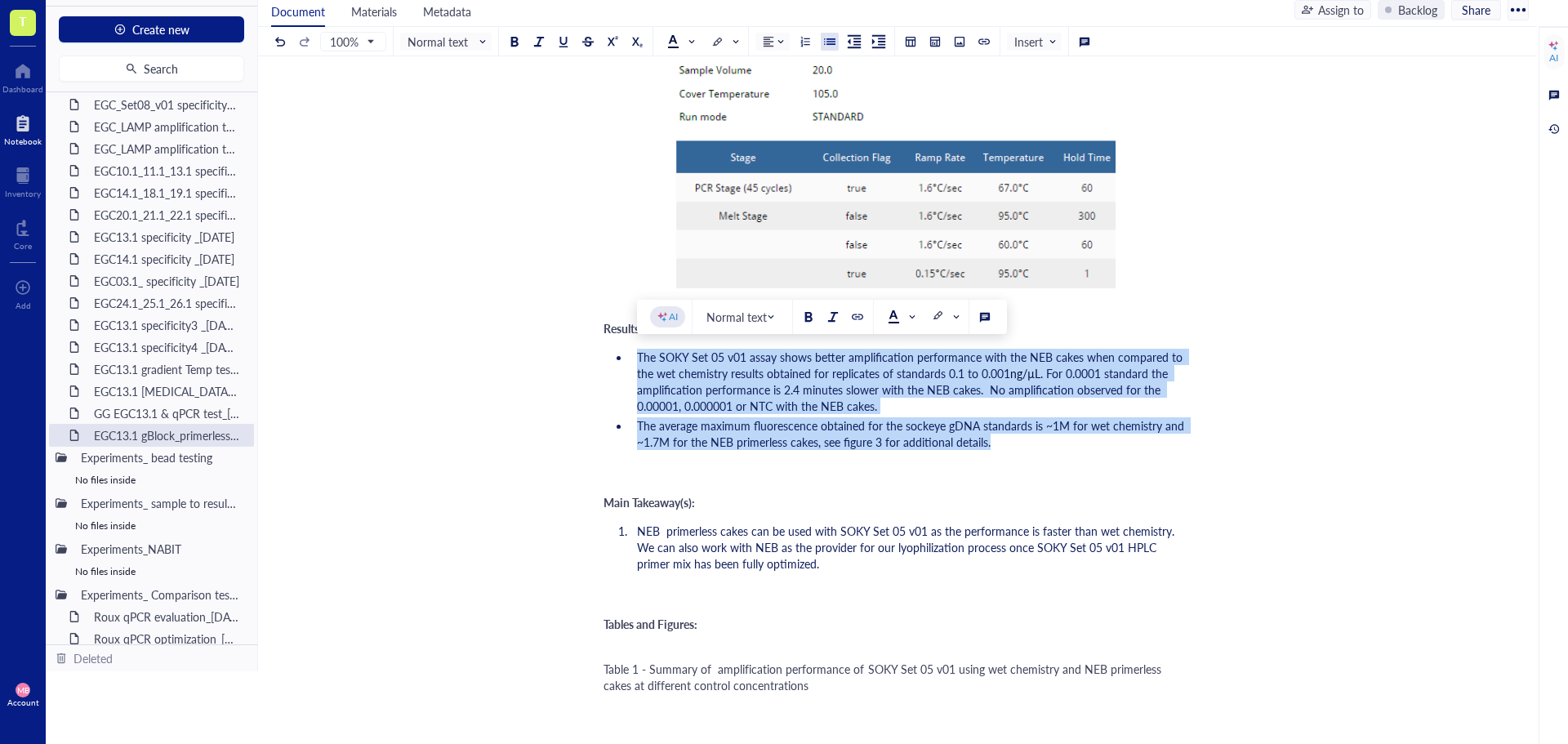
drag, startPoint x: 997, startPoint y: 440, endPoint x: 634, endPoint y: 360, distance: 371.7
click at [634, 360] on ul "The SOKY Set 05 v01 assay shows better amplification performance with the NEB c…" at bounding box center [894, 399] width 582 height 107
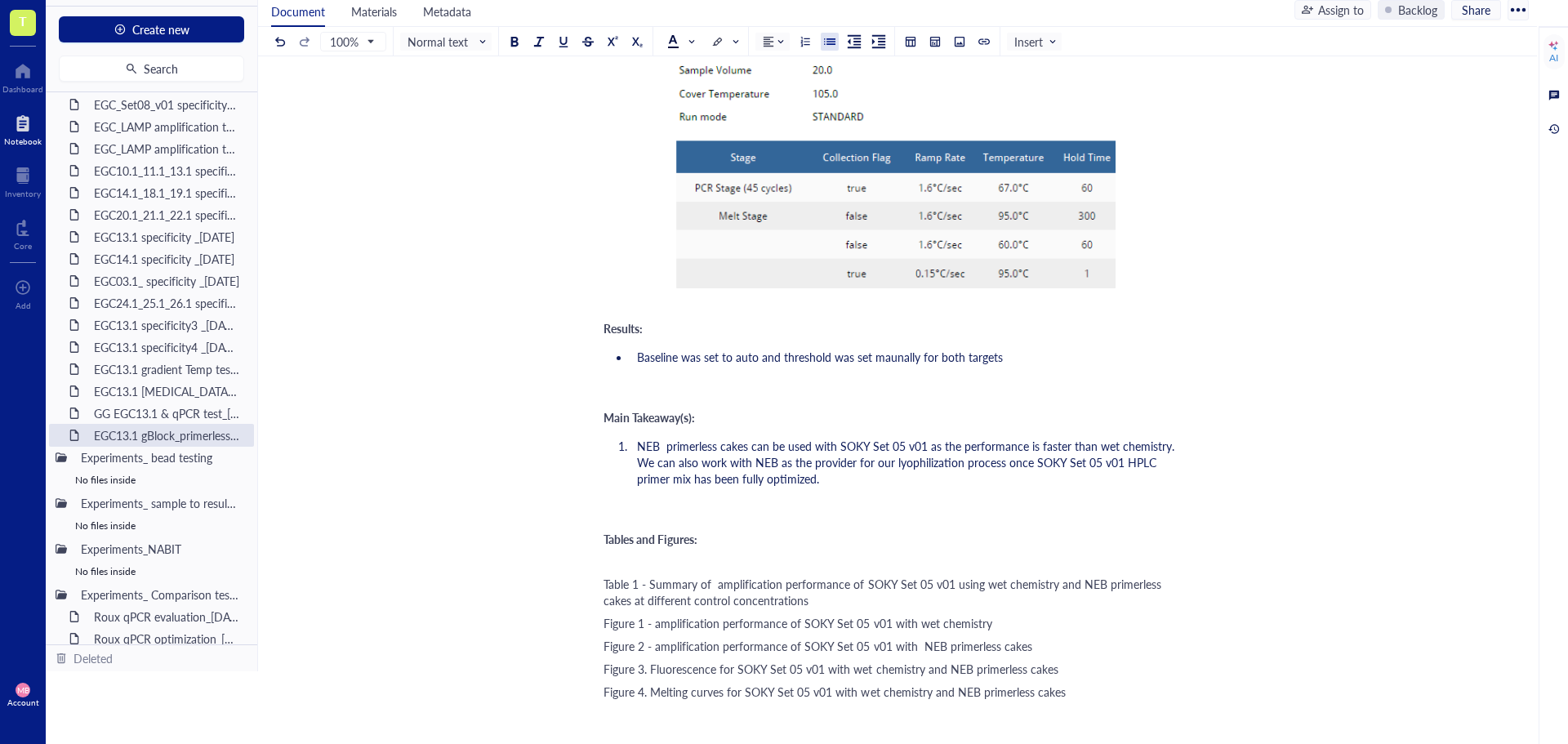
click at [903, 360] on span "Baseline was set to auto and threshold was set maunally for both targets" at bounding box center [820, 357] width 366 height 16
click at [1062, 366] on ul "Baseline was set to auto and threshold was set manually for both targets" at bounding box center [894, 357] width 582 height 23
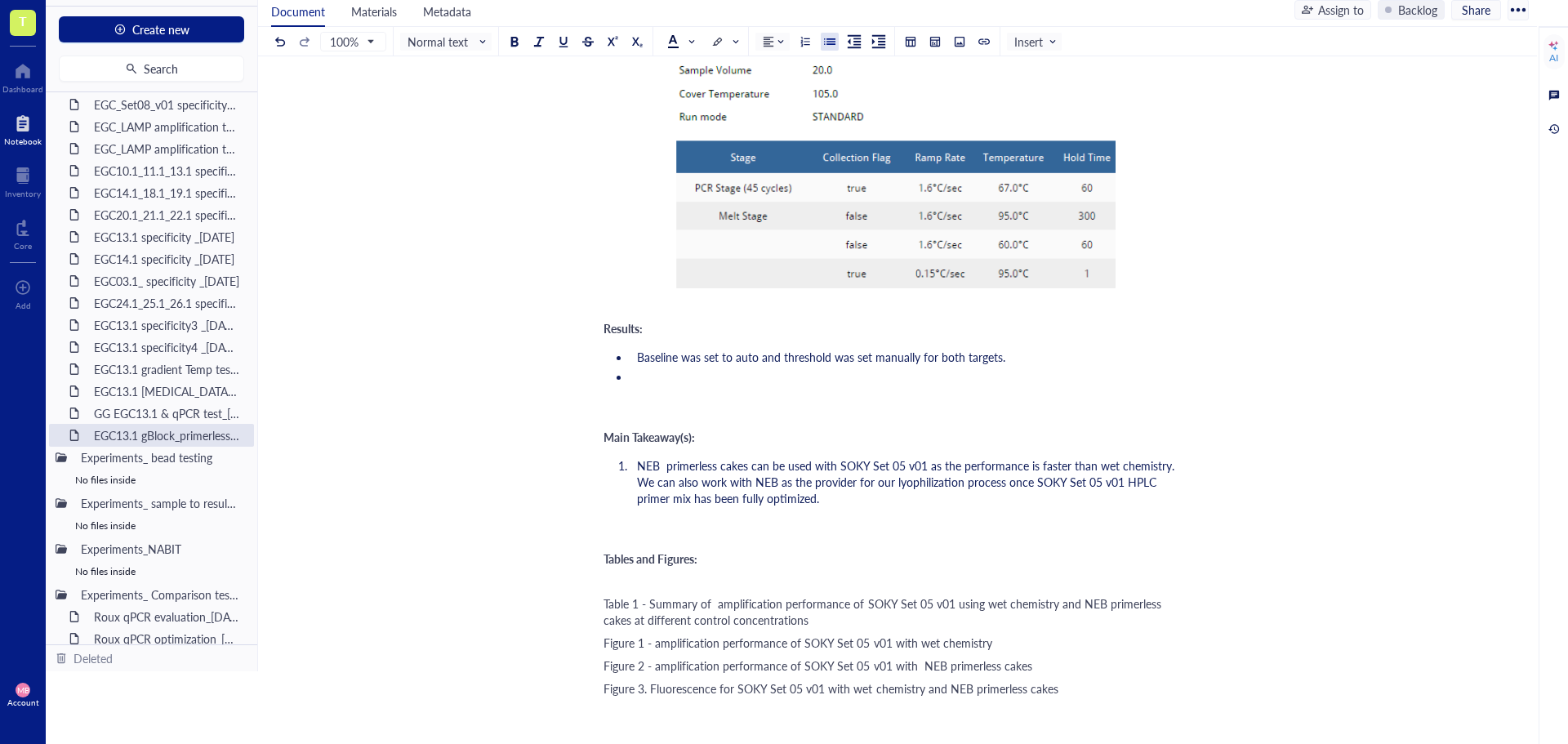
scroll to position [1550, 0]
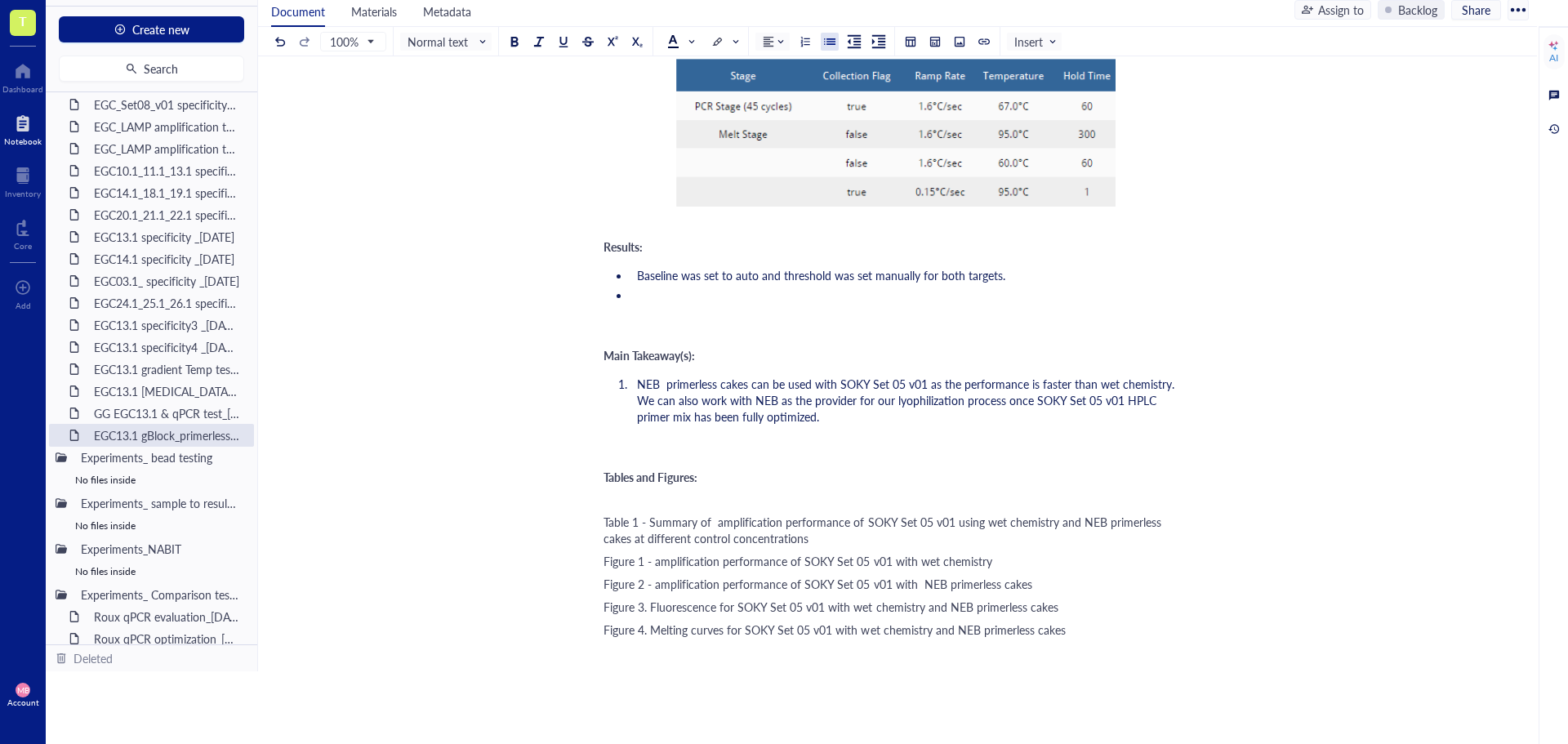
click at [788, 542] on div "Table 1 - Summary of amplification performance of SOKY Set 05 v01 using wet che…" at bounding box center [894, 530] width 582 height 33
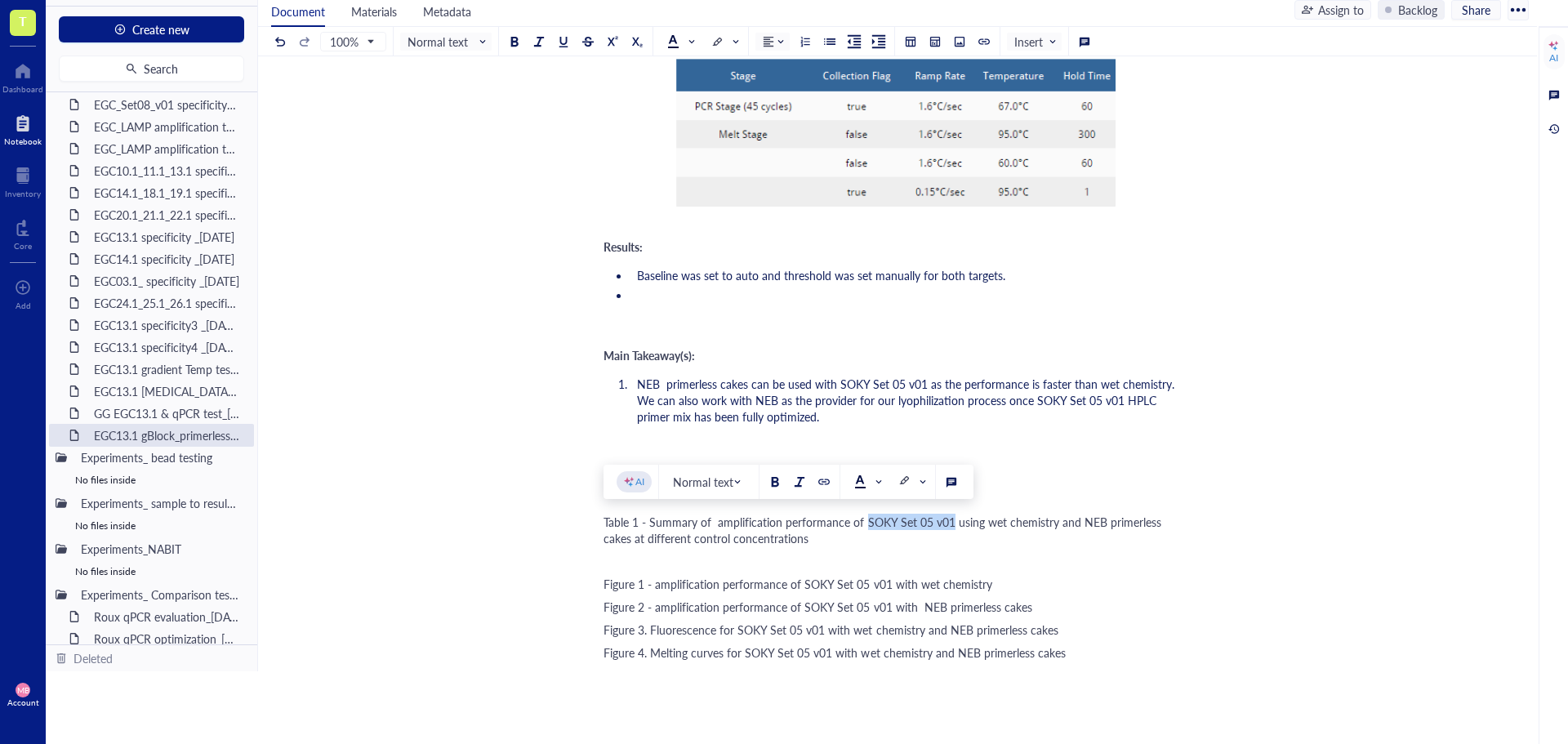
drag, startPoint x: 949, startPoint y: 522, endPoint x: 864, endPoint y: 523, distance: 85.0
click at [864, 523] on span "Table 1 - Summary of amplification performance of SOKY Set 05 v01 using wet che…" at bounding box center [884, 530] width 561 height 33
drag, startPoint x: 1143, startPoint y: 526, endPoint x: 1118, endPoint y: 526, distance: 25.0
click at [1118, 526] on span "Table 1 - Summary of amplification performance of EGC13.1 using wet chemistry a…" at bounding box center [884, 530] width 562 height 33
drag, startPoint x: 651, startPoint y: 536, endPoint x: 685, endPoint y: 536, distance: 34.0
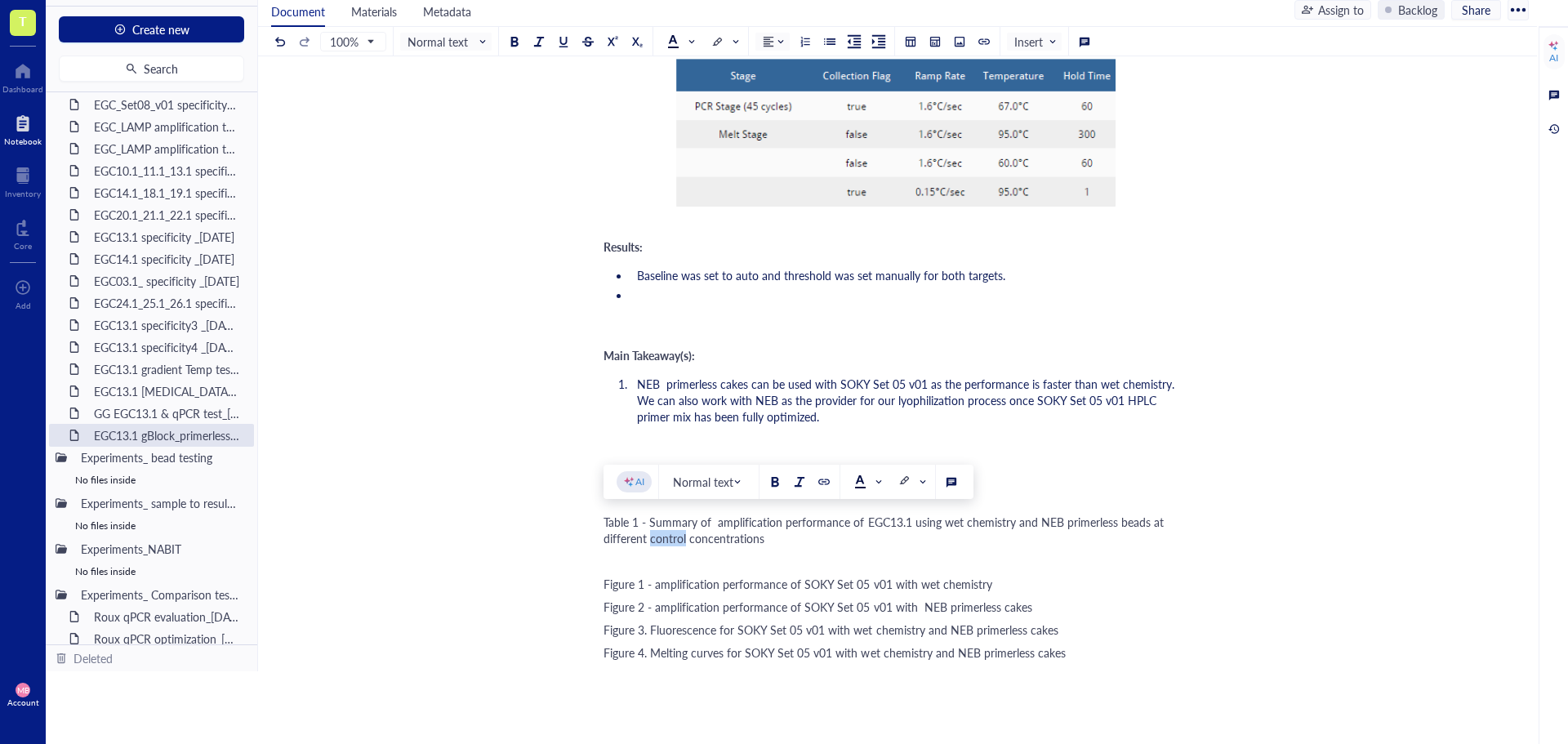
click at [685, 536] on span "Table 1 - Summary of amplification performance of EGC13.1 using wet chemistry a…" at bounding box center [885, 530] width 564 height 33
click at [784, 537] on div "Table 1 - Summary of amplification performance of EGC13.1 using wet chemistry a…" at bounding box center [894, 530] width 582 height 33
click at [962, 38] on div at bounding box center [960, 41] width 12 height 12
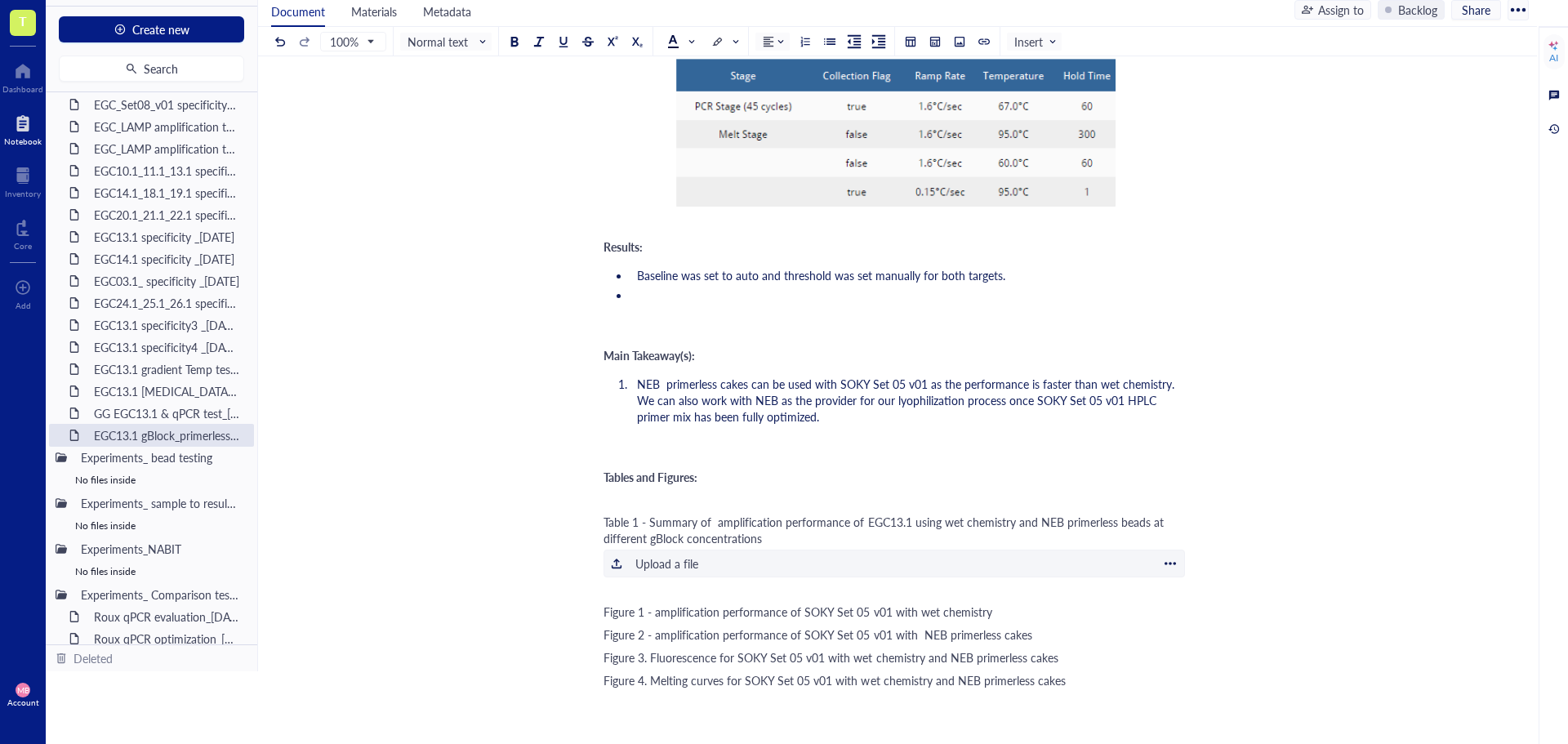
click at [663, 566] on div "Upload a file" at bounding box center [667, 564] width 63 height 18
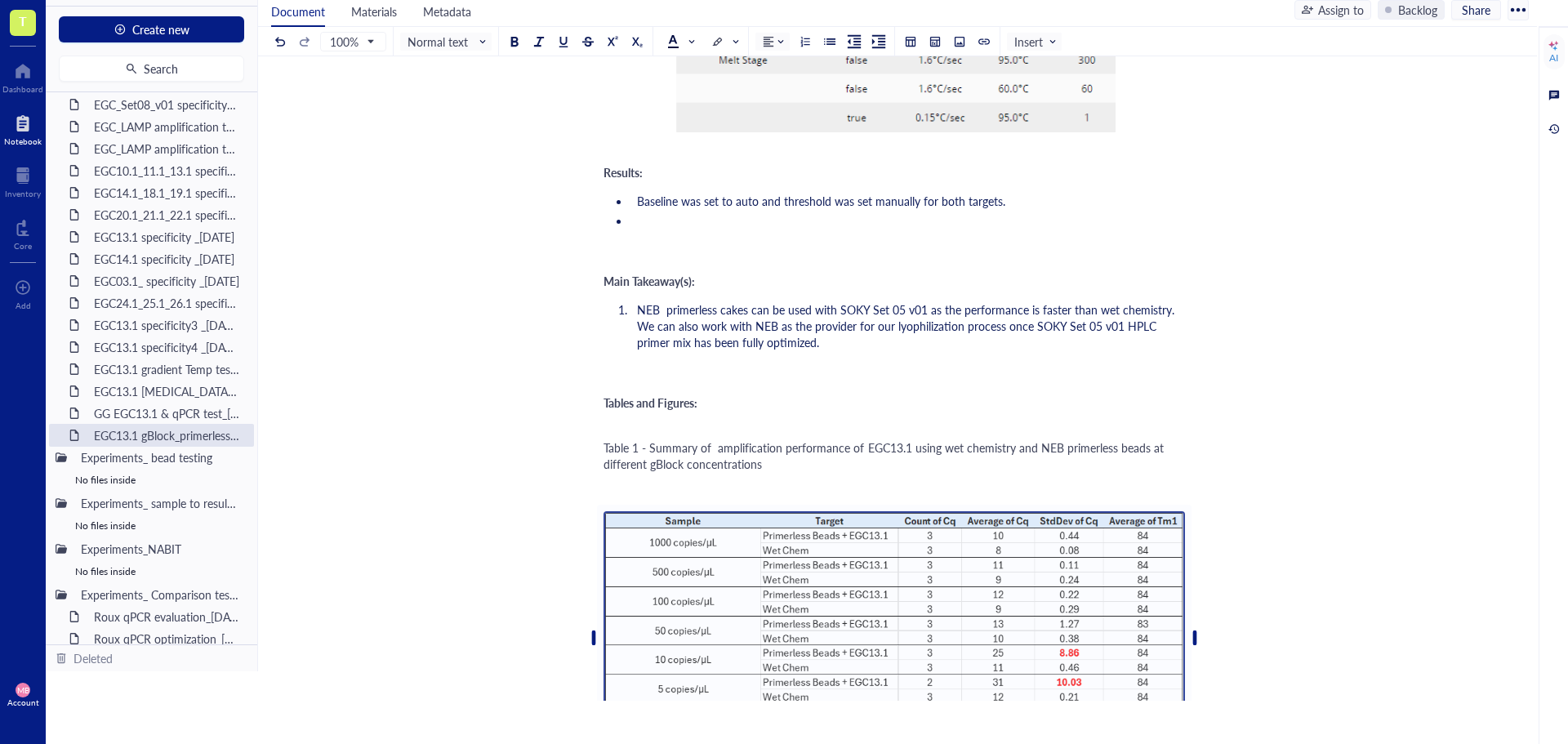
scroll to position [1714, 0]
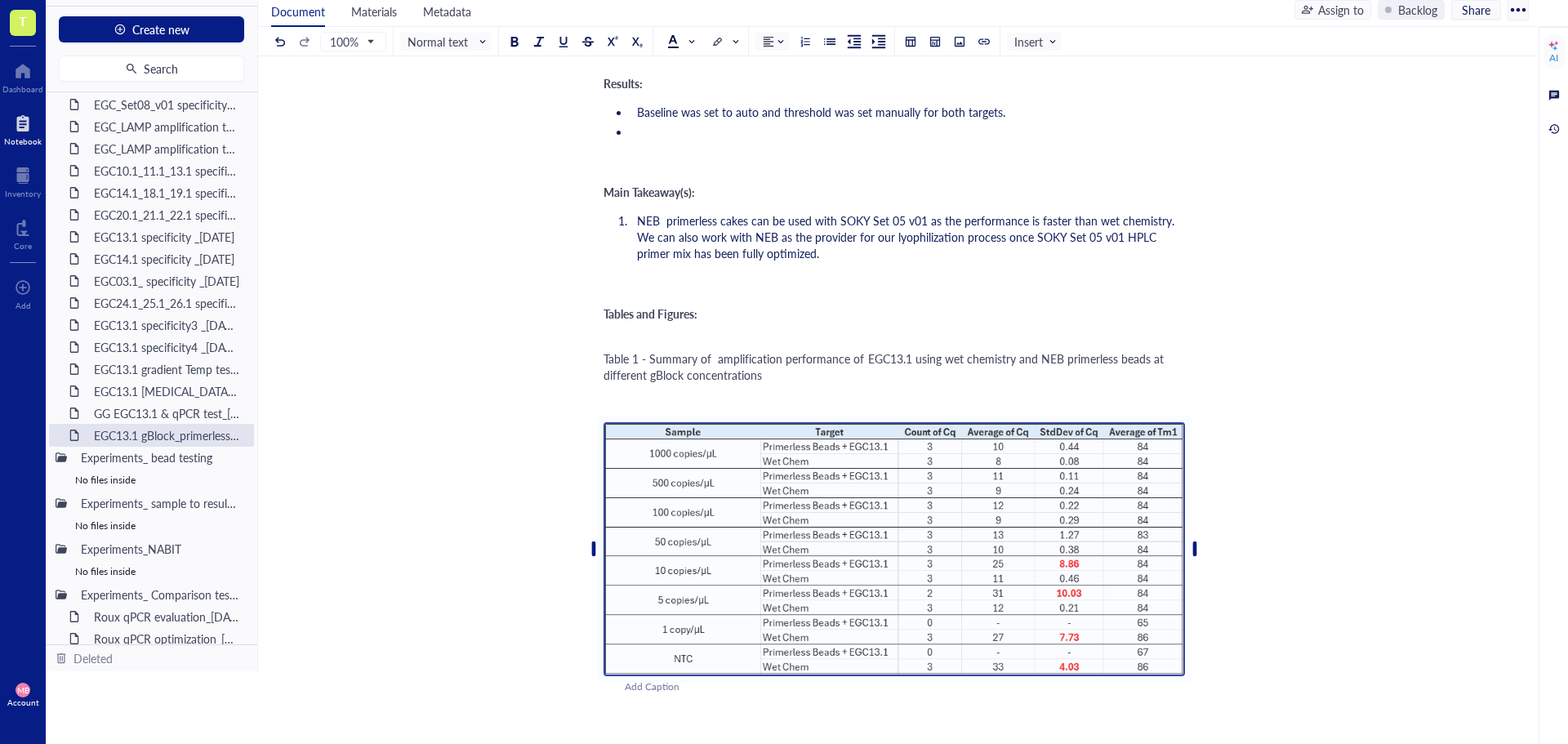
click at [815, 378] on div "Table 1 - Summary of amplification performance of EGC13.1 using wet chemistry a…" at bounding box center [894, 367] width 582 height 33
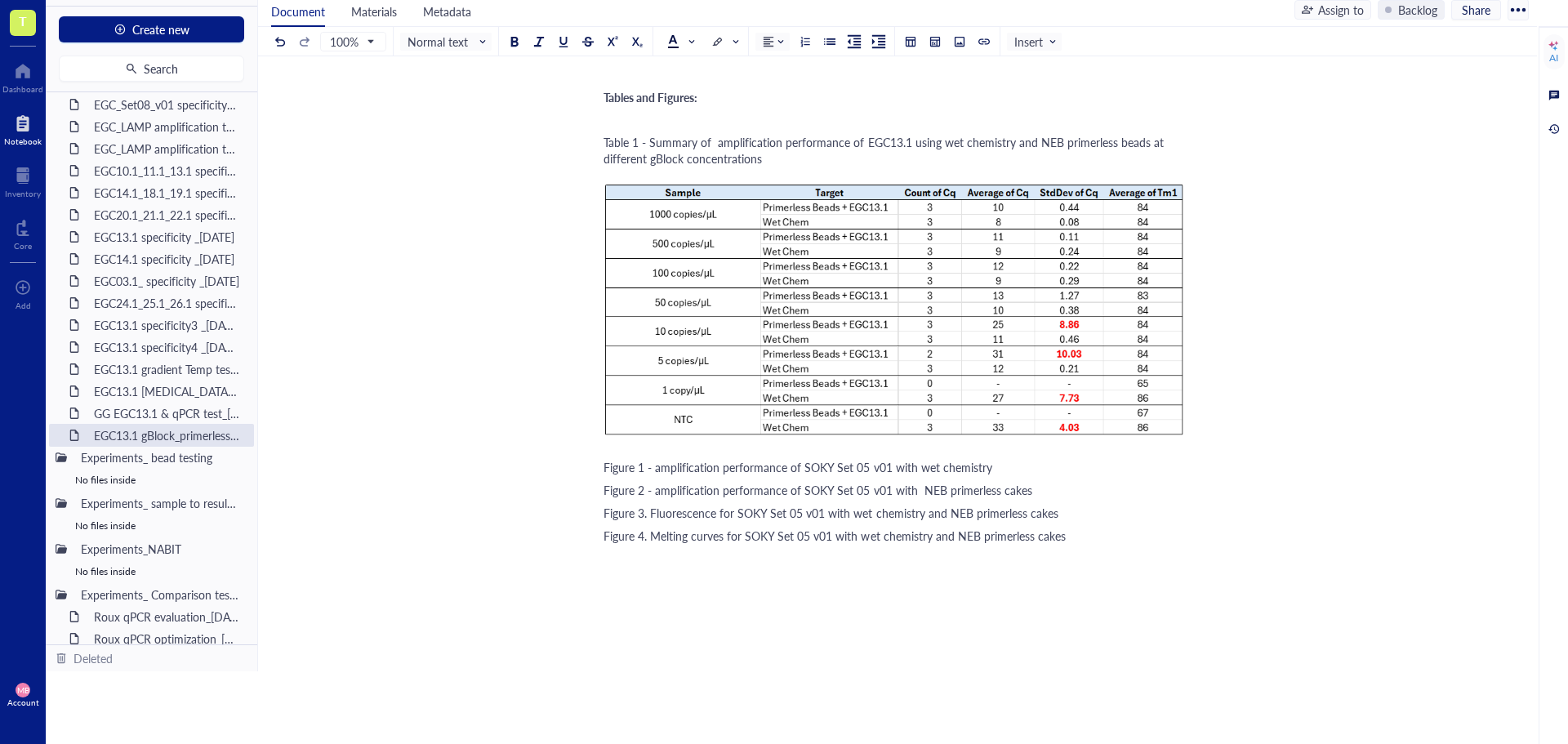
scroll to position [1959, 0]
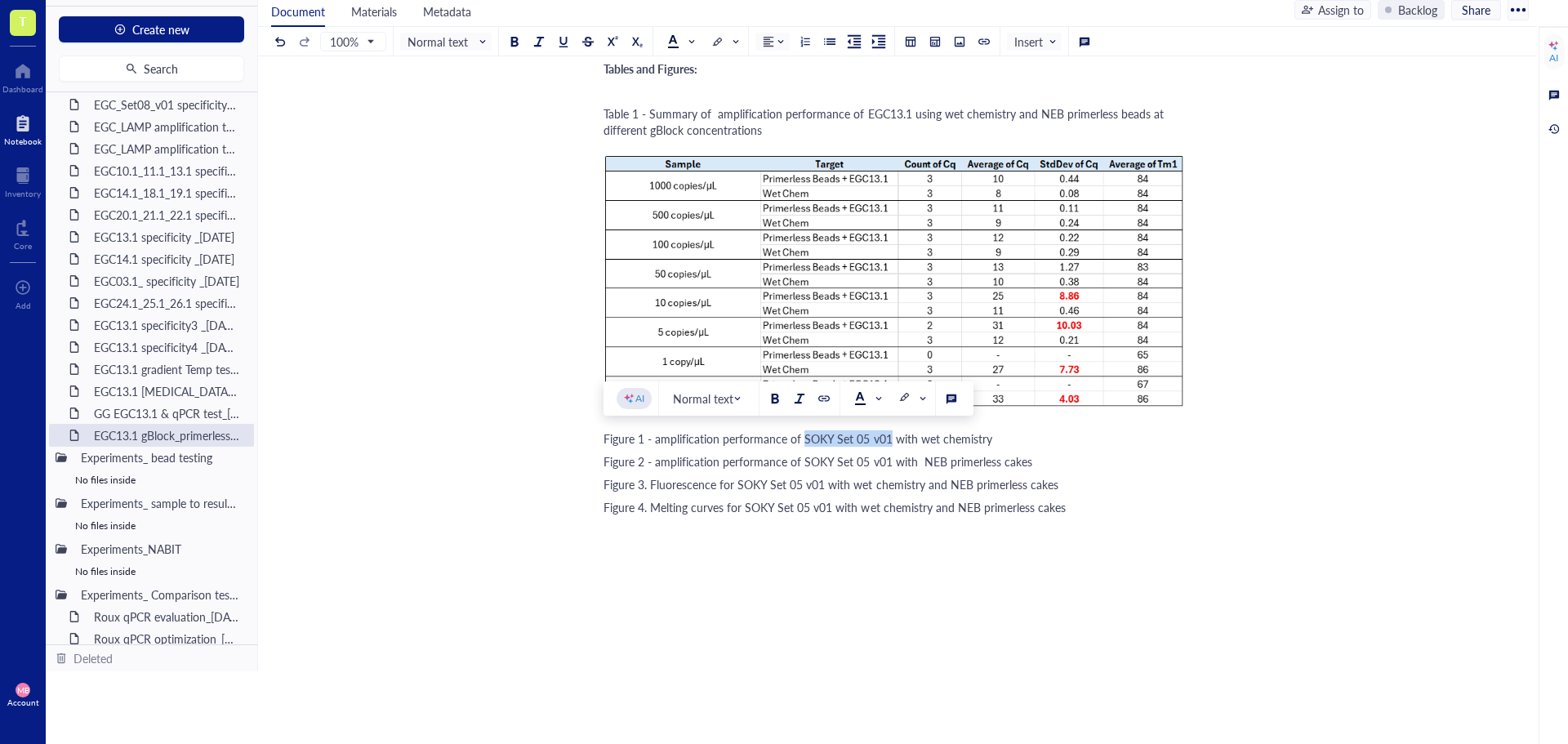
drag, startPoint x: 887, startPoint y: 437, endPoint x: 805, endPoint y: 435, distance: 82.0
click at [805, 435] on span "Figure 1 - amplification performance of SOKY Set 05 v01 with wet chemistry" at bounding box center [798, 439] width 389 height 16
click at [999, 439] on div "Figure 1 - amplification performance of EGC13.1 gBlocks with wet chemistry" at bounding box center [894, 439] width 582 height 16
click at [962, 39] on div at bounding box center [960, 41] width 12 height 12
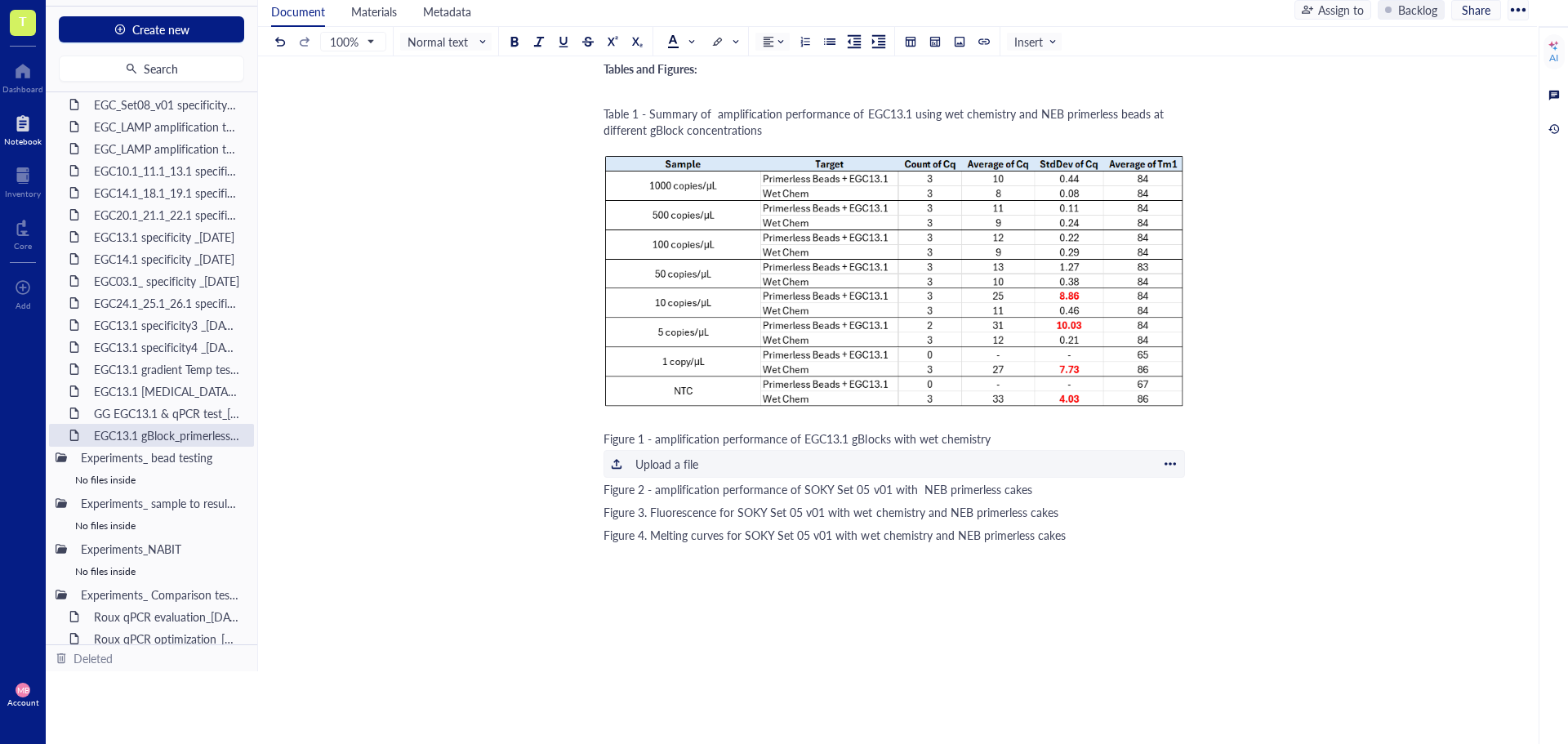
click at [673, 455] on div "Upload a file" at bounding box center [667, 463] width 63 height 18
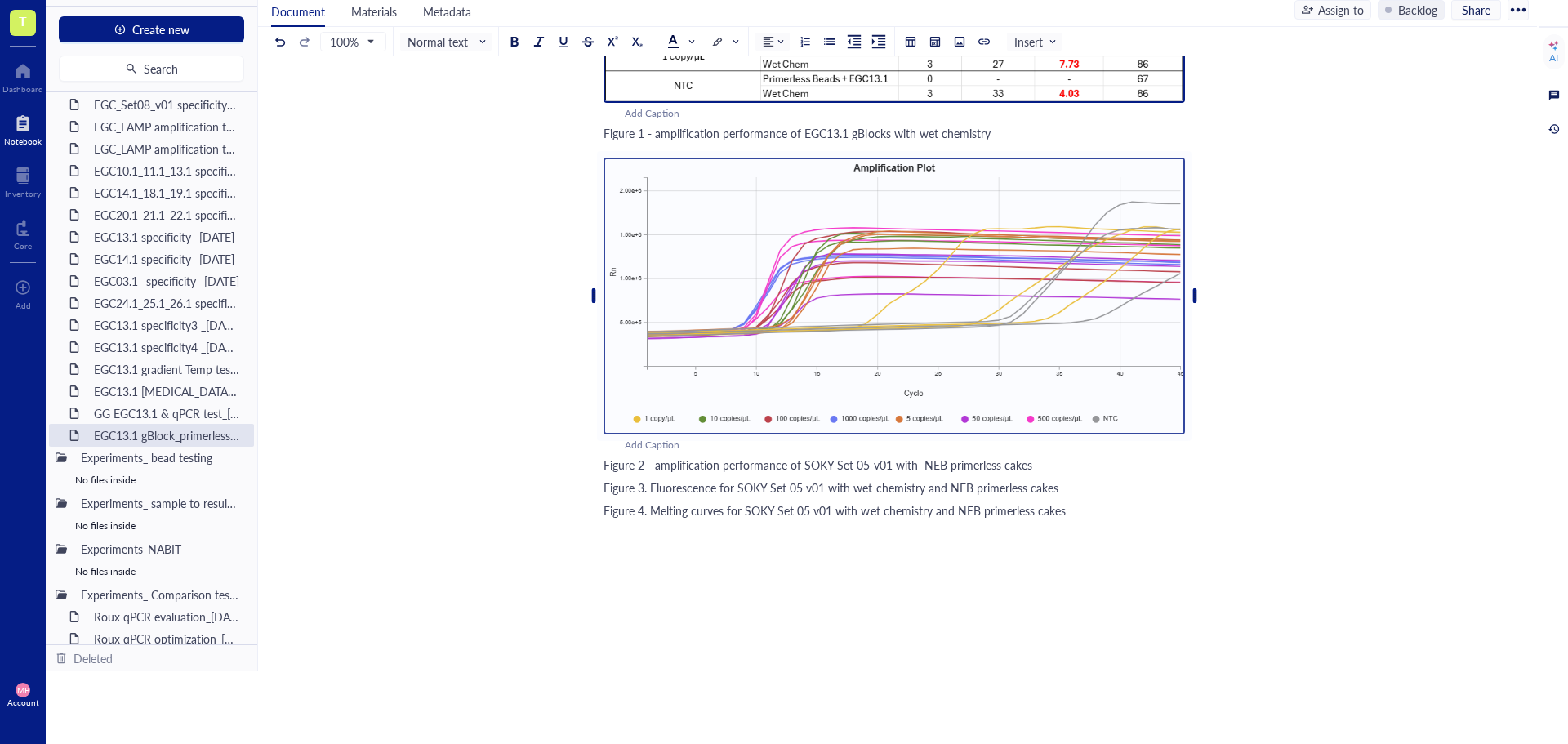
scroll to position [2285, 0]
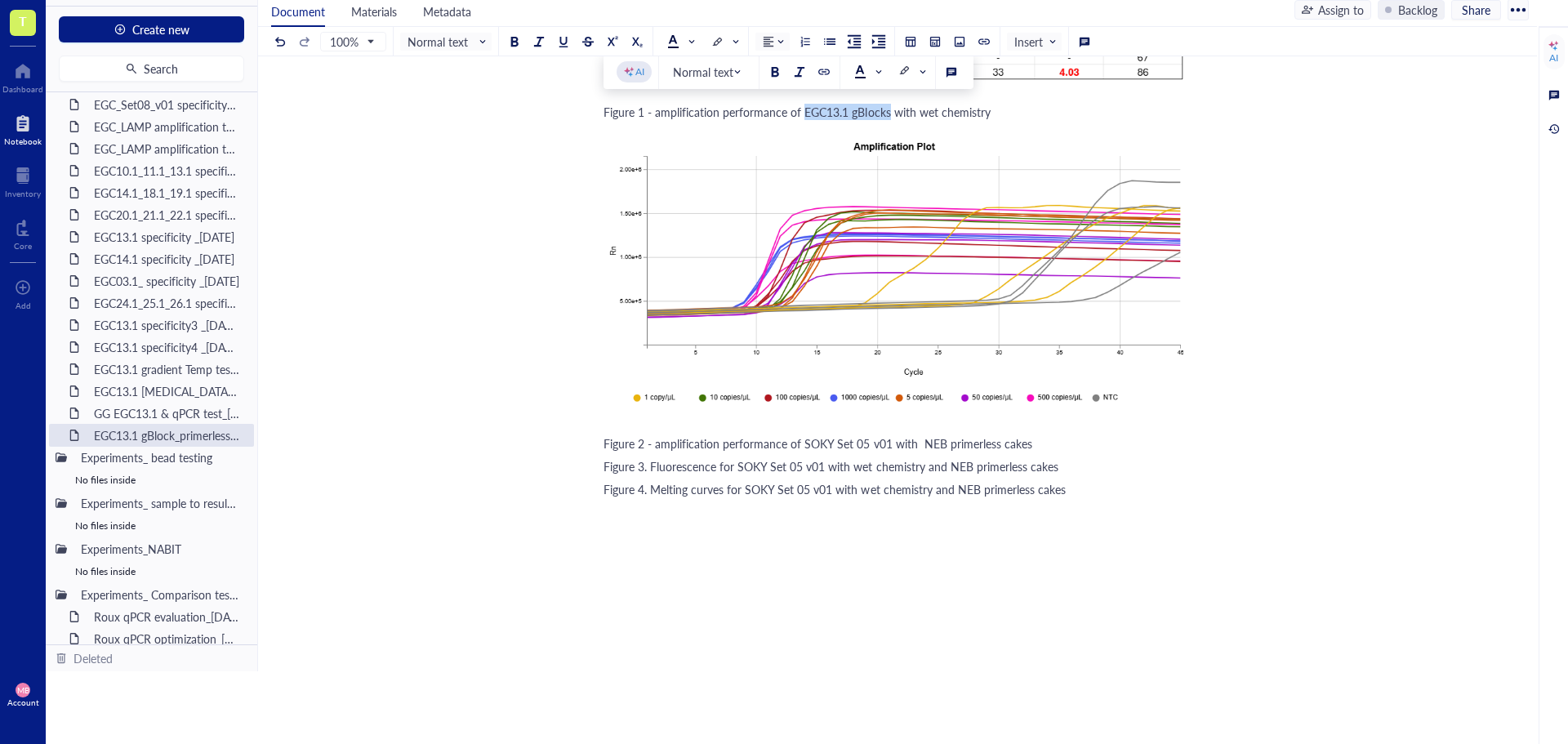
drag, startPoint x: 887, startPoint y: 108, endPoint x: 804, endPoint y: 115, distance: 83.3
click at [804, 115] on span "Figure 1 - amplification performance of EGC13.1 gBlocks with wet chemistry" at bounding box center [797, 112] width 387 height 16
copy span "EGC13.1 gBlocks"
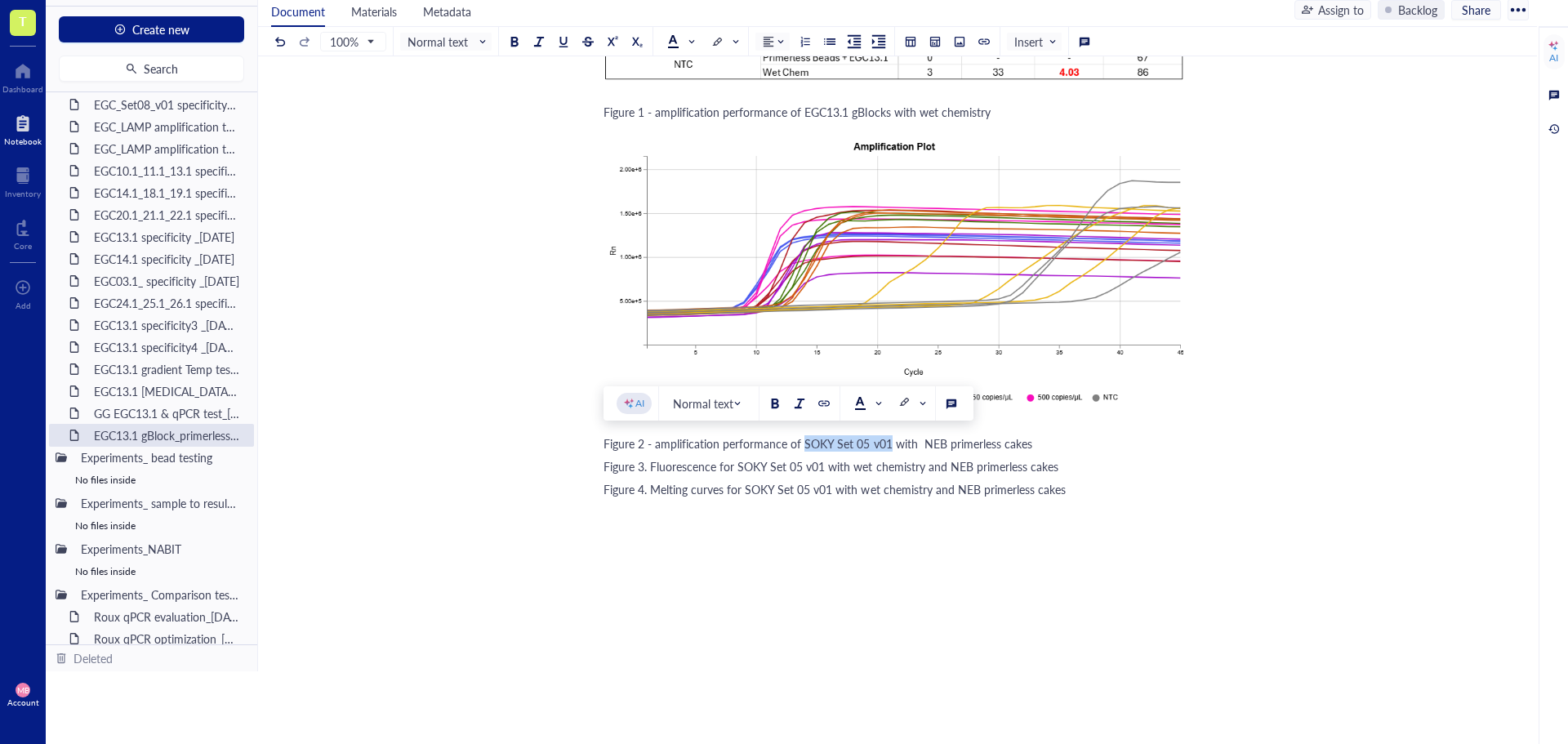
drag, startPoint x: 890, startPoint y: 445, endPoint x: 804, endPoint y: 440, distance: 86.1
click at [804, 440] on span "Figure 2 - amplification performance of SOKY Set 05 v01 with NEB primerless cak…" at bounding box center [818, 443] width 429 height 16
drag, startPoint x: 1031, startPoint y: 444, endPoint x: 1000, endPoint y: 444, distance: 31.0
click at [1000, 444] on div "Figure 2 - amplification performance of EGC13.1 gBlocks with NEB primerless cak…" at bounding box center [894, 443] width 582 height 16
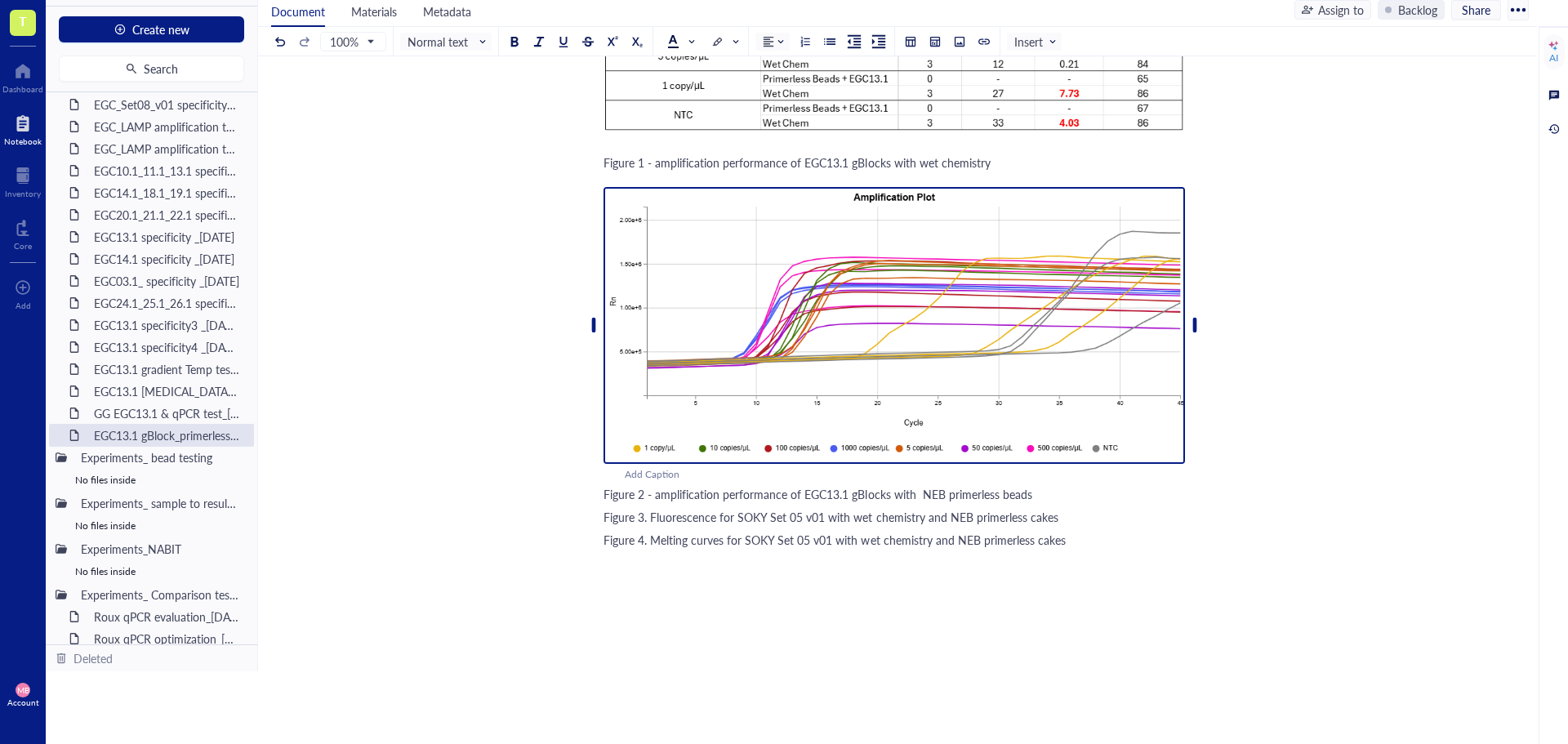
scroll to position [2122, 0]
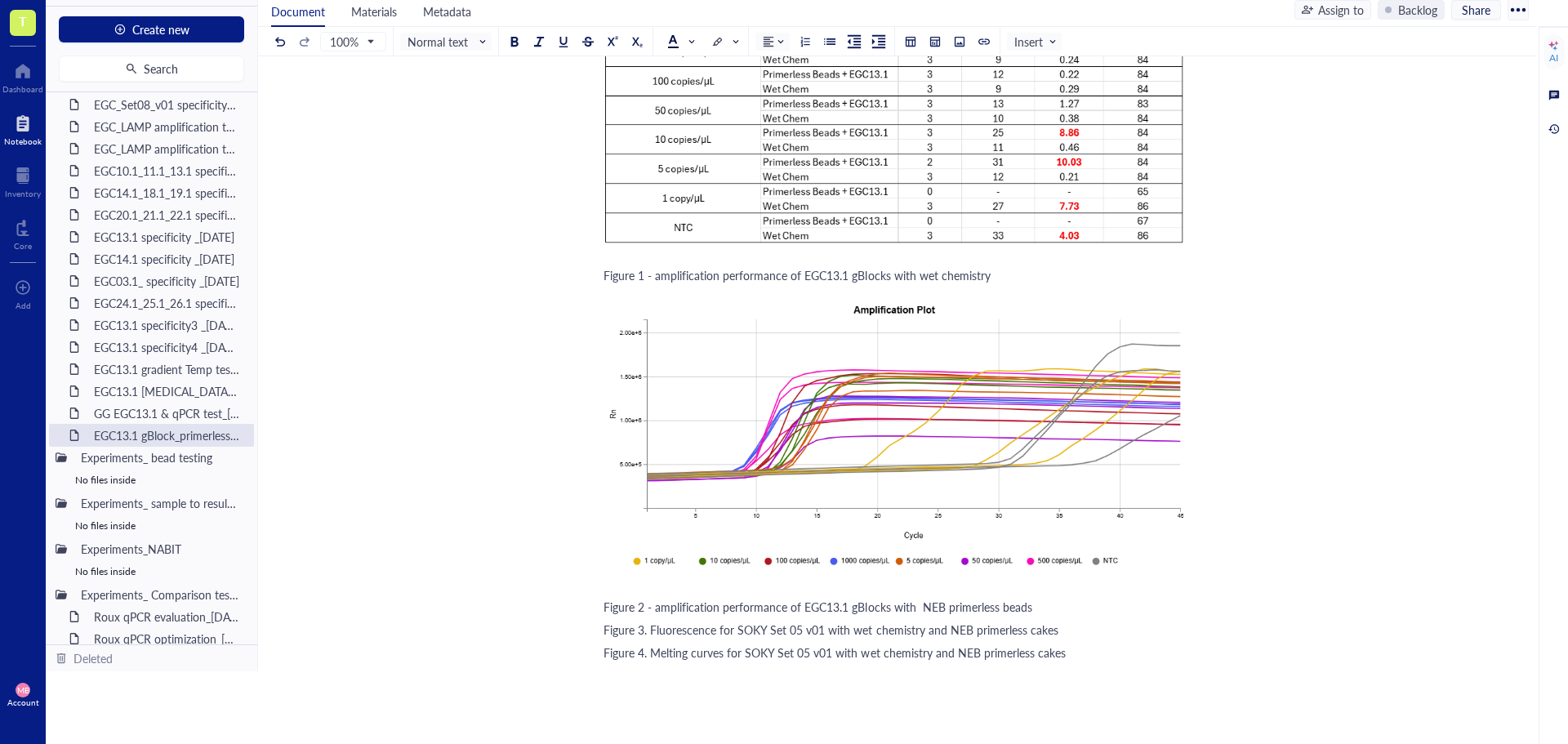
click at [885, 278] on span "Figure 1 - amplification performance of EGC13.1 gBlocks with wet chemistry" at bounding box center [797, 275] width 387 height 16
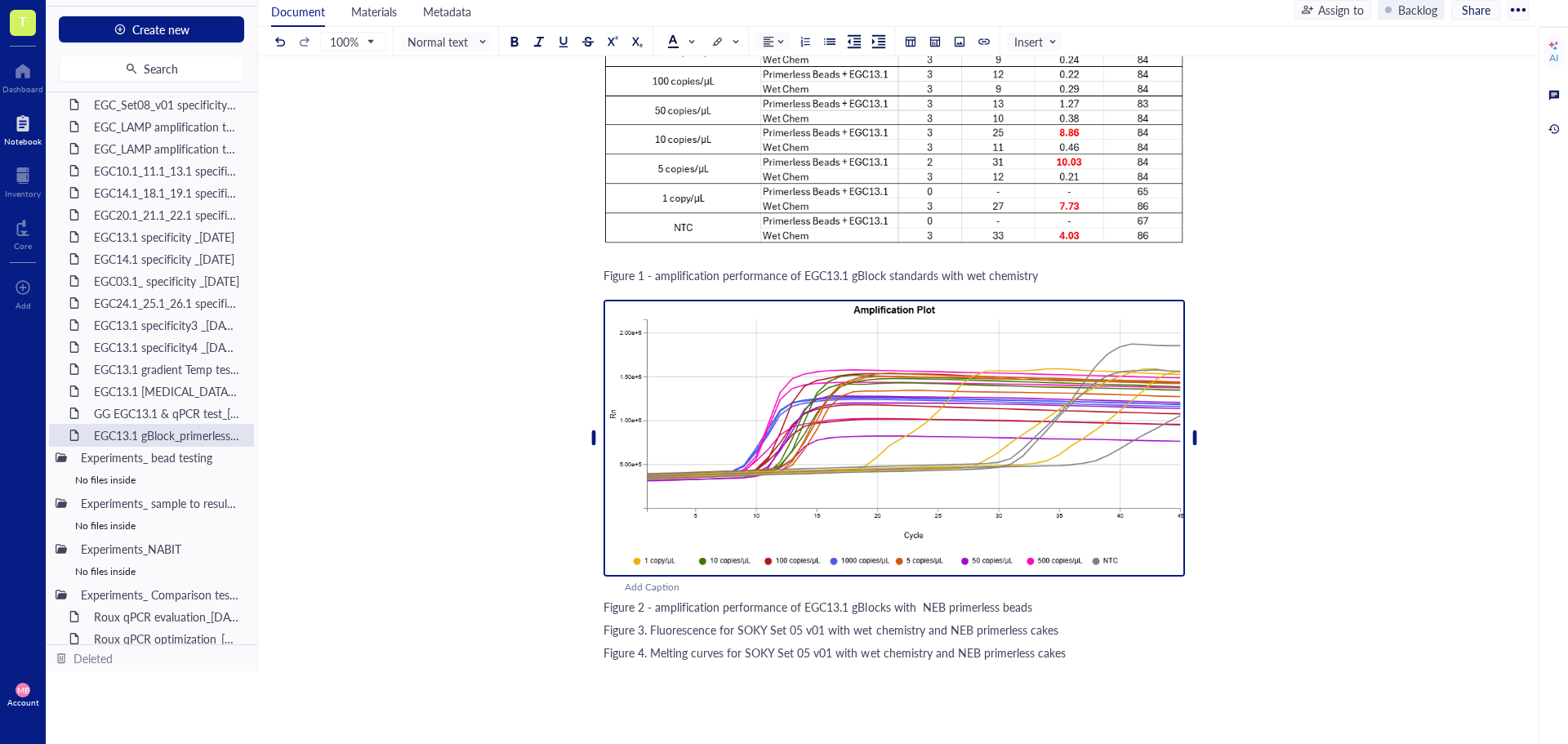
scroll to position [2204, 0]
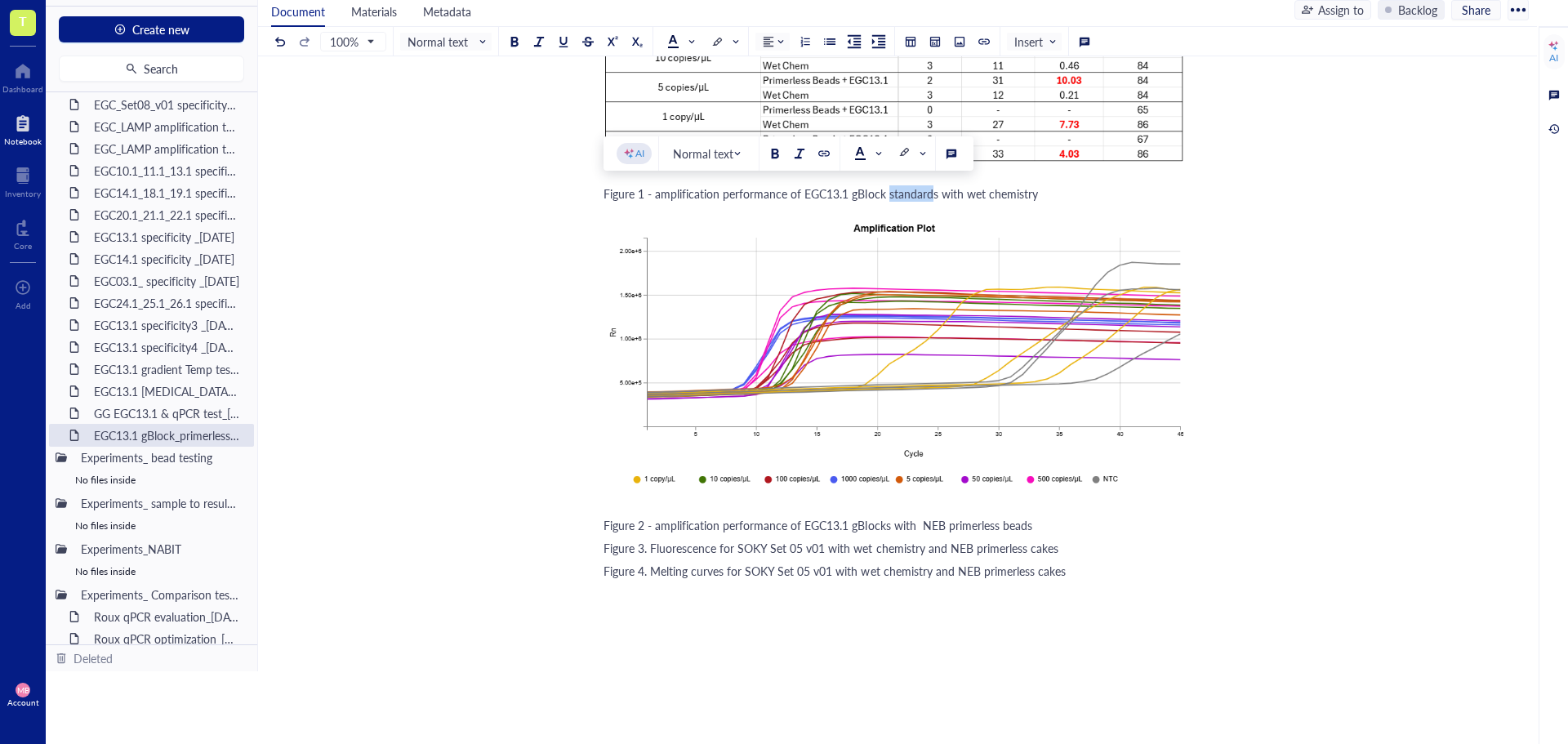
drag, startPoint x: 922, startPoint y: 194, endPoint x: 909, endPoint y: 192, distance: 13.2
click at [889, 192] on span "Figure 1 - amplification performance of EGC13.1 gBlock standards with wet chemi…" at bounding box center [820, 194] width 434 height 16
drag, startPoint x: 935, startPoint y: 192, endPoint x: 887, endPoint y: 193, distance: 48.0
click at [887, 193] on span "Figure 1 - amplification performance of EGC13.1 gBlock standards with wet chemi…" at bounding box center [820, 194] width 434 height 16
copy span "standards"
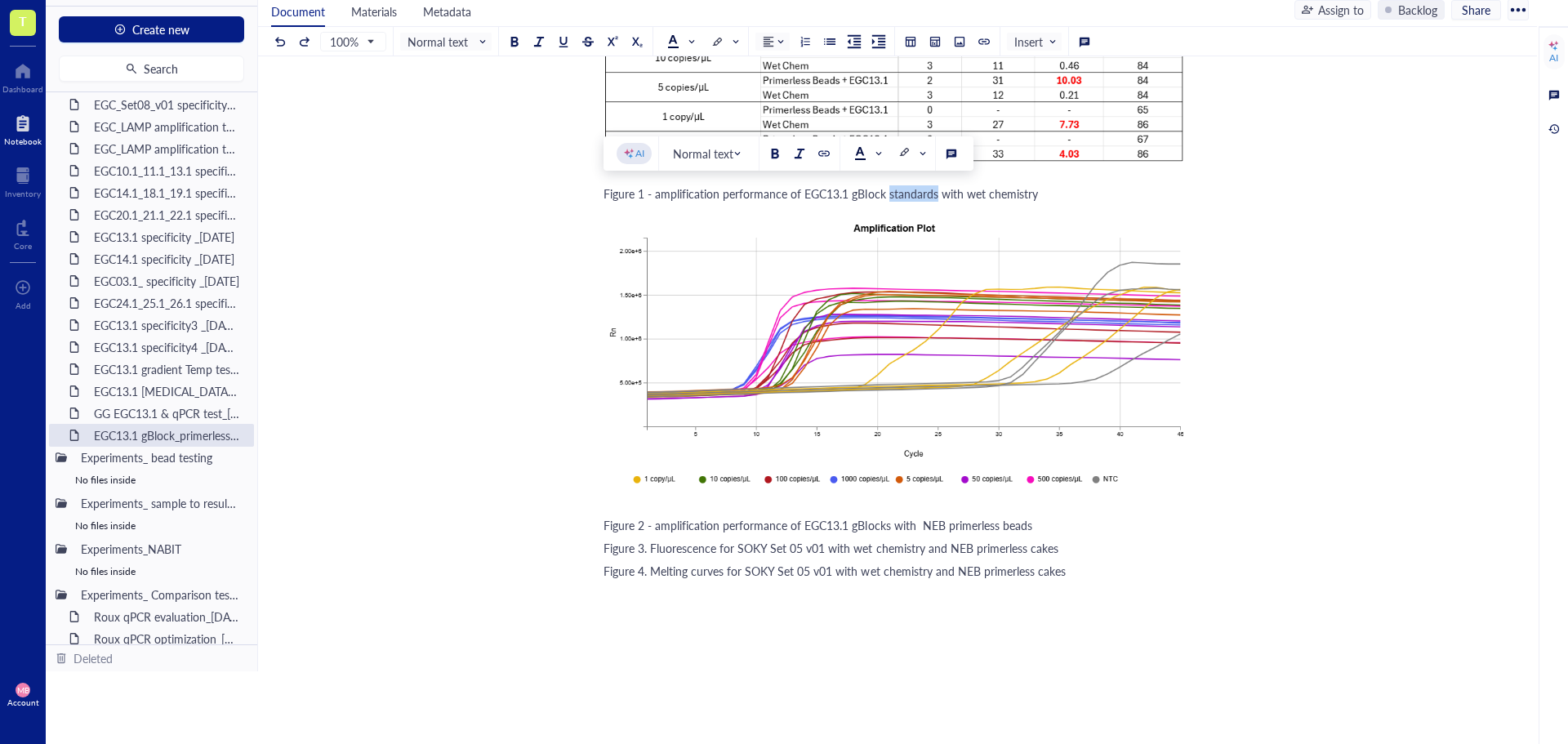
drag, startPoint x: 935, startPoint y: 198, endPoint x: 889, endPoint y: 199, distance: 46.0
click at [889, 199] on span "Figure 1 - amplification performance of EGC13.1 gBlock standards with wet chemi…" at bounding box center [820, 194] width 434 height 16
copy span "standards"
click at [883, 526] on span "Figure 2 - amplification performance of EGC13.1 gBlocks with NEB primerless bea…" at bounding box center [818, 525] width 429 height 16
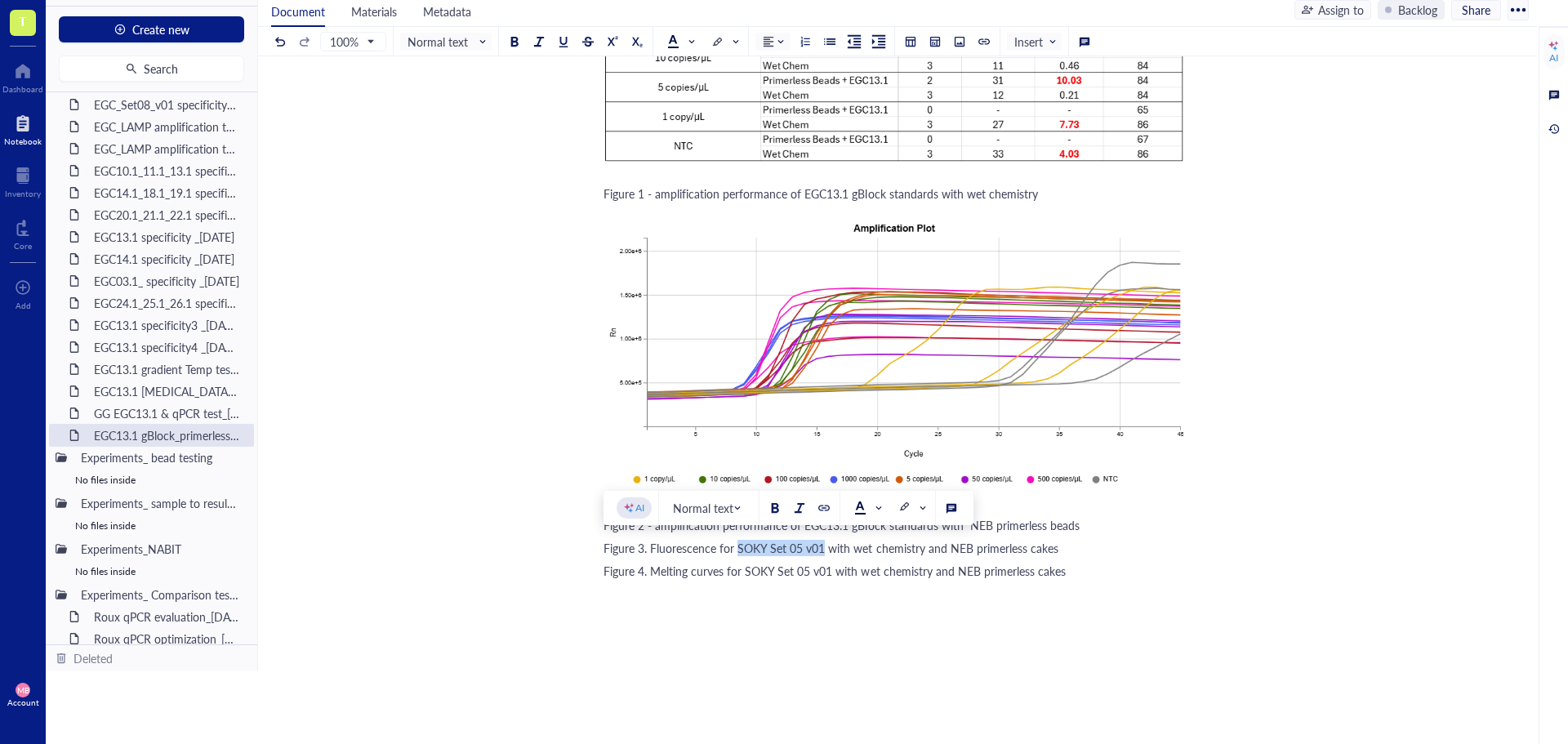
drag, startPoint x: 822, startPoint y: 549, endPoint x: 736, endPoint y: 550, distance: 86.0
click at [736, 550] on span "Figure 3. Fluorescence for SOKY Set 05 v01 with wet chemistry and NEB primerles…" at bounding box center [831, 548] width 455 height 16
drag, startPoint x: 1041, startPoint y: 544, endPoint x: 1014, endPoint y: 544, distance: 27.0
click at [1014, 544] on span "Figure 3. Fluorescence for EGC13.1 assay with wet chemistry and NEB primerless …" at bounding box center [825, 548] width 442 height 16
drag, startPoint x: 739, startPoint y: 546, endPoint x: 1059, endPoint y: 546, distance: 320.0
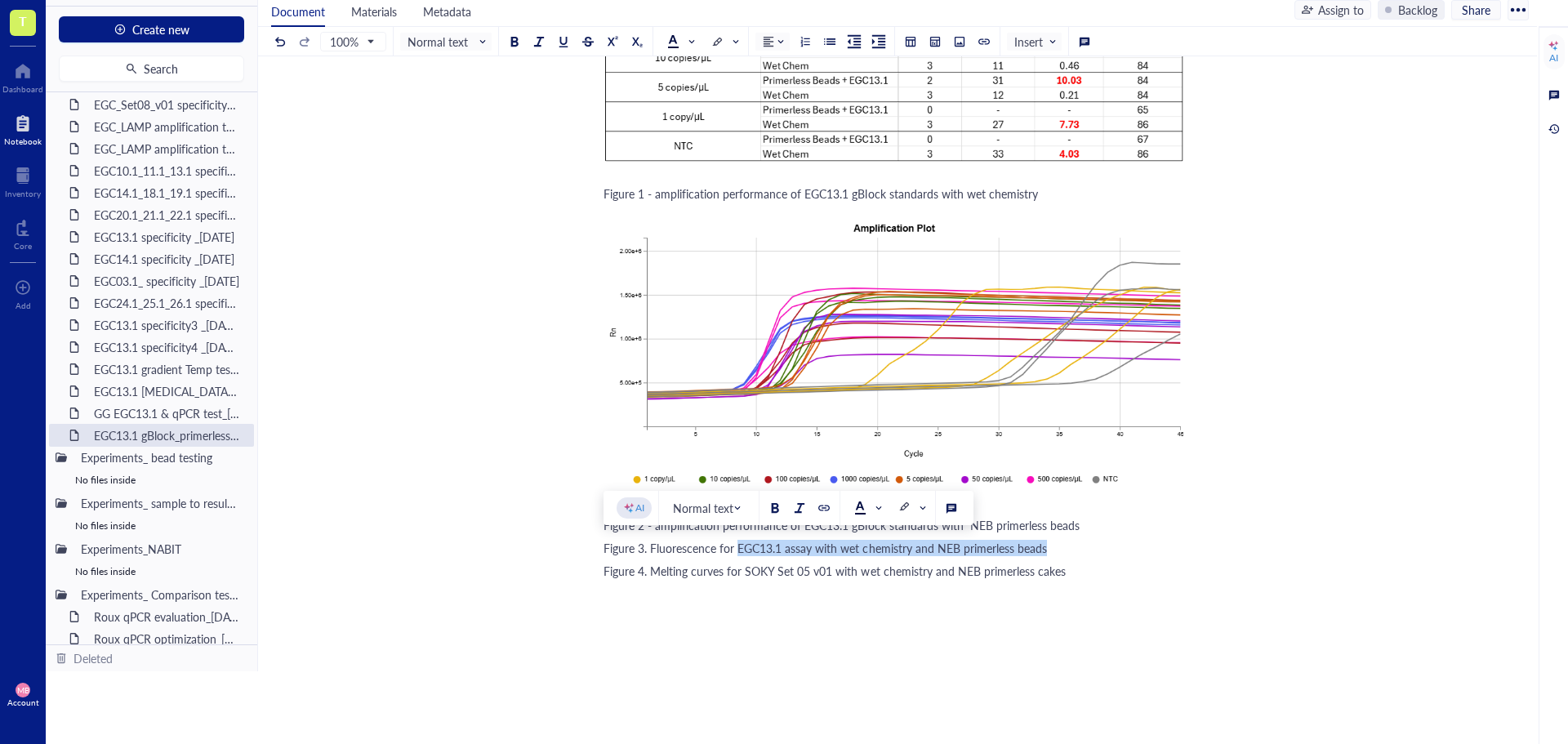
click at [1059, 546] on div "Figure 3. Fluorescence for EGC13.1 assay with wet chemistry and NEB primerless …" at bounding box center [894, 548] width 582 height 16
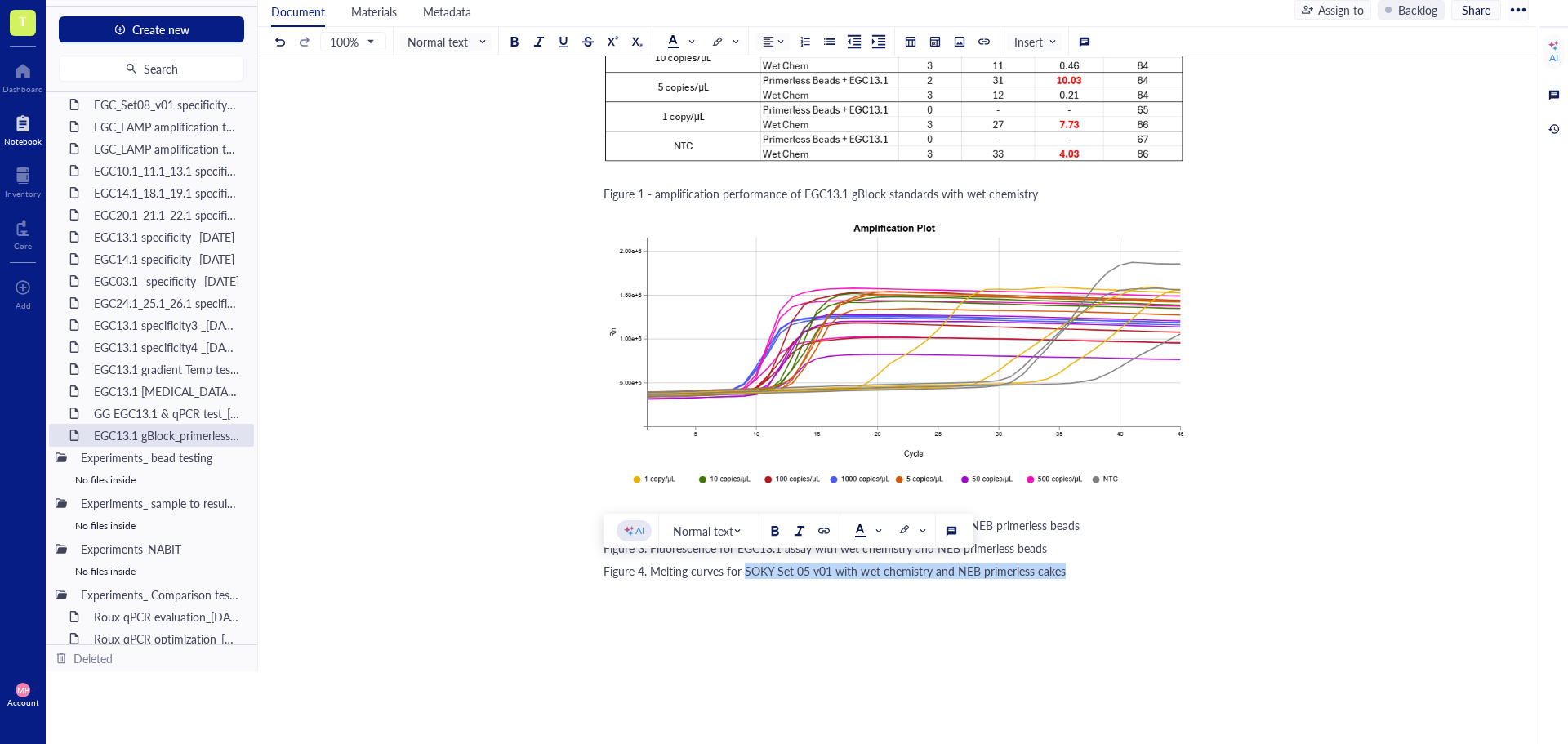
drag, startPoint x: 743, startPoint y: 569, endPoint x: 1061, endPoint y: 566, distance: 318.0
click at [1061, 566] on span "Figure 4. Melting curves for SOKY Set 05 v01 with wet chemistry and NEB primerl…" at bounding box center [835, 571] width 463 height 16
click at [1082, 526] on div "Figure 2 - amplification performance of EGC13.1 gBlock standards with NEB prime…" at bounding box center [894, 525] width 582 height 16
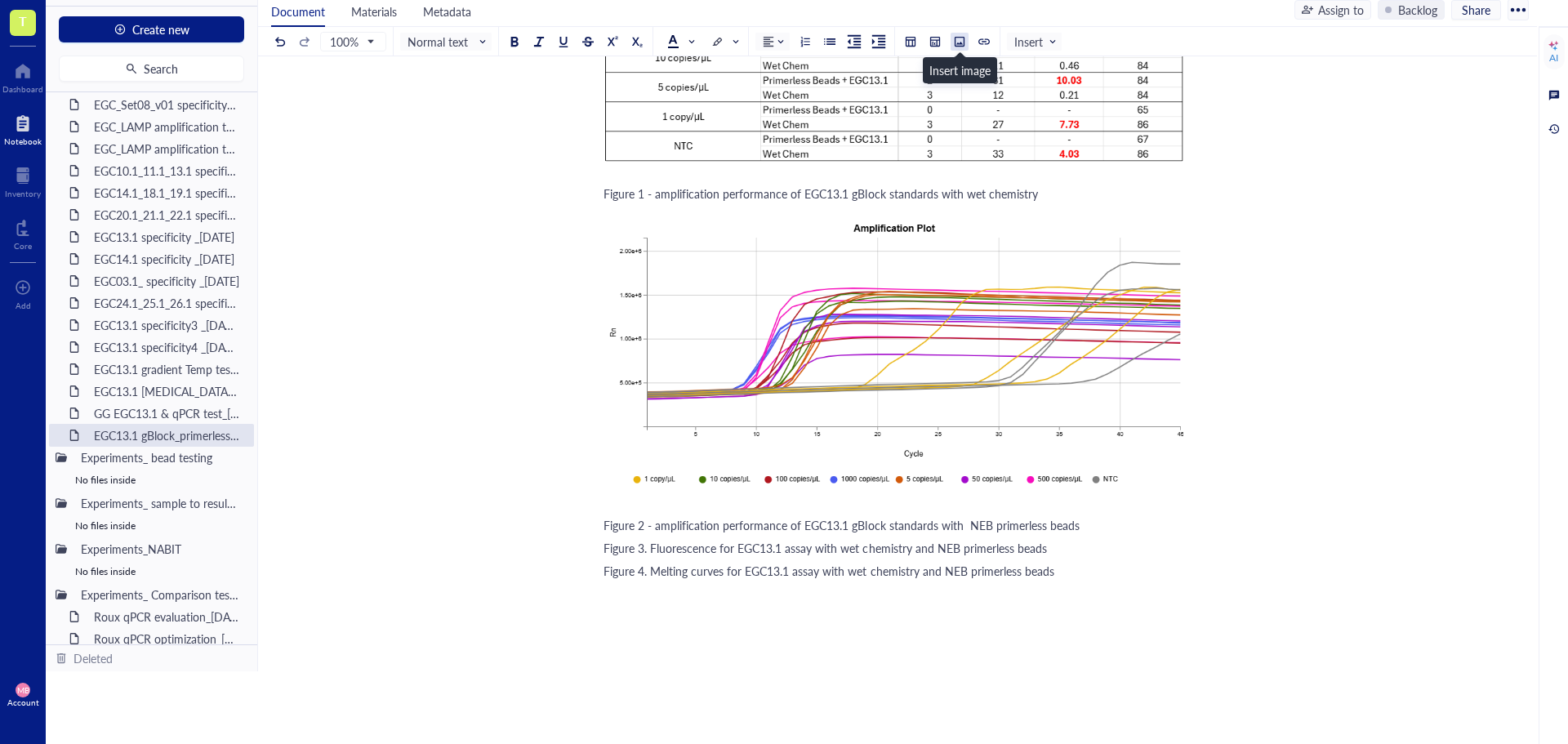
click at [959, 39] on div at bounding box center [960, 41] width 12 height 12
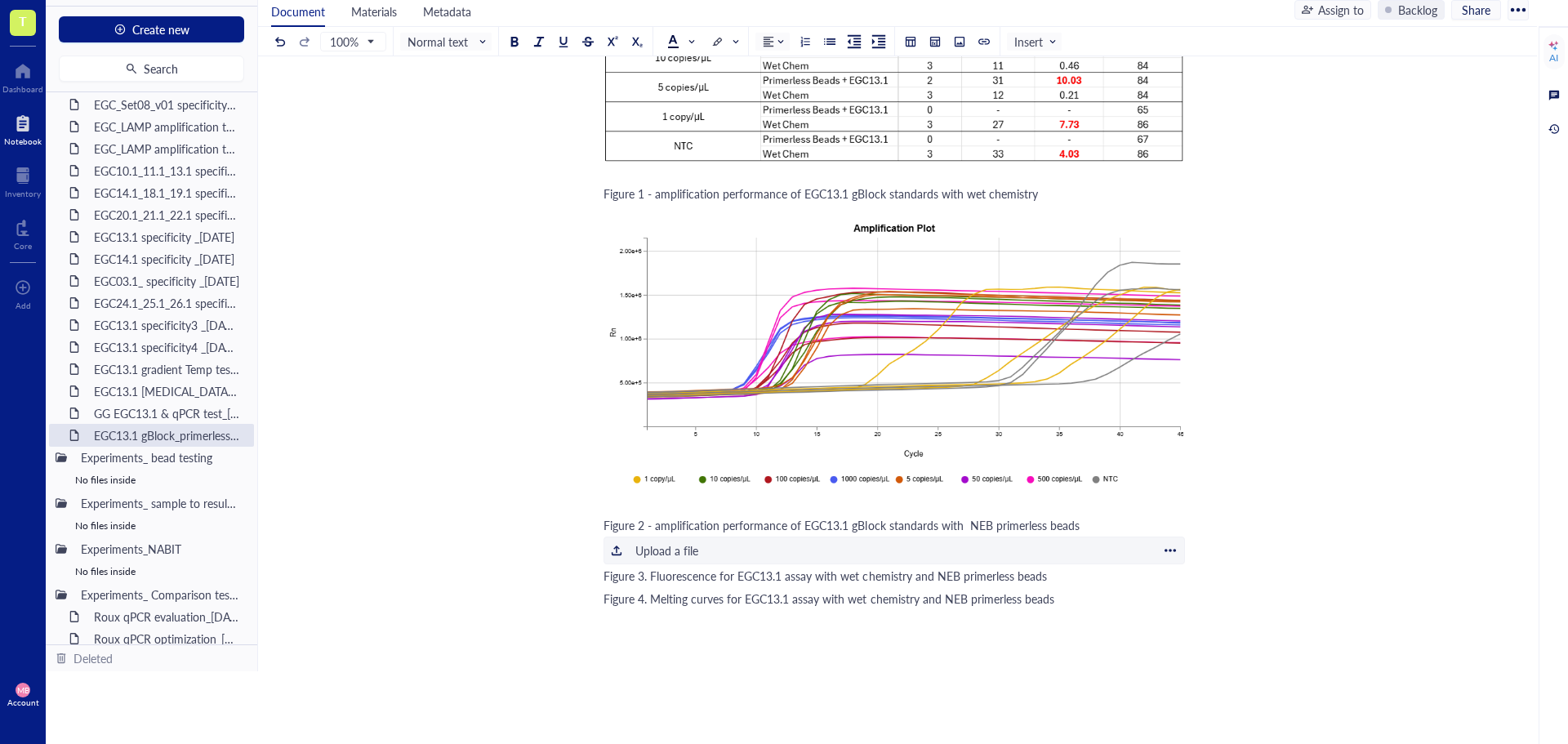
click at [655, 546] on div "Upload a file" at bounding box center [667, 550] width 63 height 18
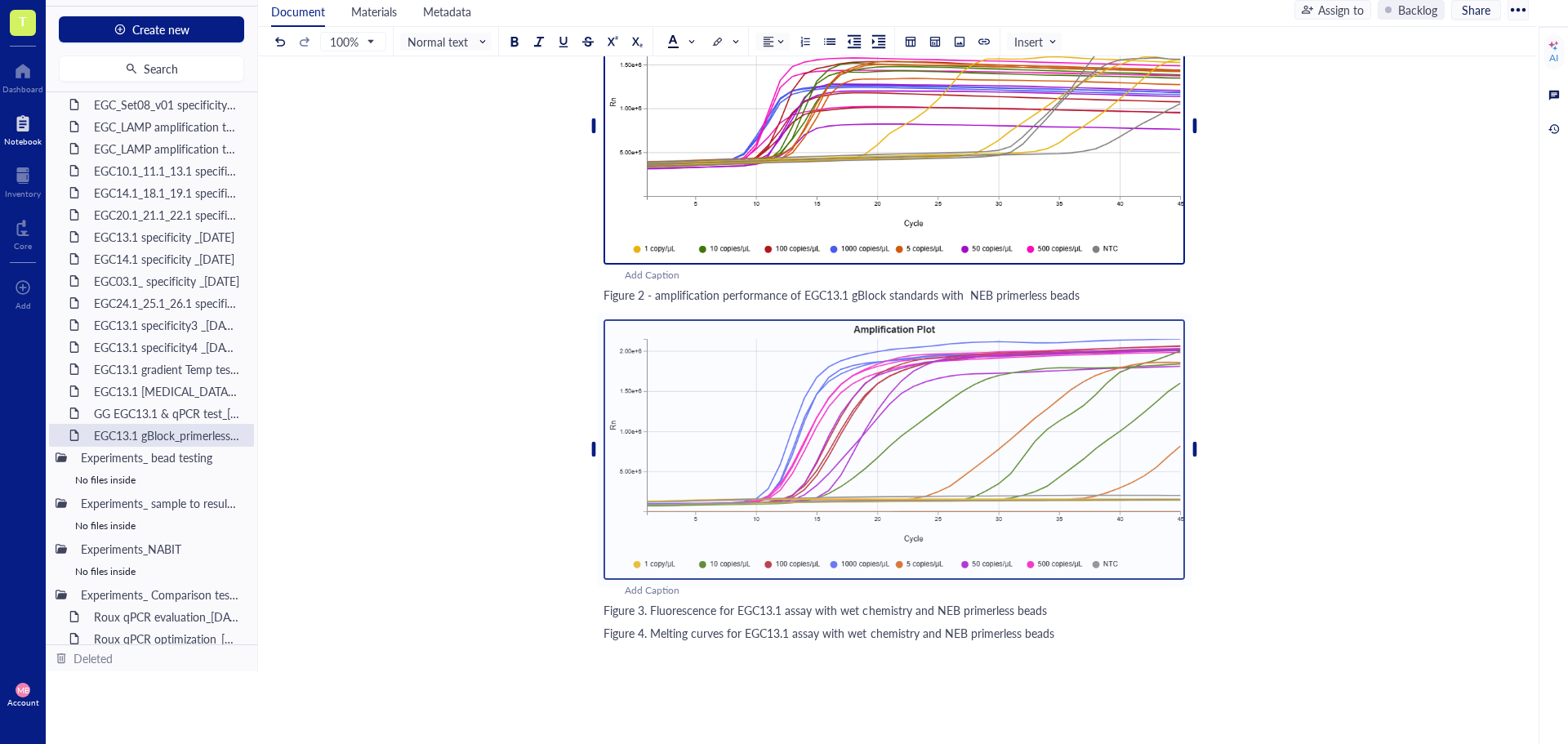
scroll to position [2449, 0]
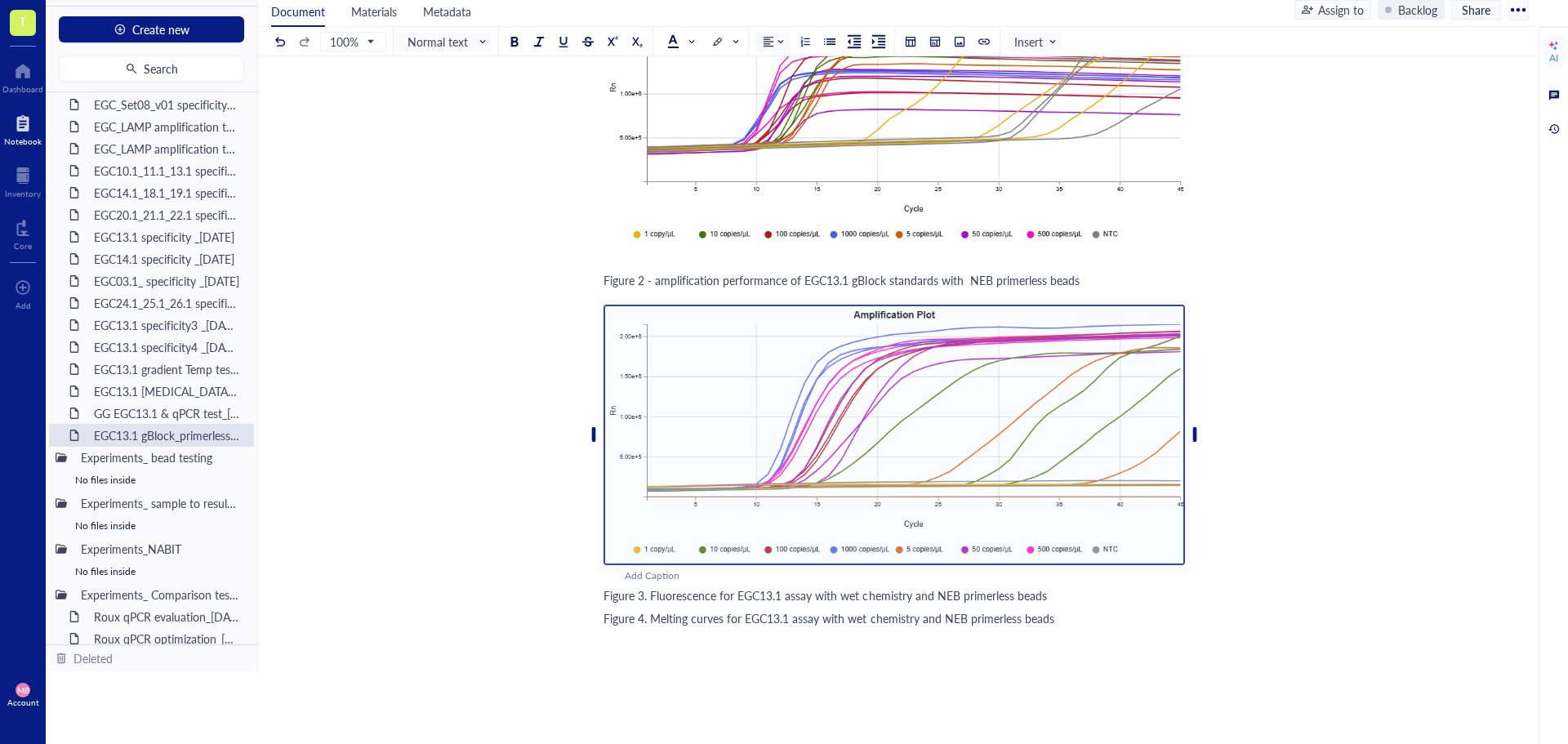
click at [1054, 602] on div "Figure 3. Fluorescence for EGC13.1 assay with wet chemistry and NEB primerless …" at bounding box center [894, 595] width 582 height 16
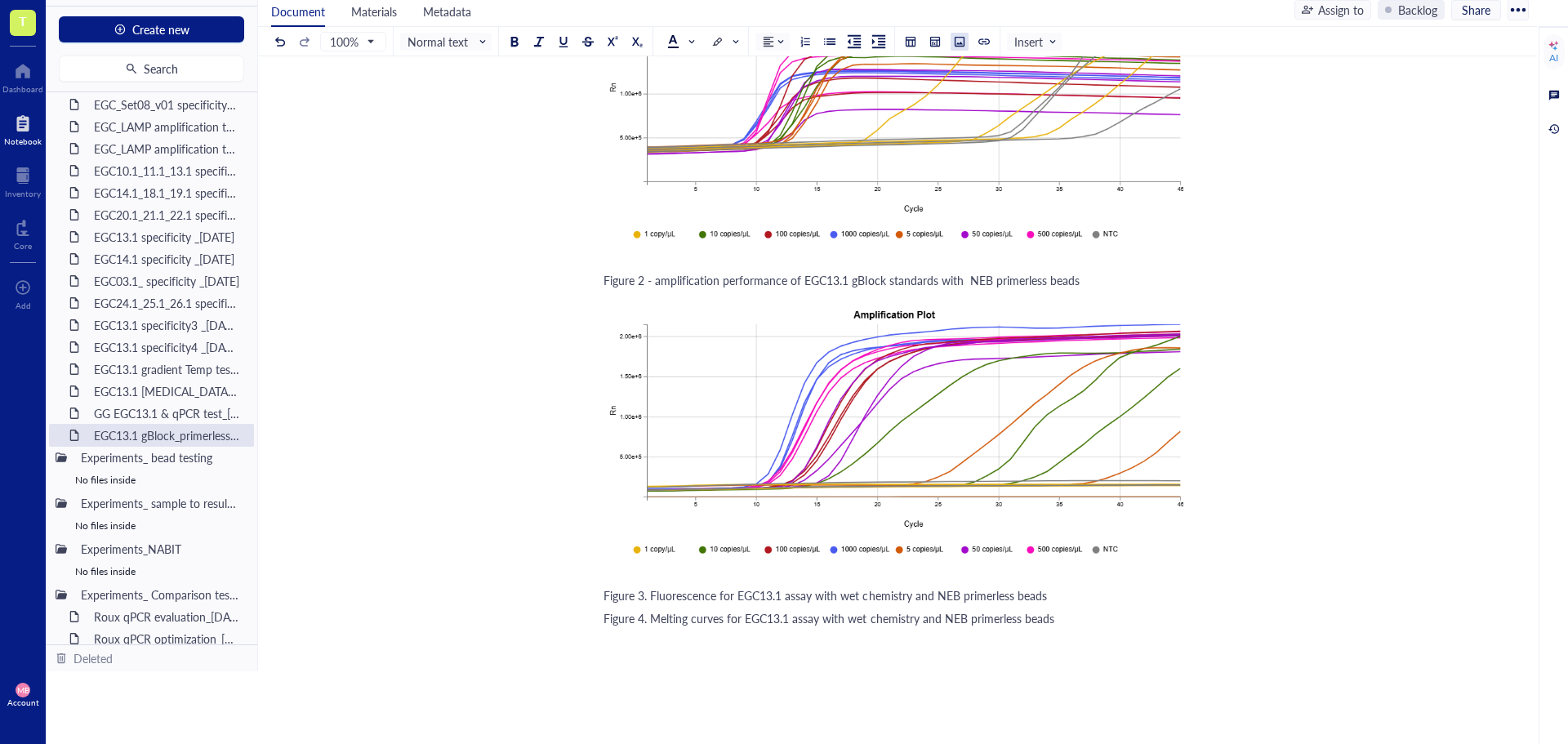
click at [960, 37] on div at bounding box center [960, 41] width 12 height 12
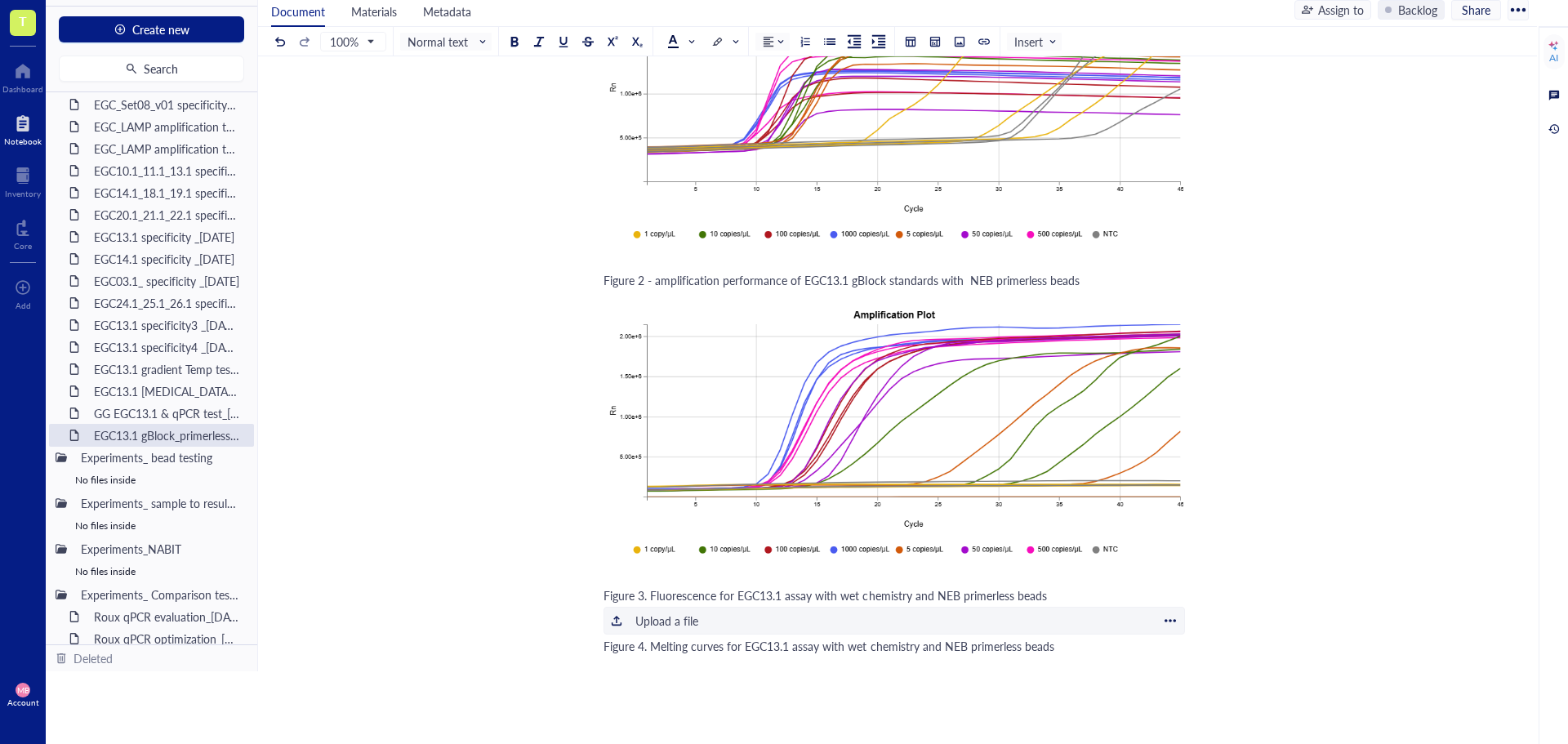
click at [630, 621] on div "﻿ Upload a file" at bounding box center [894, 621] width 582 height 28
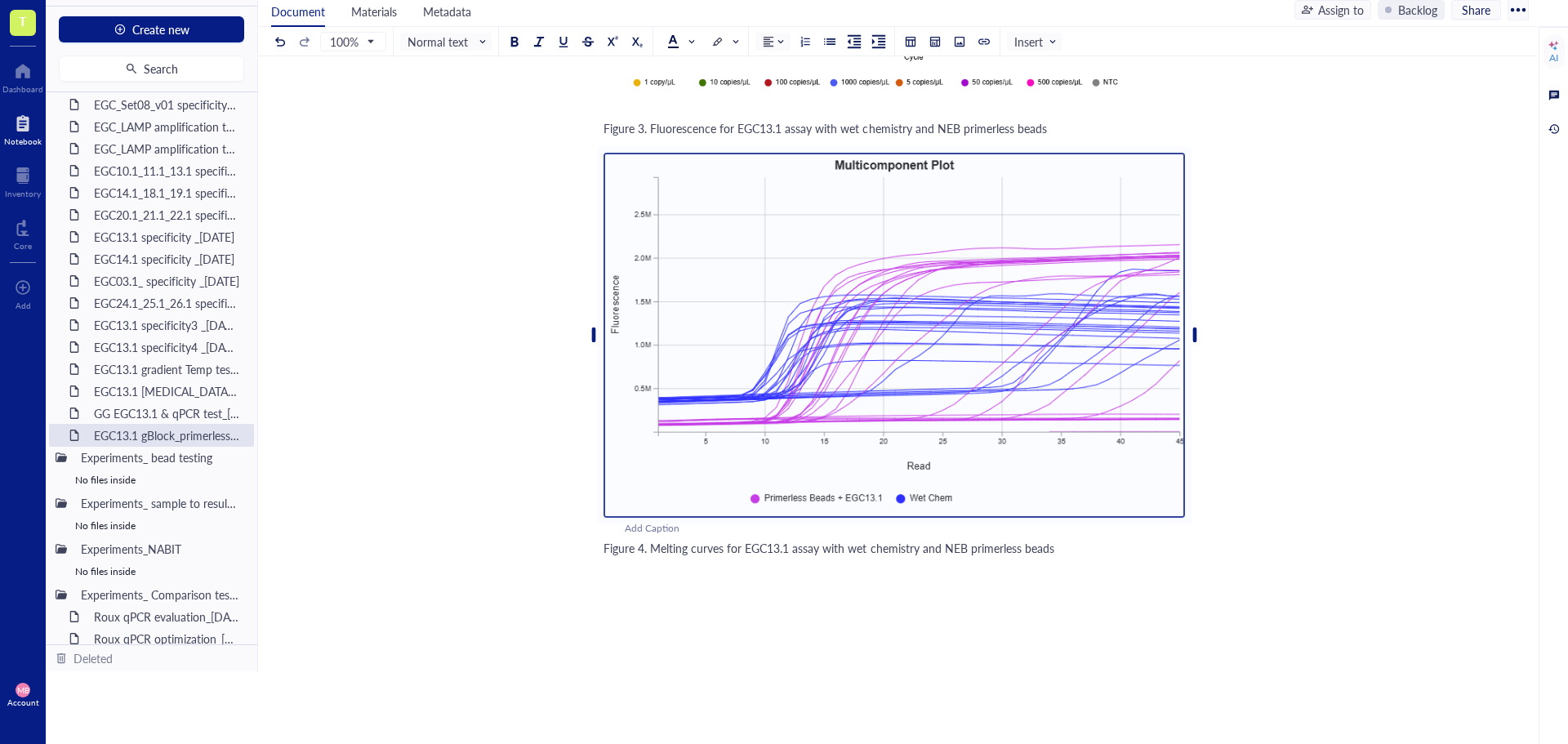
scroll to position [2939, 0]
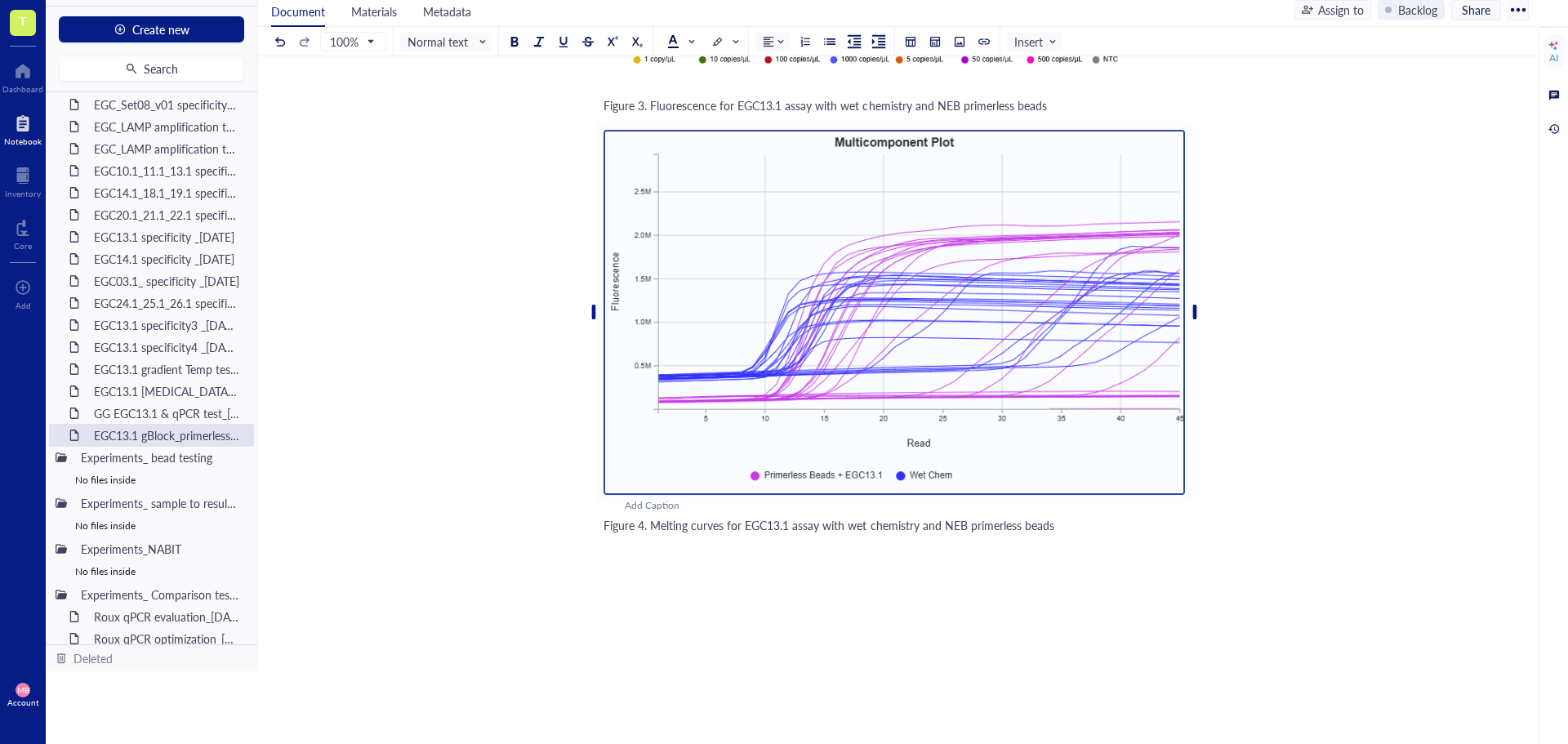
click at [1051, 529] on span "Figure 4. Melting curves for EGC13.1 assay with wet chemistry and NEB primerles…" at bounding box center [829, 525] width 451 height 16
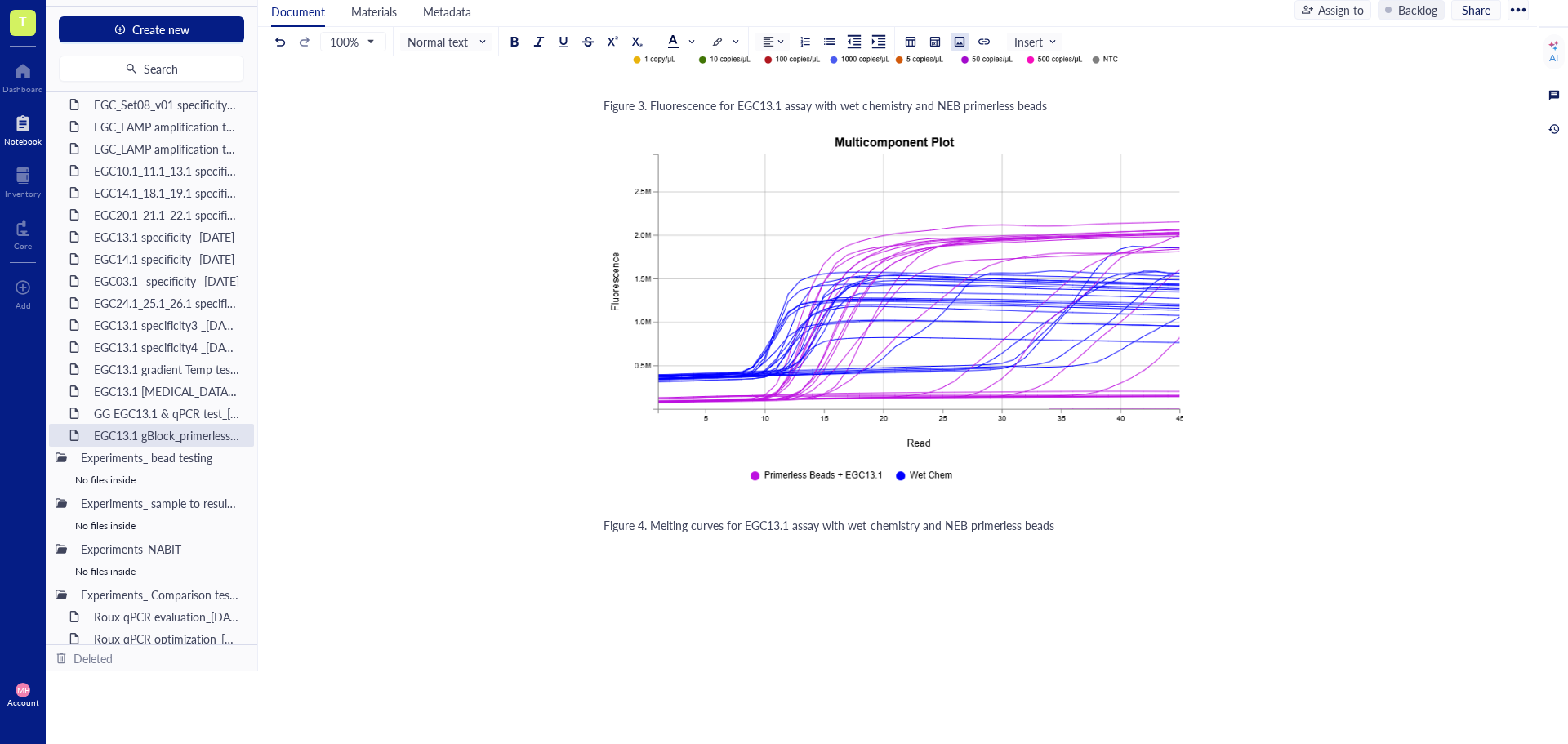
click at [960, 46] on div at bounding box center [960, 41] width 12 height 12
click at [634, 557] on div "﻿ Upload a file" at bounding box center [894, 550] width 582 height 28
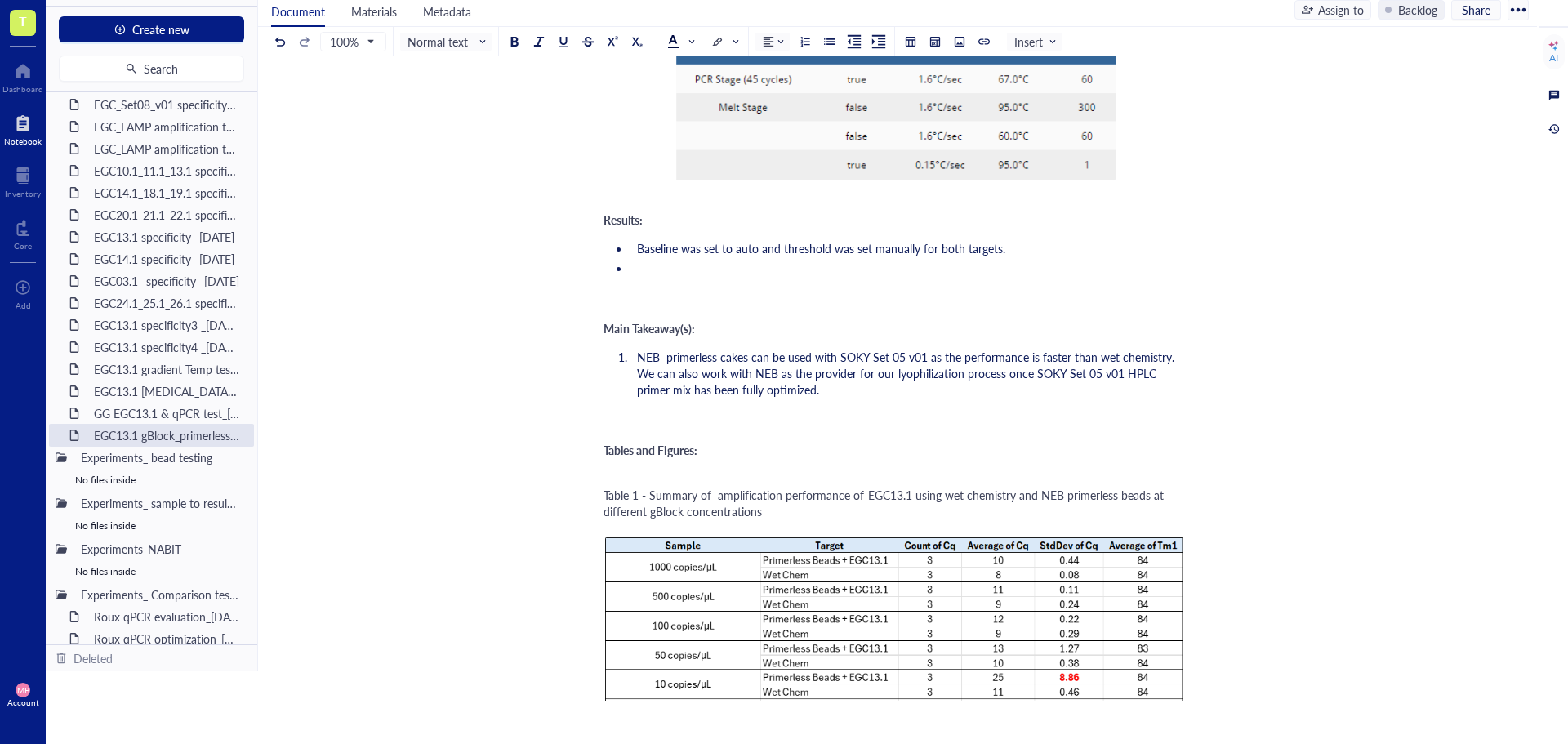
scroll to position [1550, 0]
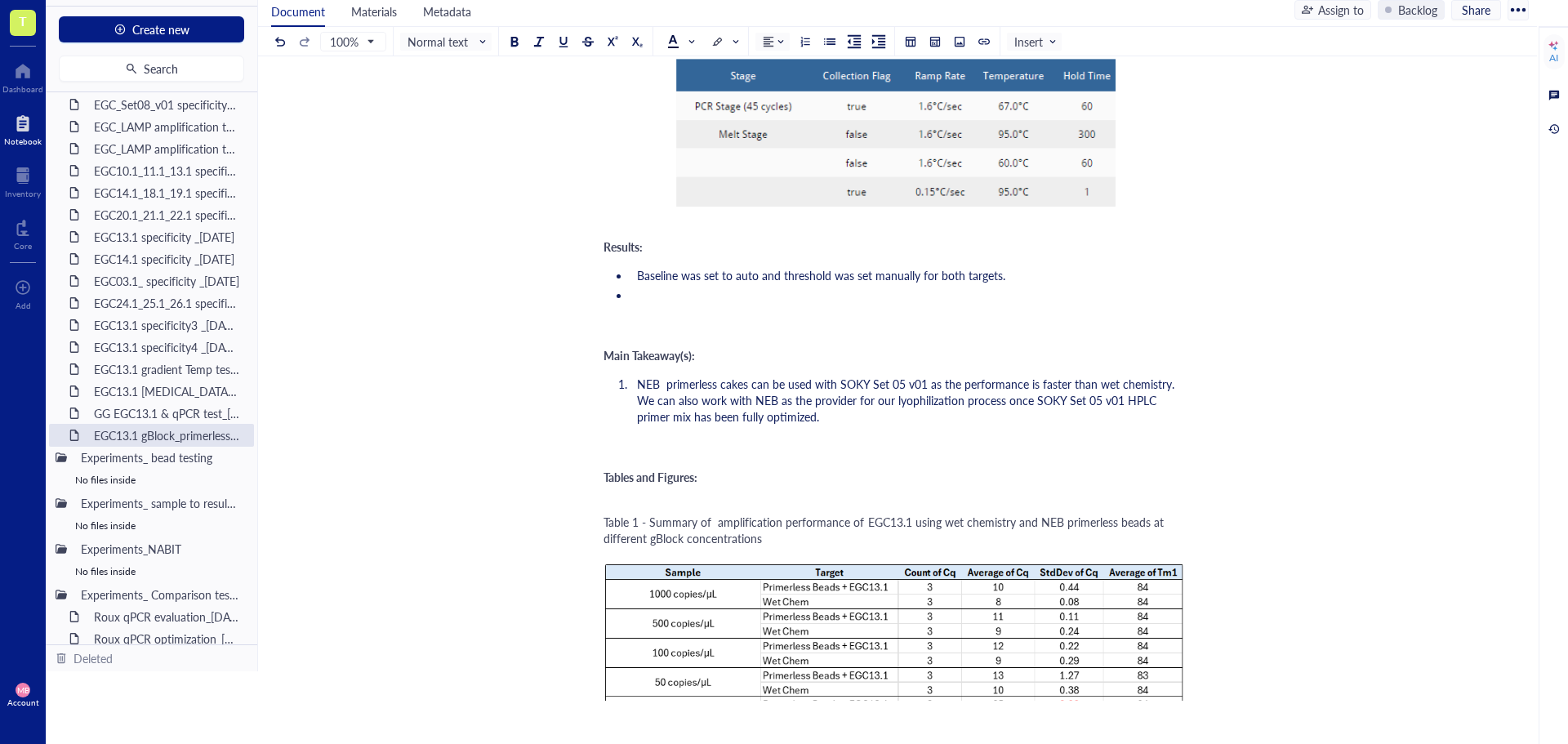
click at [690, 300] on li "﻿" at bounding box center [907, 295] width 555 height 16
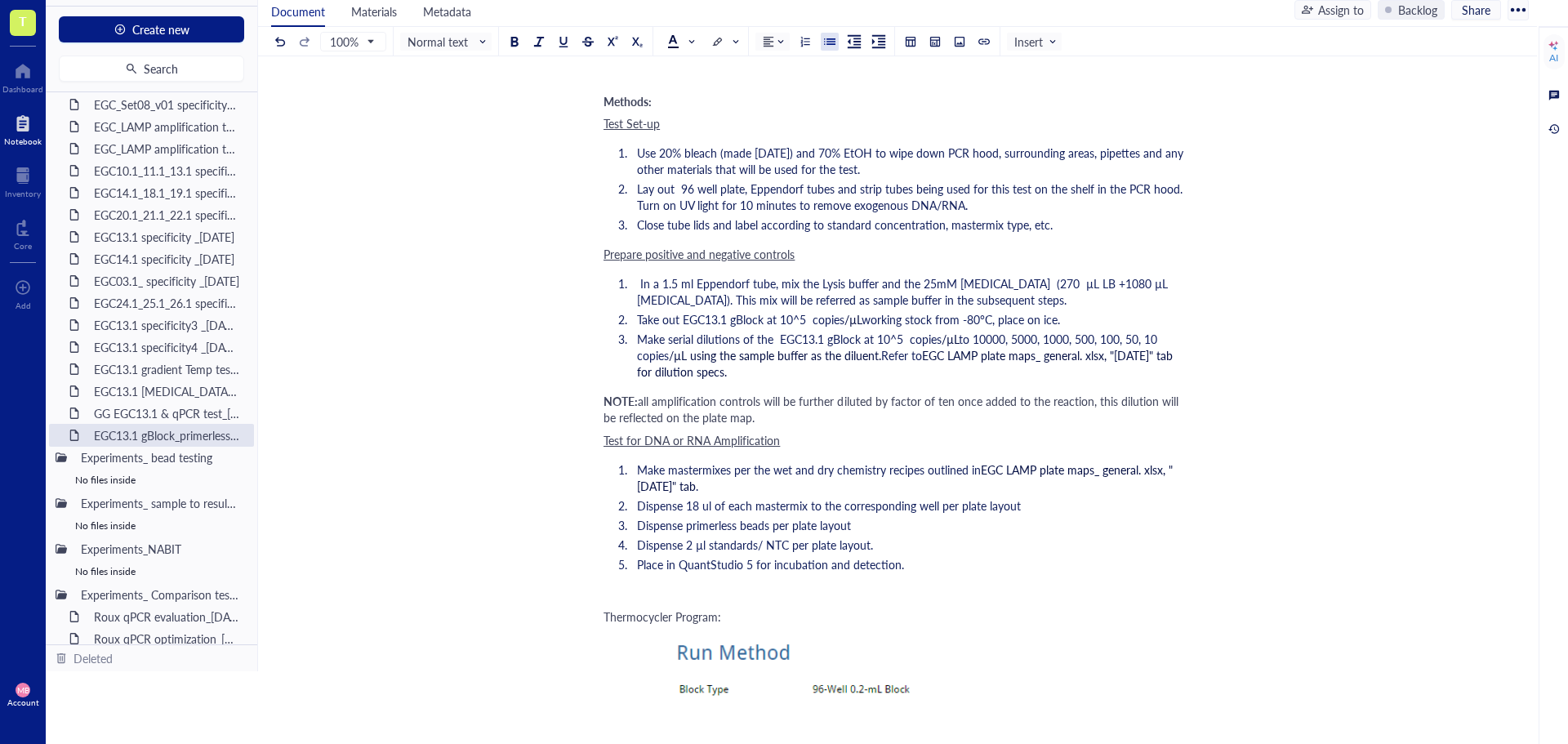
scroll to position [815, 0]
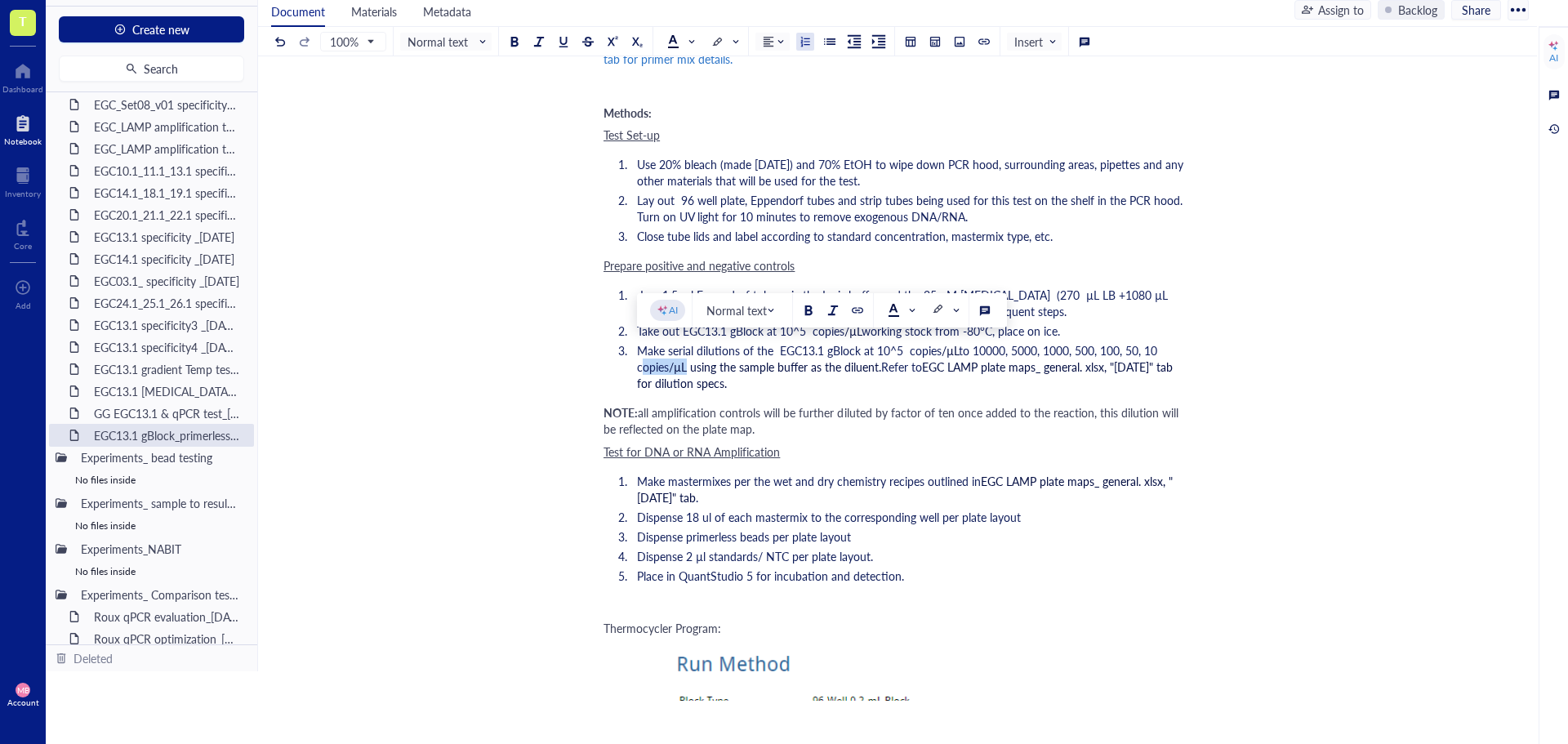
drag, startPoint x: 637, startPoint y: 365, endPoint x: 685, endPoint y: 367, distance: 48.0
click at [685, 367] on li "Make serial dilutions of the EGC13.1 gBlock at 10^5 copies /µL to 10000, 5000, …" at bounding box center [907, 366] width 555 height 49
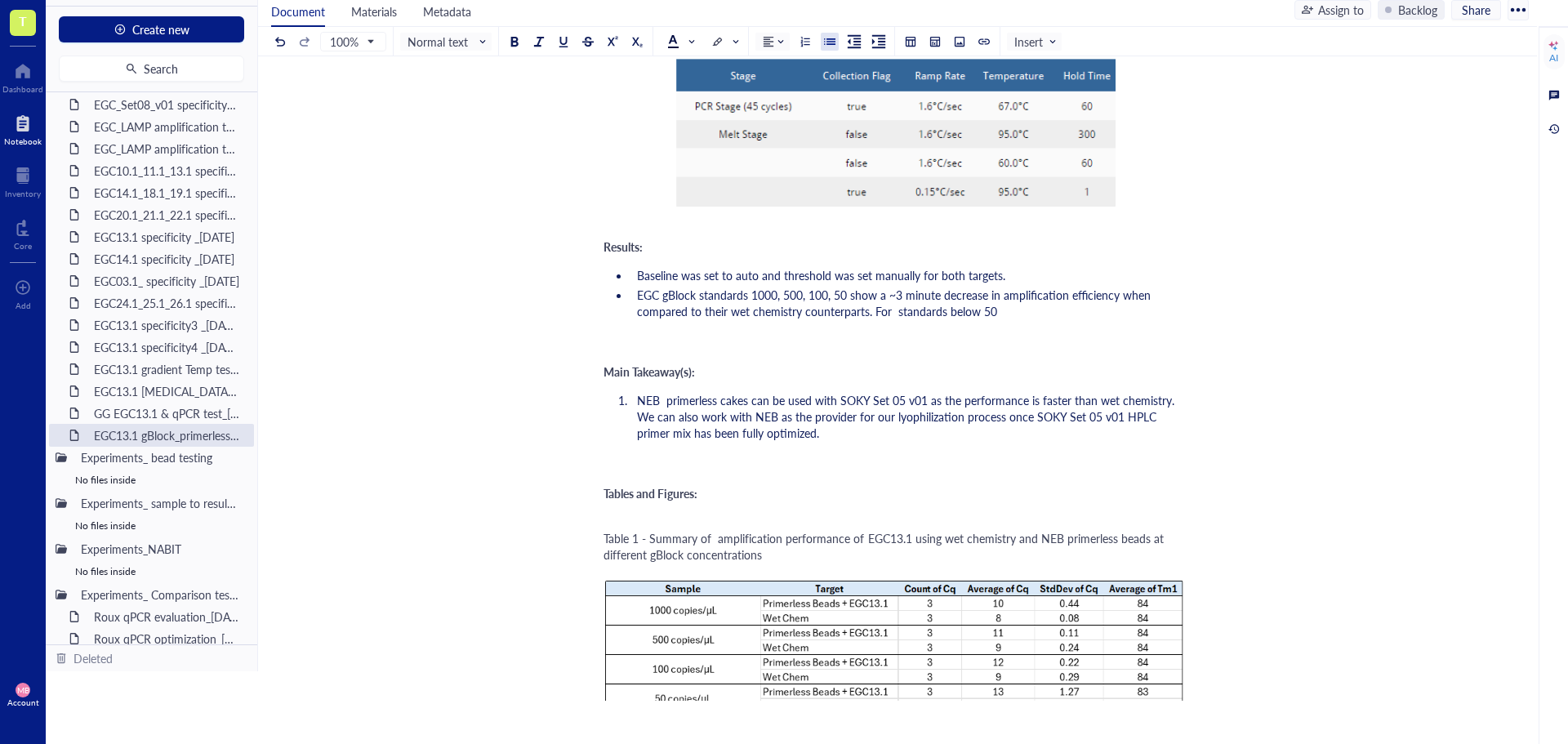
click at [848, 296] on span "EGC gBlock standards 1000, 500, 100, 50 show a ~3 minute decrease in amplificat…" at bounding box center [896, 303] width 517 height 33
click at [1026, 308] on span "show a ~3 minute decrease in amplification efficiency when compared to their we…" at bounding box center [907, 303] width 539 height 33
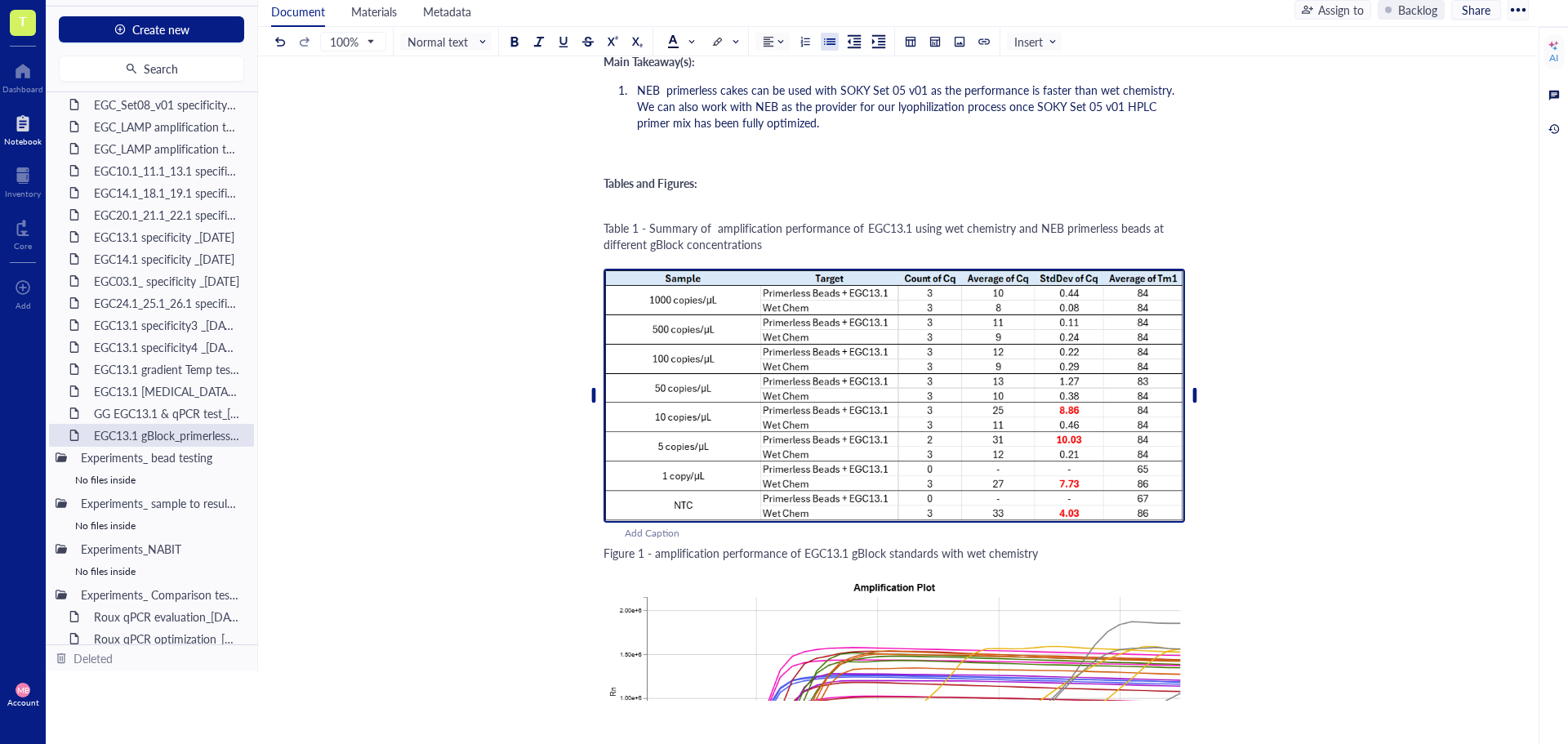
scroll to position [1795, 0]
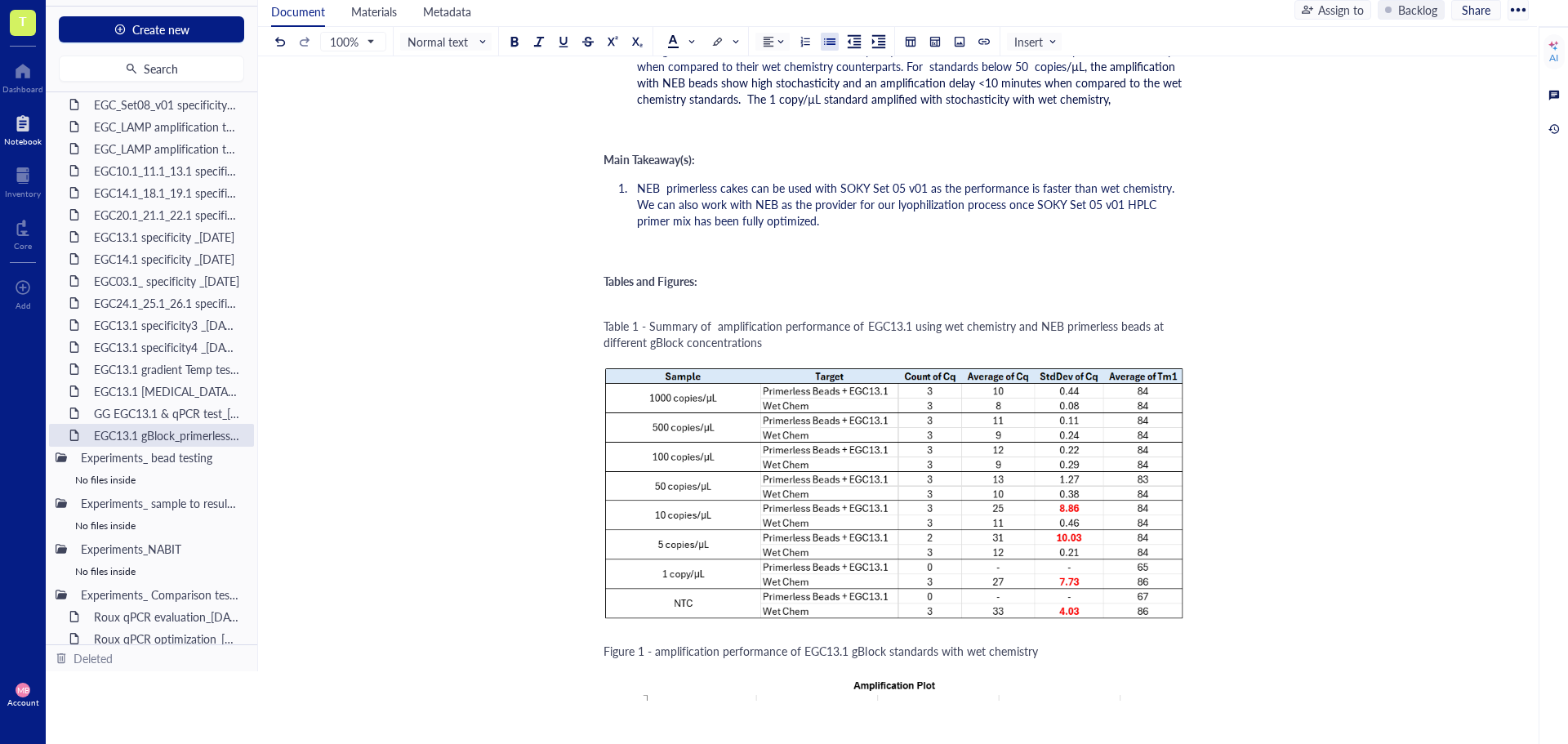
click at [748, 97] on span "/µL, the amplification with NEB beads show high stochasticity and an amplificat…" at bounding box center [911, 82] width 548 height 49
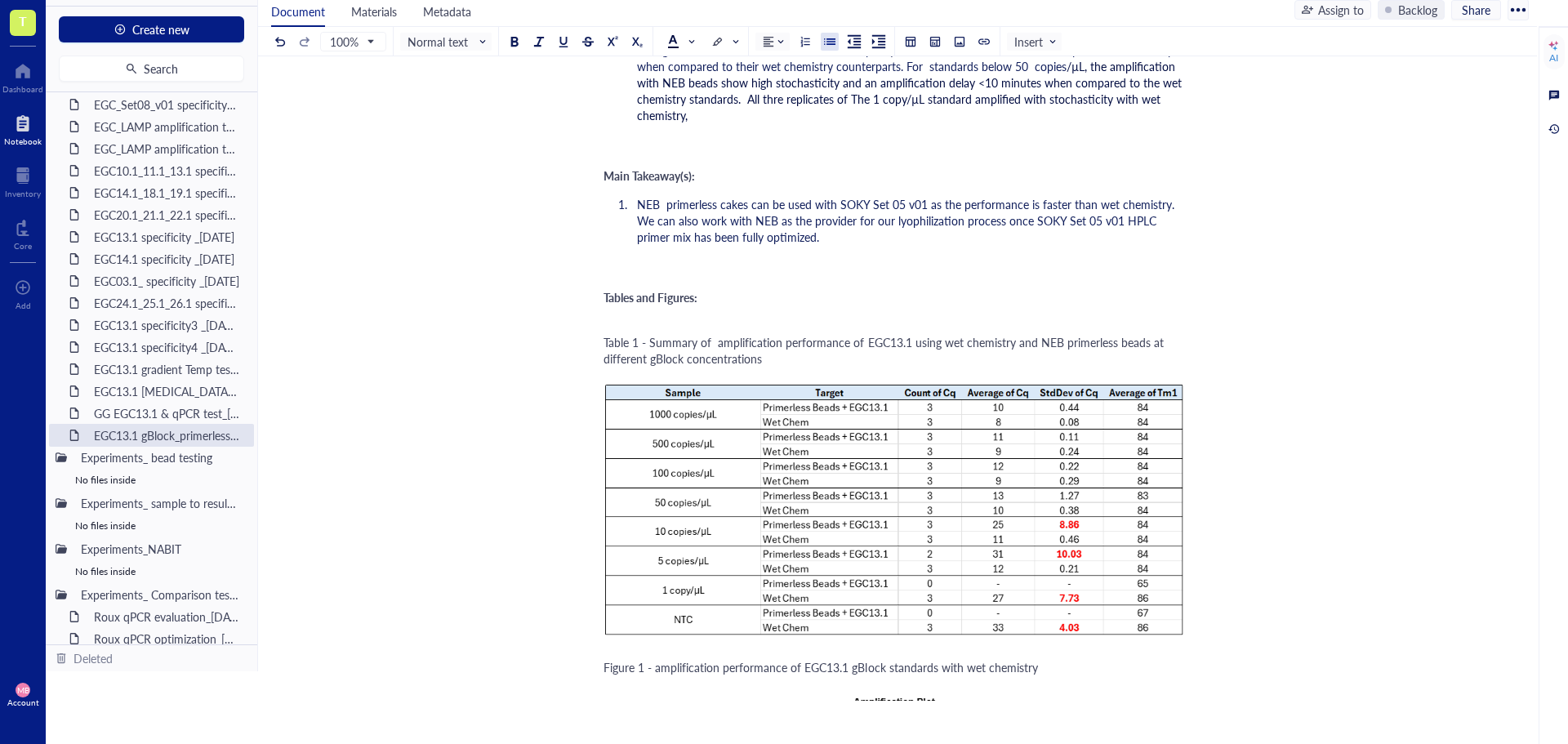
click at [853, 103] on span "/µL, the amplification with NEB beads show high stochasticity and an amplificat…" at bounding box center [911, 91] width 548 height 66
click at [780, 100] on span "/µL, the amplification with NEB beads show high stochasticity and an amplificat…" at bounding box center [911, 91] width 548 height 66
click at [709, 120] on li "EGC gBlock standards 1000, 500, 100, 50 copies /µL show a ~3 minute decrease in…" at bounding box center [907, 83] width 555 height 82
click at [916, 111] on span "/µL, the amplification with NEB beads show high stochasticity and an amplificat…" at bounding box center [911, 91] width 548 height 66
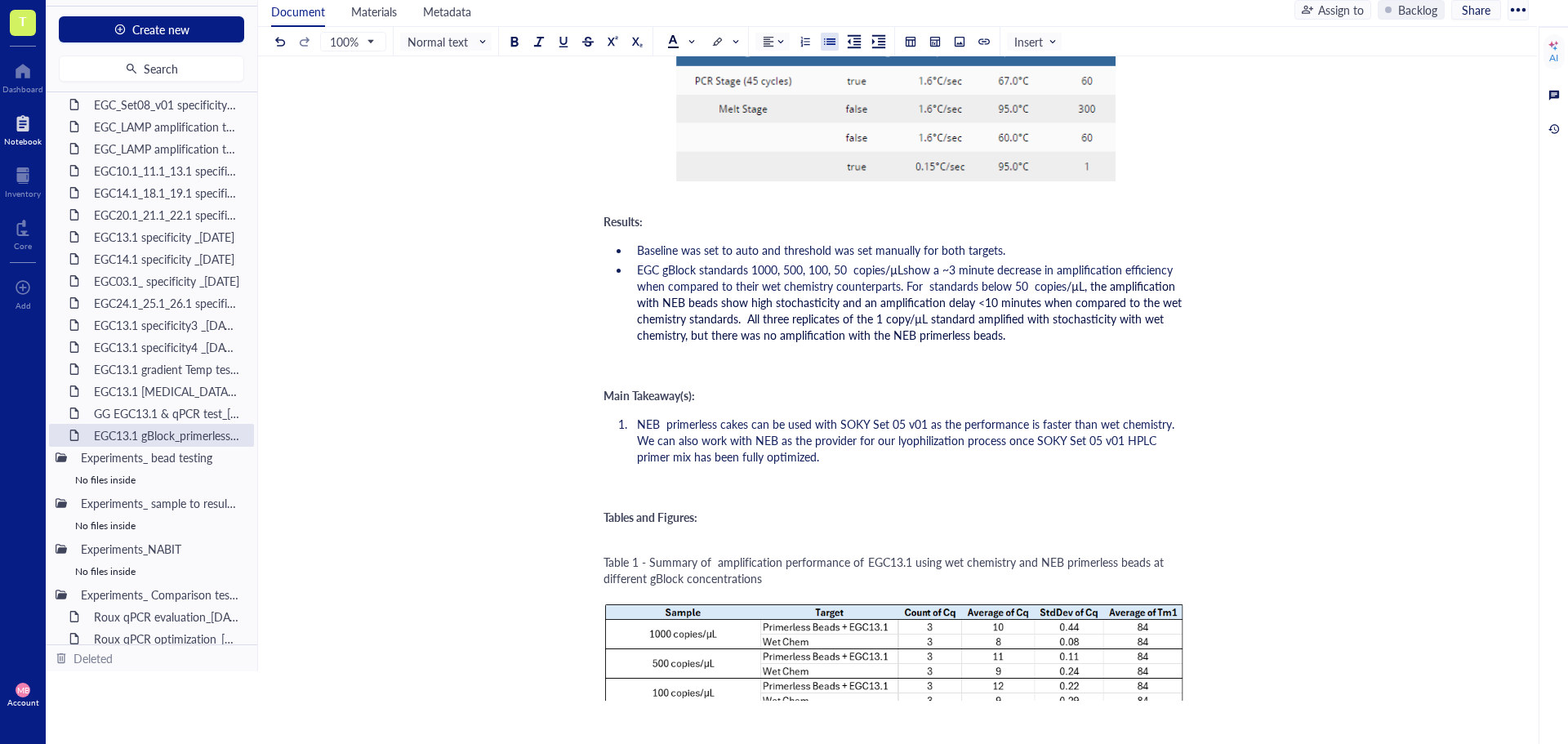
scroll to position [1550, 0]
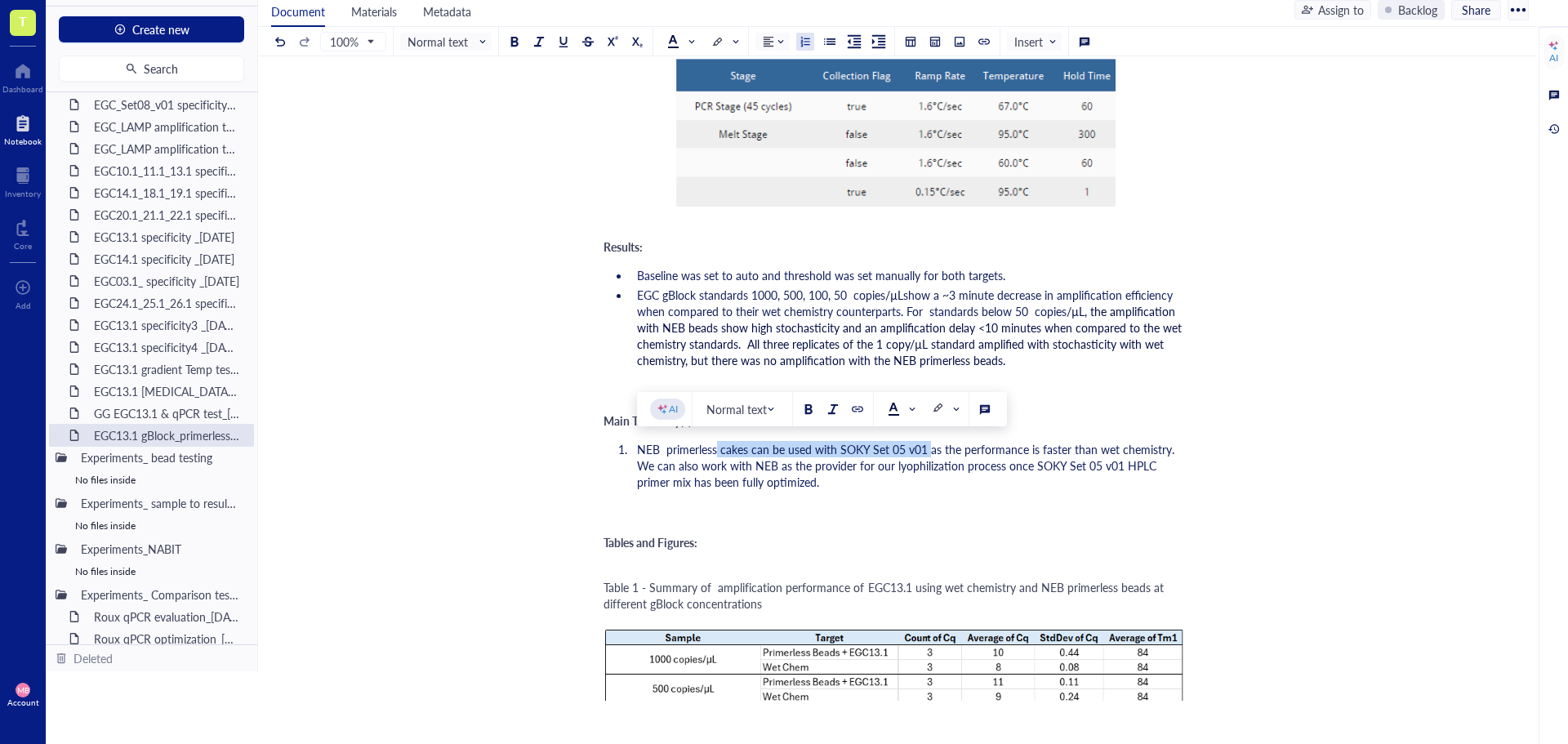
drag, startPoint x: 717, startPoint y: 450, endPoint x: 931, endPoint y: 447, distance: 214.0
click at [931, 447] on span "NEB primerless cakes can be used with SOKY Set 05 v01 as the performance is fas…" at bounding box center [907, 465] width 541 height 49
drag, startPoint x: 993, startPoint y: 448, endPoint x: 854, endPoint y: 455, distance: 139.2
click at [854, 455] on span "NEB primerless have a lower performance as the performance is faster than wet c…" at bounding box center [906, 465] width 536 height 49
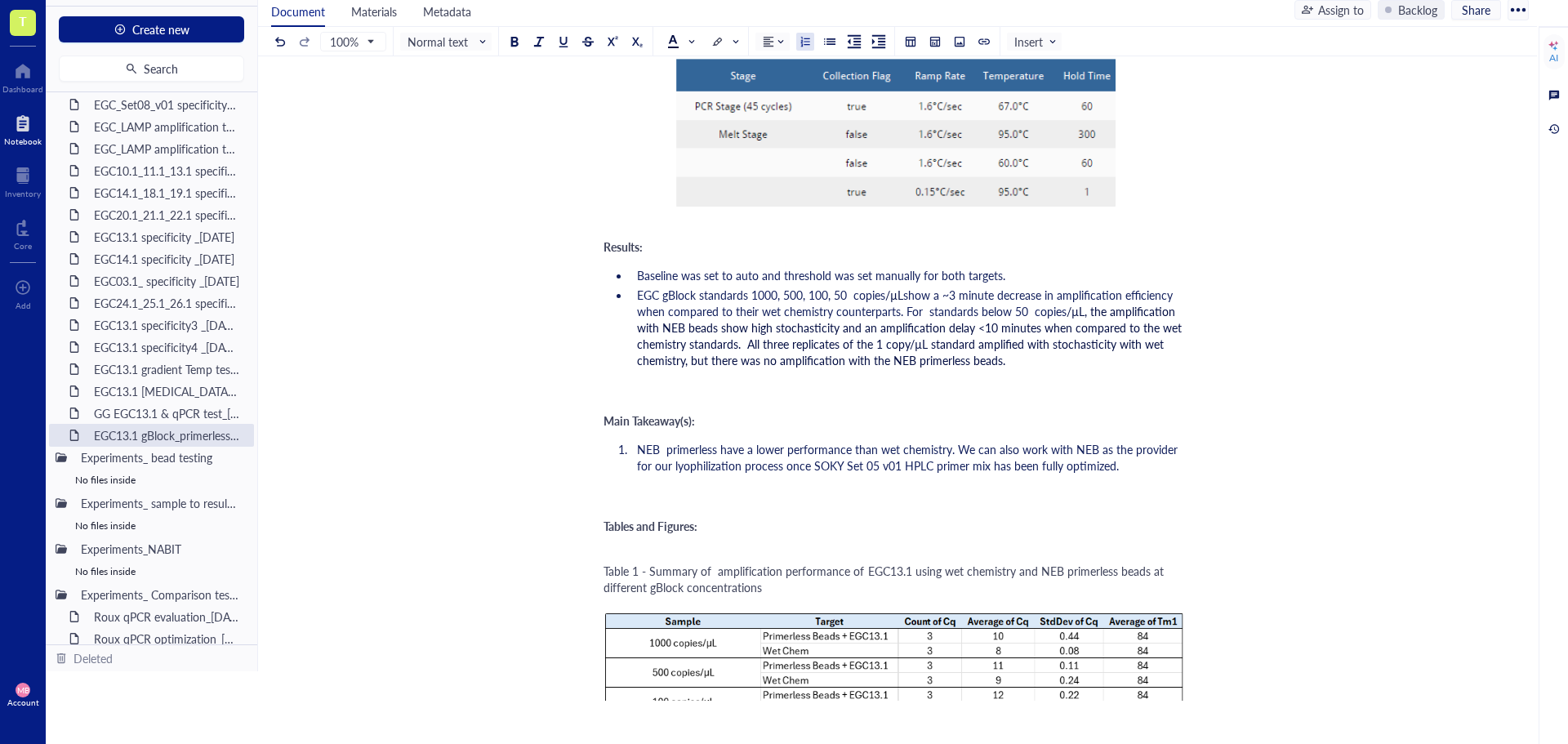
click at [947, 453] on span "NEB primerless have a lower performance than wet chemistry. We can also work wi…" at bounding box center [909, 457] width 544 height 33
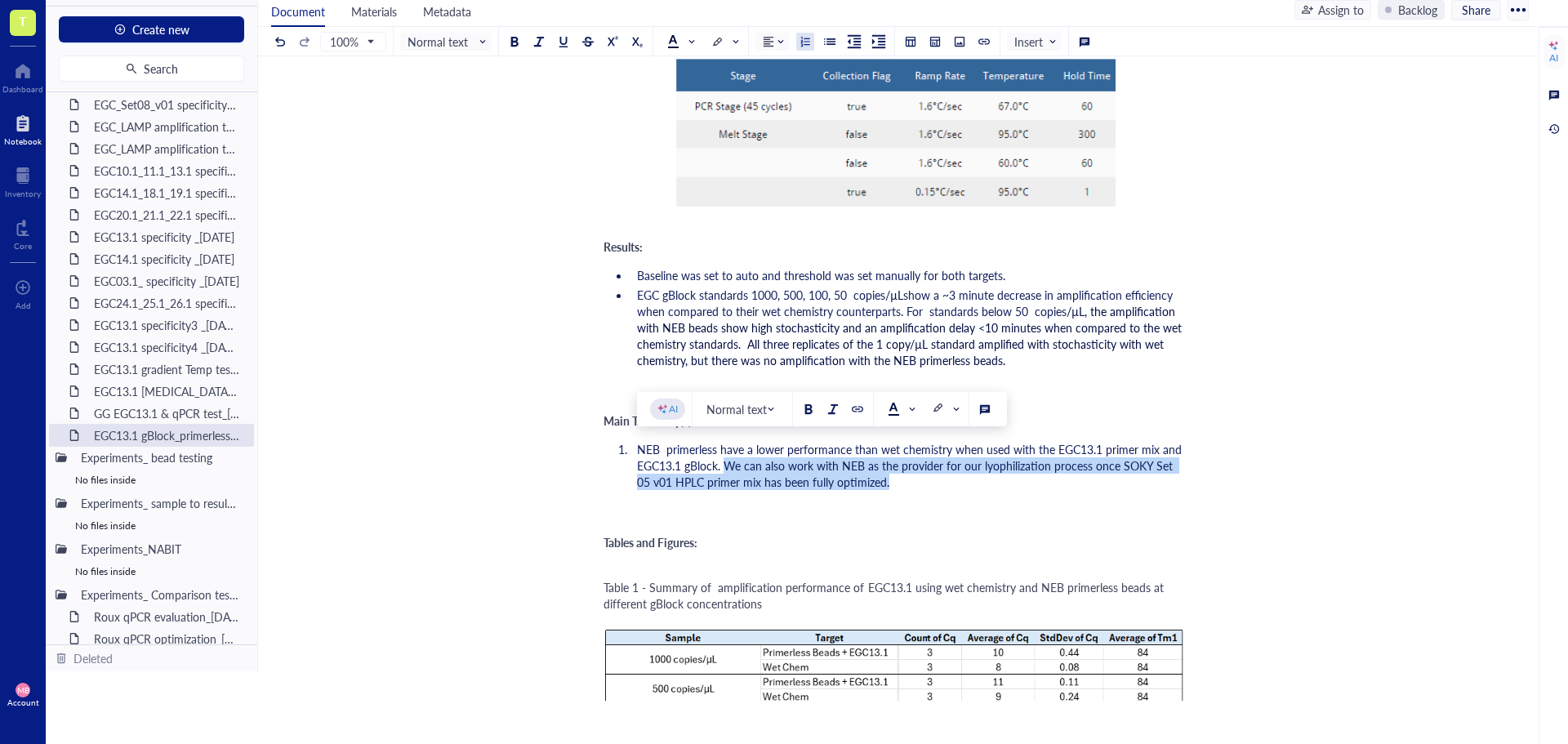
drag, startPoint x: 725, startPoint y: 467, endPoint x: 873, endPoint y: 482, distance: 148.8
click at [873, 482] on li "NEB primerless have a lower performance than wet chemistry when used with the E…" at bounding box center [907, 465] width 555 height 49
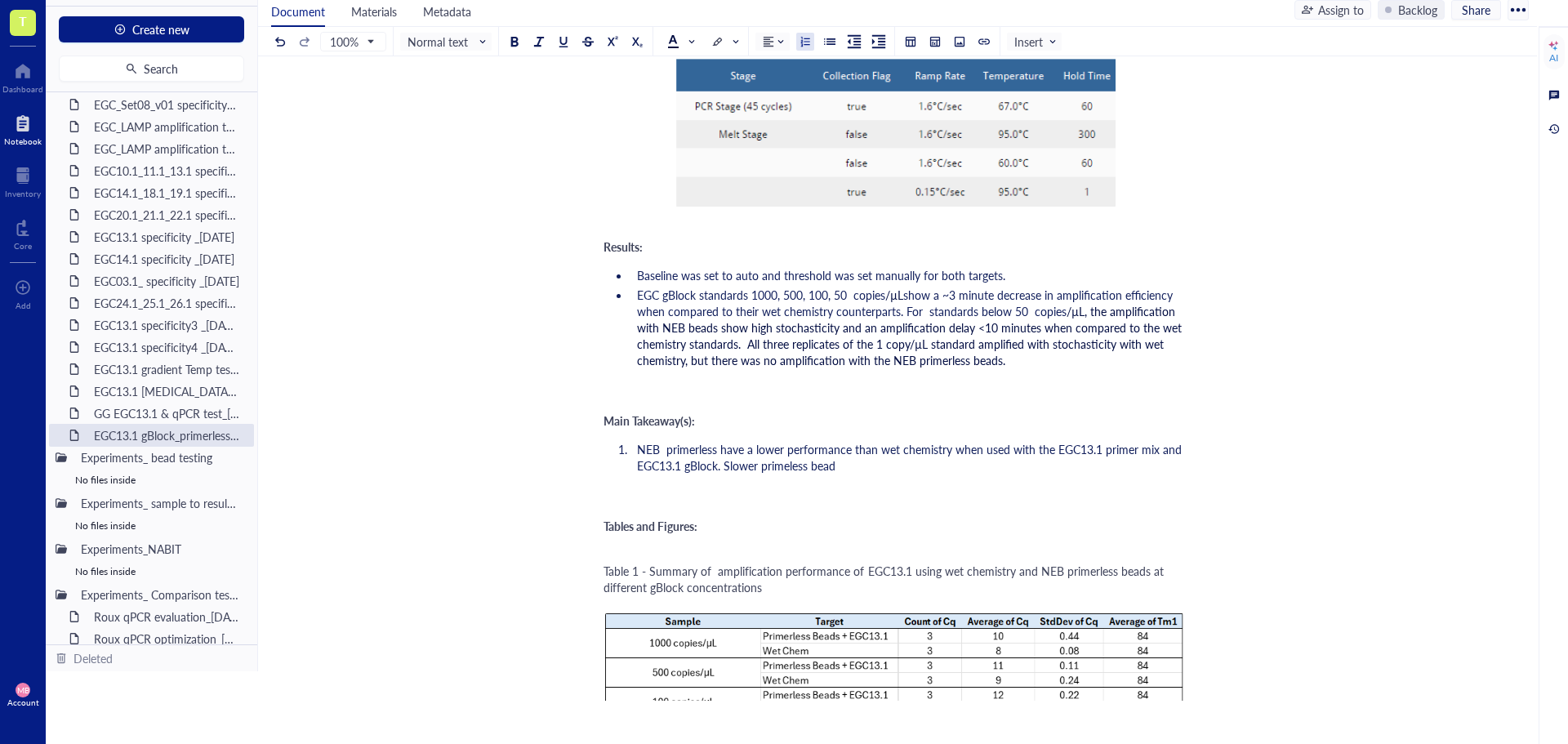
click at [761, 468] on span "NEB primerless have a lower performance than wet chemistry when used with the E…" at bounding box center [911, 457] width 548 height 33
click at [881, 469] on li "NEB primerless have a lower performance than wet chemistry when used with the E…" at bounding box center [907, 457] width 555 height 33
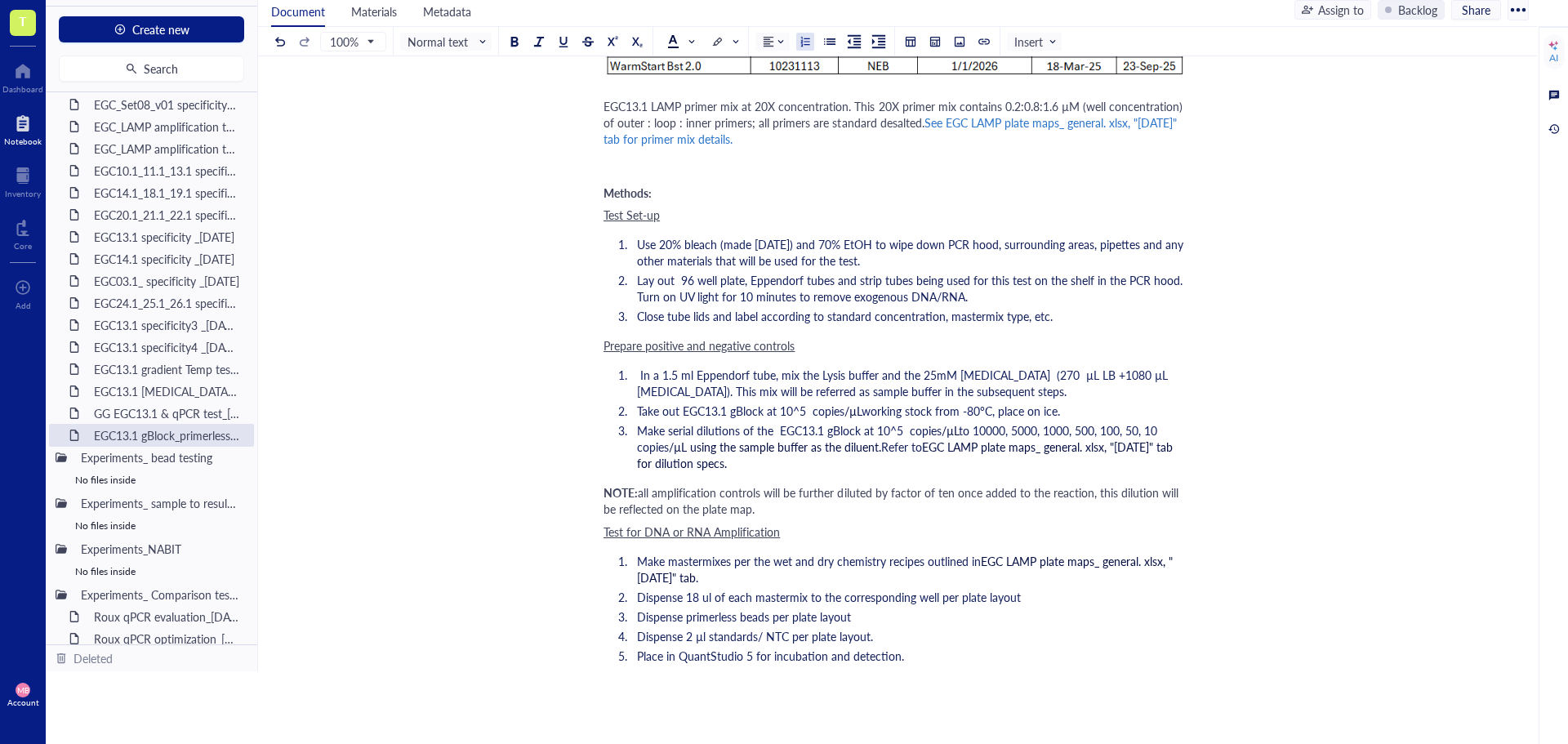
scroll to position [817, 0]
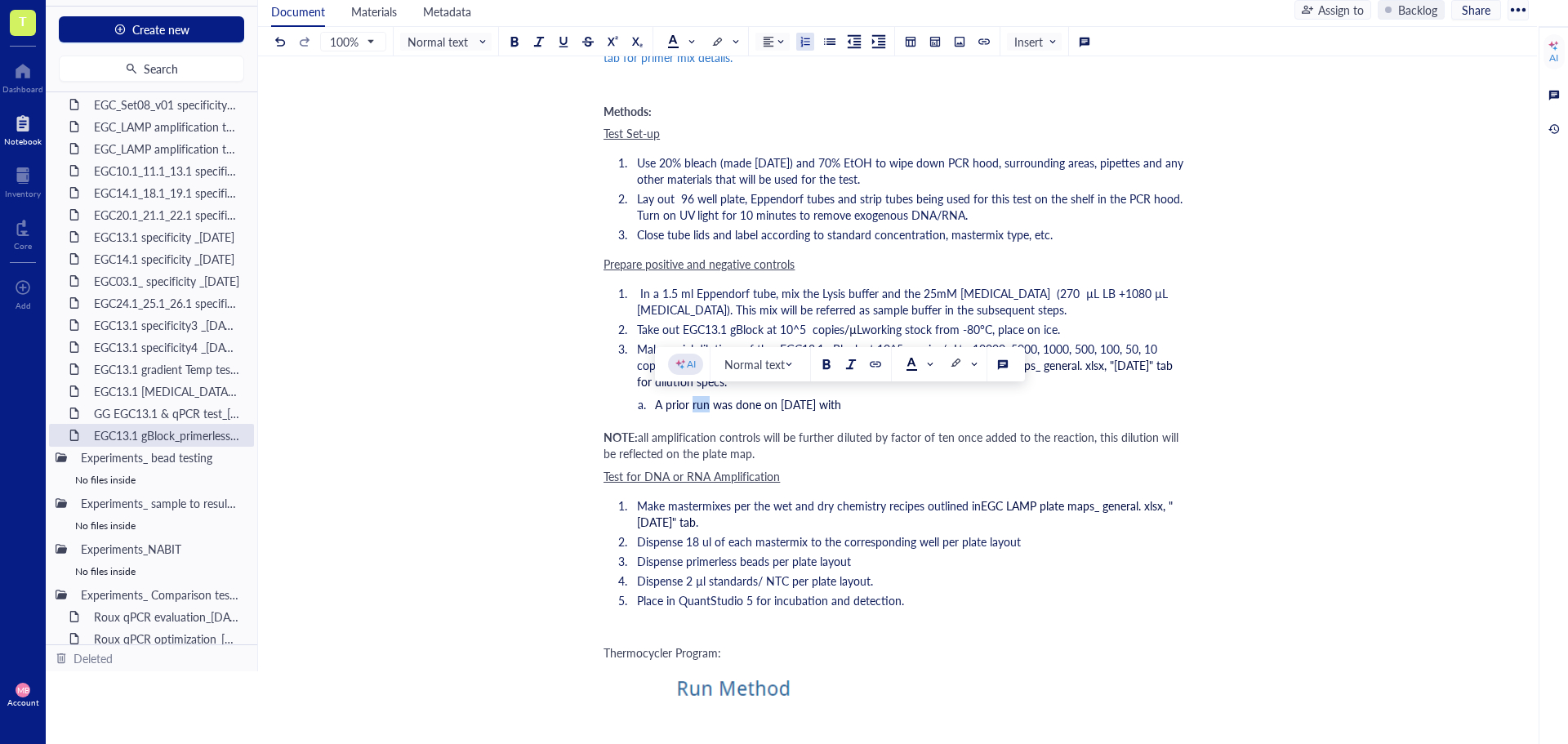
drag, startPoint x: 709, startPoint y: 403, endPoint x: 693, endPoint y: 403, distance: 16.0
click at [693, 403] on span "A prior run was done on [DATE] with" at bounding box center [748, 404] width 186 height 16
click at [701, 403] on span "A prior run was done on [DATE] with" at bounding box center [748, 404] width 186 height 16
drag, startPoint x: 709, startPoint y: 406, endPoint x: 693, endPoint y: 406, distance: 16.0
click at [693, 406] on span "A prior run was done on [DATE] with" at bounding box center [748, 404] width 186 height 16
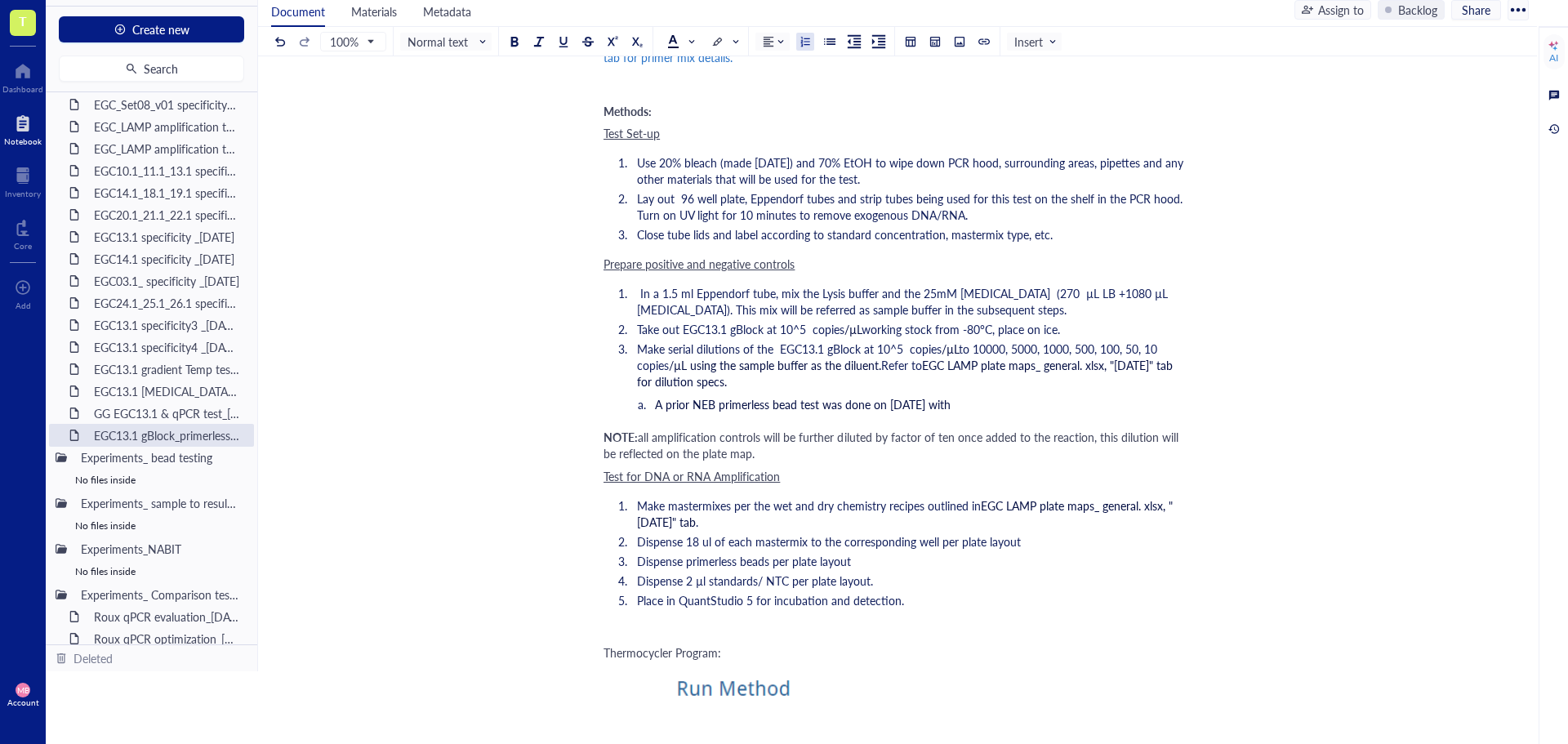
click at [991, 402] on li "A prior NEB primerless bead test was done on [DATE] with" at bounding box center [921, 404] width 528 height 16
click at [1073, 403] on li "A prior NEB primerless bead test was done on [DATE] with EGC13.1 standards" at bounding box center [921, 404] width 528 height 16
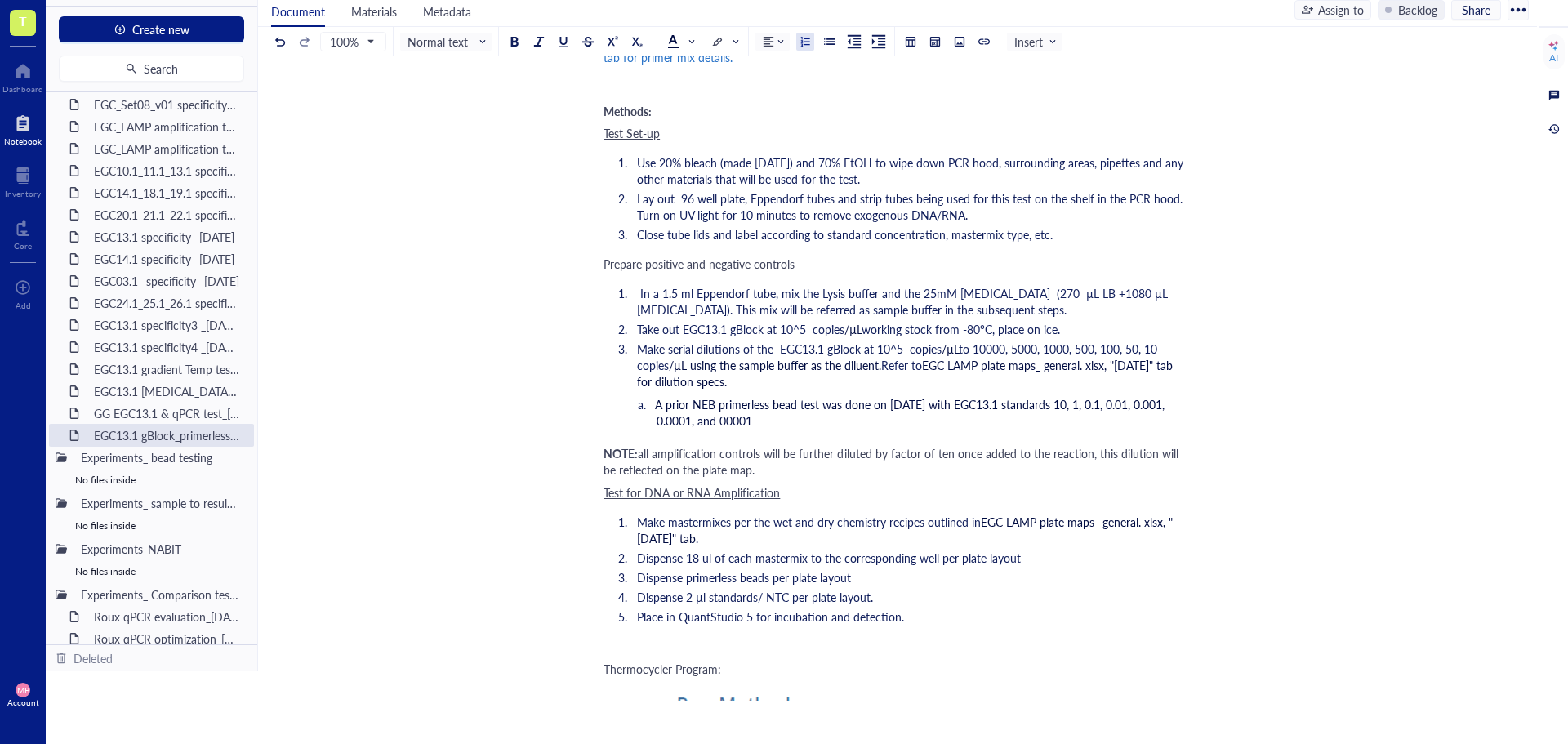
click at [638, 367] on span "to 10000, 5000, 1000, 500, 100, 50, 10 copies" at bounding box center [899, 357] width 524 height 33
drag, startPoint x: 638, startPoint y: 367, endPoint x: 685, endPoint y: 369, distance: 47.0
click at [685, 369] on li "Make serial dilutions of the EGC13.1 gBlock at 10^5 copies /µL to 10000, 5000, …" at bounding box center [907, 365] width 555 height 49
click at [790, 423] on li "A prior NEB primerless bead test was done on [DATE] with EGC13.1 standards 10, …" at bounding box center [921, 412] width 528 height 33
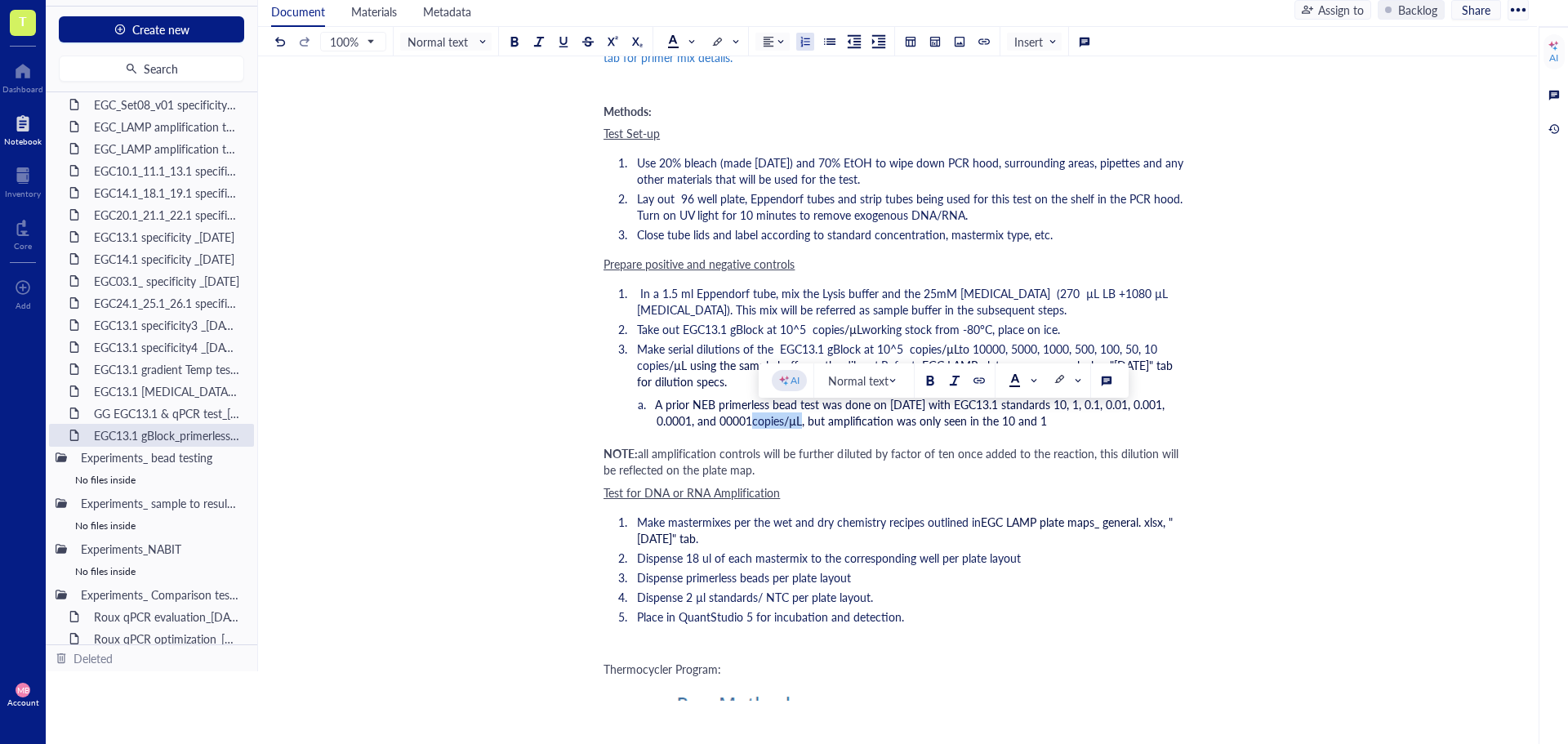
drag, startPoint x: 809, startPoint y: 421, endPoint x: 760, endPoint y: 422, distance: 49.0
click at [760, 422] on li "A prior NEB primerless bead test was done on [DATE] with EGC13.1 standards 10, …" at bounding box center [921, 412] width 528 height 33
click at [1098, 423] on li "A prior NEB primerless bead test was done on [DATE] with EGC13.1 standards 10, …" at bounding box center [921, 412] width 528 height 33
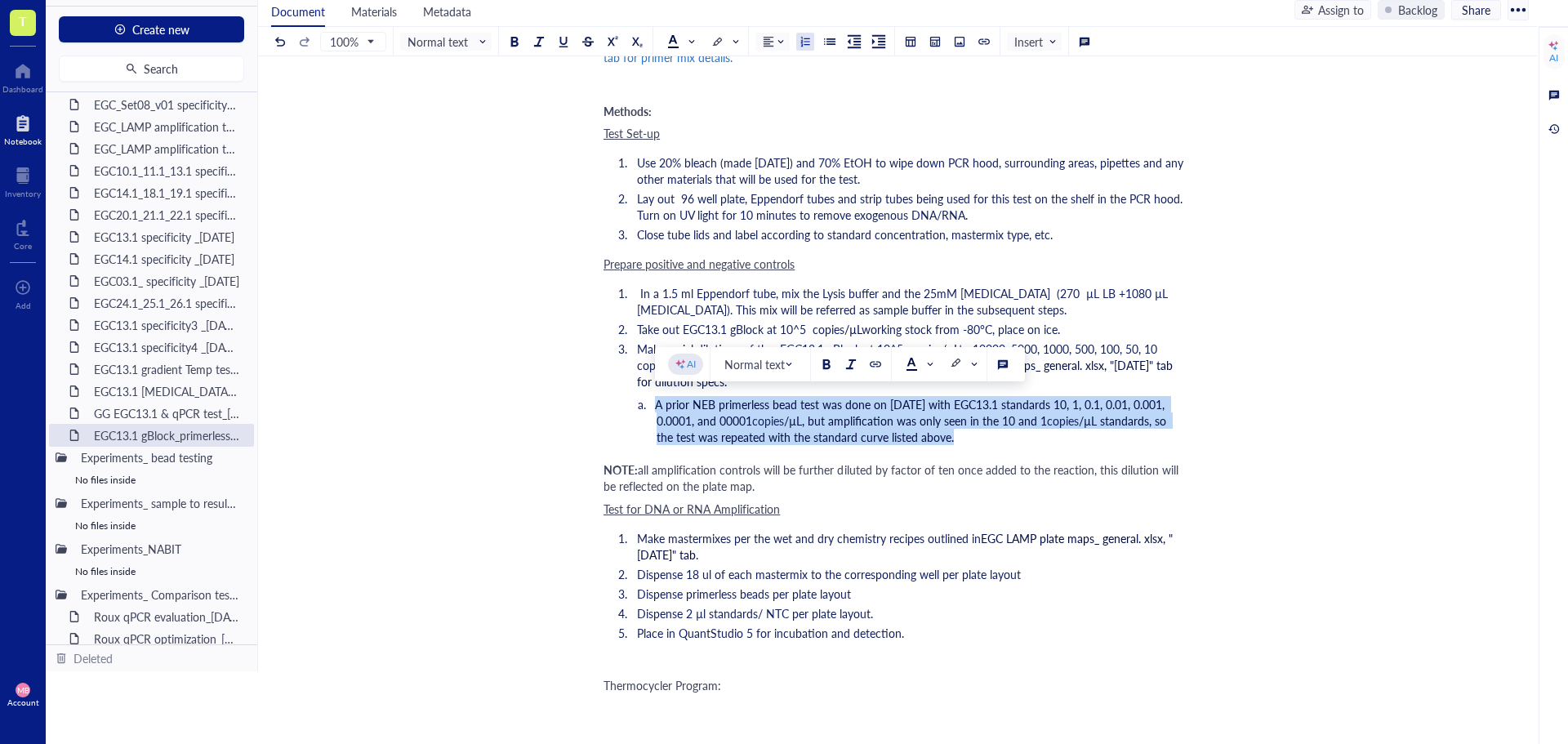
drag, startPoint x: 954, startPoint y: 436, endPoint x: 644, endPoint y: 403, distance: 311.8
click at [657, 403] on li "A prior NEB primerless bead test was done on [DATE] with EGC13.1 standards 10, …" at bounding box center [921, 420] width 528 height 49
click at [926, 362] on span at bounding box center [918, 364] width 26 height 13
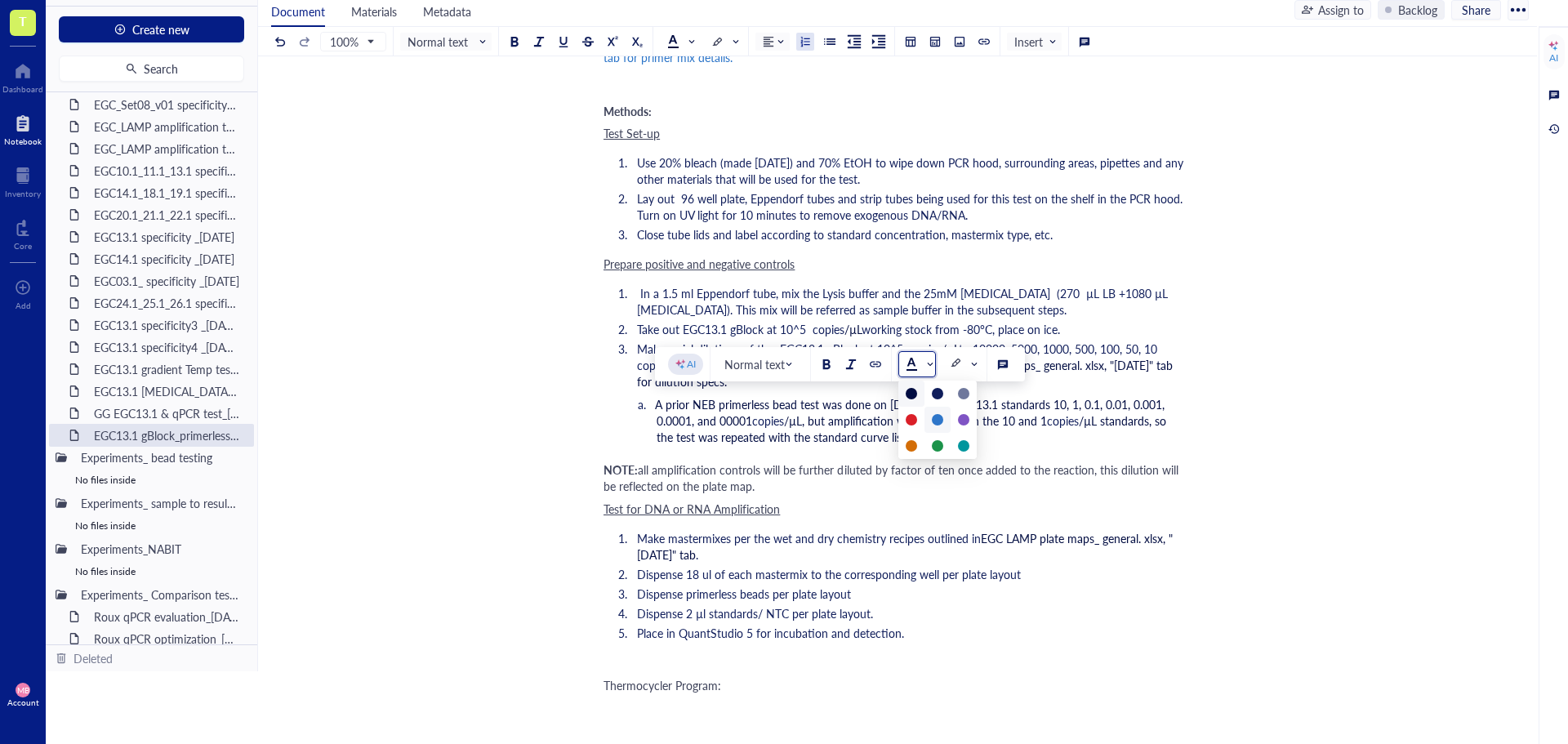
click at [935, 416] on div at bounding box center [938, 419] width 12 height 12
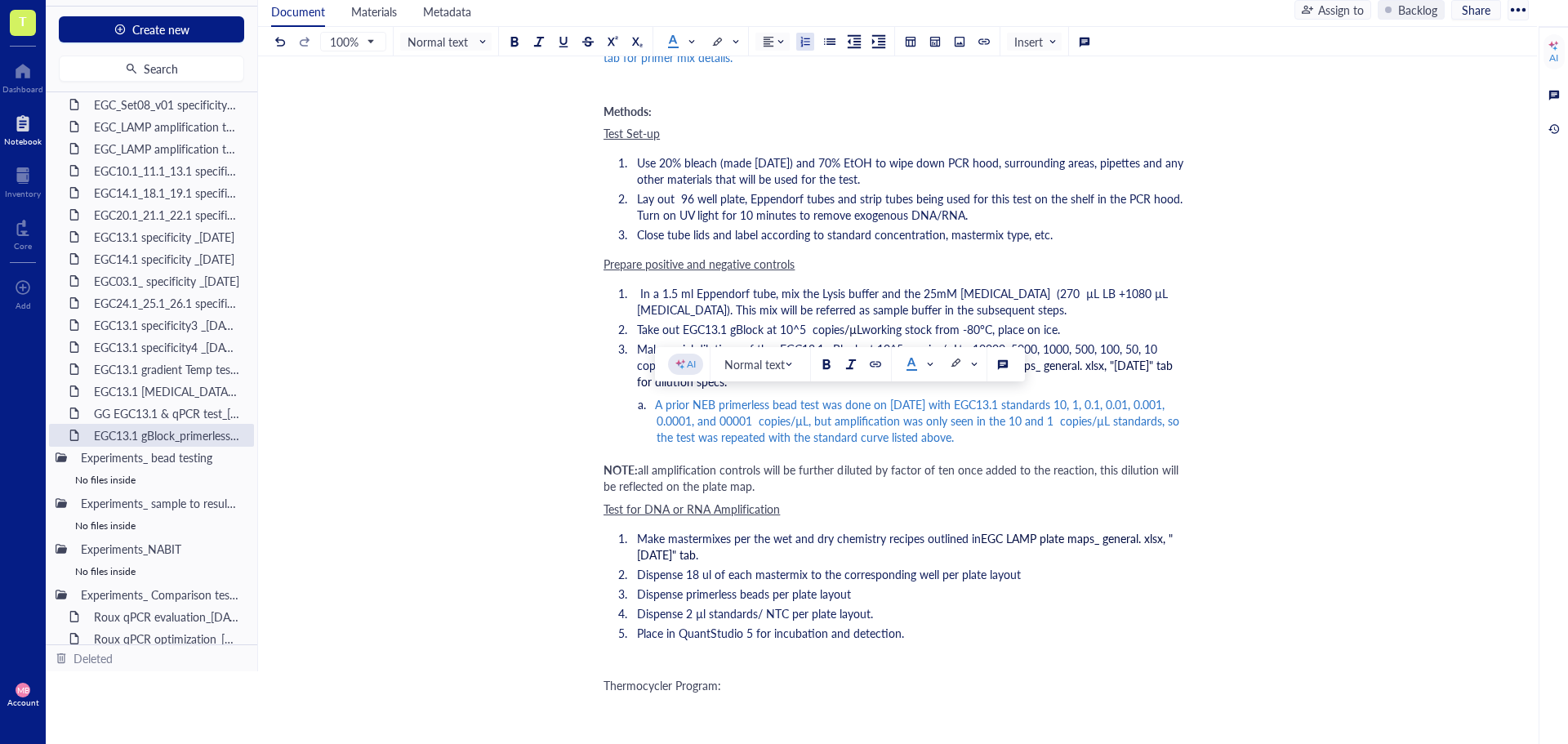
click at [1103, 468] on span "all amplification controls will be further diluted by factor of ten once added …" at bounding box center [892, 478] width 578 height 33
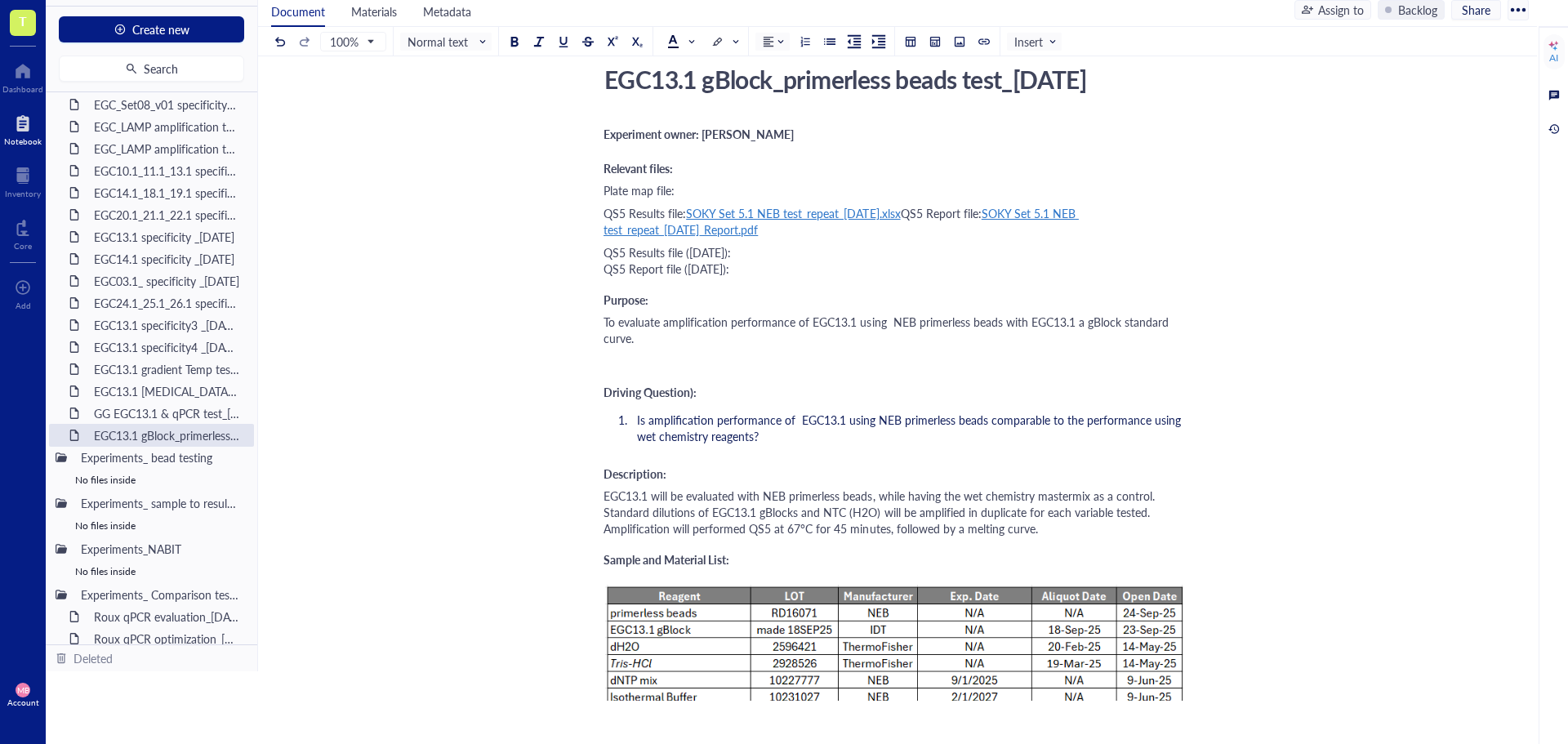
scroll to position [0, 0]
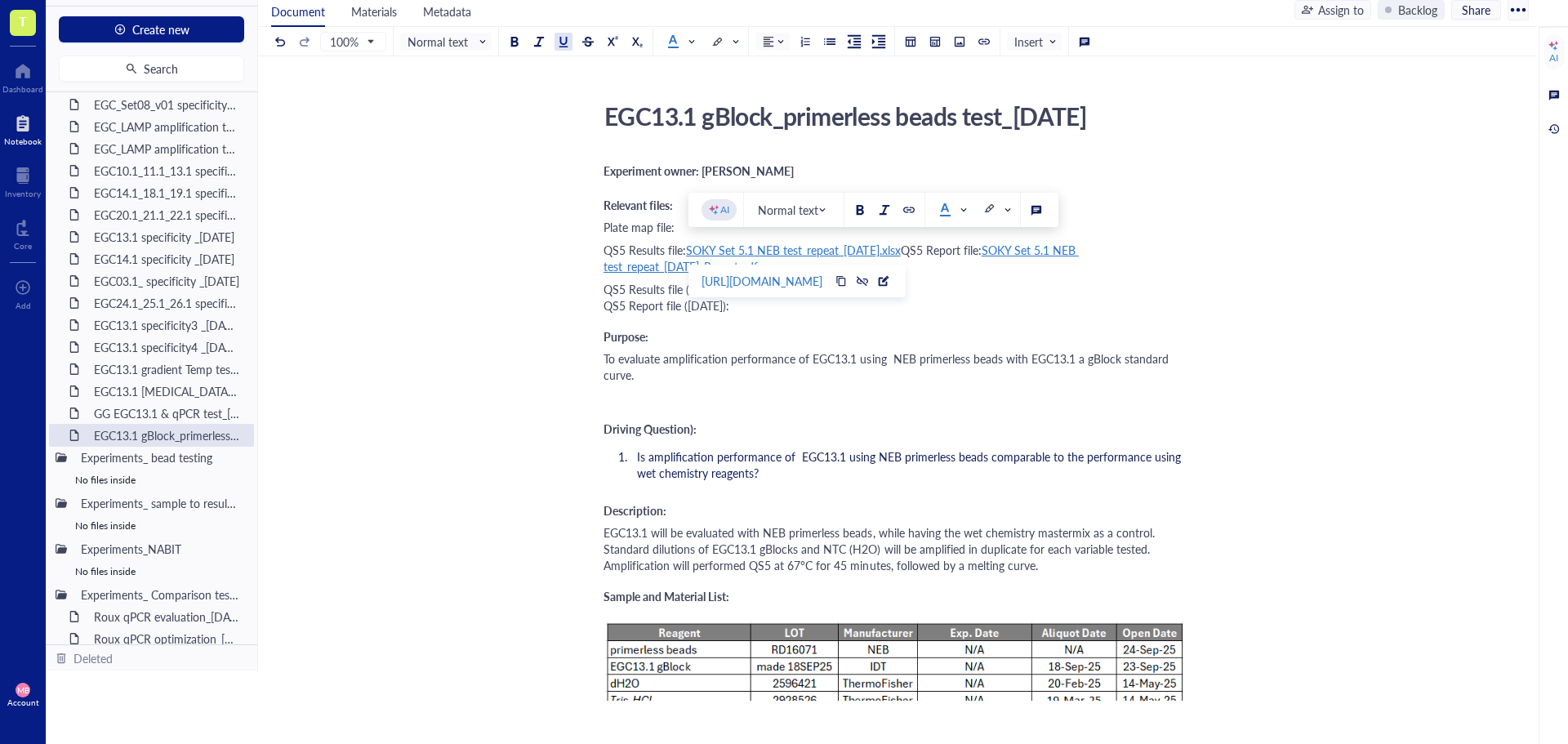
drag, startPoint x: 913, startPoint y: 250, endPoint x: 689, endPoint y: 255, distance: 224.1
click at [689, 255] on div "QS5 Results file: SOKY Set 5.1 NEB test_repeat_[DATE].xlsx QS5 Report file: SOK…" at bounding box center [894, 257] width 582 height 33
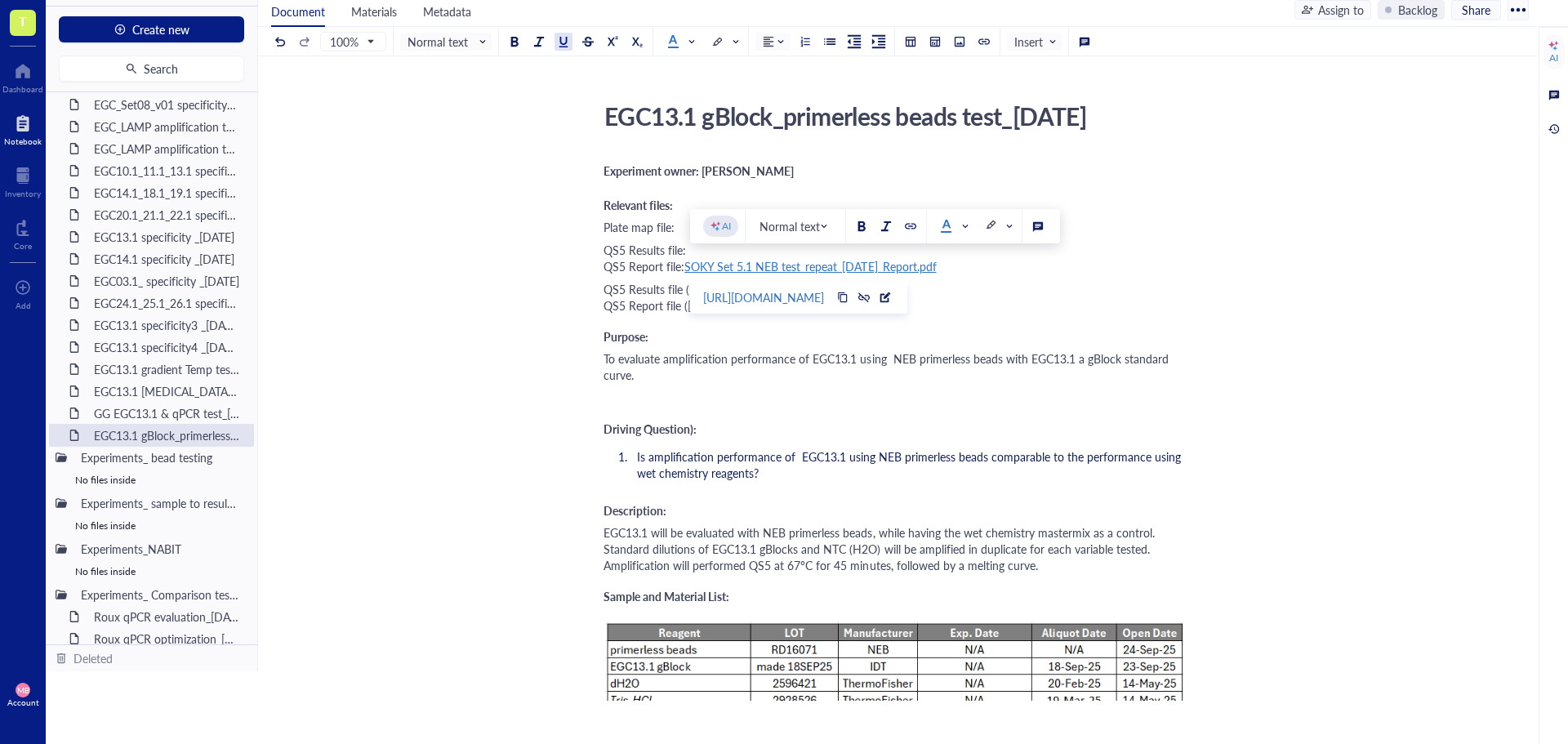
drag, startPoint x: 963, startPoint y: 267, endPoint x: 691, endPoint y: 266, distance: 272.0
click at [691, 266] on div "QS5 Results file: QS5 Report file: SOKY Set 5.1 NEB test_repeat_[DATE]_Report.p…" at bounding box center [894, 257] width 582 height 33
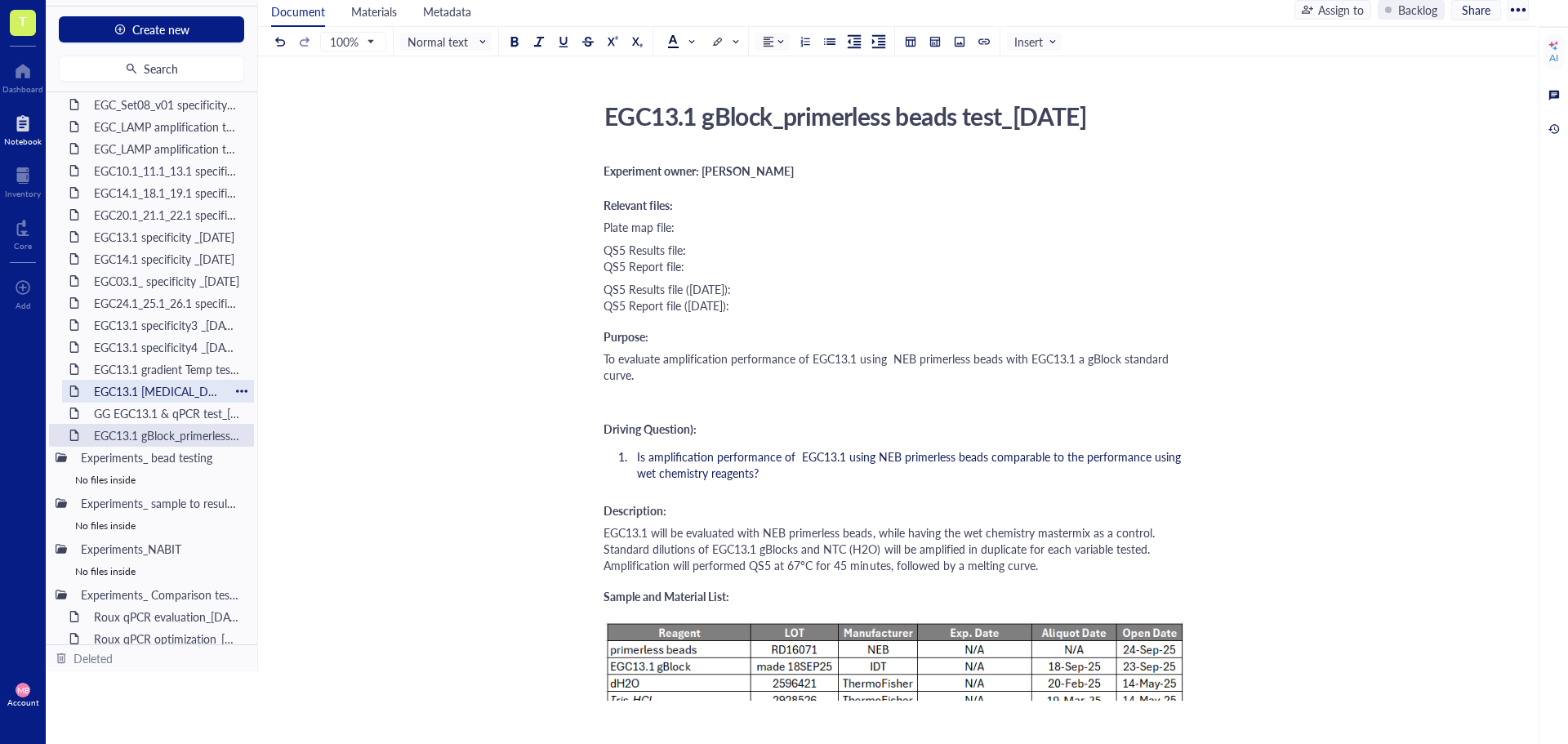
click at [169, 396] on div "EGC13.1 [MEDICAL_DATA] test_[DATE]" at bounding box center [158, 392] width 143 height 23
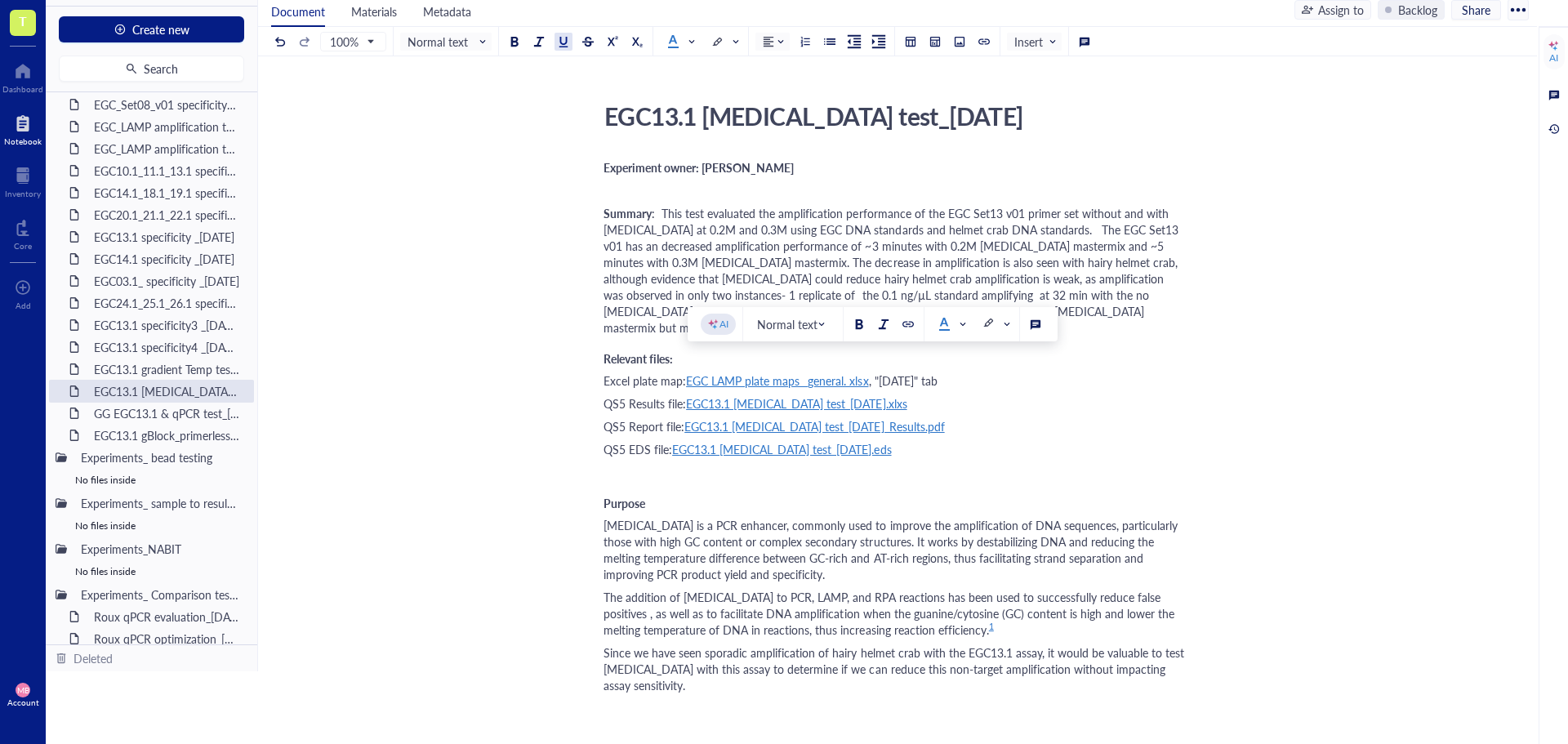
drag, startPoint x: 966, startPoint y: 370, endPoint x: 689, endPoint y: 368, distance: 277.0
click at [689, 373] on div "Excel plate map: EGC LAMP plate maps_ general. xlsx , "[DATE]" tab" at bounding box center [894, 381] width 582 height 16
click at [174, 442] on div "EGC13.1 gBlock_primerless beads test_[DATE]" at bounding box center [158, 435] width 143 height 23
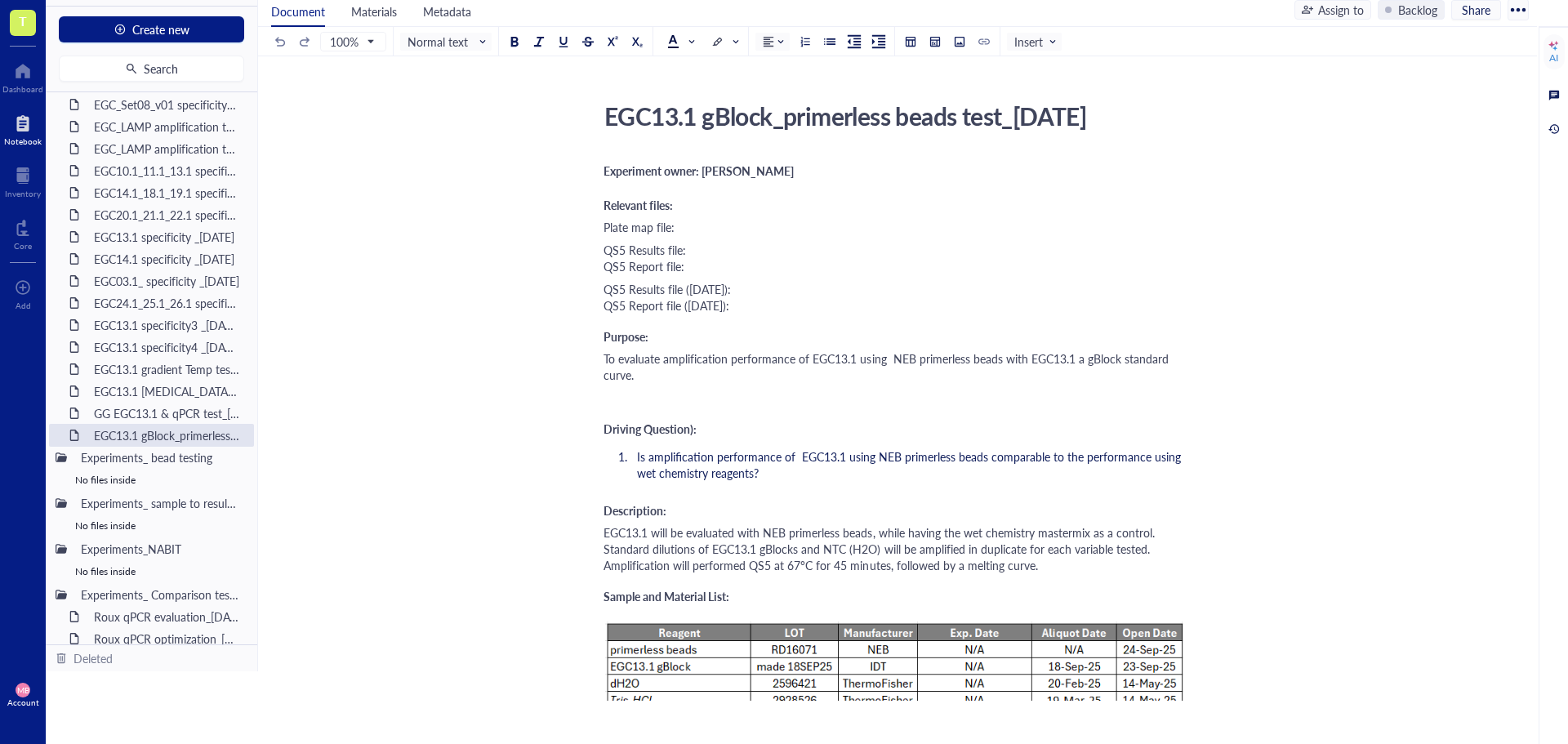
click at [739, 232] on div "Plate map file:" at bounding box center [894, 227] width 582 height 16
drag, startPoint x: 914, startPoint y: 229, endPoint x: 873, endPoint y: 230, distance: 41.0
click at [873, 230] on span ", "[DATE]" tab" at bounding box center [891, 227] width 68 height 16
click at [720, 254] on div "QS5 Results file: QS5 Report file:" at bounding box center [894, 257] width 582 height 33
click at [774, 290] on div "QS5 Results file ([DATE]): QS5 Report file ([DATE]):" at bounding box center [894, 297] width 582 height 33
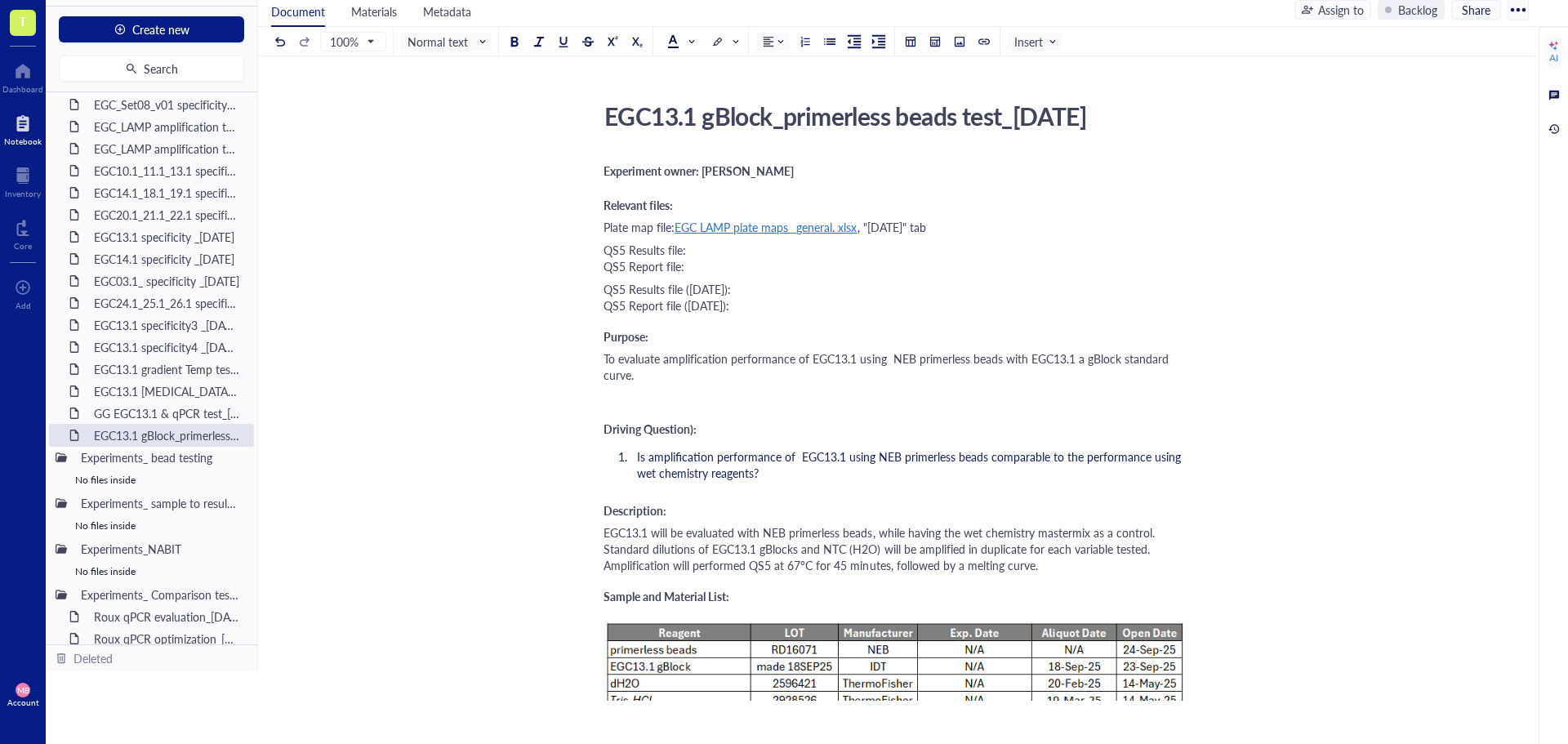
click at [779, 308] on div "QS5 Results file ([DATE]): QS5 Report file ([DATE]):" at bounding box center [894, 297] width 582 height 33
click at [781, 289] on div "QS5 Results file ([DATE]): QS5 Report file ([DATE]):" at bounding box center [894, 297] width 582 height 33
drag, startPoint x: 681, startPoint y: 289, endPoint x: 628, endPoint y: 289, distance: 53.0
click at [628, 289] on span "QS5 Results file ([DATE]): QS5 Report file ([DATE]):" at bounding box center [669, 297] width 131 height 33
click at [780, 281] on div "QS5 EDS ([DATE]): QS5 Report file ([DATE]):" at bounding box center [894, 297] width 582 height 33
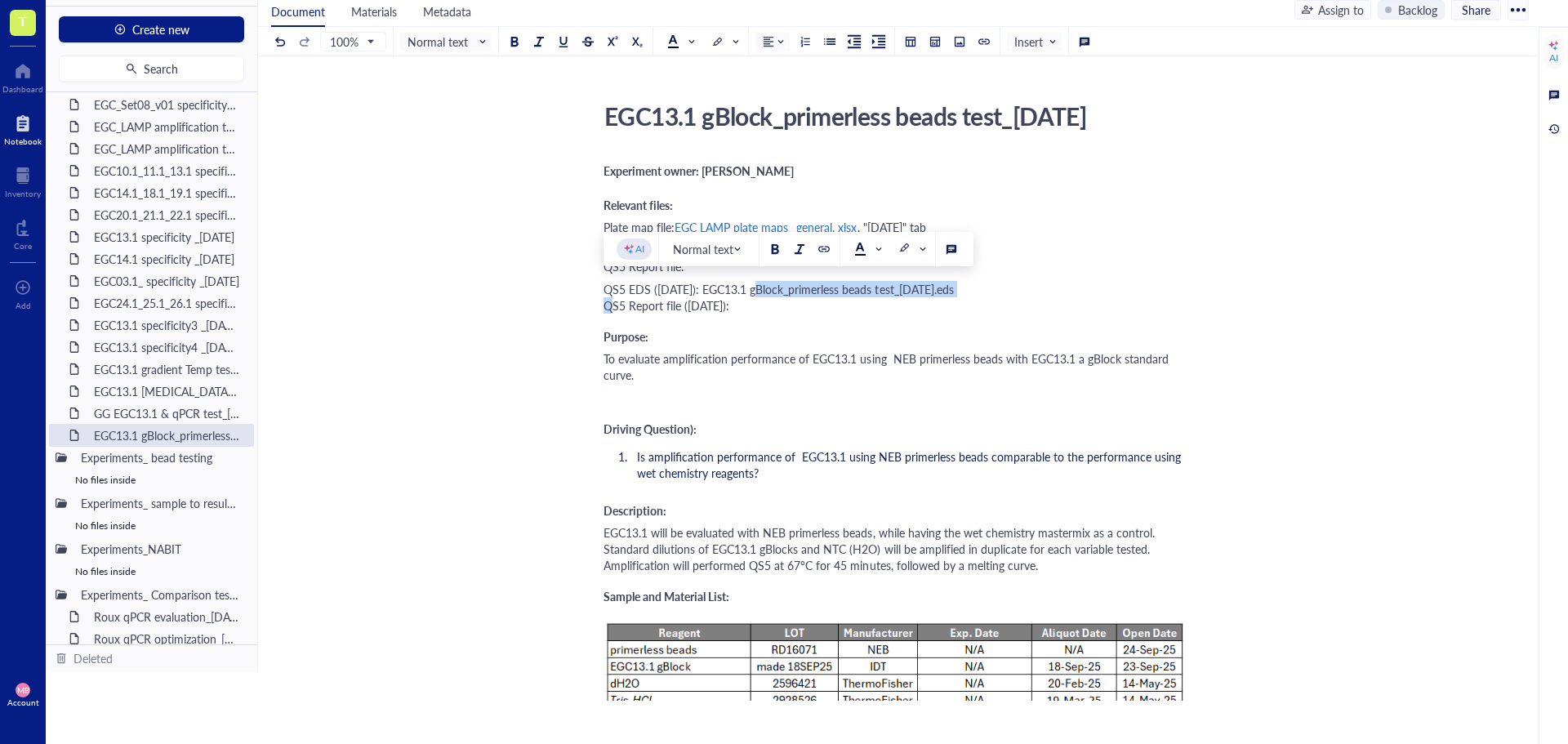
drag, startPoint x: 761, startPoint y: 289, endPoint x: 1008, endPoint y: 294, distance: 247.1
click at [1008, 294] on div "QS5 EDS ([DATE]): EGC13.1 gBlock_primerless beads test_[DATE].eds QS5 Report fi…" at bounding box center [894, 297] width 582 height 33
click at [829, 245] on div at bounding box center [824, 249] width 12 height 12
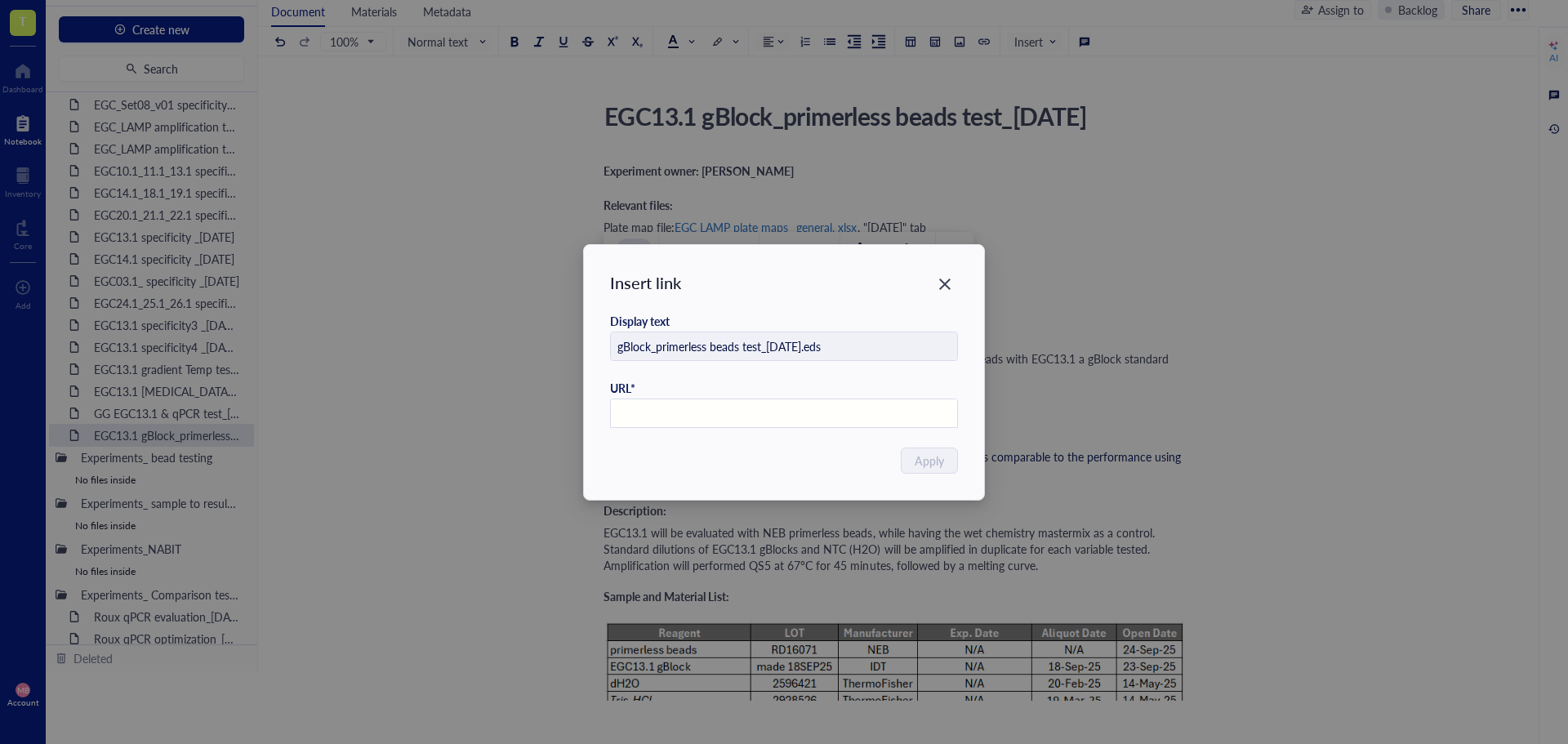
paste input "[URL][DOMAIN_NAME]"
type input "[URL][DOMAIN_NAME]"
click at [924, 465] on span "Apply" at bounding box center [930, 461] width 29 height 18
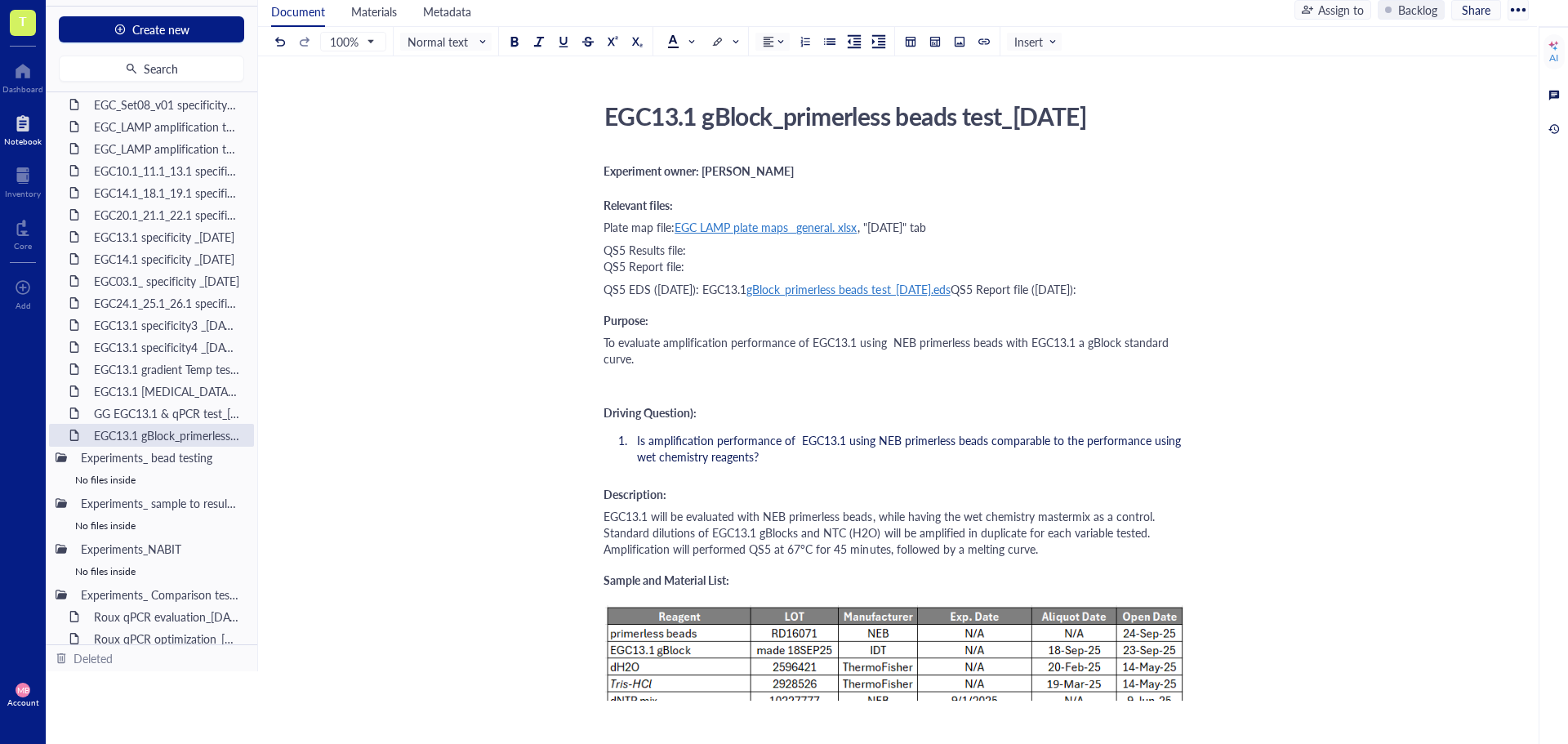
click at [748, 272] on div "QS5 Results file: QS5 Report file:" at bounding box center [894, 257] width 582 height 33
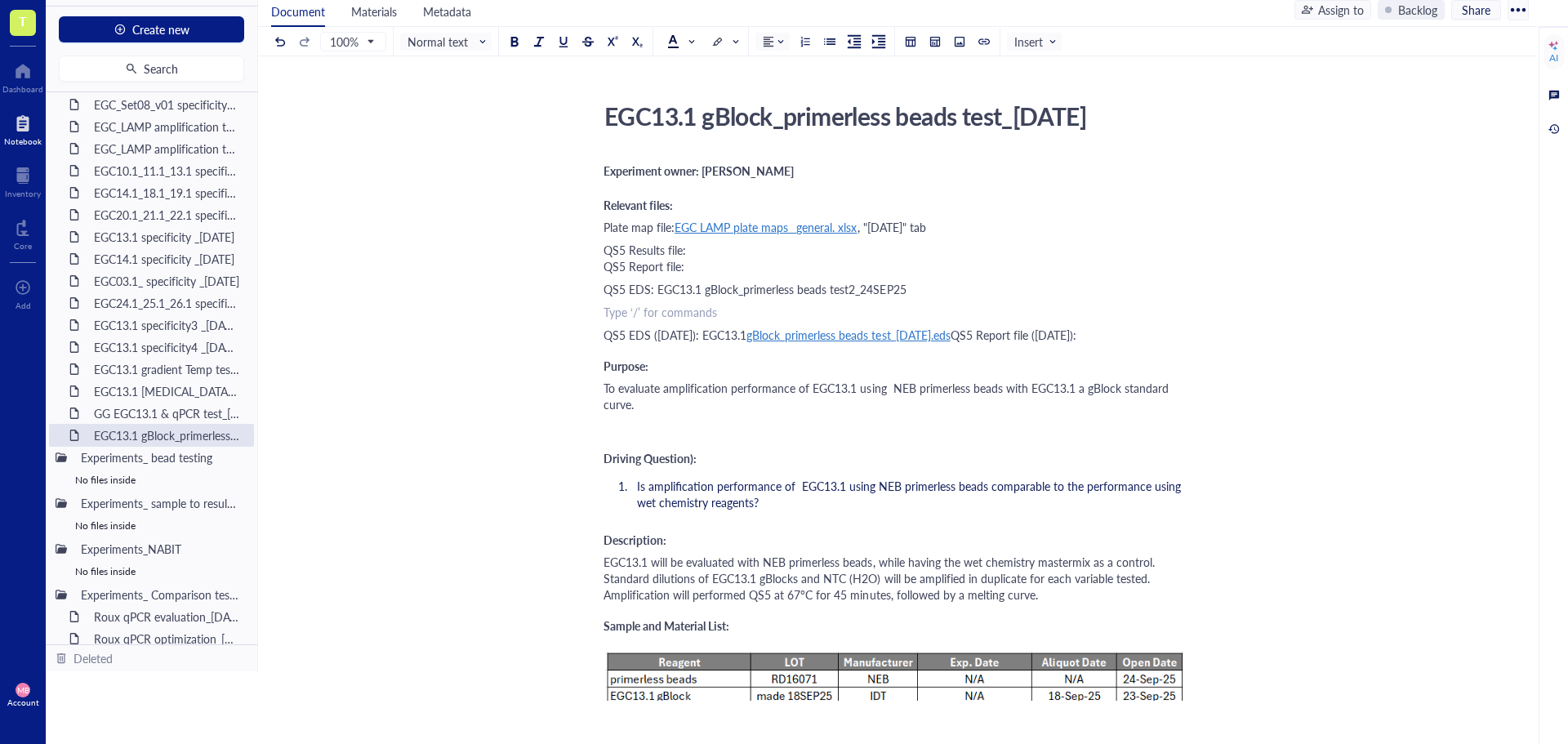
click at [917, 289] on div "QS5 EDS: EGC13.1 gBlock_primerless beads test2_24SEP25" at bounding box center [894, 289] width 582 height 16
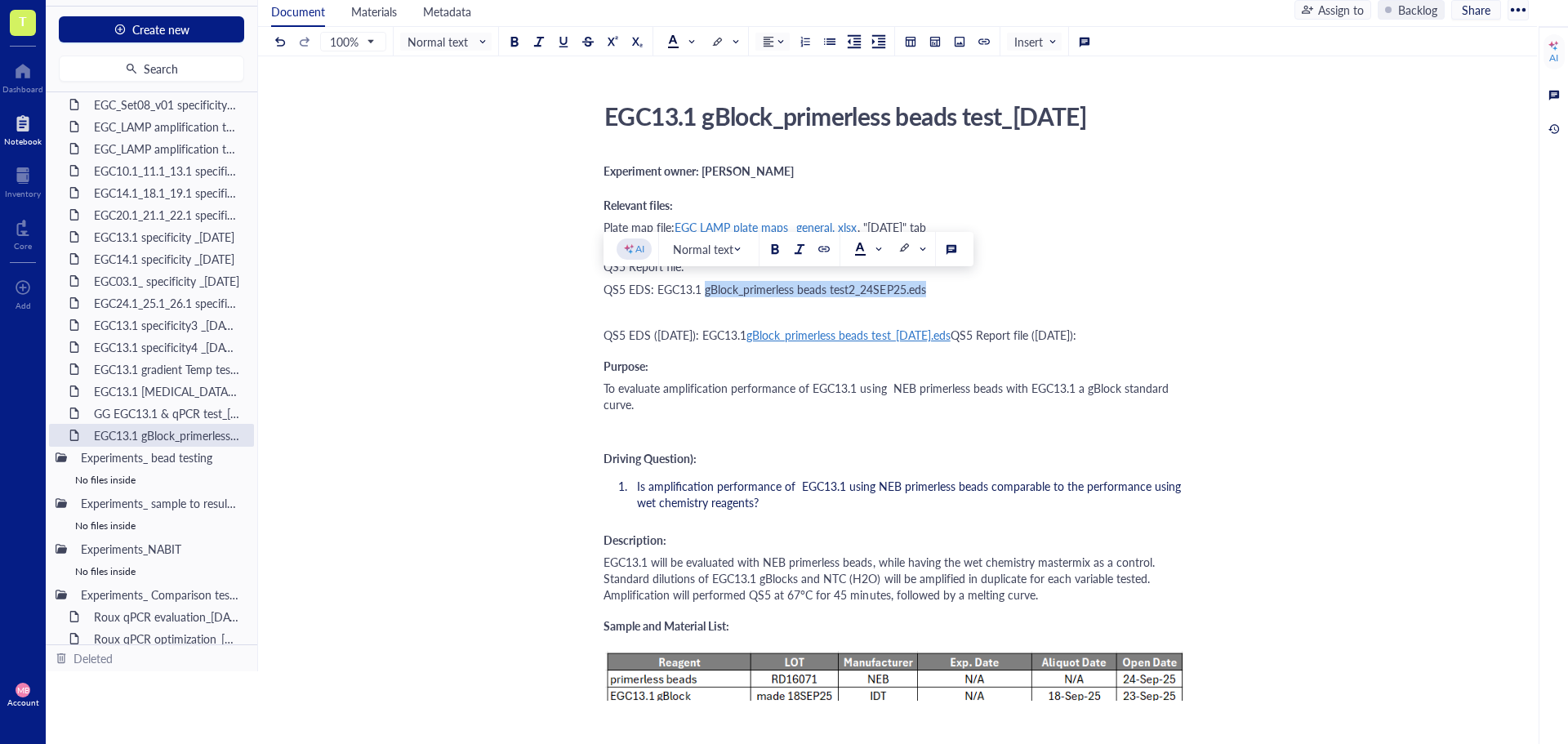
drag, startPoint x: 926, startPoint y: 291, endPoint x: 706, endPoint y: 291, distance: 220.0
click at [706, 291] on span "QS5 EDS: EGC13.1 gBlock_primerless beads test2_24SEP25.eds" at bounding box center [764, 289] width 322 height 16
click at [708, 257] on div "QS5 Results file: QS5 Report file:" at bounding box center [894, 257] width 582 height 33
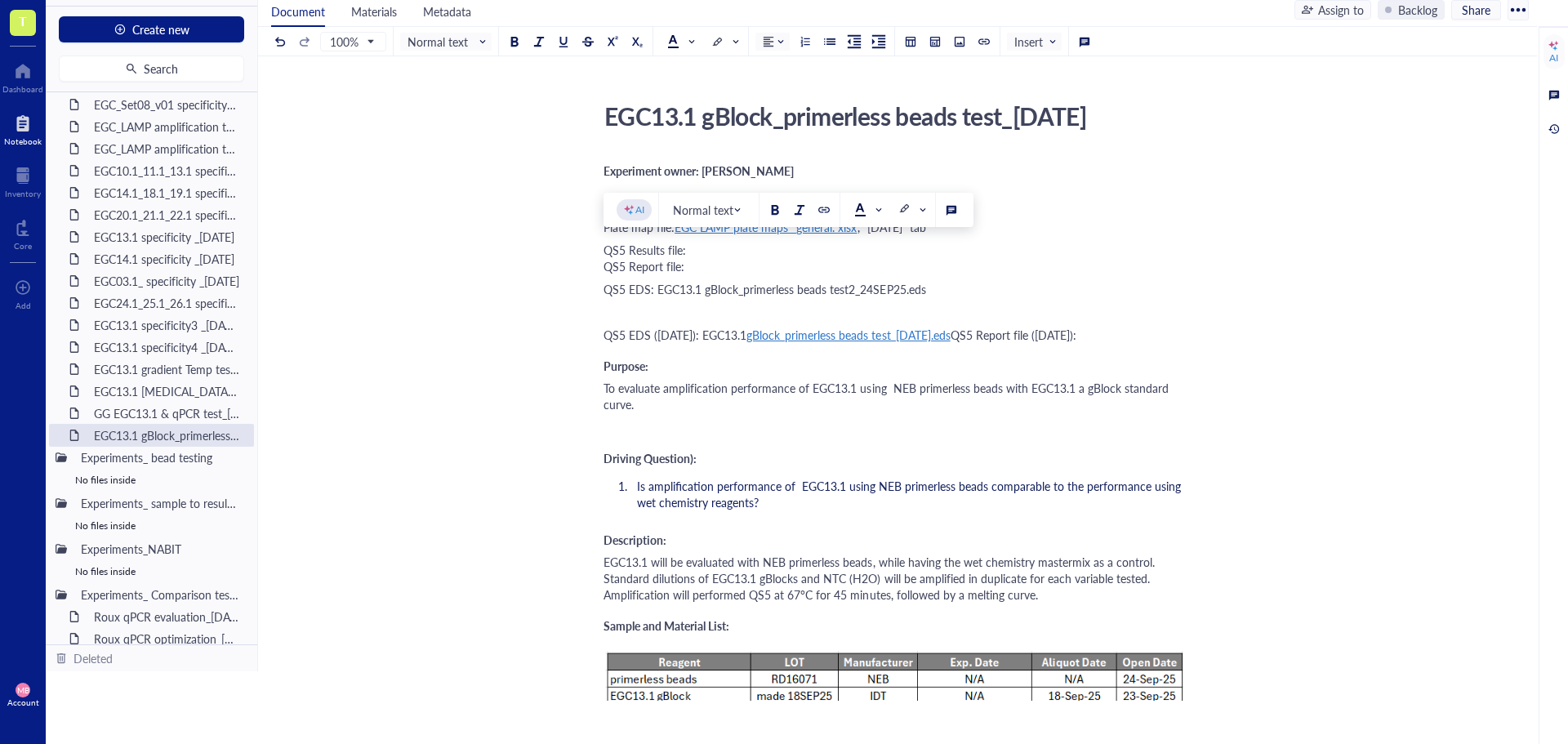
click at [708, 247] on div "QS5 Results file: QS5 Report file:" at bounding box center [894, 257] width 582 height 33
click at [707, 250] on div "QS5 Results file: QS5 Report file:" at bounding box center [894, 257] width 582 height 33
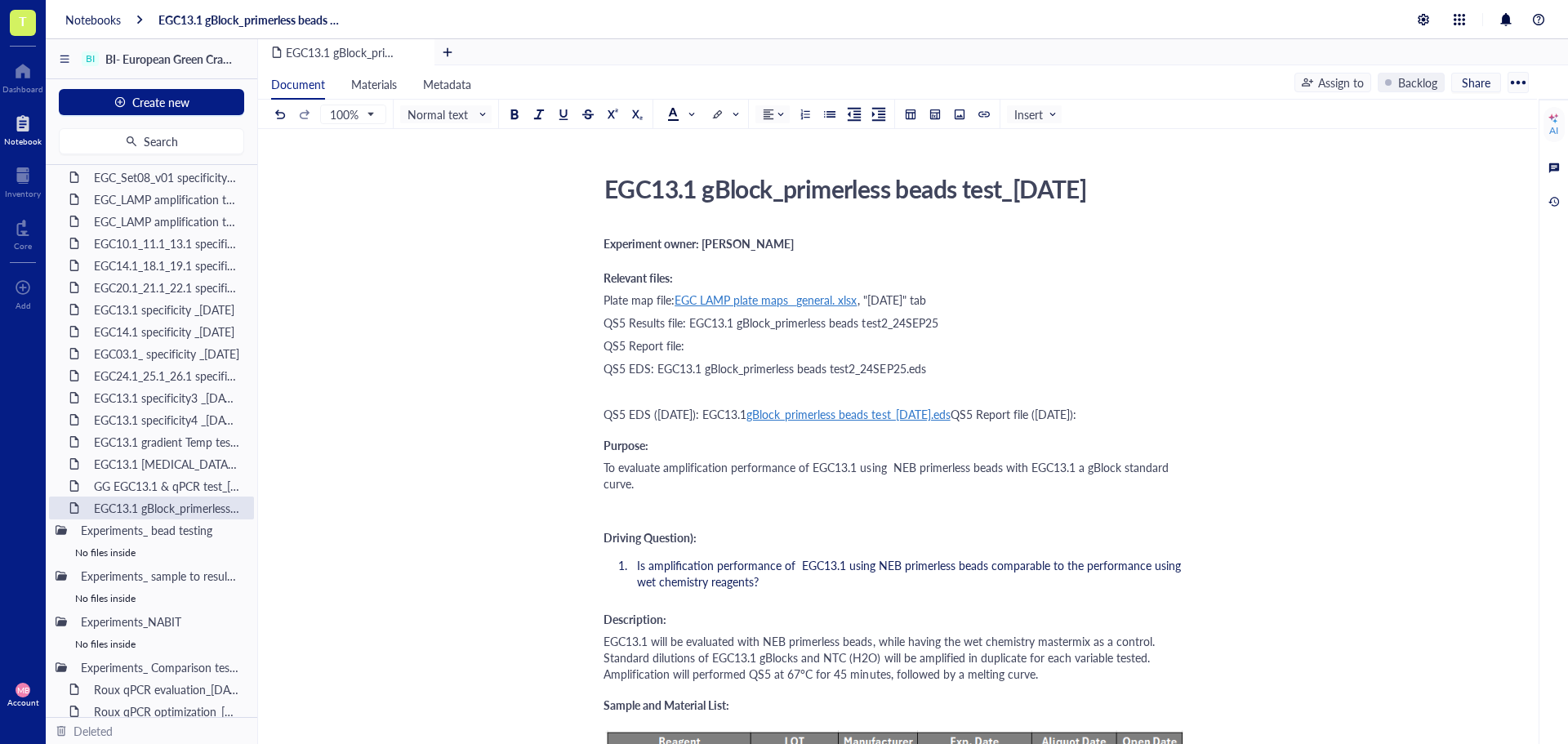
click at [761, 353] on div "QS5 Report file:" at bounding box center [894, 345] width 582 height 16
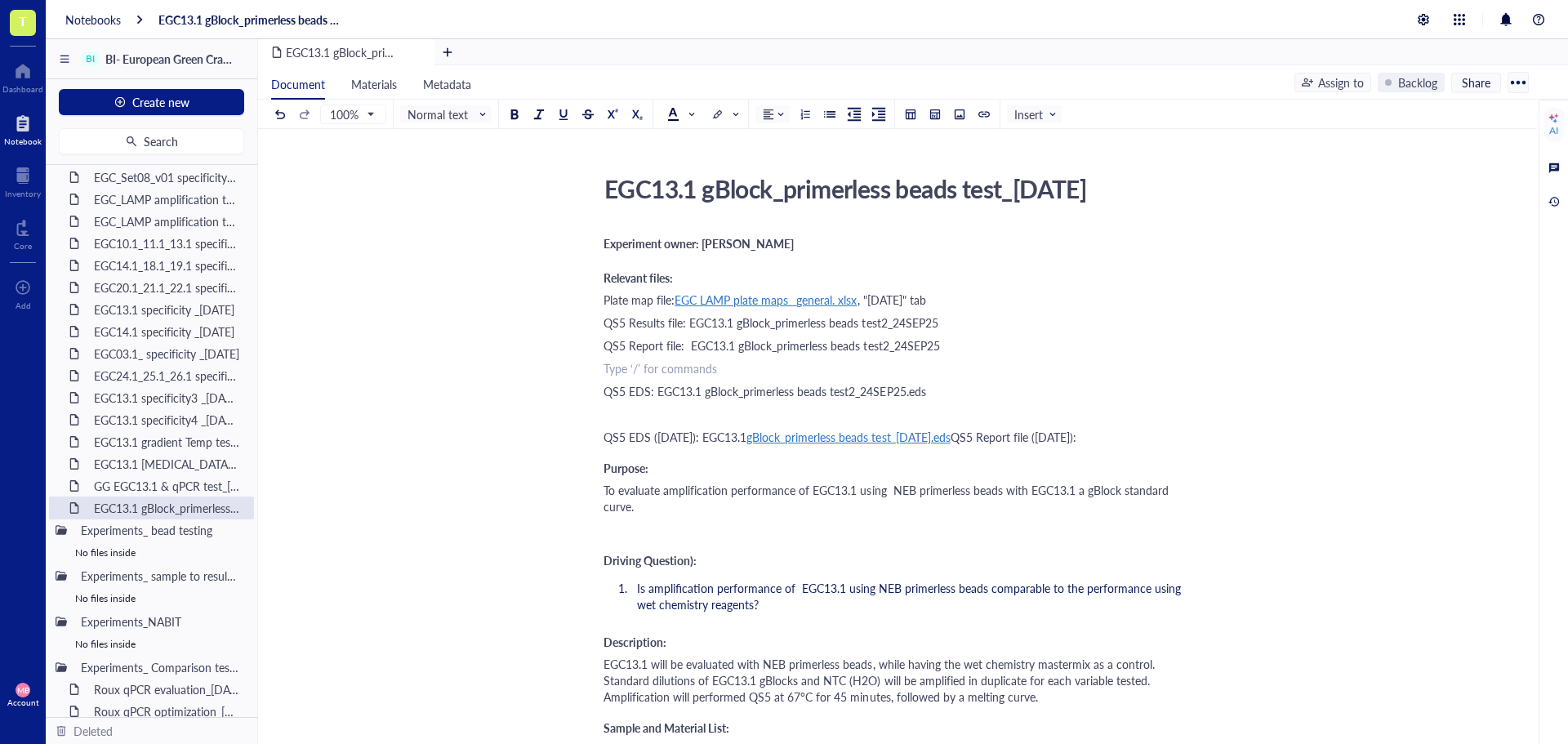
click at [960, 321] on div "QS5 Results file: EGC13.1 gBlock_primerless beads test2_24SEP25" at bounding box center [894, 322] width 582 height 16
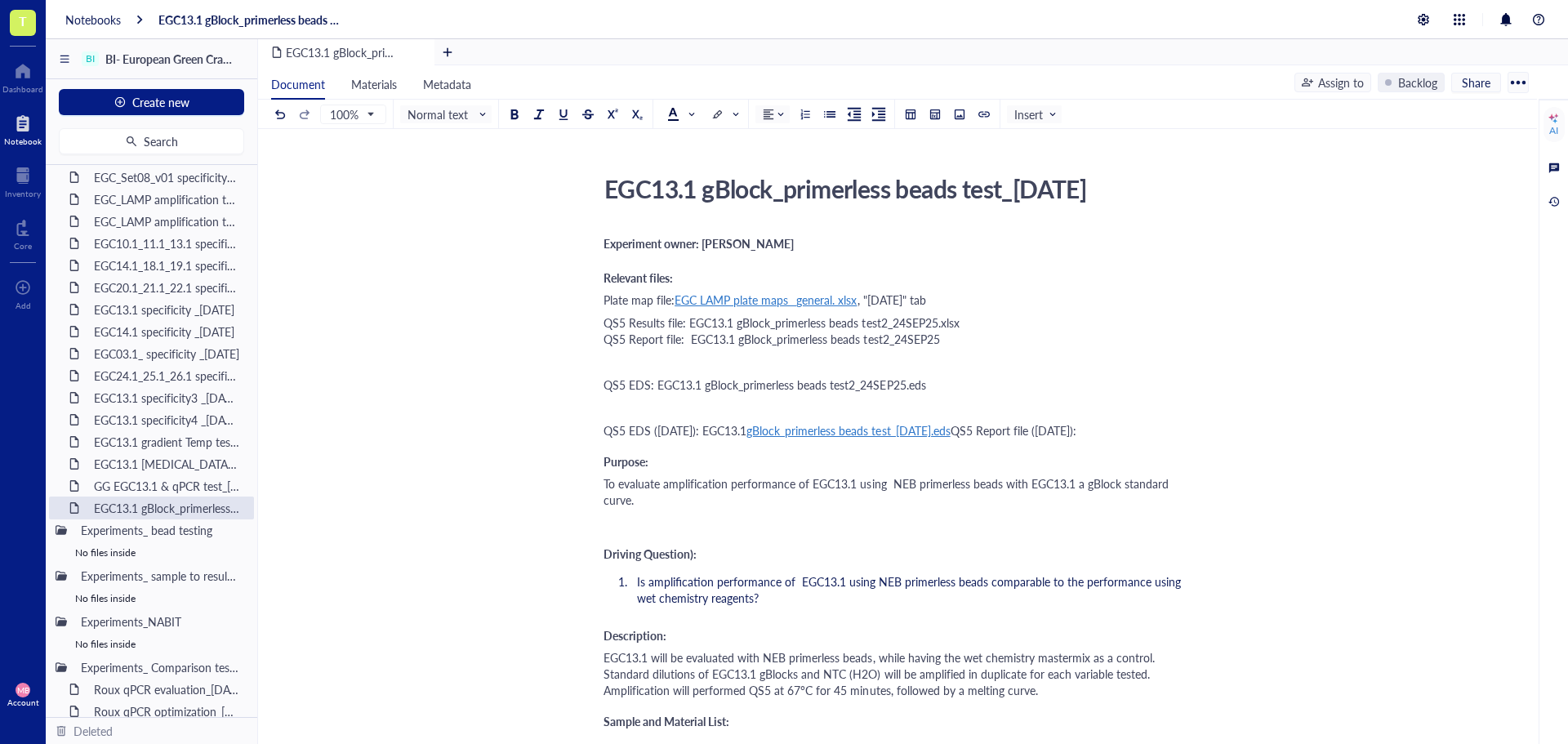
click at [950, 339] on div "QS5 Results file: EGC13.1 gBlock_primerless beads test2_24SEP25.xlsx QS5 Report…" at bounding box center [894, 330] width 582 height 33
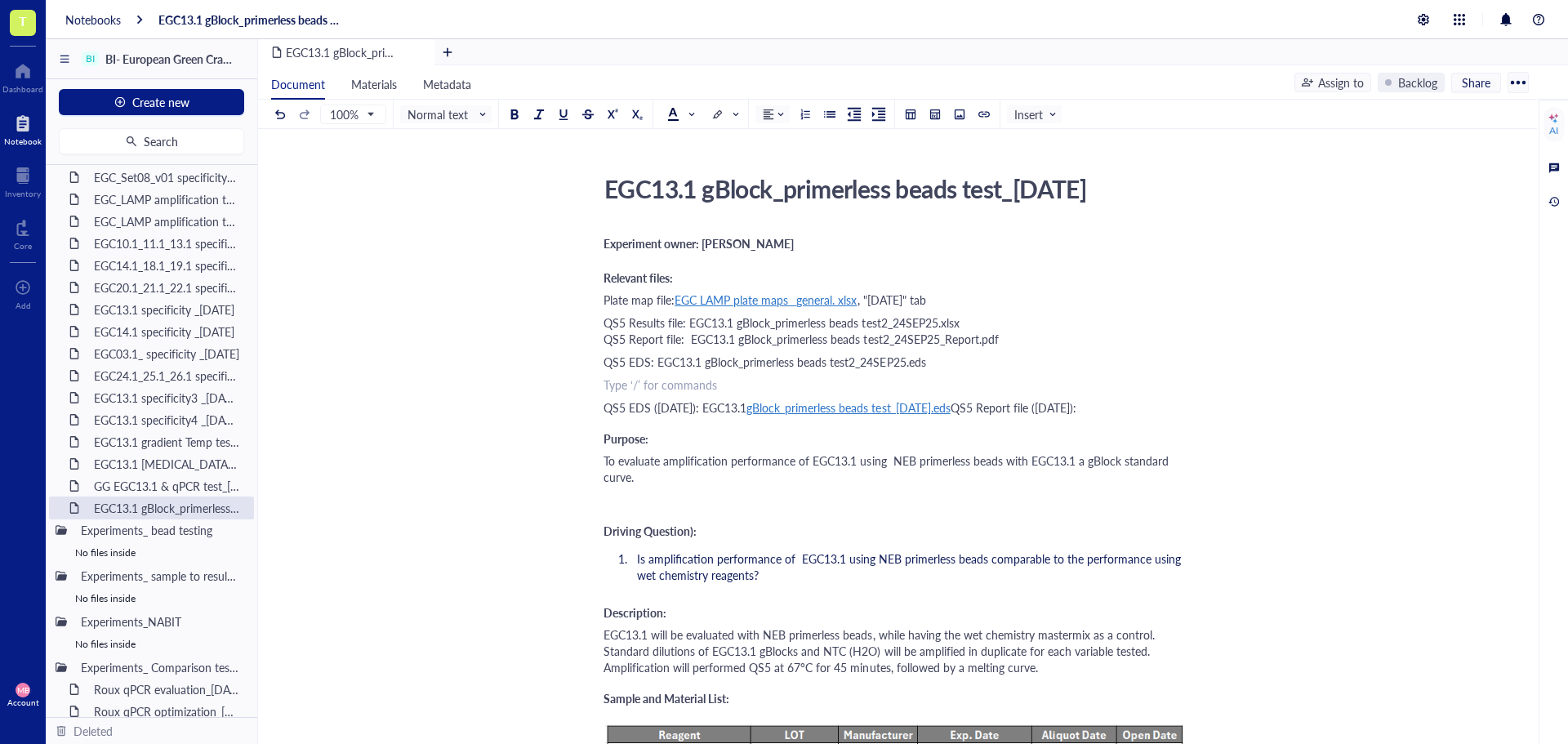
click at [627, 379] on div "﻿ Type ‘/’ for commands" at bounding box center [894, 384] width 582 height 16
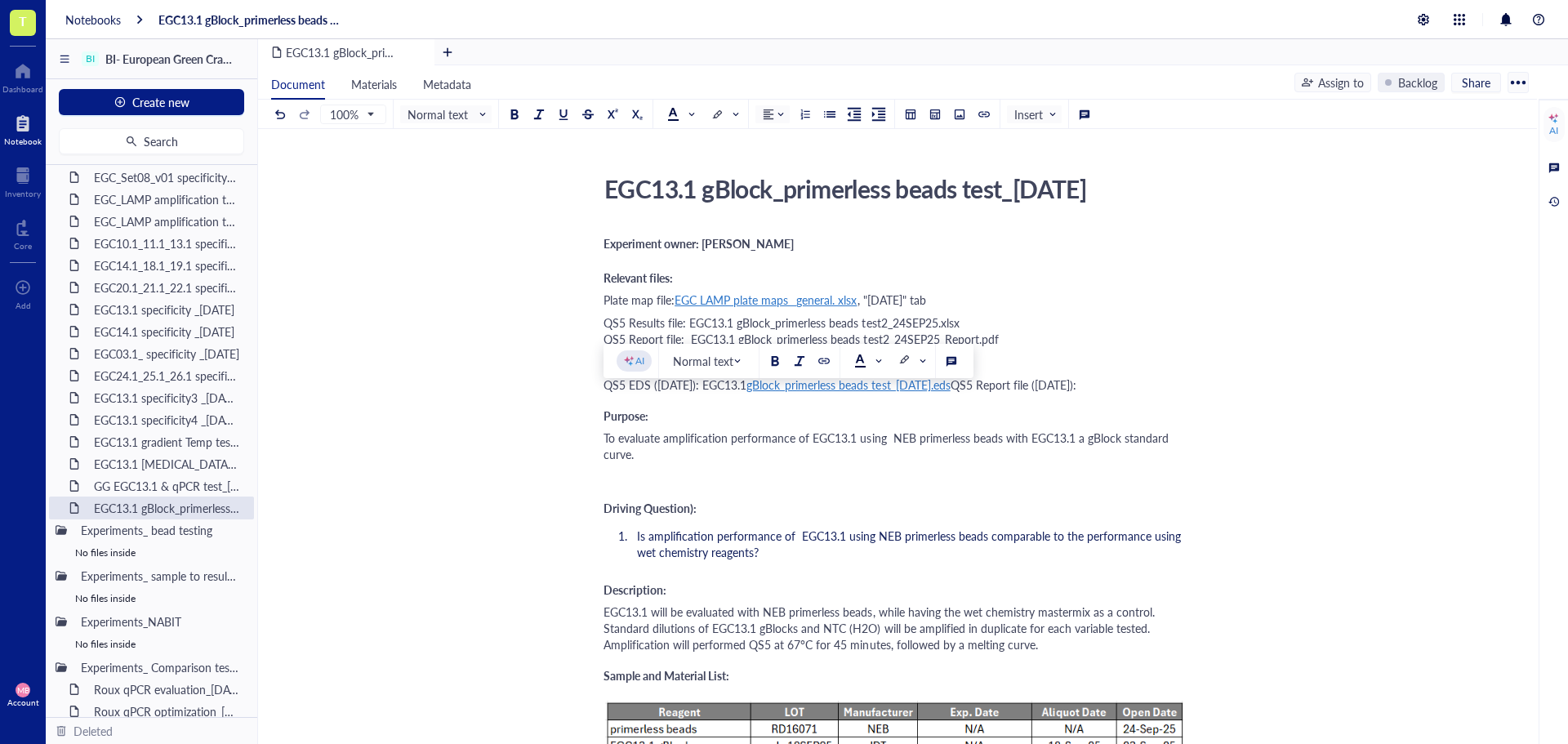
drag, startPoint x: 747, startPoint y: 406, endPoint x: 595, endPoint y: 406, distance: 152.0
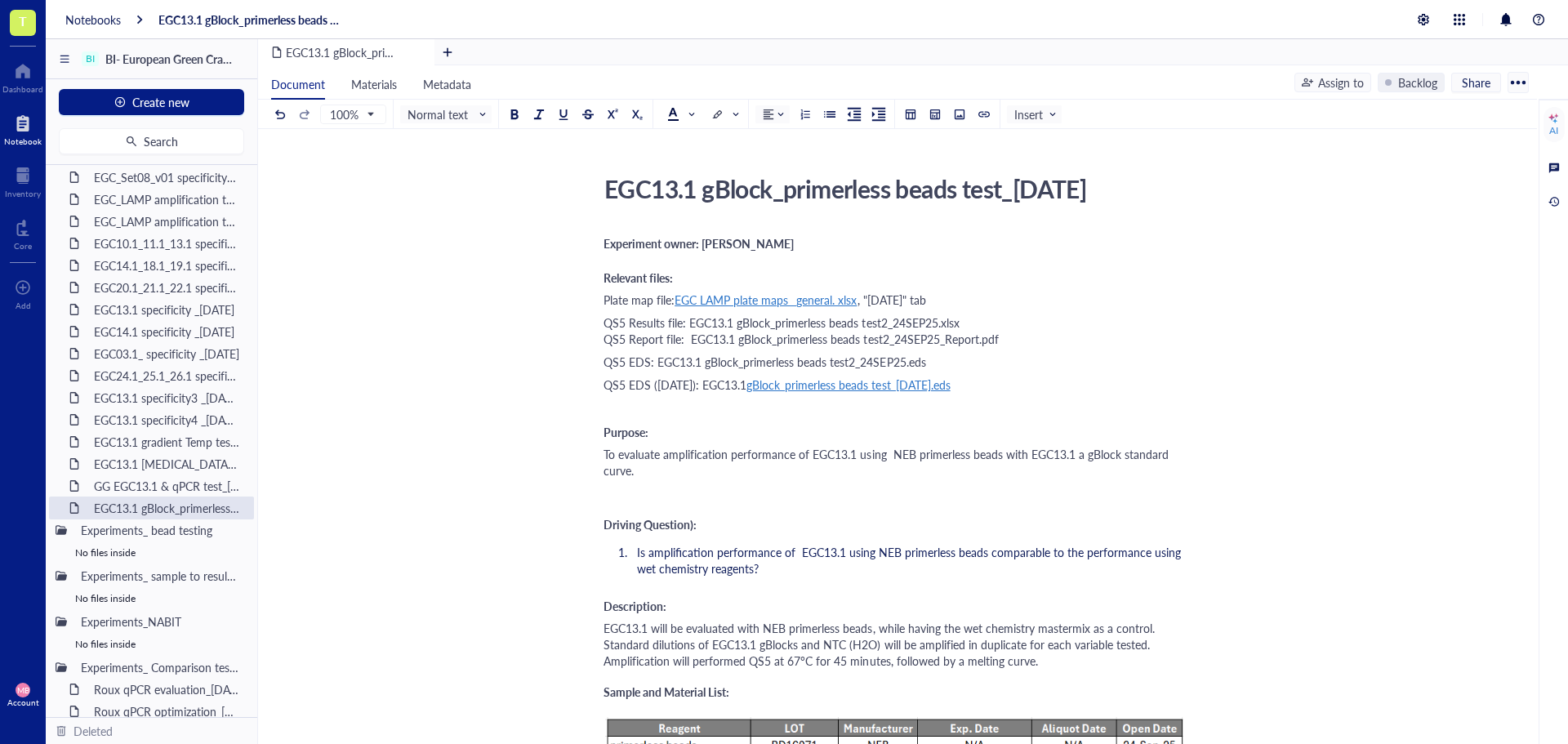
click at [1095, 364] on div "QS5 EDS: EGC13.1 gBlock_primerless beads test2_24SEP25.eds" at bounding box center [894, 361] width 582 height 16
drag, startPoint x: 972, startPoint y: 325, endPoint x: 689, endPoint y: 328, distance: 283.0
click at [689, 328] on div "QS5 Results file: EGC13.1 gBlock_primerless beads test2_24SEP25.xlsx QS5 Report…" at bounding box center [894, 330] width 582 height 33
click at [826, 286] on div at bounding box center [824, 282] width 12 height 12
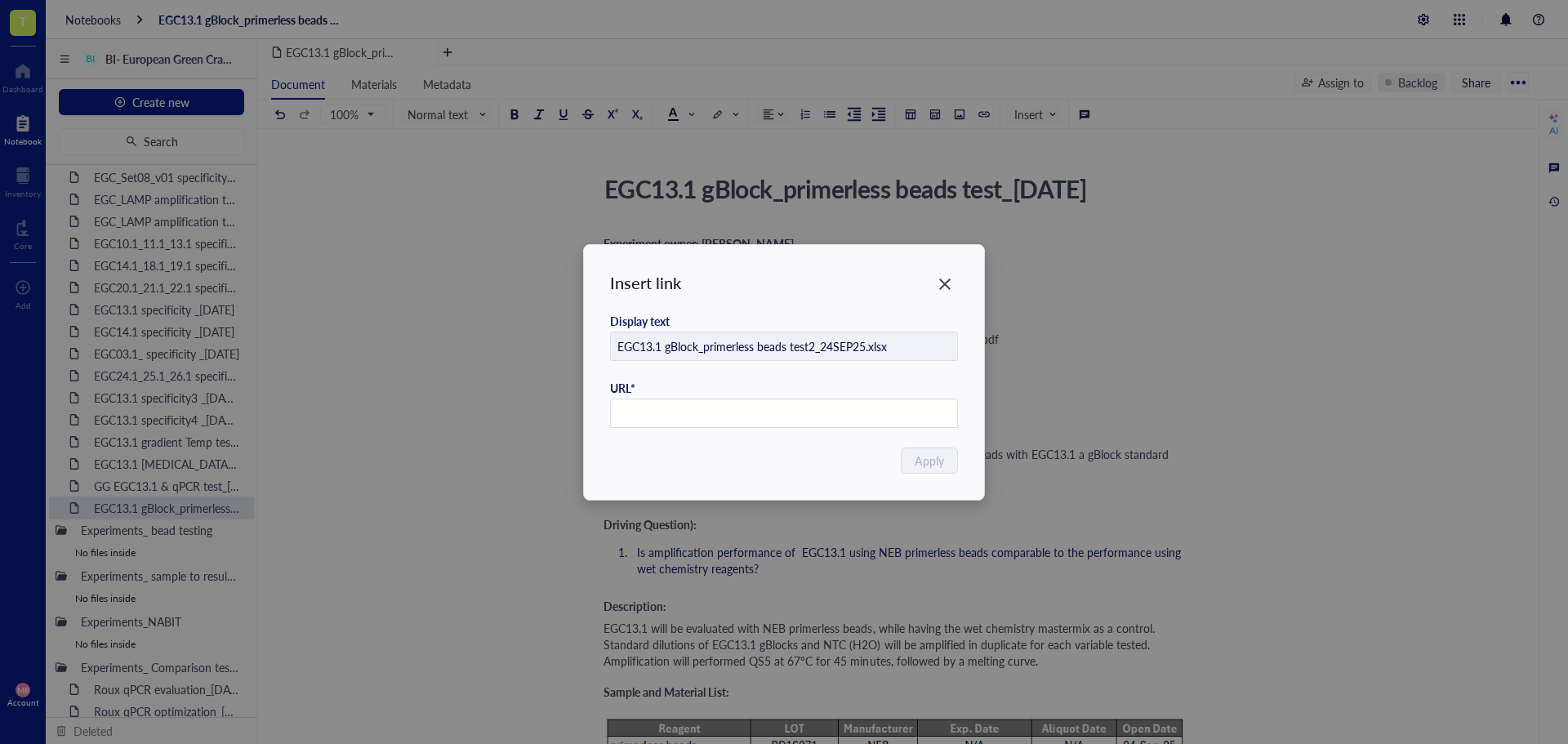
paste input "[URL][DOMAIN_NAME]"
type input "[URL][DOMAIN_NAME]"
click at [915, 464] on button "Apply" at bounding box center [931, 460] width 56 height 26
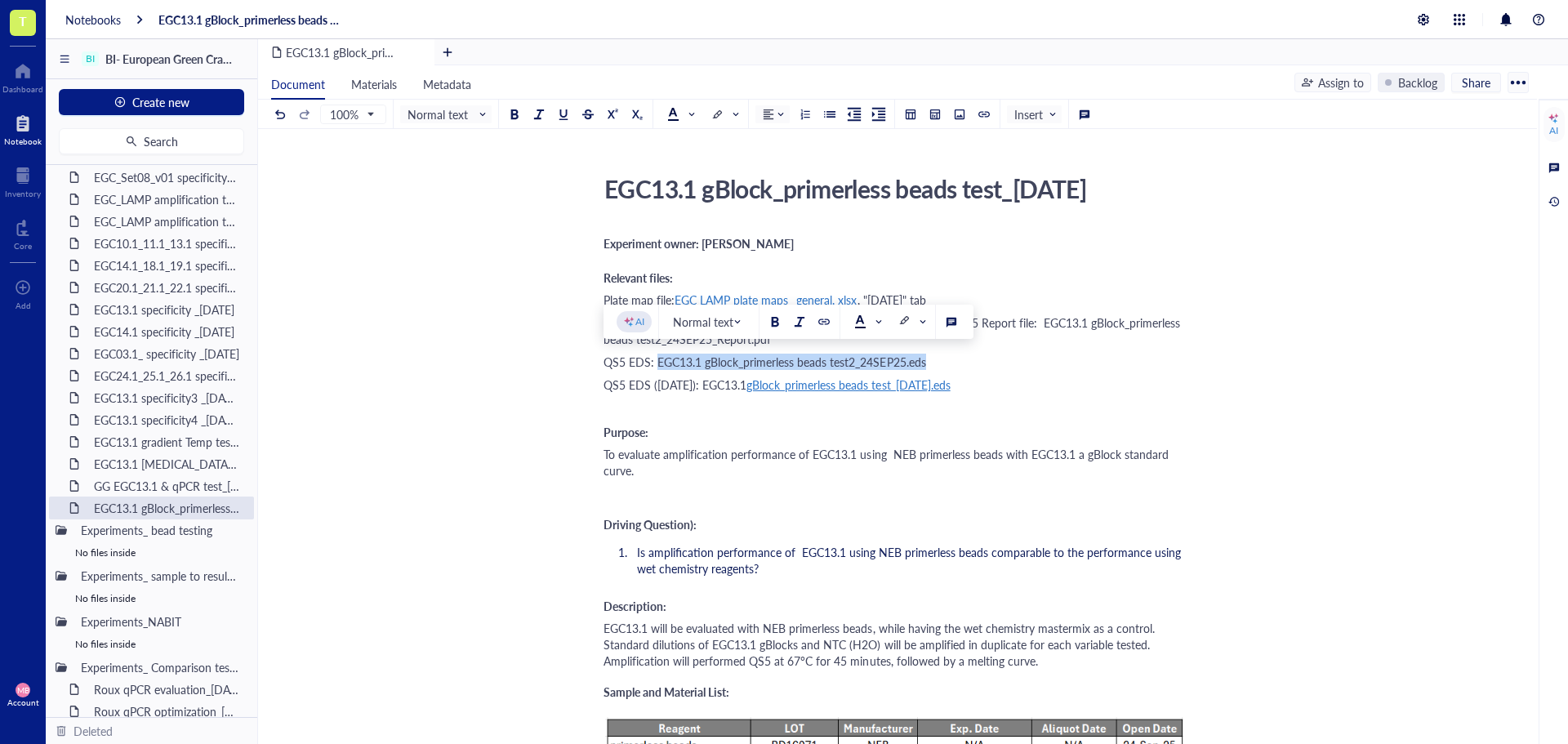
drag, startPoint x: 657, startPoint y: 362, endPoint x: 931, endPoint y: 363, distance: 274.0
click at [931, 363] on div "QS5 EDS: EGC13.1 gBlock_primerless beads test2_24SEP25.eds" at bounding box center [894, 361] width 582 height 16
click at [824, 321] on div at bounding box center [824, 321] width 12 height 12
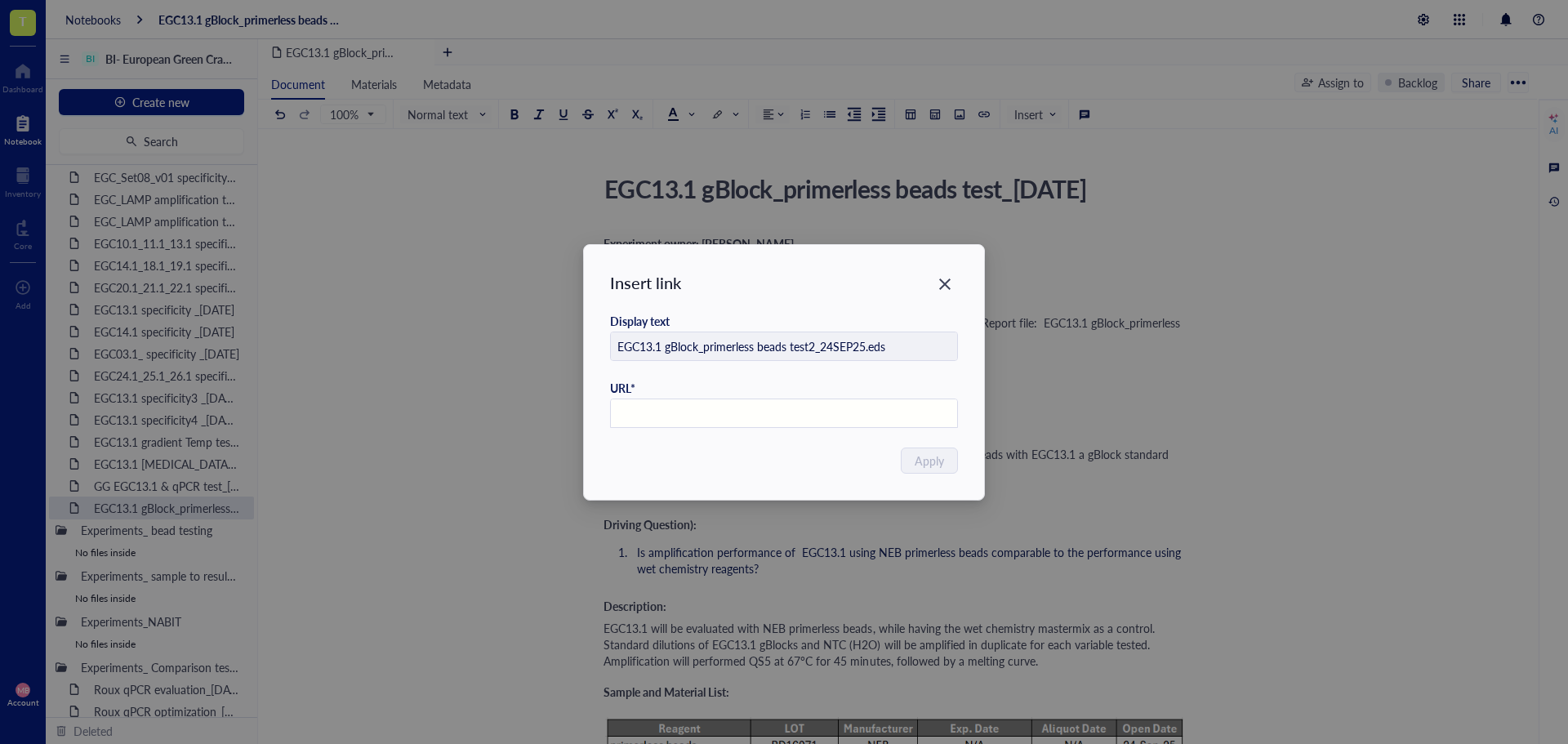
paste input "[URL][DOMAIN_NAME]"
type input "[URL][DOMAIN_NAME]"
click at [942, 459] on span "Apply" at bounding box center [930, 461] width 29 height 18
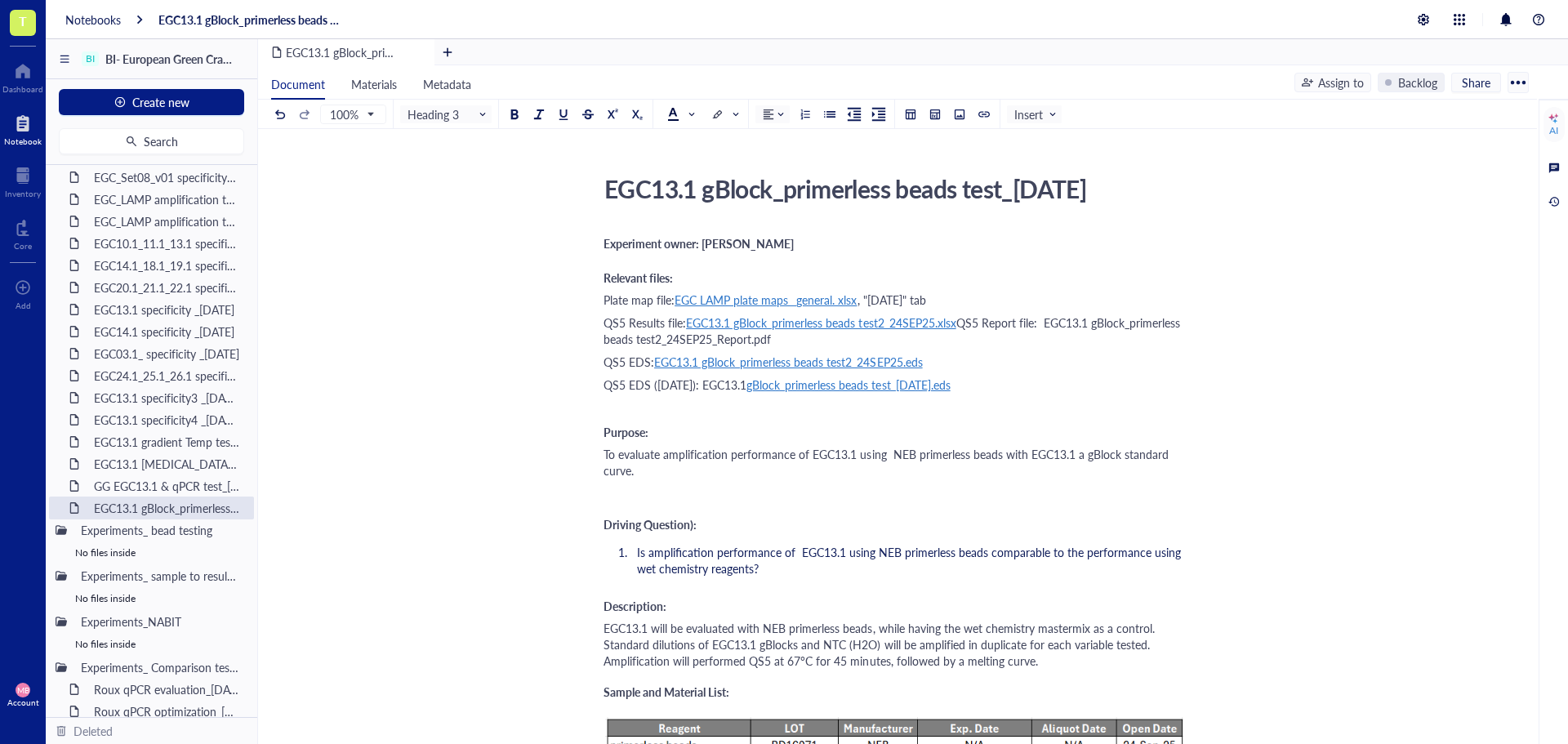
drag, startPoint x: 1007, startPoint y: 340, endPoint x: 690, endPoint y: 342, distance: 317.0
click at [690, 342] on div "QS5 Results file: EGC13.1 gBlock_primerless beads test2_24SEP25.xlsx QS5 Report…" at bounding box center [894, 330] width 582 height 33
click at [821, 297] on div at bounding box center [824, 298] width 12 height 12
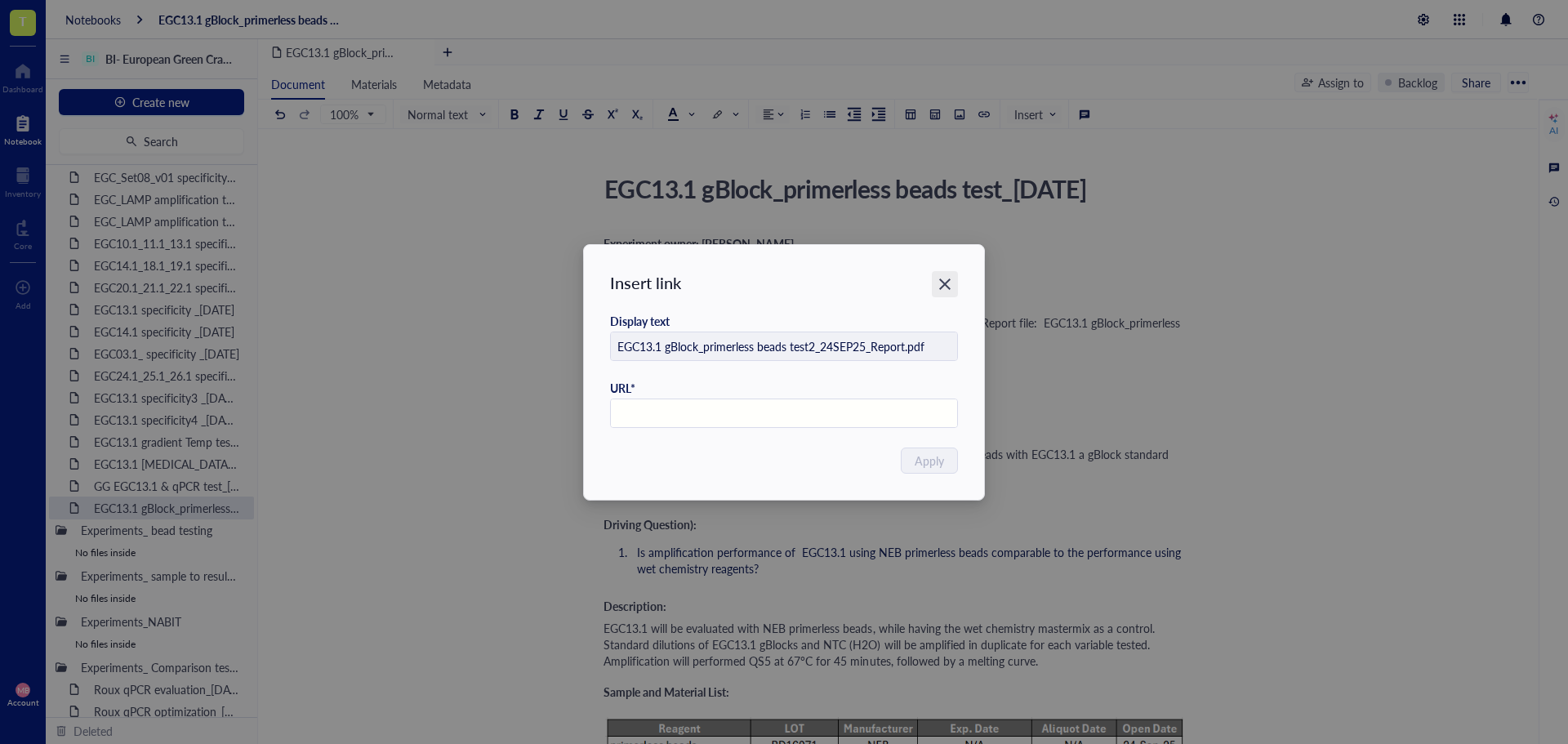
click at [945, 291] on icon "Close" at bounding box center [945, 283] width 15 height 15
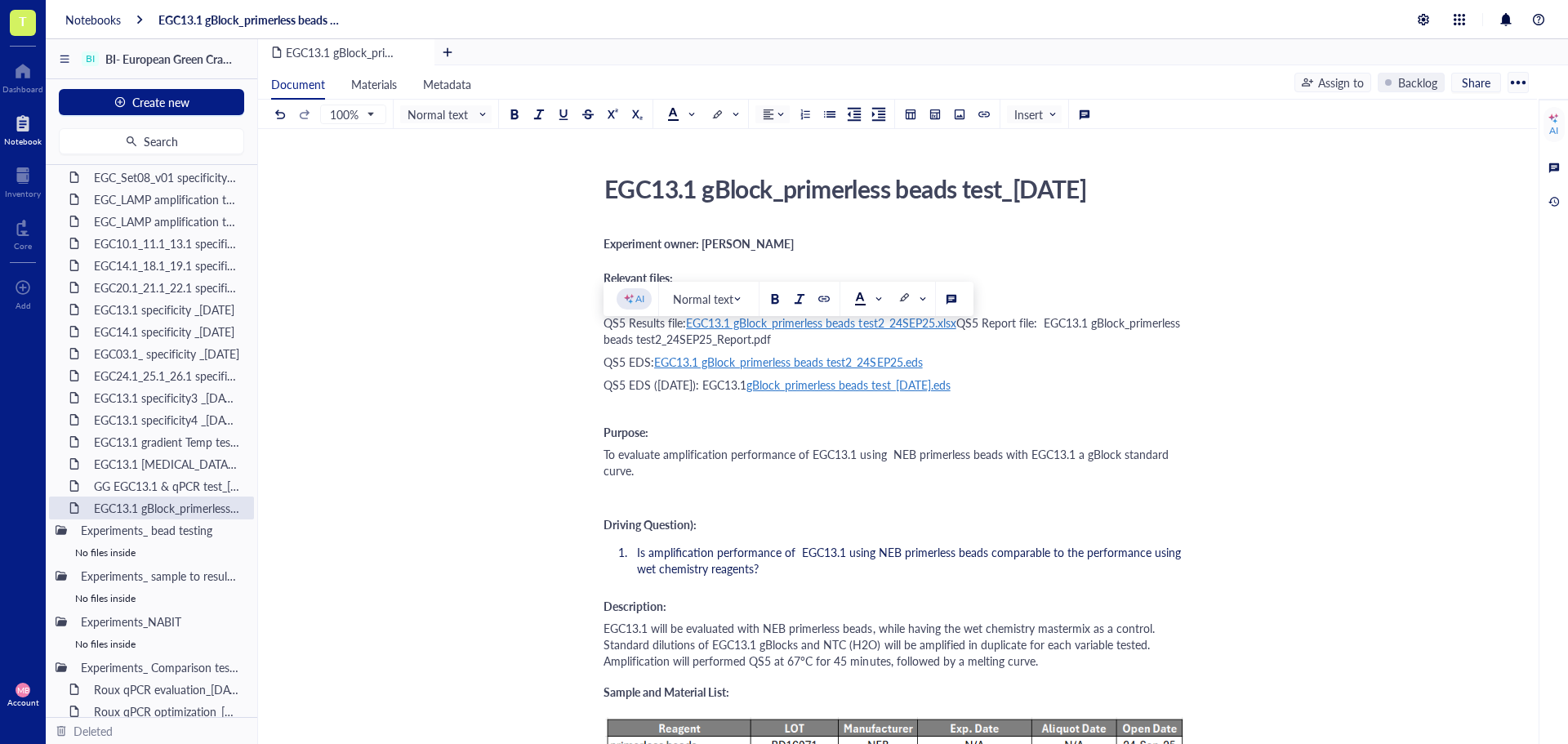
drag, startPoint x: 1002, startPoint y: 341, endPoint x: 691, endPoint y: 345, distance: 311.0
click at [691, 345] on div "QS5 Results file: EGC13.1 gBlock_primerless beads test2_24SEP25.xlsx QS5 Report…" at bounding box center [894, 330] width 582 height 33
click at [826, 298] on div at bounding box center [824, 298] width 12 height 12
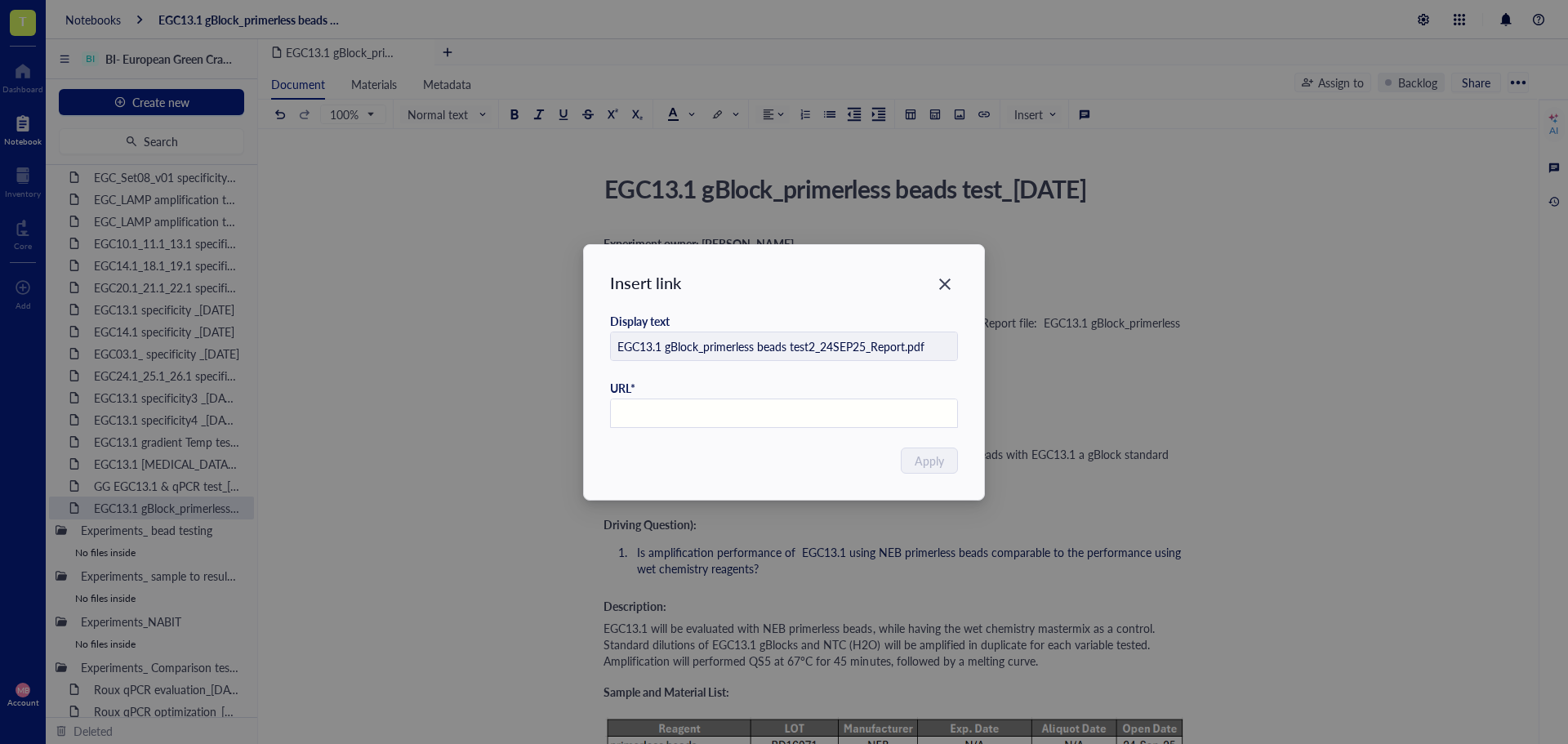
paste input "[URL][DOMAIN_NAME]"
type input "[URL][DOMAIN_NAME]"
click at [936, 467] on span "Apply" at bounding box center [930, 461] width 29 height 18
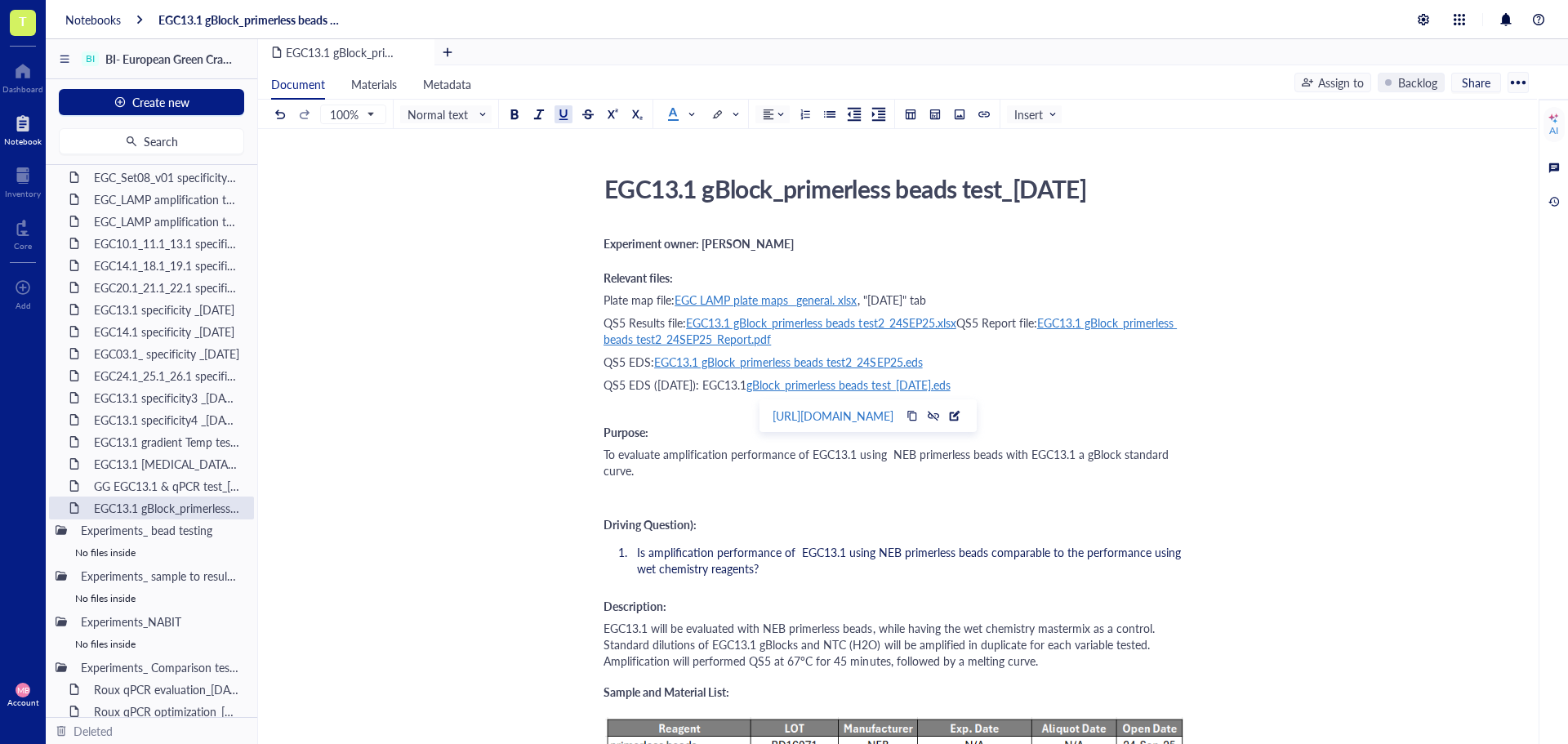
click at [1167, 294] on div "Plate map file: EGC LAMP plate maps_ general. xlsx , "[DATE]" tab" at bounding box center [894, 299] width 582 height 16
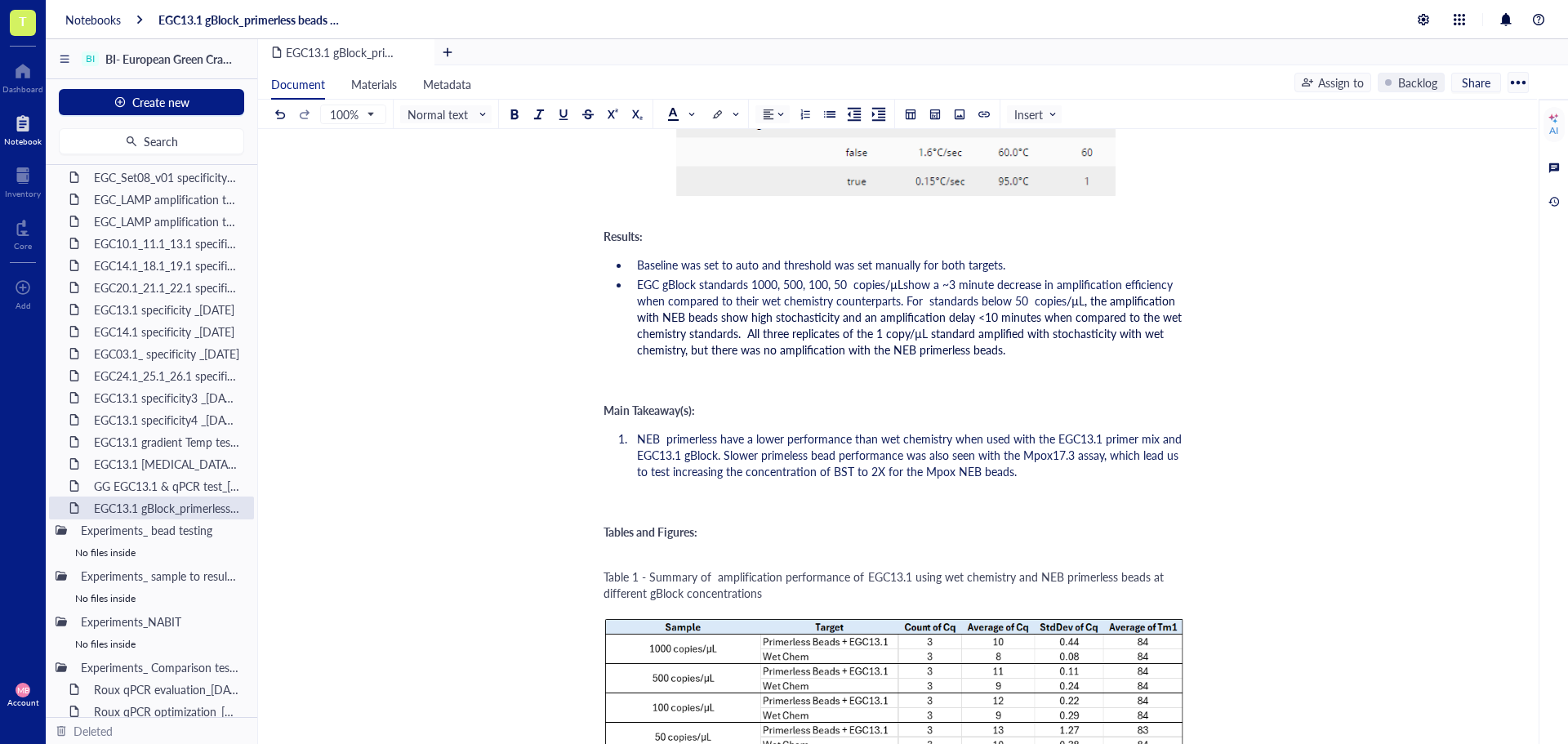
scroll to position [1634, 0]
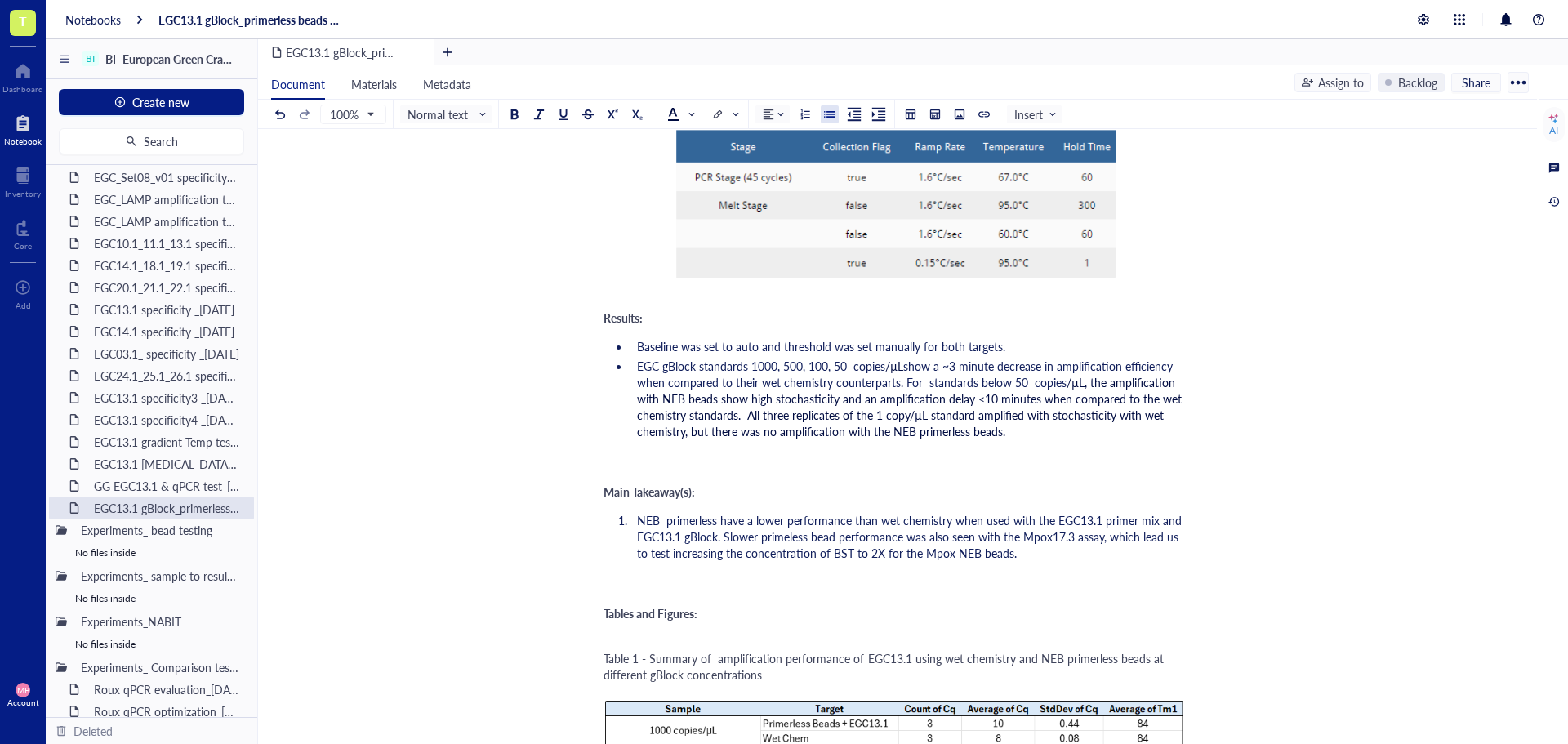
click at [1052, 423] on span "/µL, the amplification with NEB beads show high stochasticity and an amplificat…" at bounding box center [911, 407] width 548 height 66
click at [1025, 434] on li "EGC gBlock standards 1000, 500, 100, 50 copies /µL show a ~3 minute decrease in…" at bounding box center [907, 399] width 555 height 82
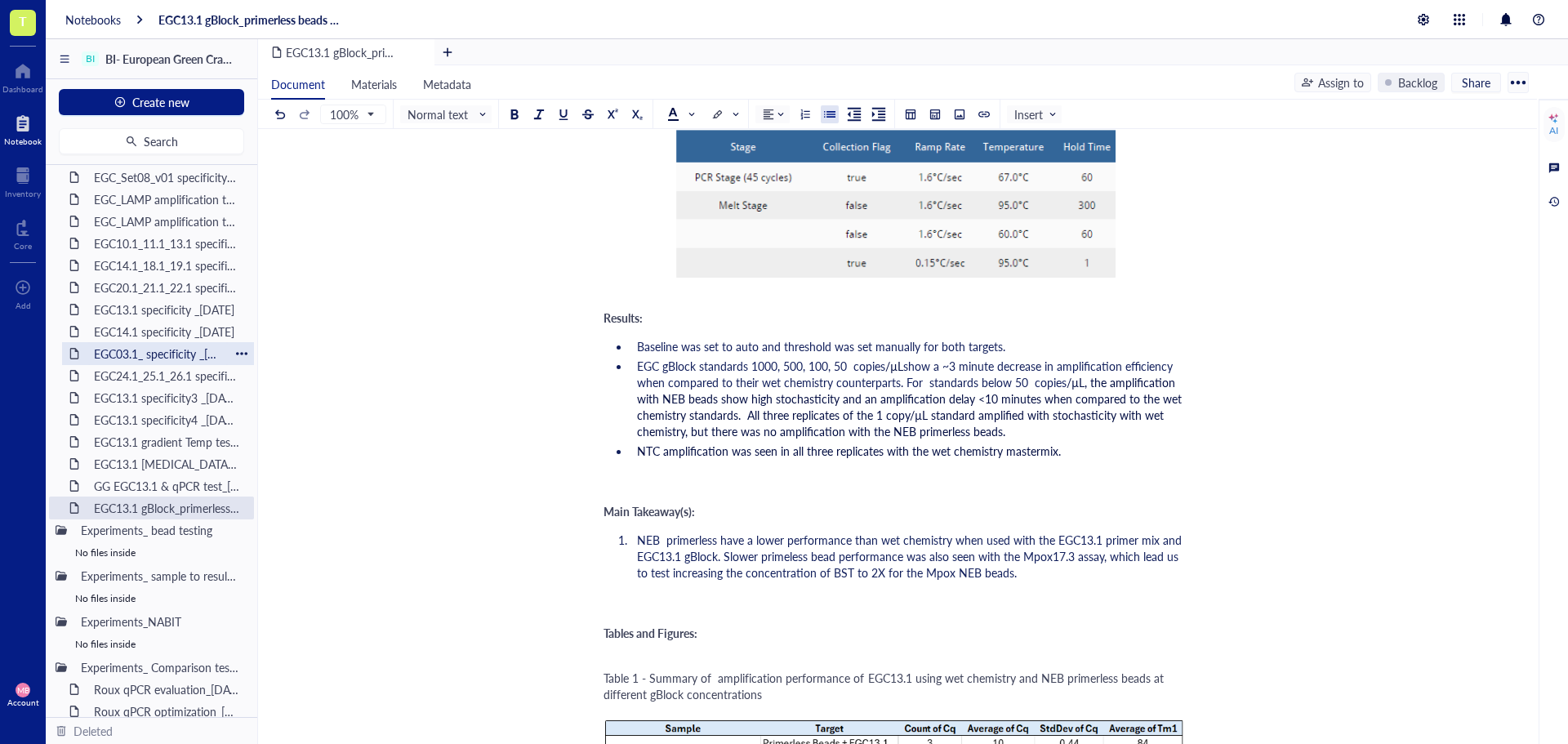
click at [202, 350] on div "EGC03.1_ specificity _[DATE]" at bounding box center [158, 353] width 143 height 23
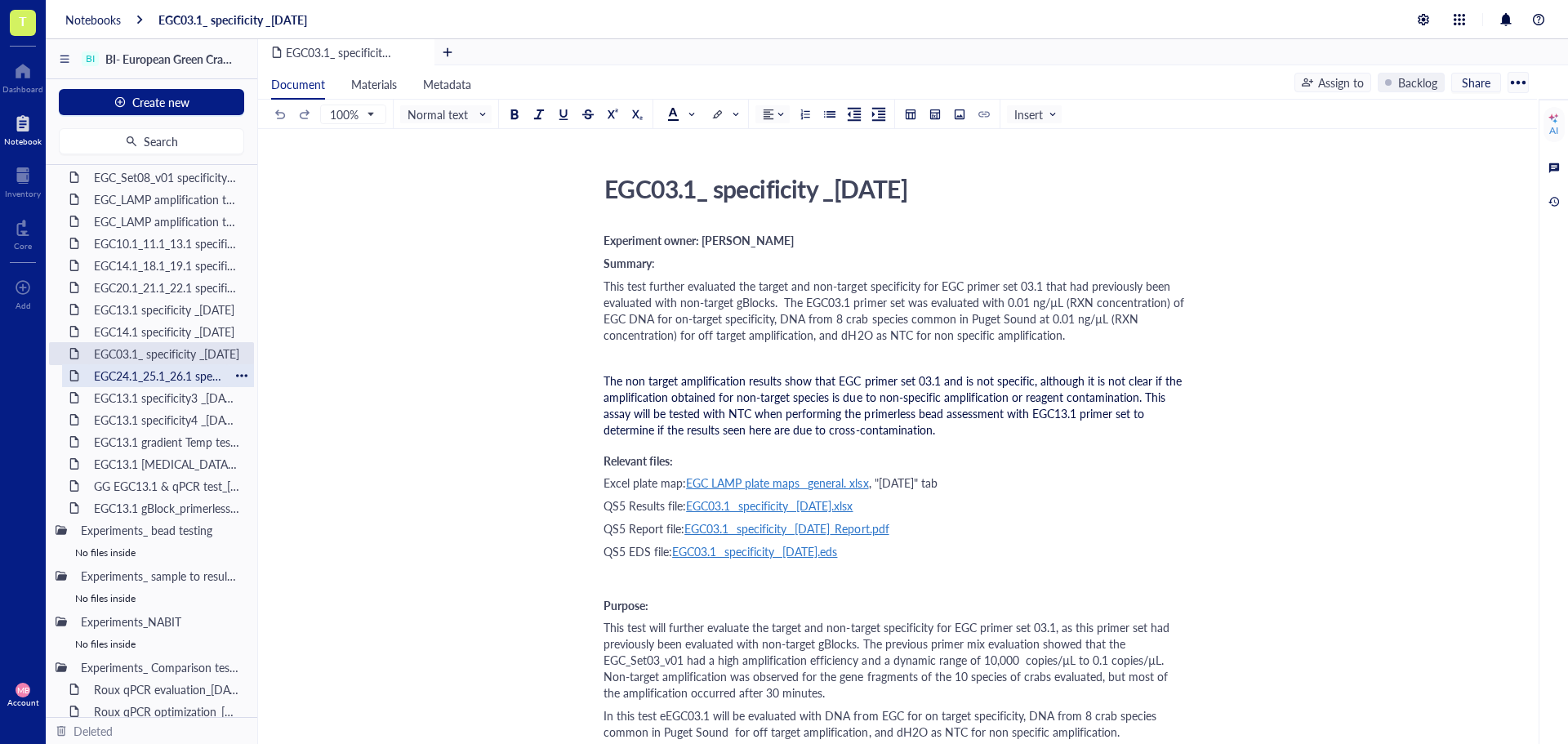
click at [200, 375] on div "EGC24.1_25.1_26.1 specificity _[DATE]" at bounding box center [158, 376] width 143 height 23
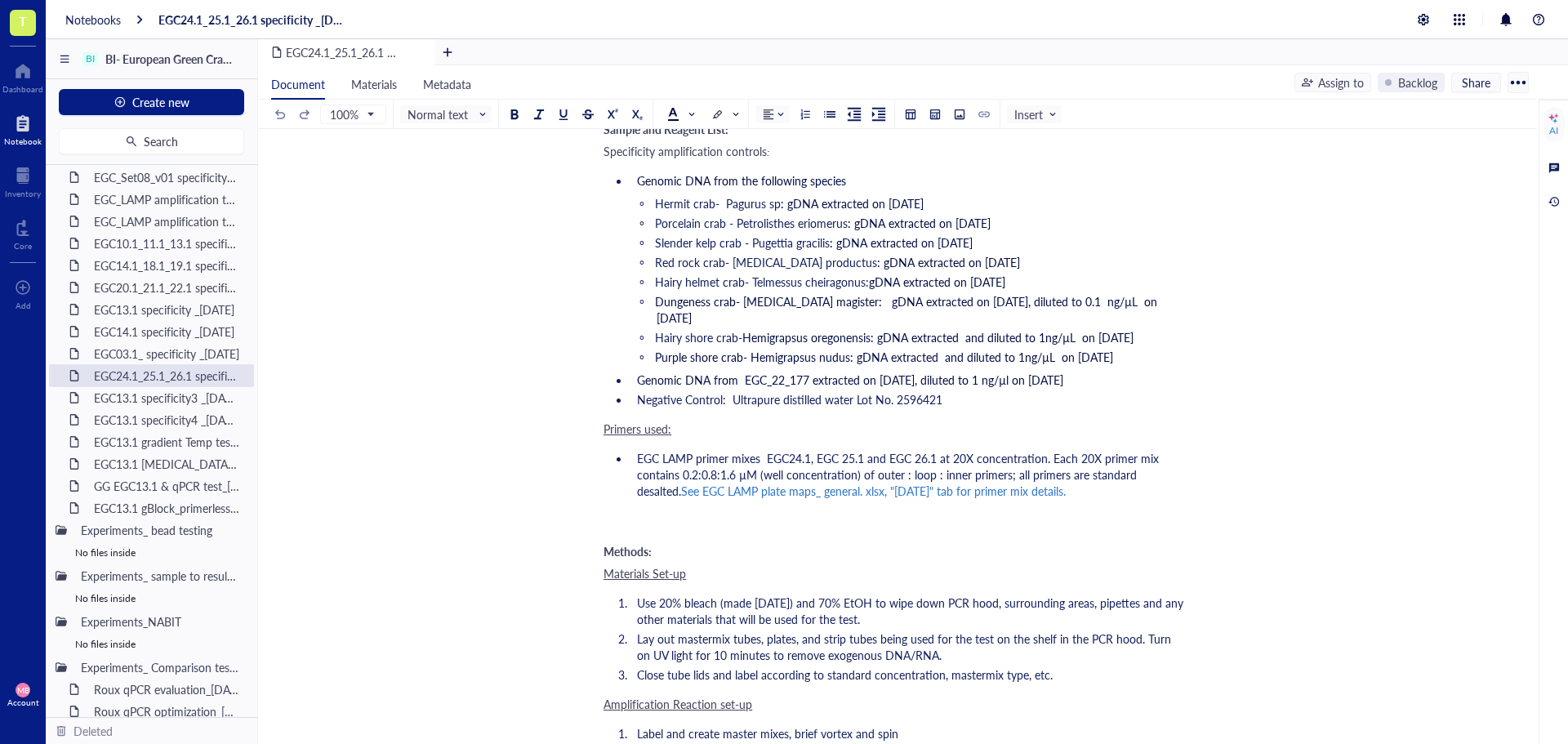
scroll to position [817, 0]
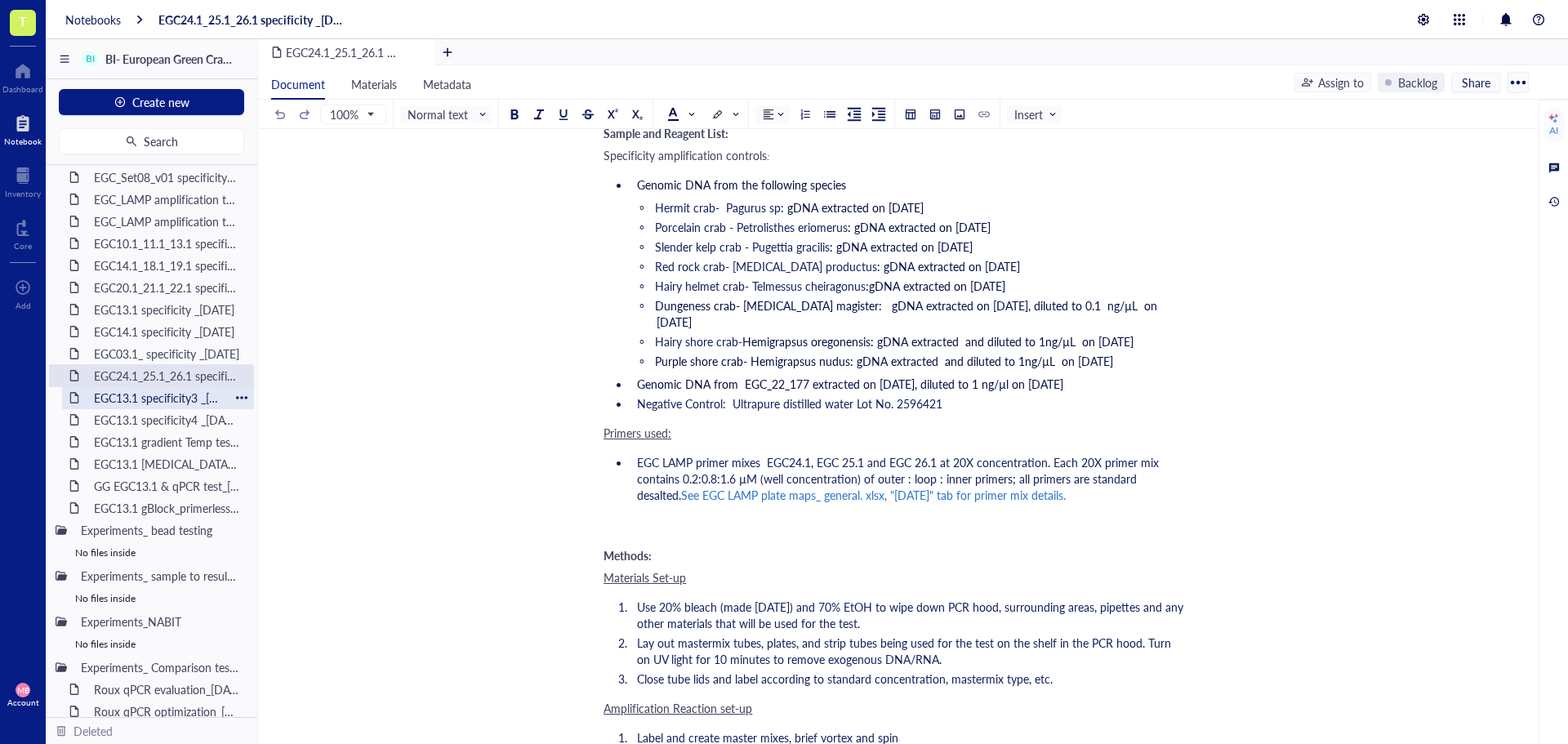
click at [178, 397] on div "EGC13.1 specificity3 _[DATE]" at bounding box center [158, 398] width 143 height 23
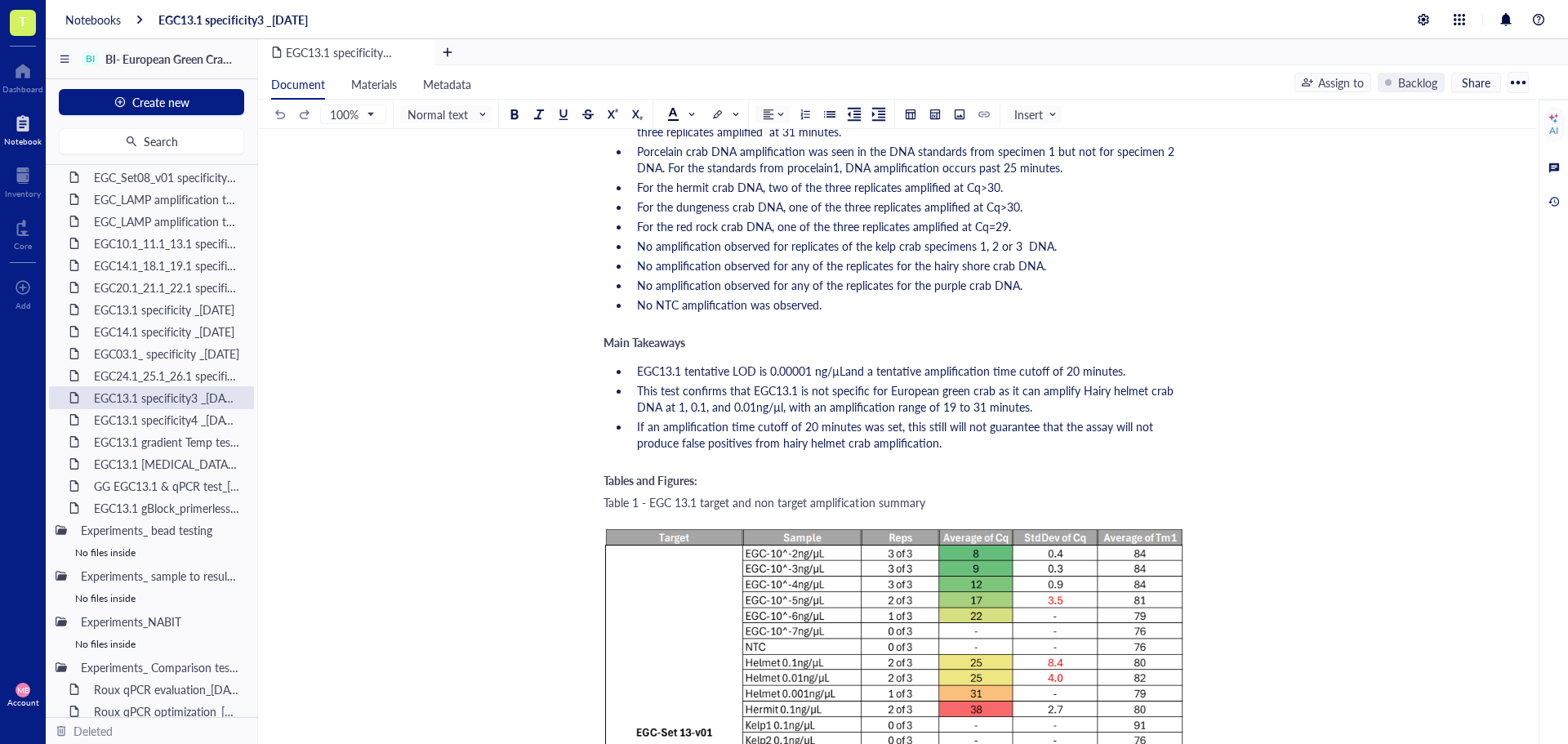
scroll to position [2205, 0]
click at [170, 424] on div "EGC13.1 specificity4 _[DATE]" at bounding box center [158, 420] width 143 height 23
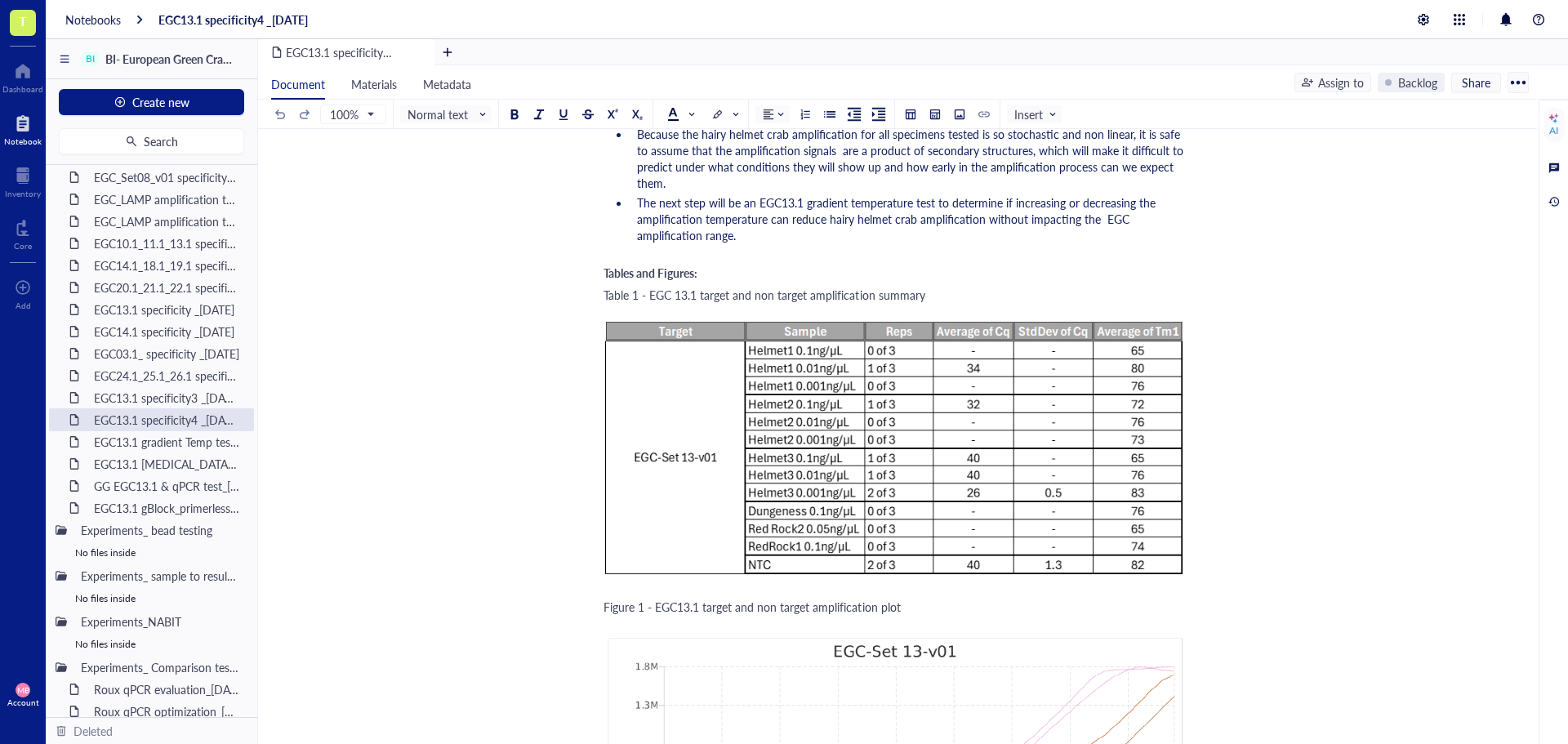
scroll to position [2287, 0]
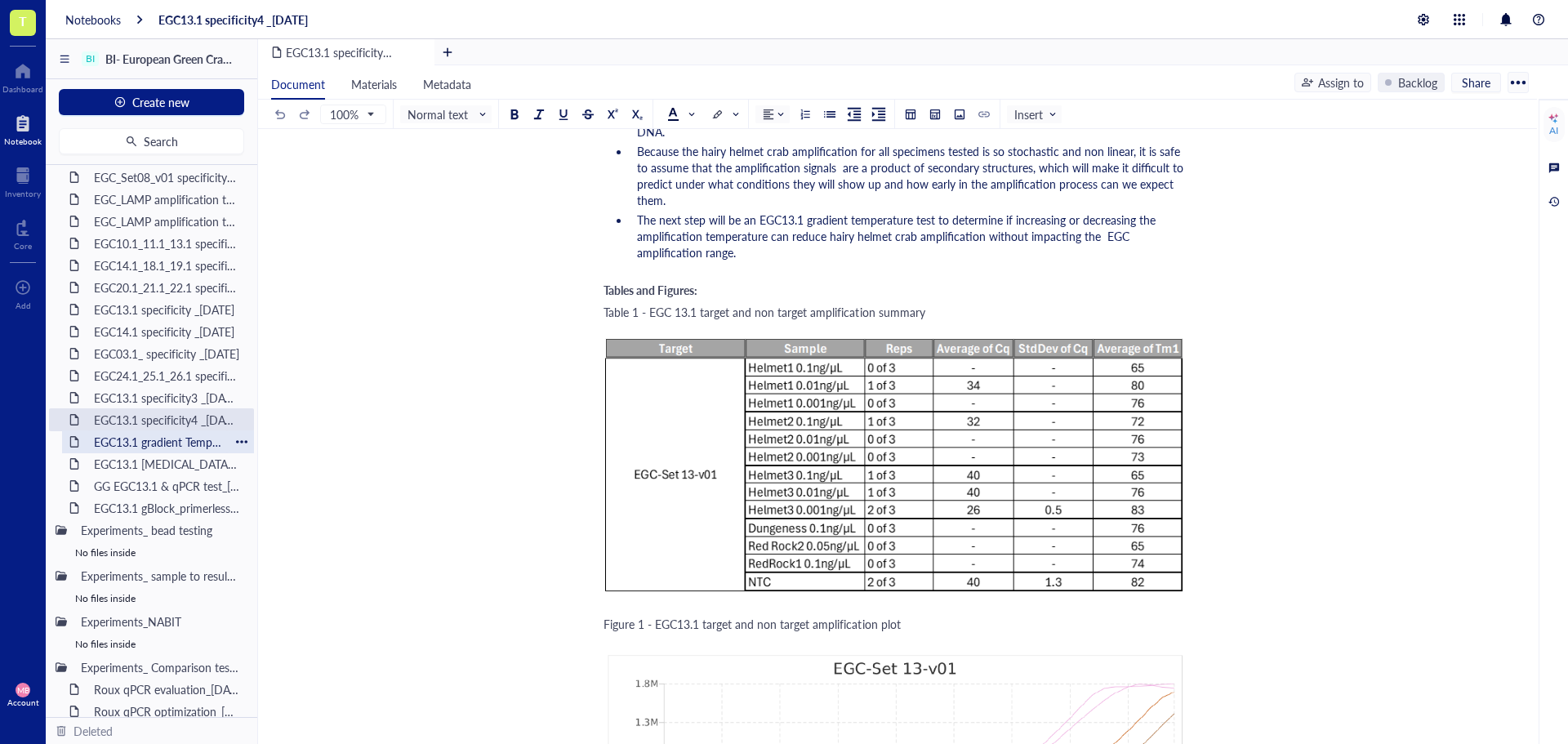
click at [127, 444] on div "EGC13.1 gradient Temp test_[DATE]" at bounding box center [158, 442] width 143 height 23
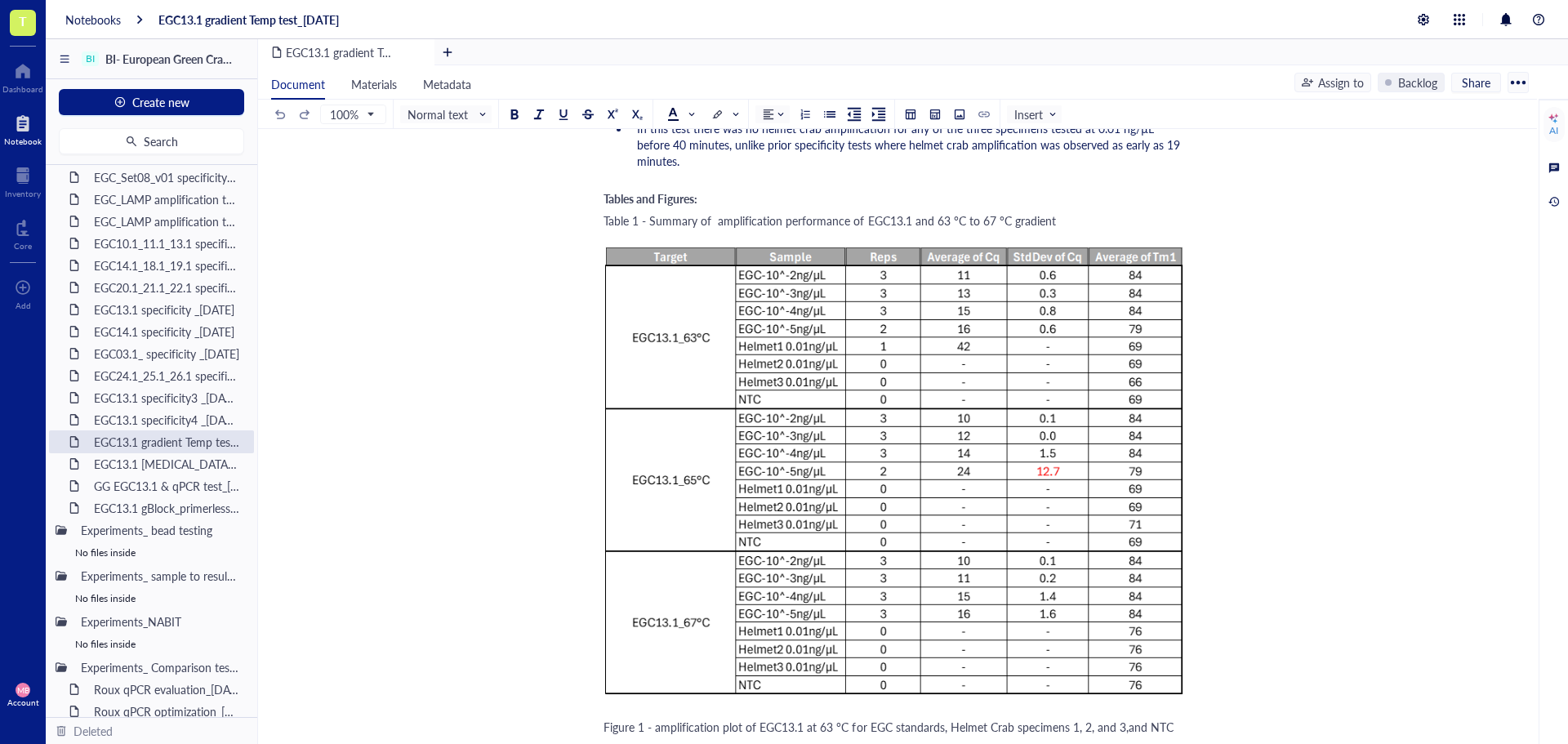
scroll to position [1960, 0]
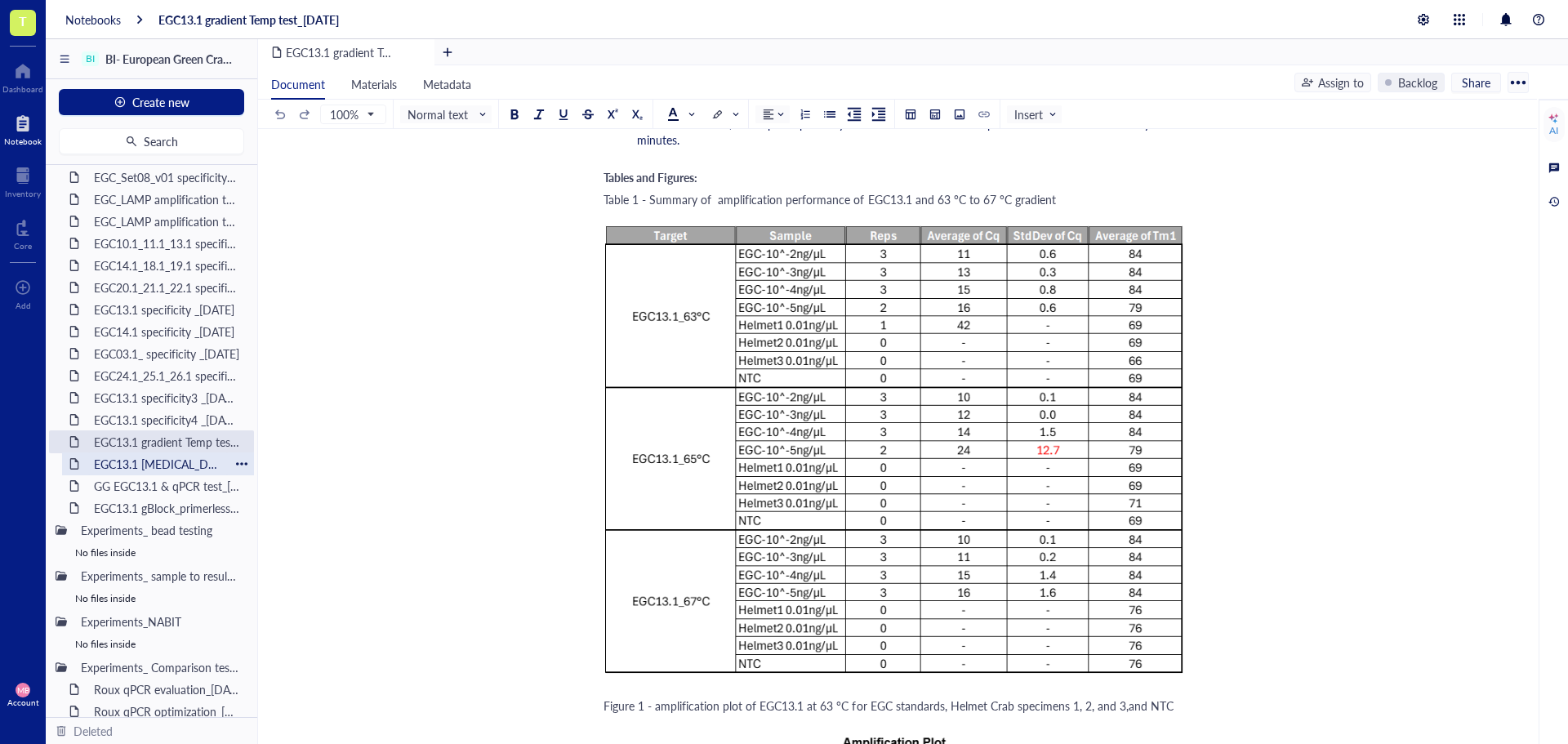
click at [170, 464] on div "EGC13.1 [MEDICAL_DATA] test_[DATE]" at bounding box center [158, 464] width 143 height 23
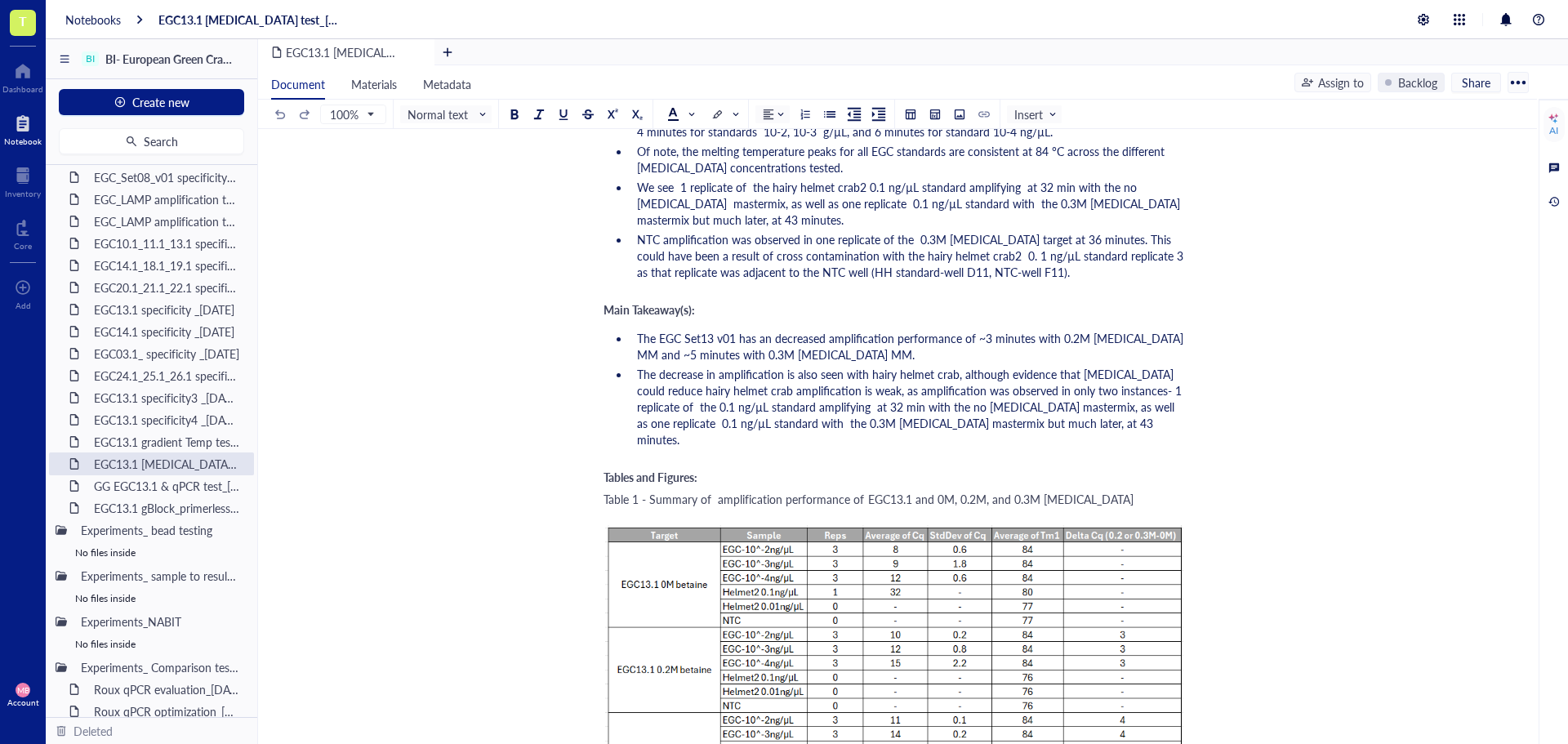
scroll to position [2450, 0]
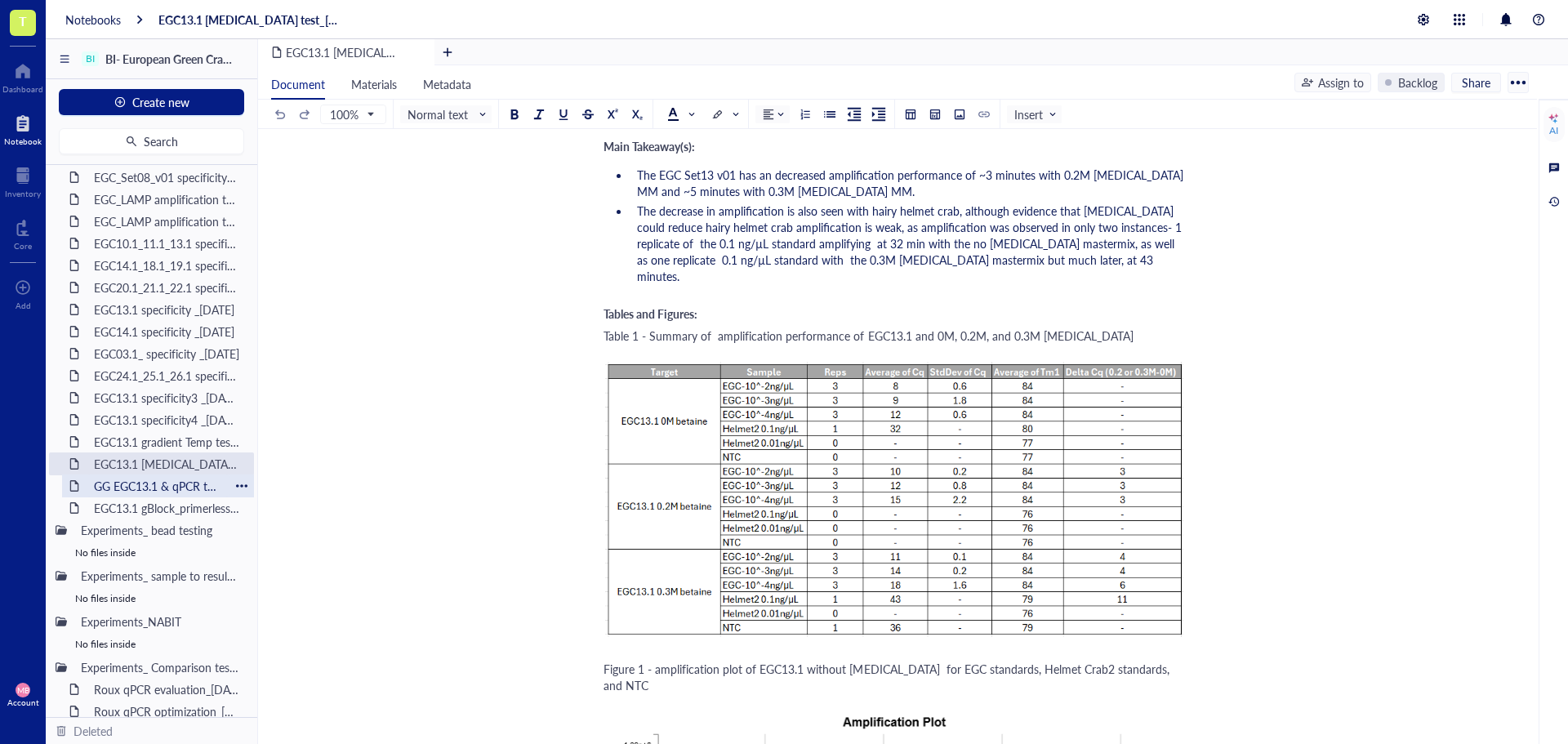
click at [128, 484] on div "GG EGC13.1 & qPCR test_[DATE]" at bounding box center [158, 487] width 143 height 23
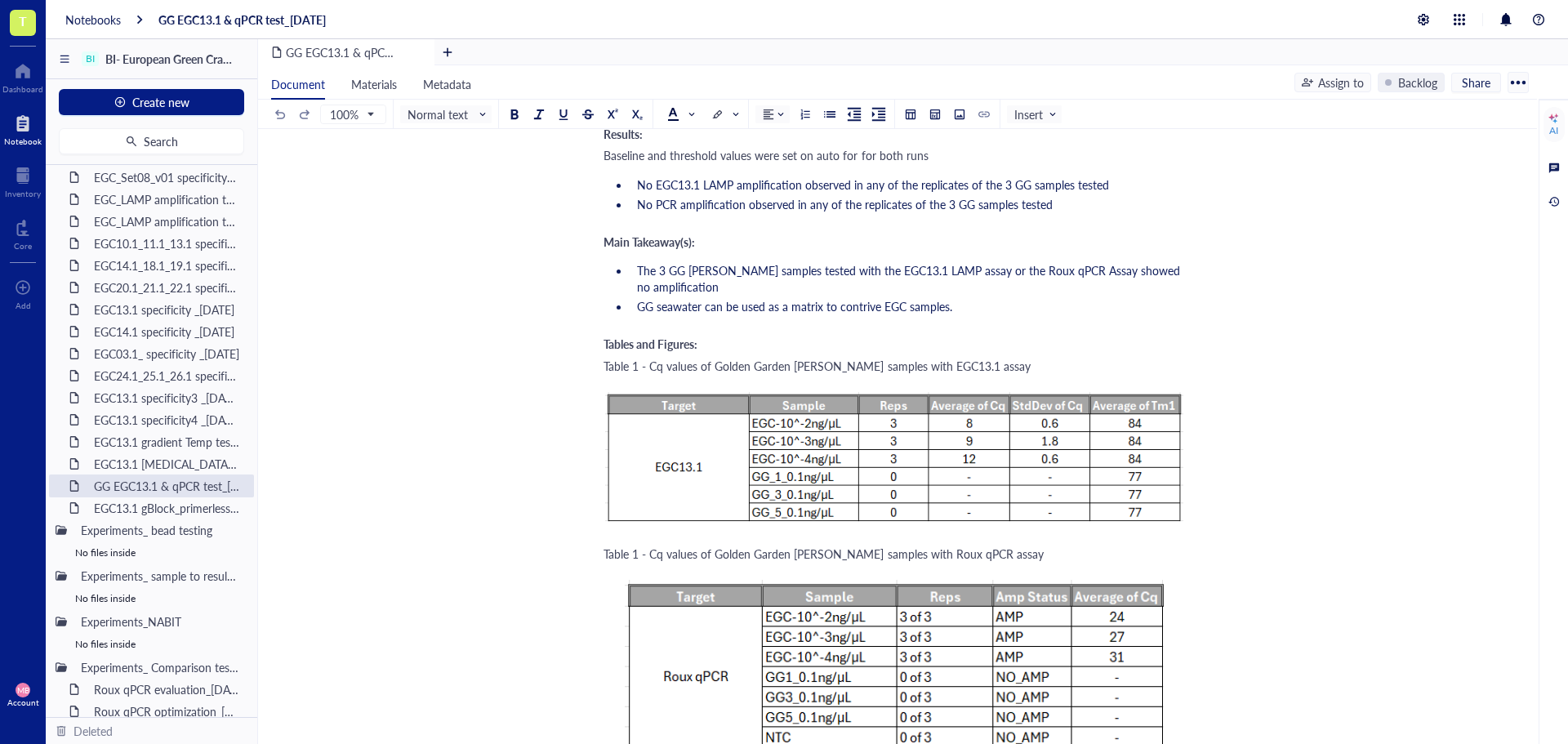
scroll to position [2614, 0]
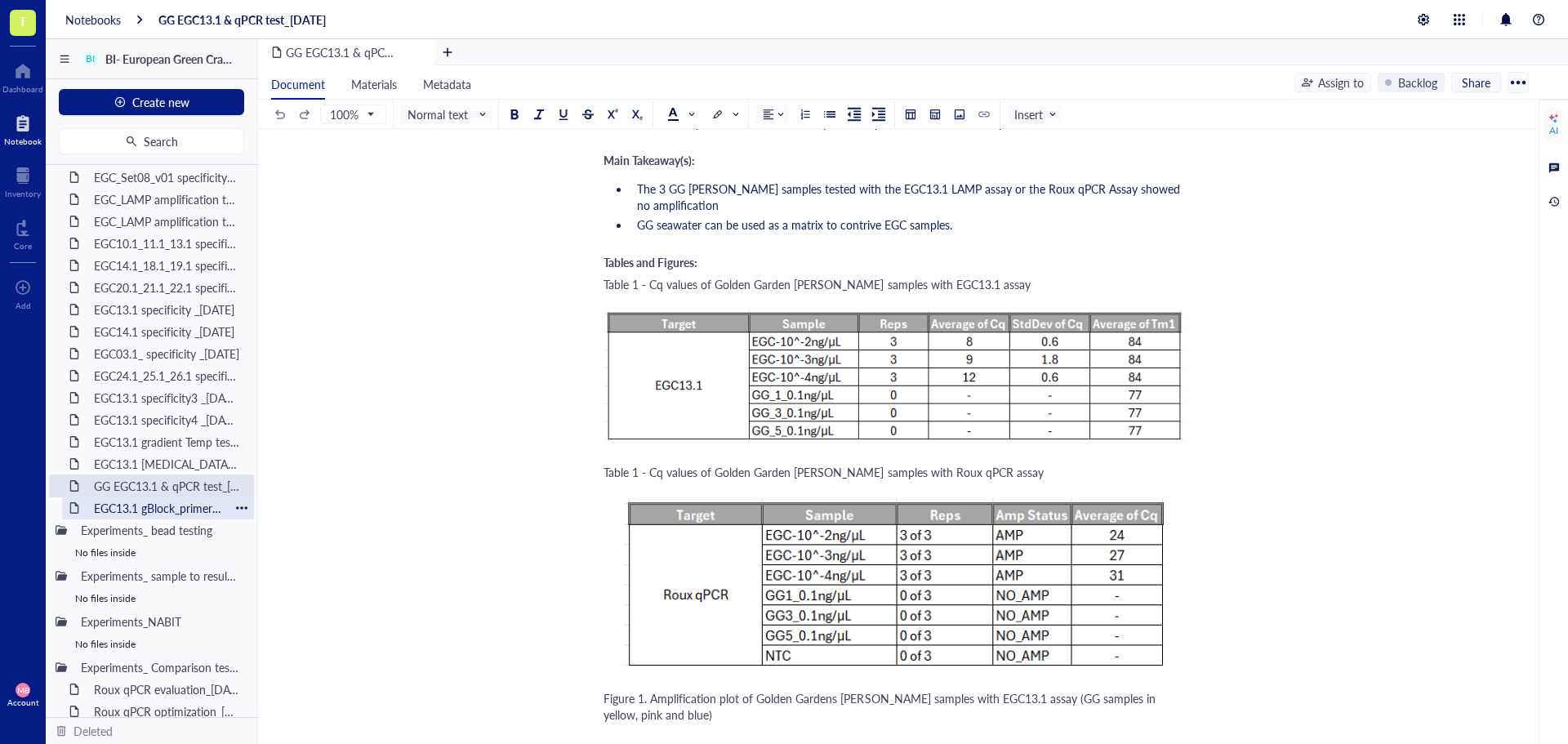
click at [127, 514] on div "EGC13.1 gBlock_primerless beads test_[DATE]" at bounding box center [158, 508] width 143 height 23
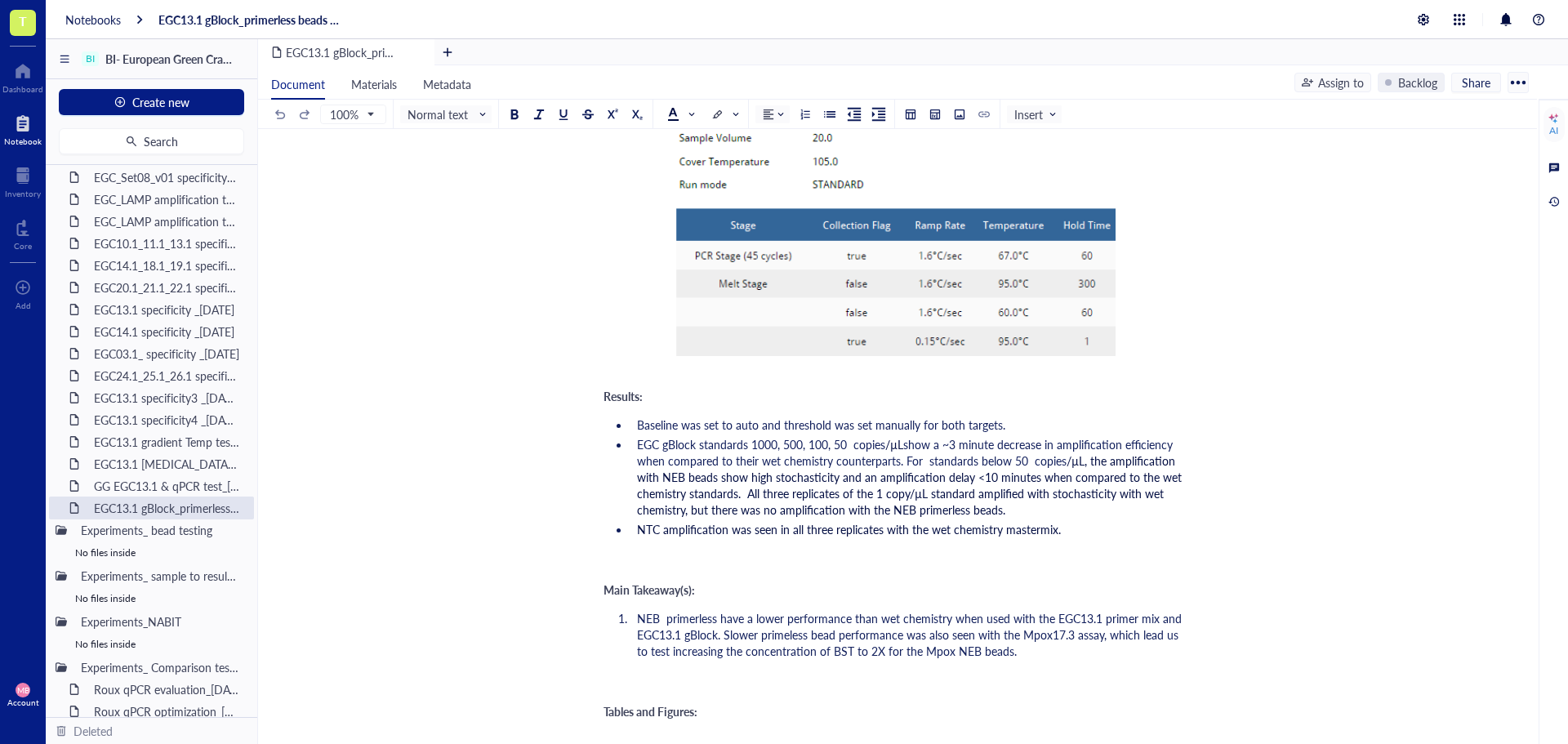
scroll to position [1715, 0]
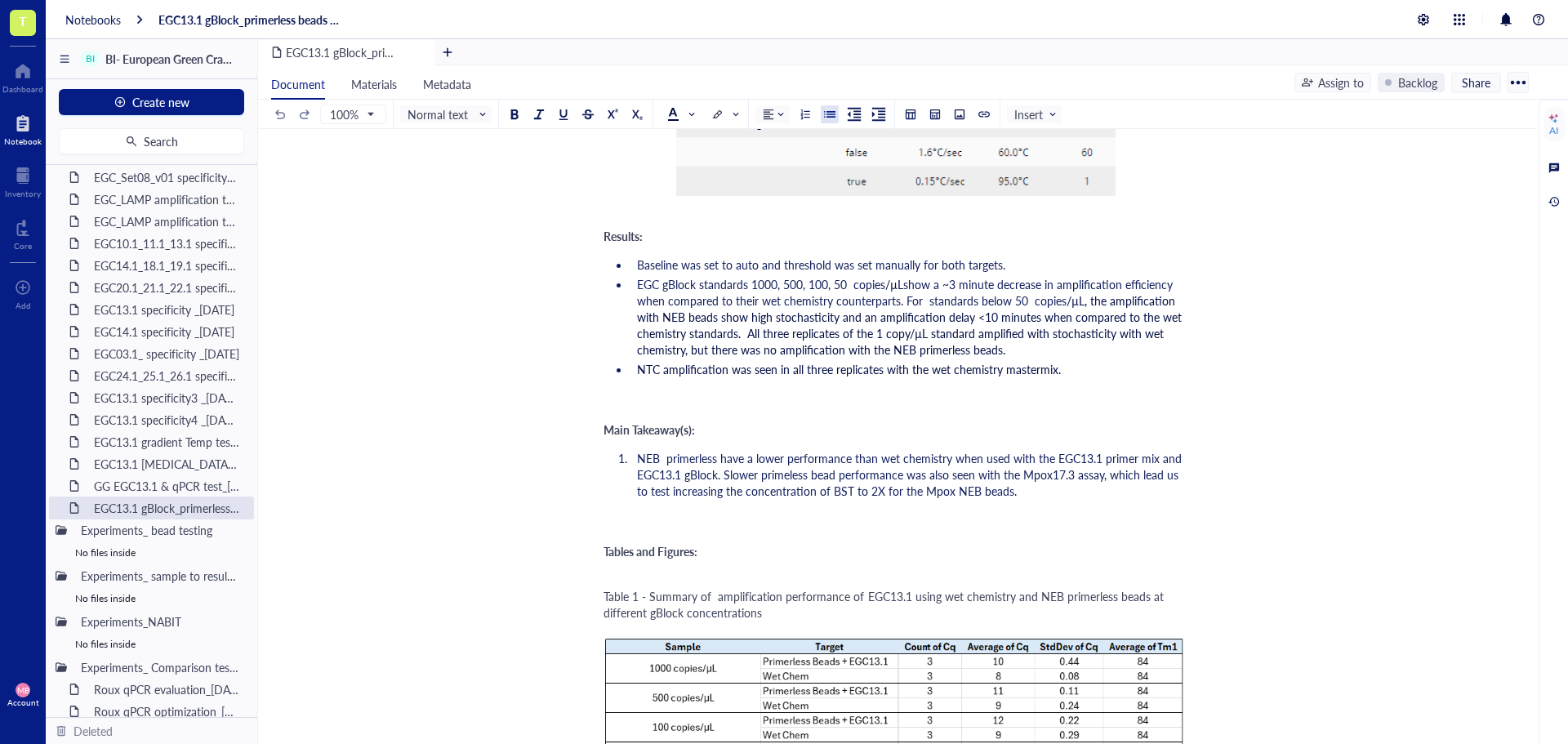
click at [883, 372] on span "NTC amplification was seen in all three replicates with the wet chemistry maste…" at bounding box center [849, 369] width 424 height 16
click at [1139, 366] on li "NTC amplification was seen in all three replicates at ~33 mins with the wet che…" at bounding box center [907, 369] width 555 height 16
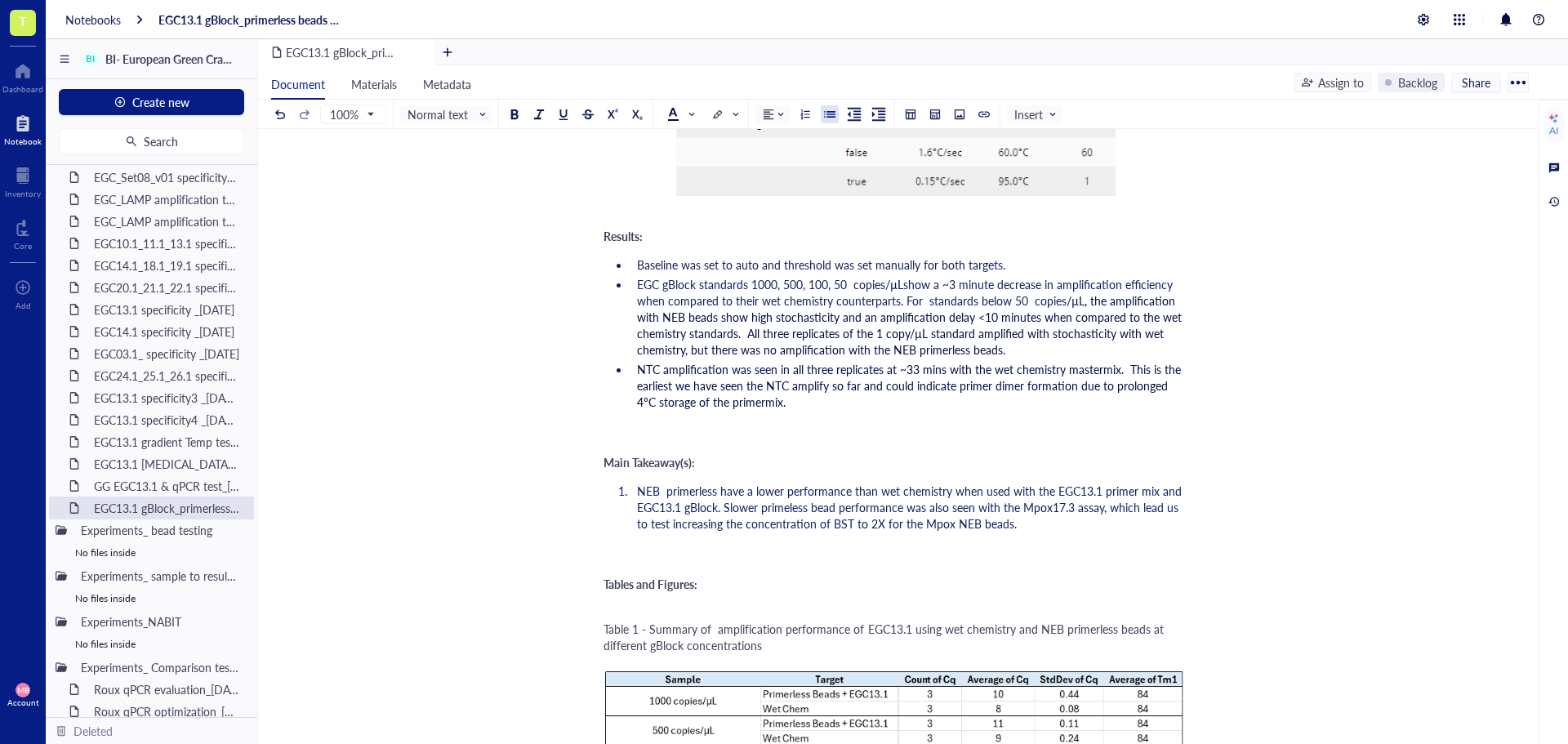
click at [1092, 414] on ul "Baseline was set to auto and threshold was set manually for both targets. EGC g…" at bounding box center [894, 333] width 582 height 160
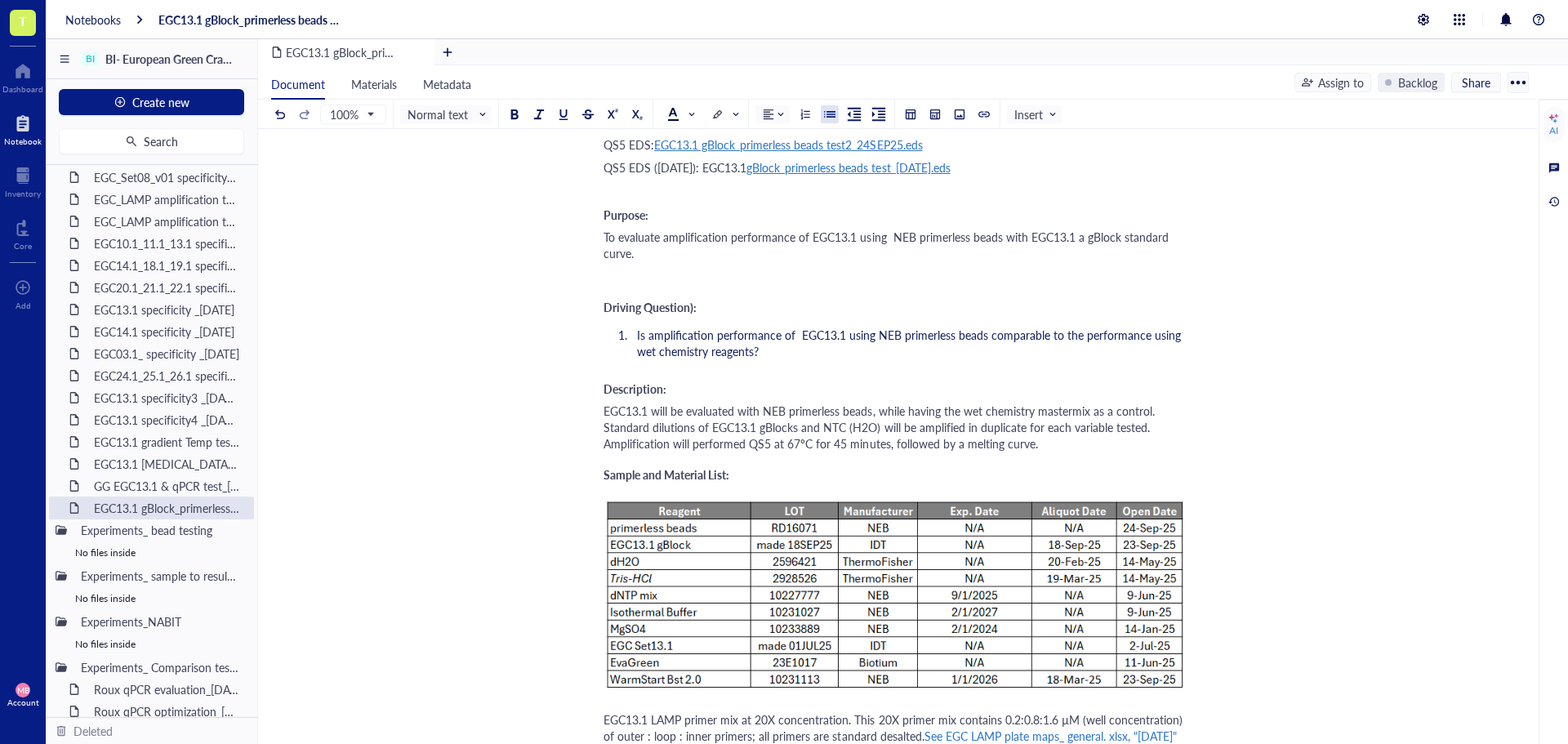
scroll to position [0, 0]
